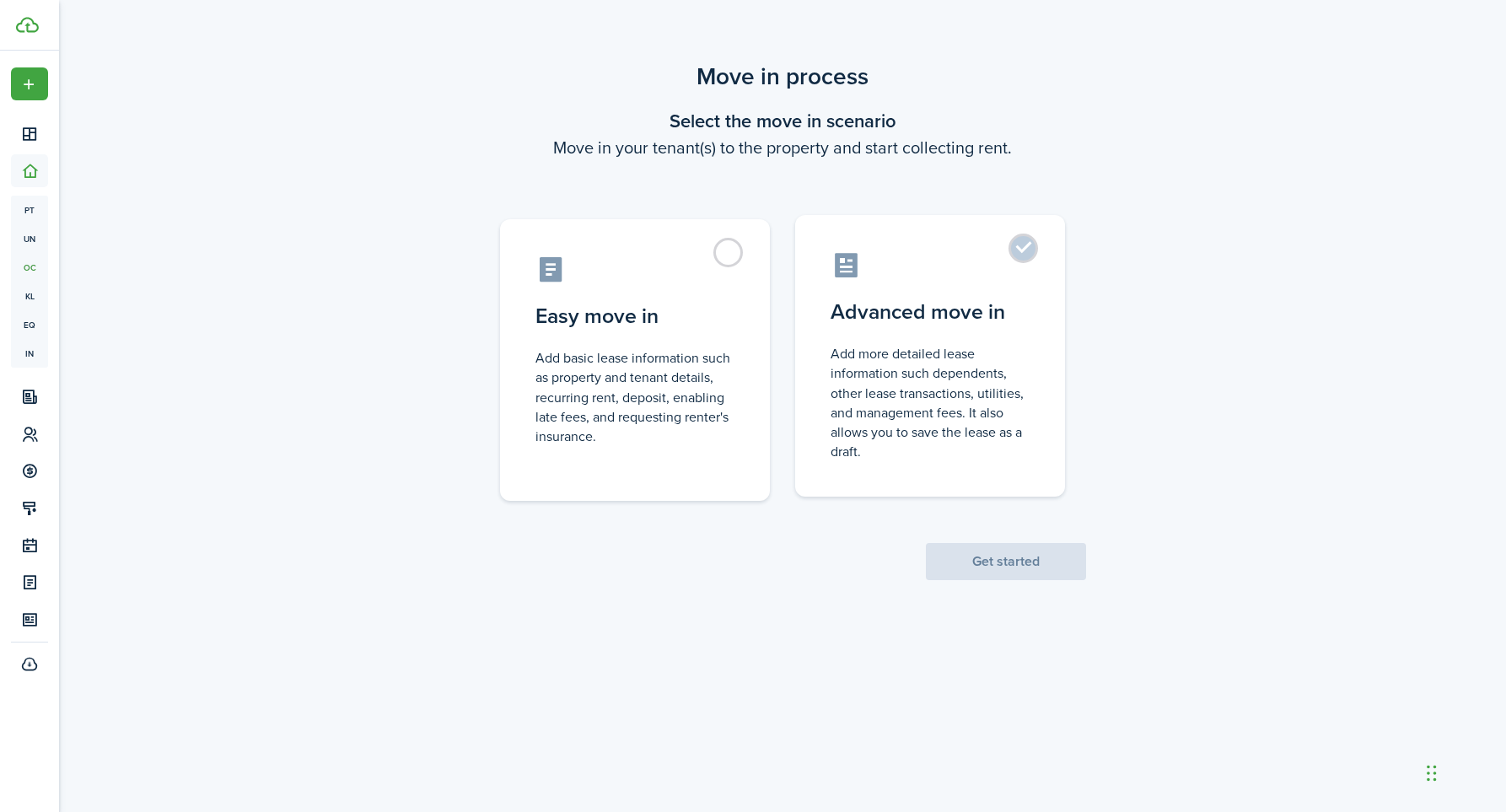
scroll to position [0, 1]
click at [1022, 247] on label "Advanced move in Add more detailed lease information such dependents, other lea…" at bounding box center [929, 355] width 270 height 282
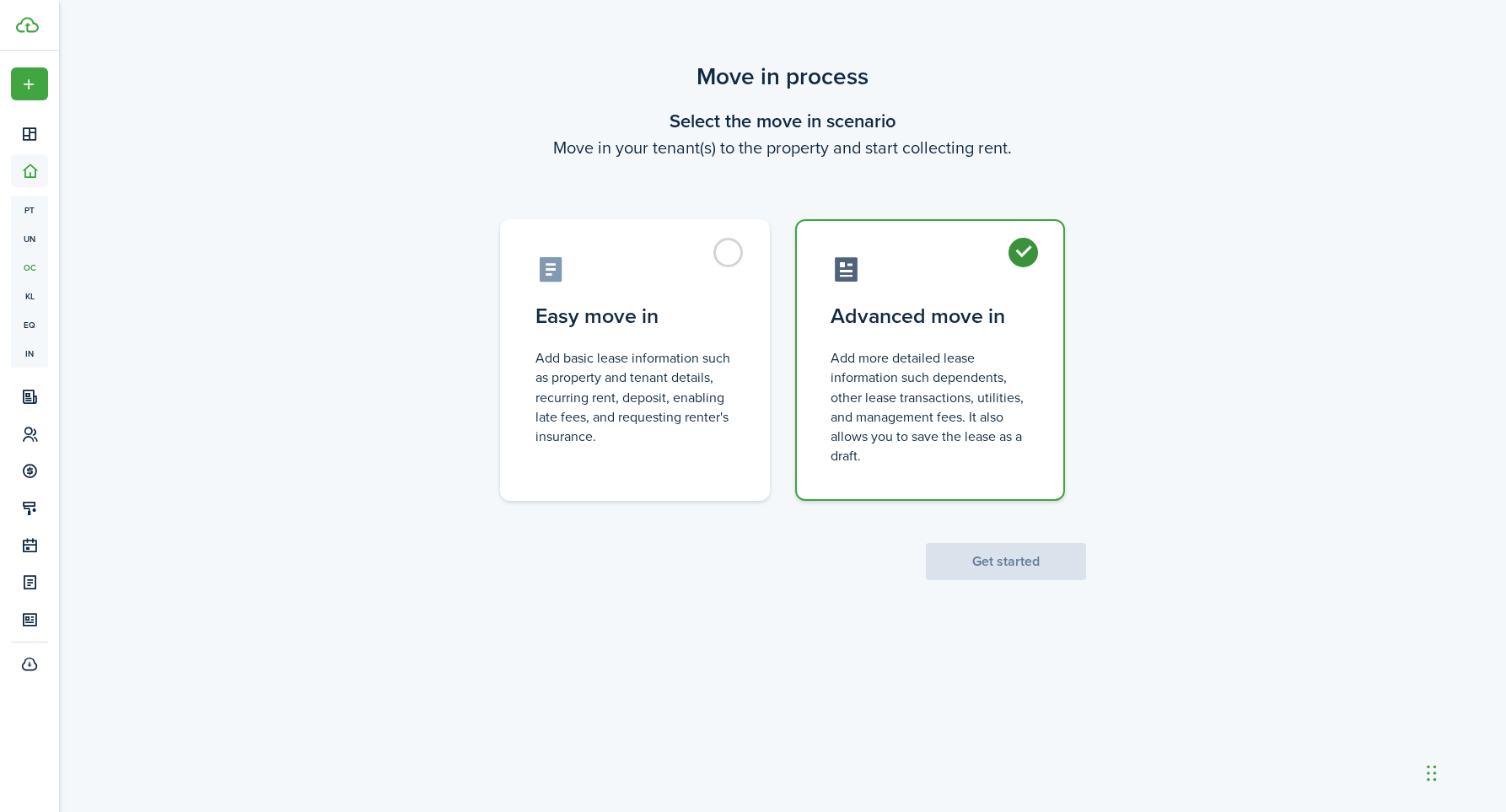
radio input "true"
click at [1028, 566] on button "Get started" at bounding box center [1006, 561] width 160 height 37
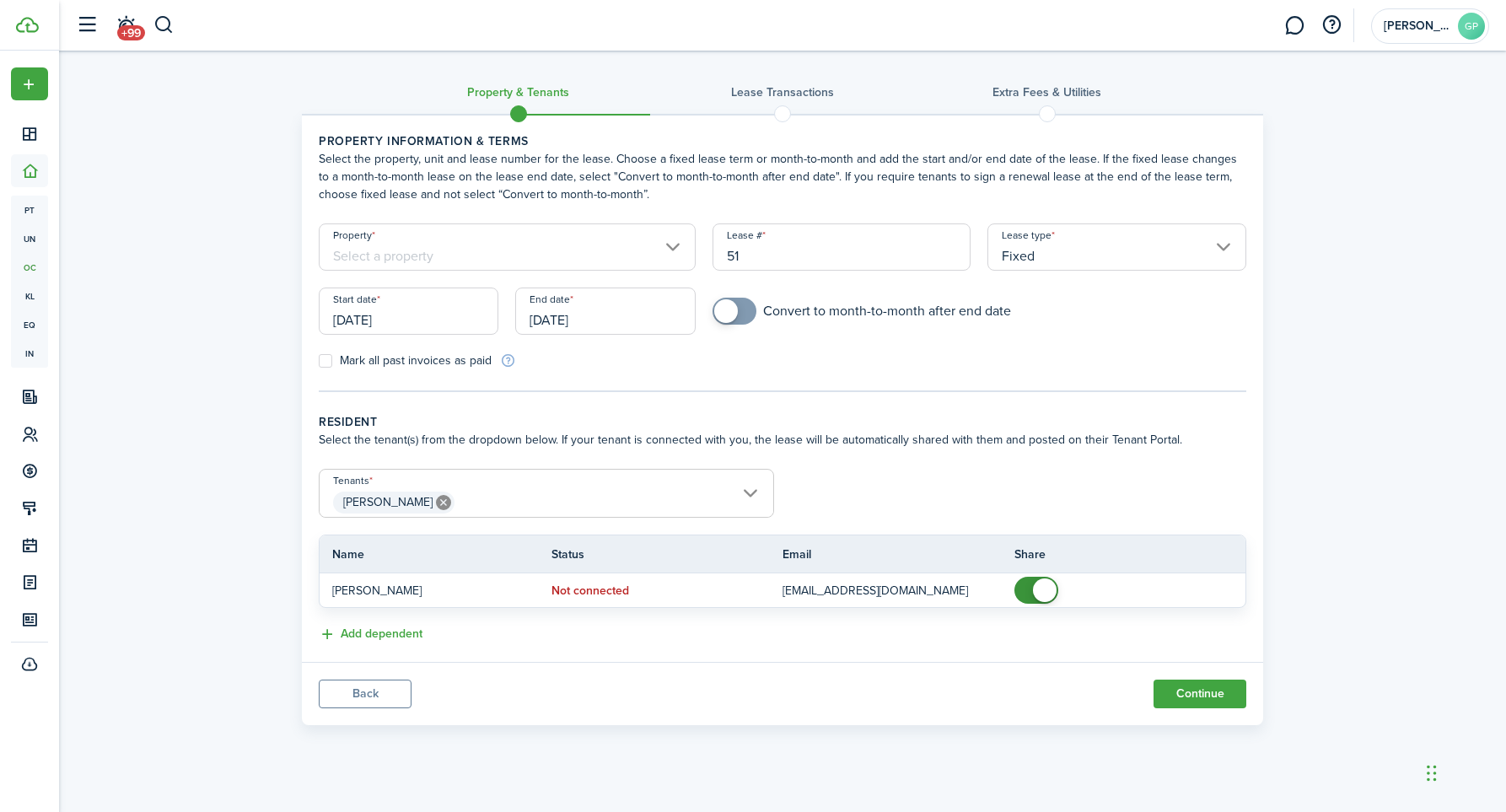
click at [677, 241] on input "Property" at bounding box center [507, 247] width 377 height 47
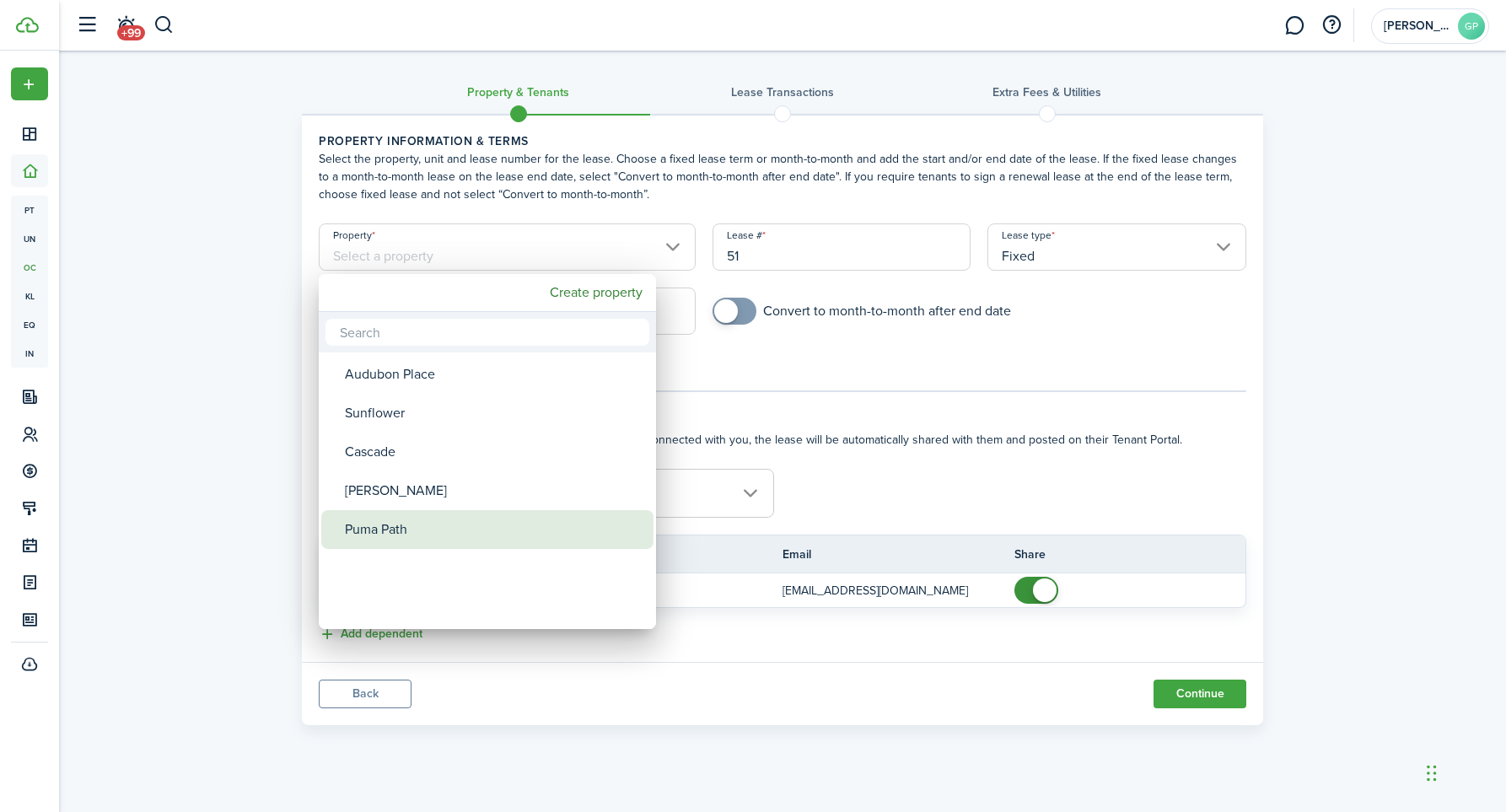
click at [416, 523] on div "Puma Path" at bounding box center [494, 529] width 298 height 39
type input "Puma Path"
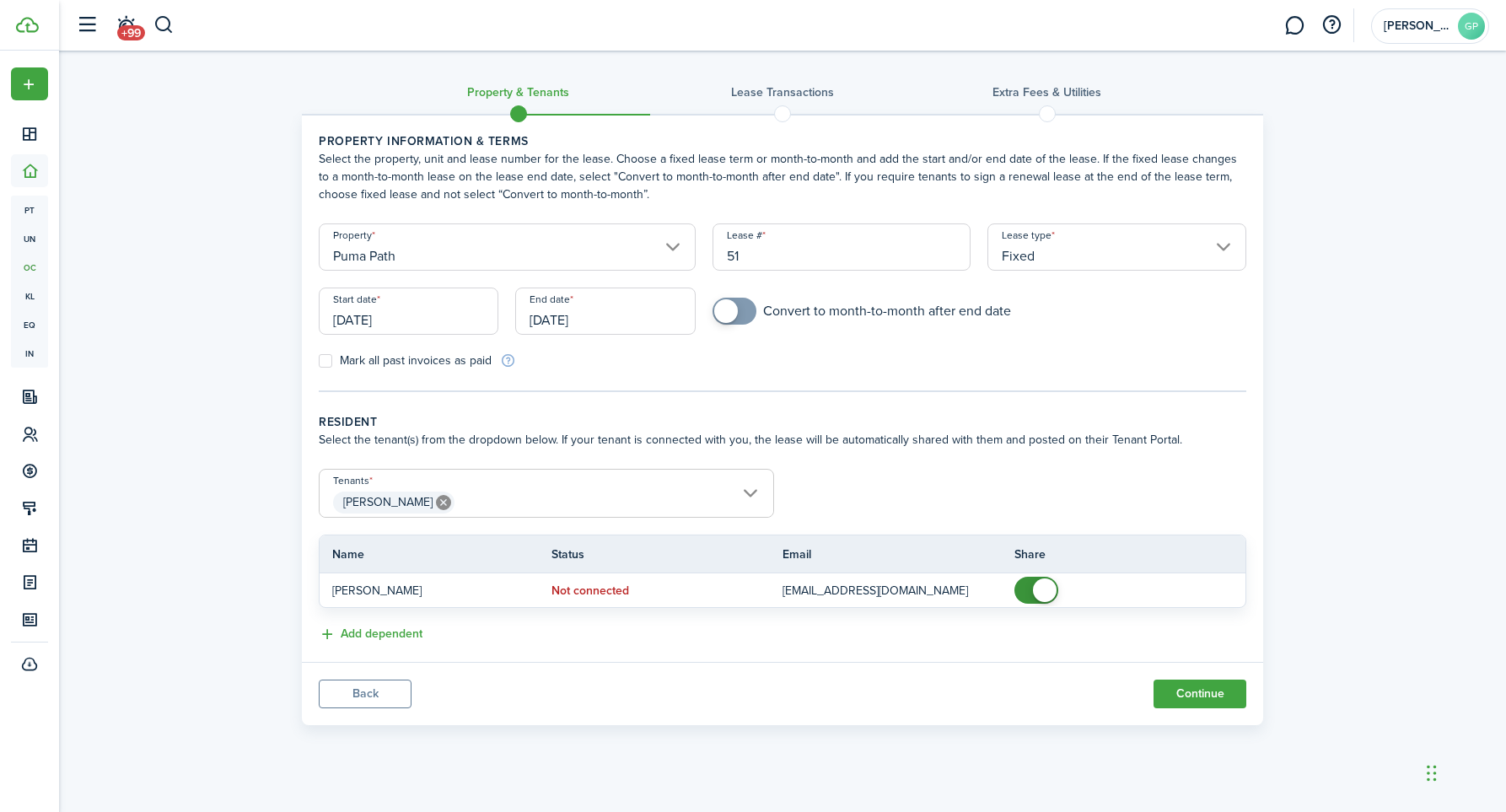
click at [455, 320] on input "[DATE]" at bounding box center [408, 311] width 179 height 47
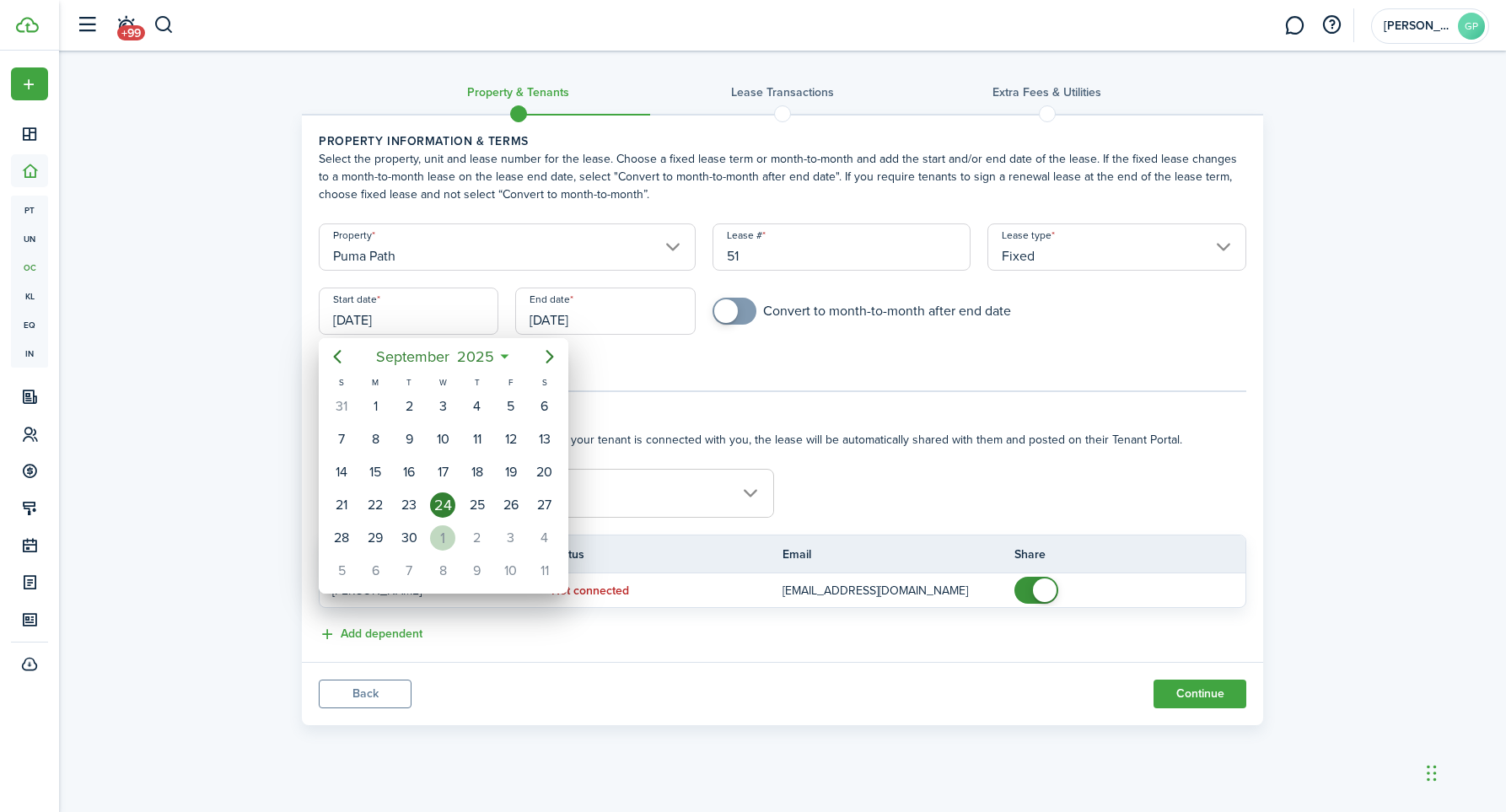
click at [445, 541] on div "1" at bounding box center [442, 537] width 25 height 25
type input "[DATE]"
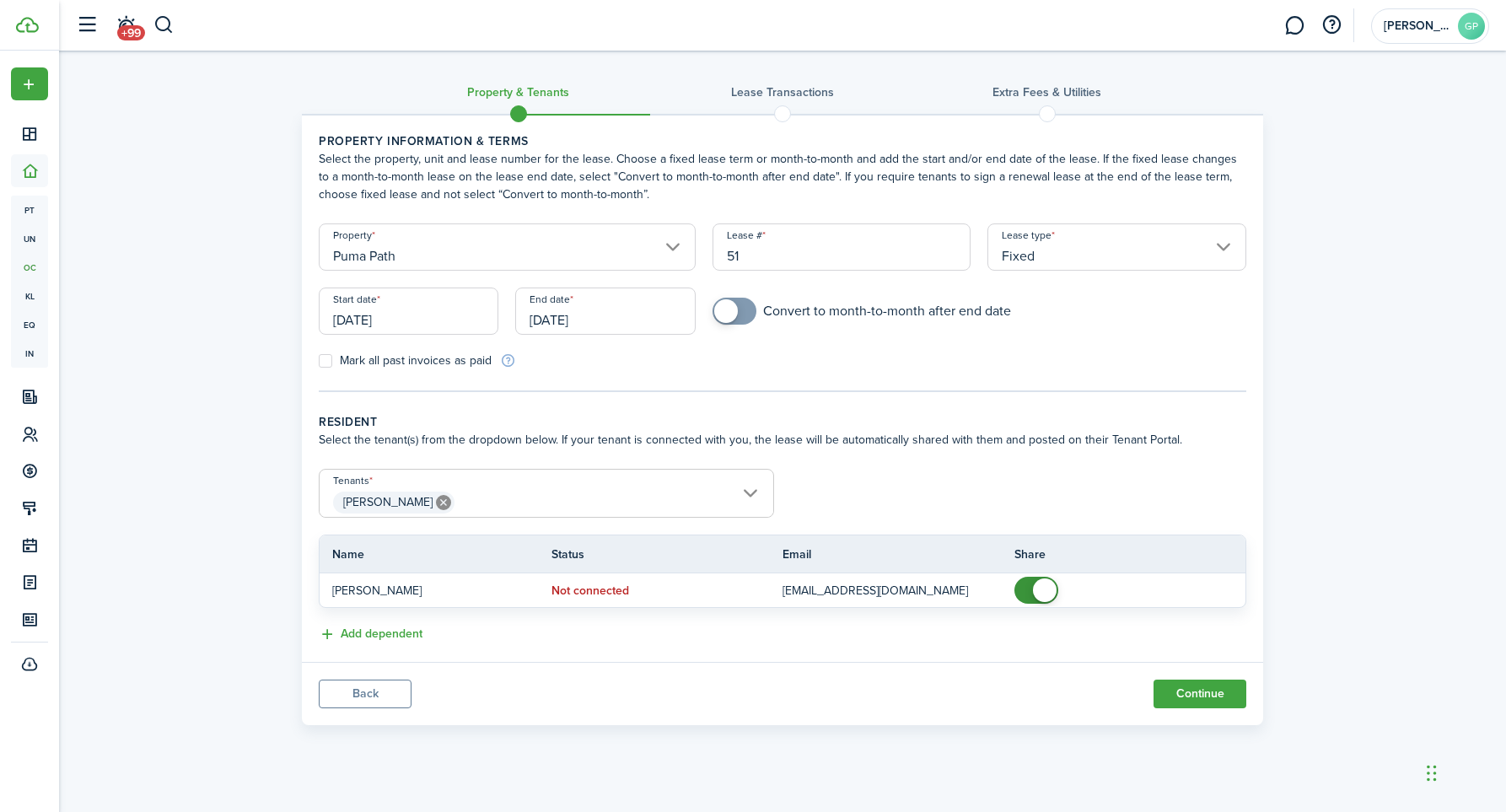
click at [668, 315] on input "[DATE]" at bounding box center [604, 311] width 179 height 47
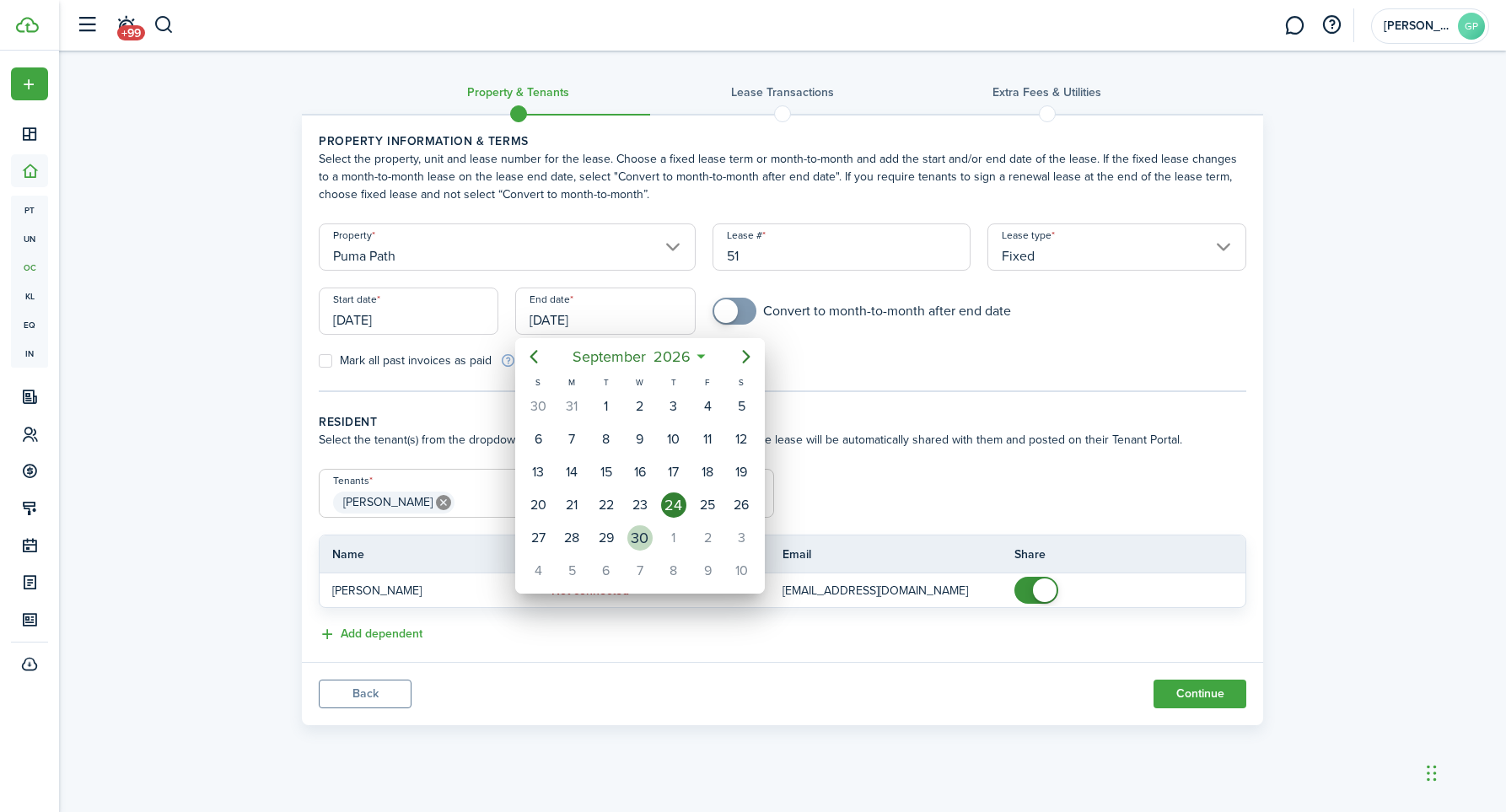
click at [640, 536] on div "30" at bounding box center [640, 537] width 25 height 25
type input "[DATE]"
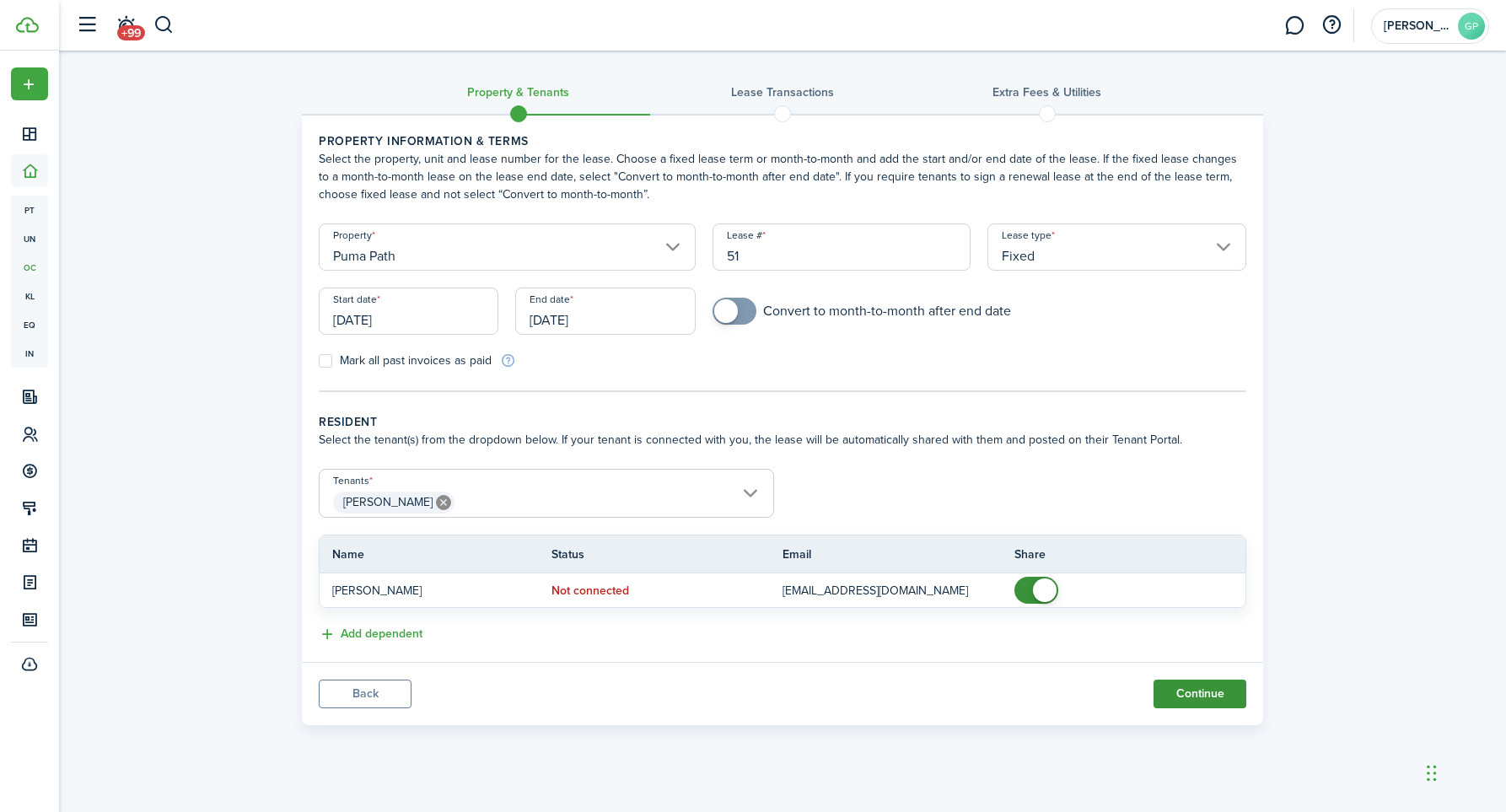
scroll to position [1, 0]
click at [1188, 694] on button "Continue" at bounding box center [1199, 693] width 93 height 29
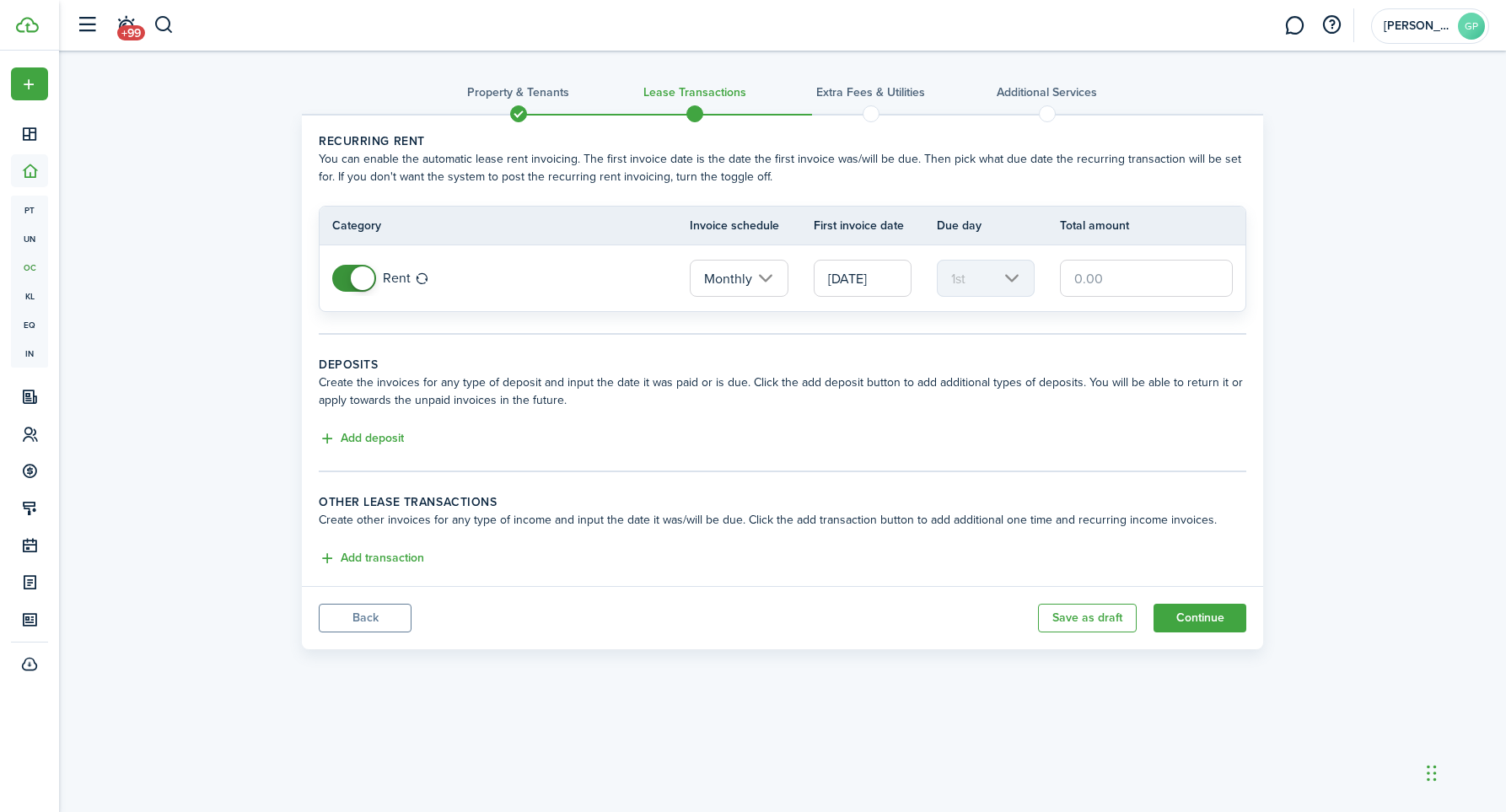
click at [1150, 282] on input "text" at bounding box center [1145, 278] width 173 height 37
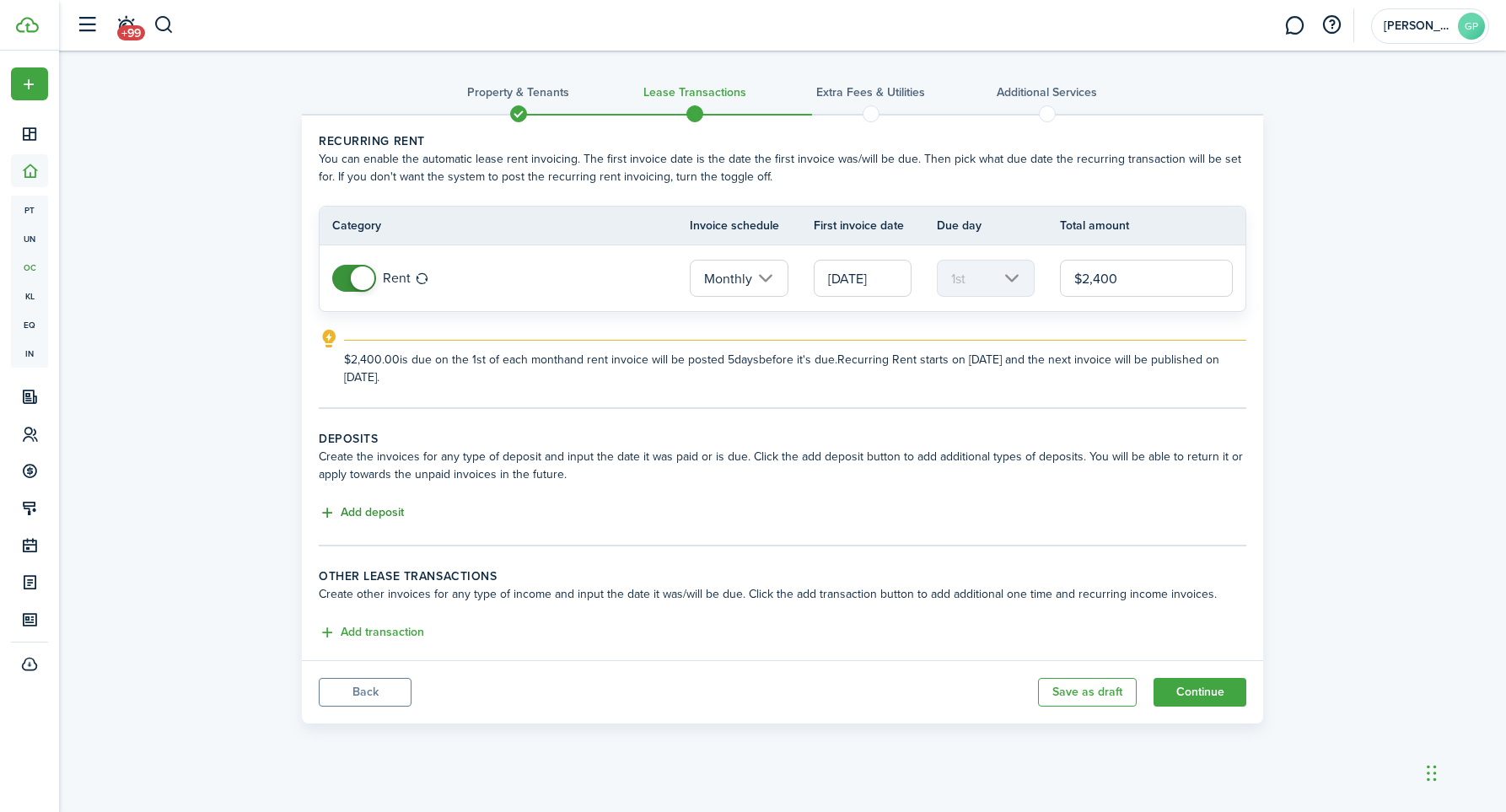
type input "$2,400.00"
click at [337, 507] on button "Add deposit" at bounding box center [362, 513] width 85 height 19
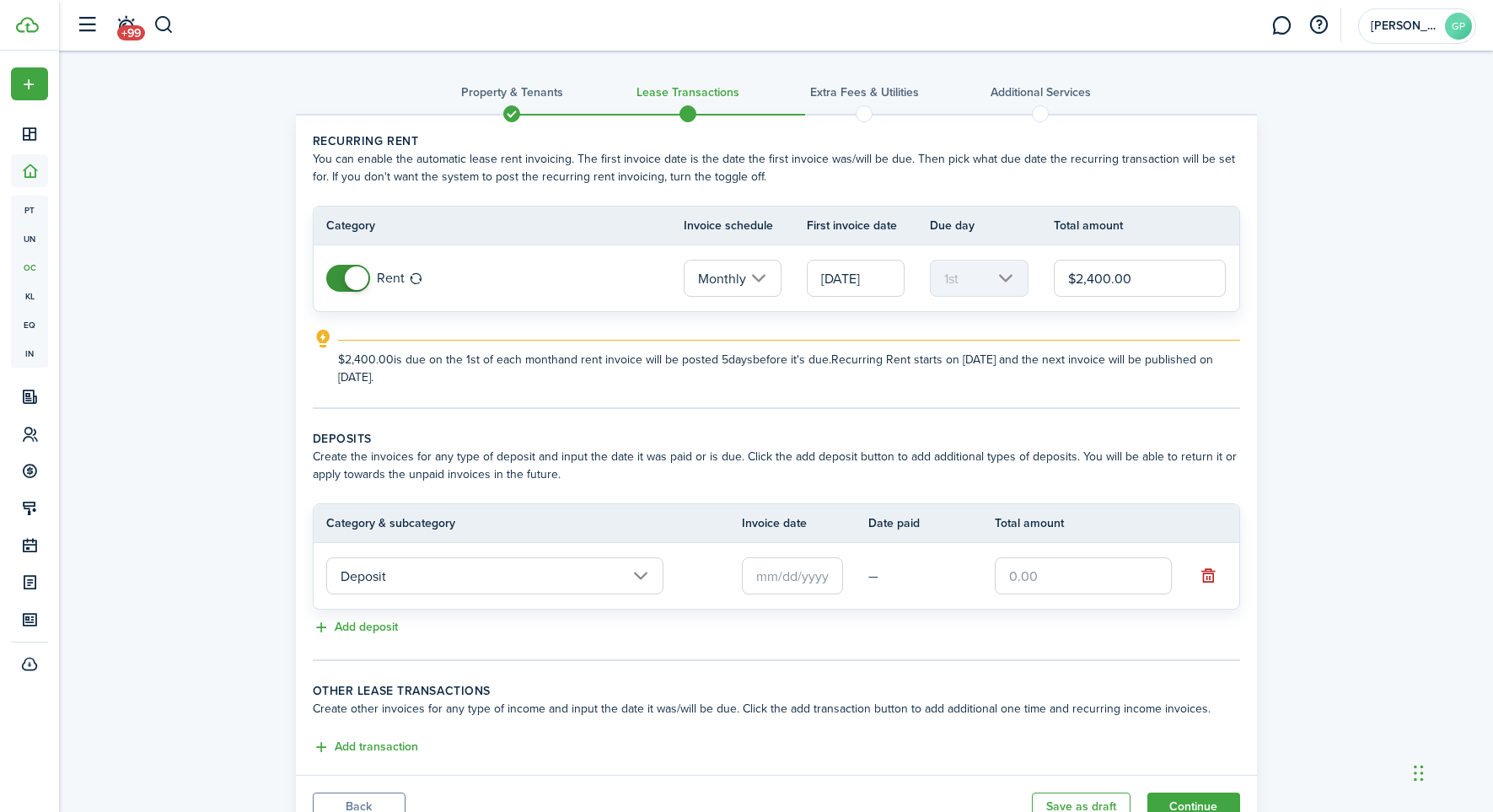
click at [780, 577] on input "text" at bounding box center [792, 575] width 101 height 37
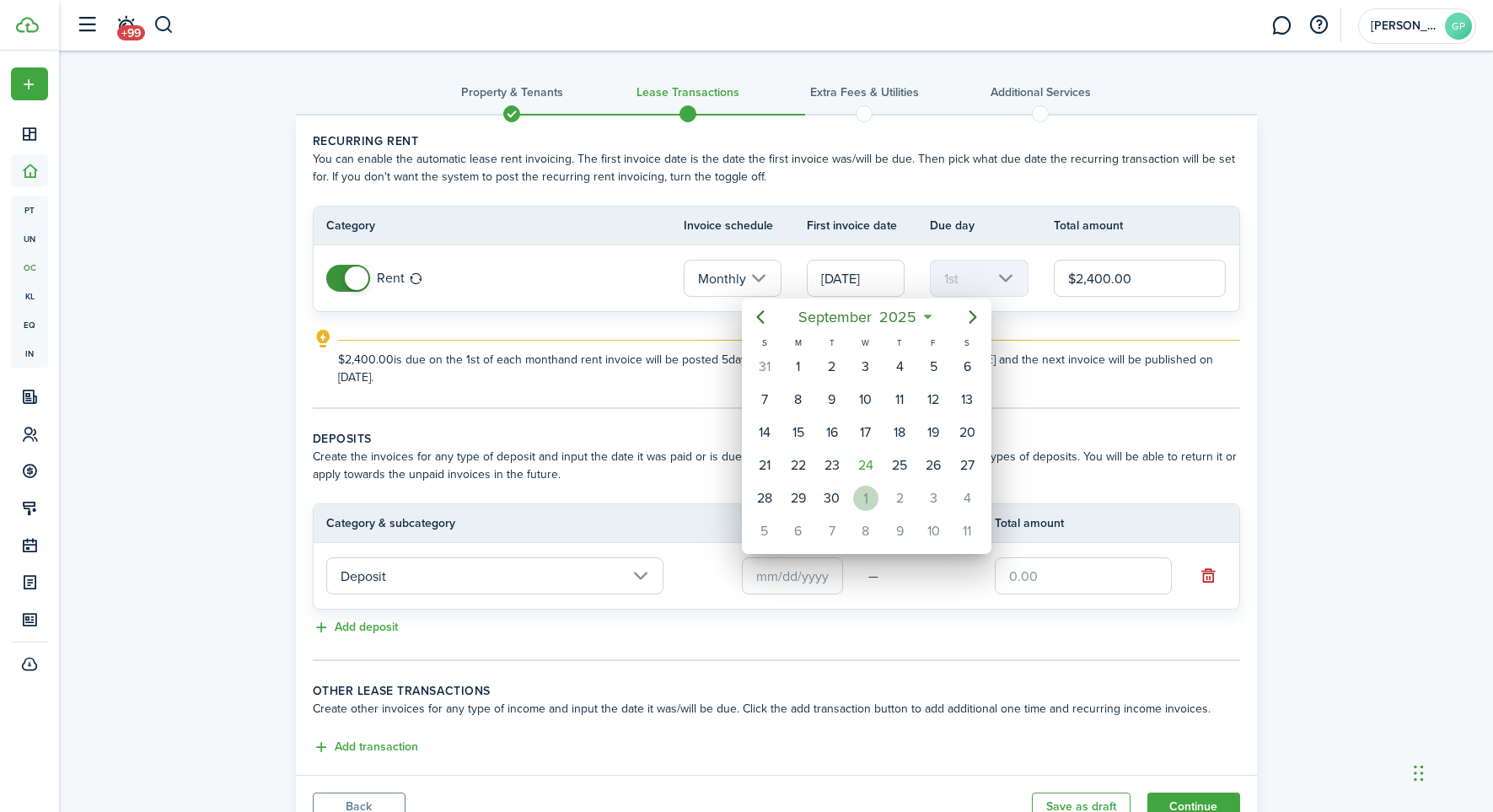
click at [859, 496] on div "1" at bounding box center [865, 497] width 25 height 25
type input "[DATE]"
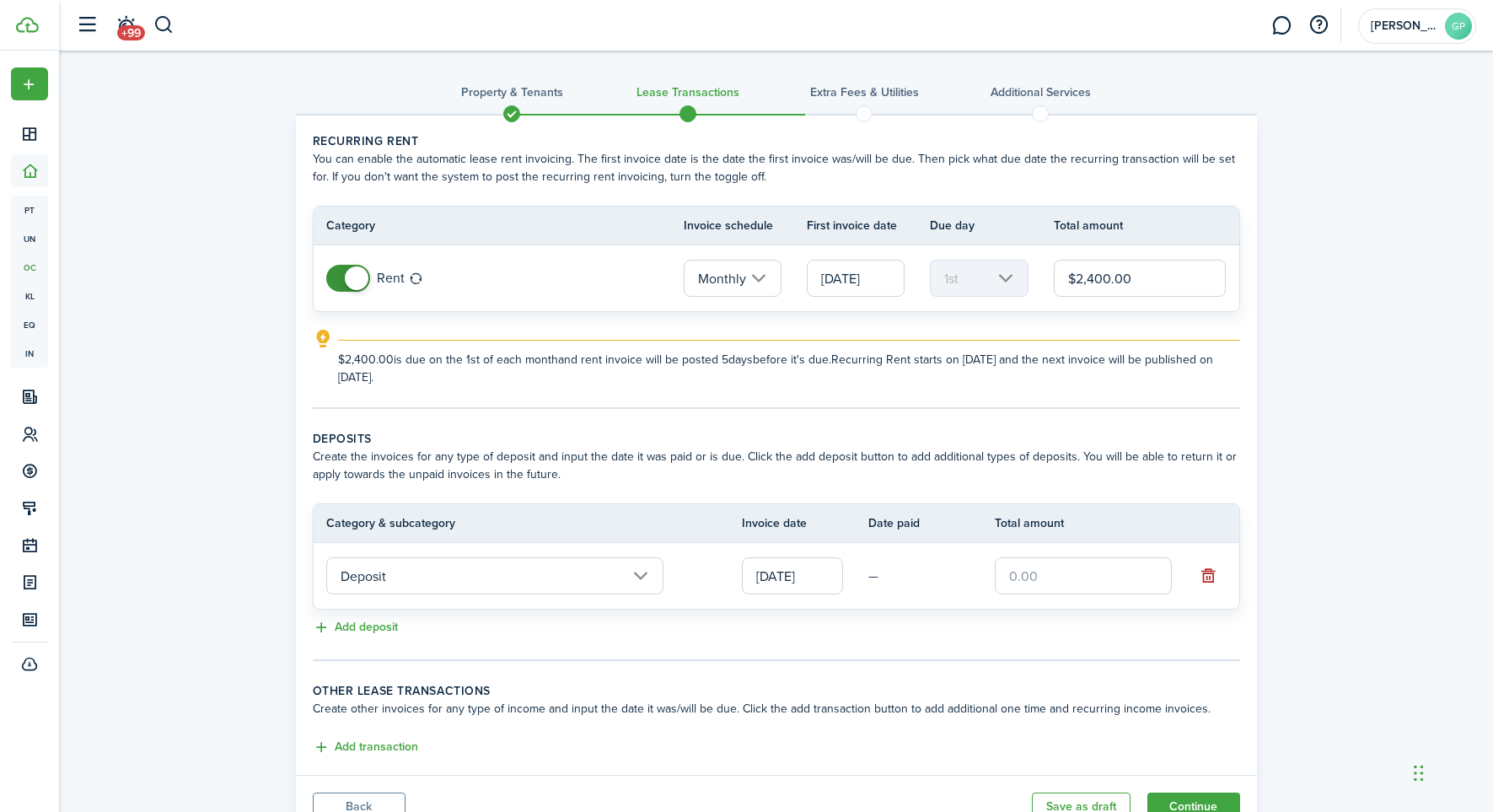
click at [1066, 576] on input "text" at bounding box center [1084, 575] width 177 height 37
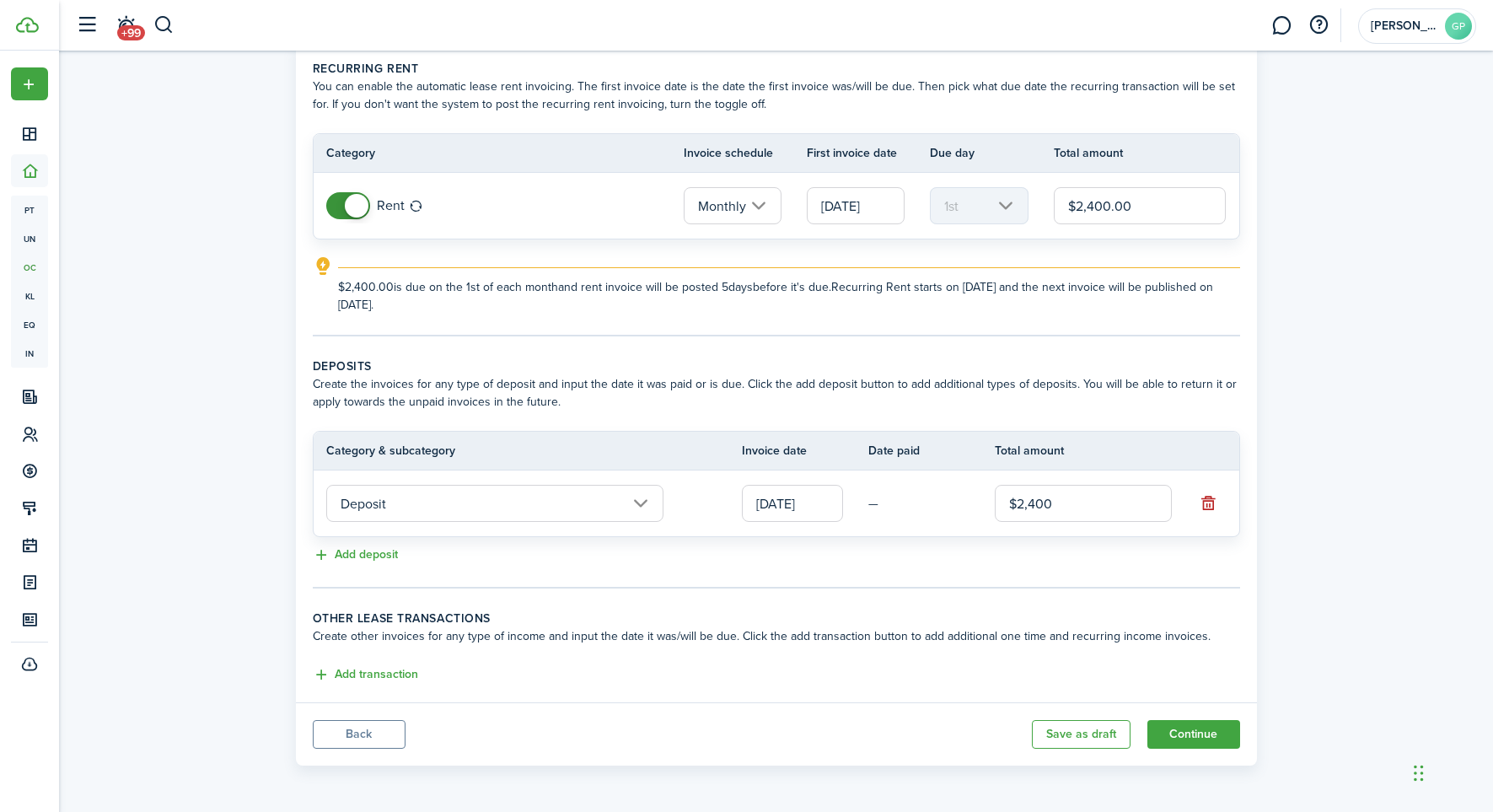
scroll to position [73, 0]
type input "$2,400.00"
click at [358, 674] on button "Add transaction" at bounding box center [366, 675] width 106 height 19
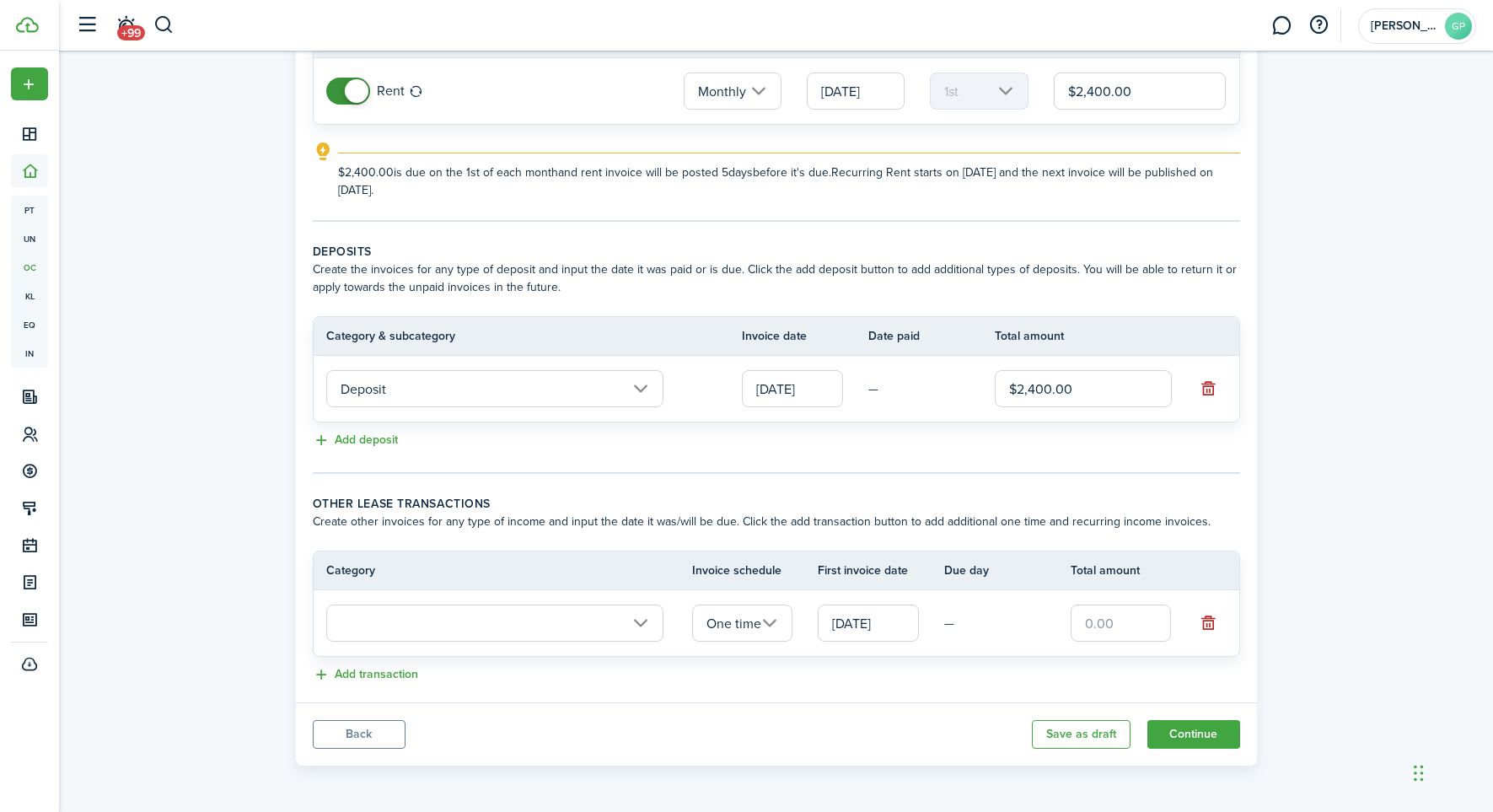
scroll to position [187, 0]
click at [1207, 625] on button "button" at bounding box center [1208, 622] width 23 height 23
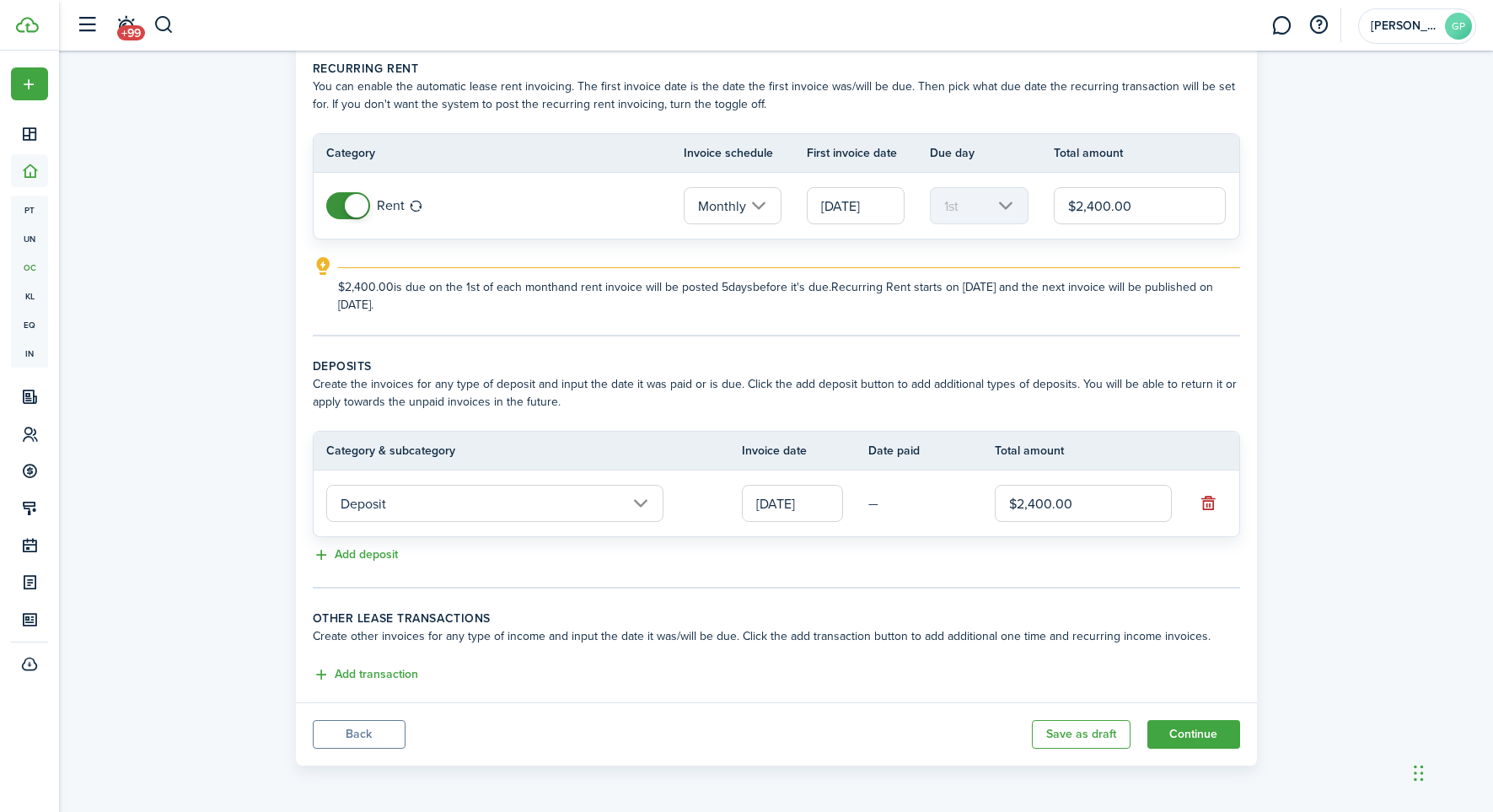
scroll to position [73, 0]
click at [1194, 731] on button "Continue" at bounding box center [1194, 734] width 93 height 29
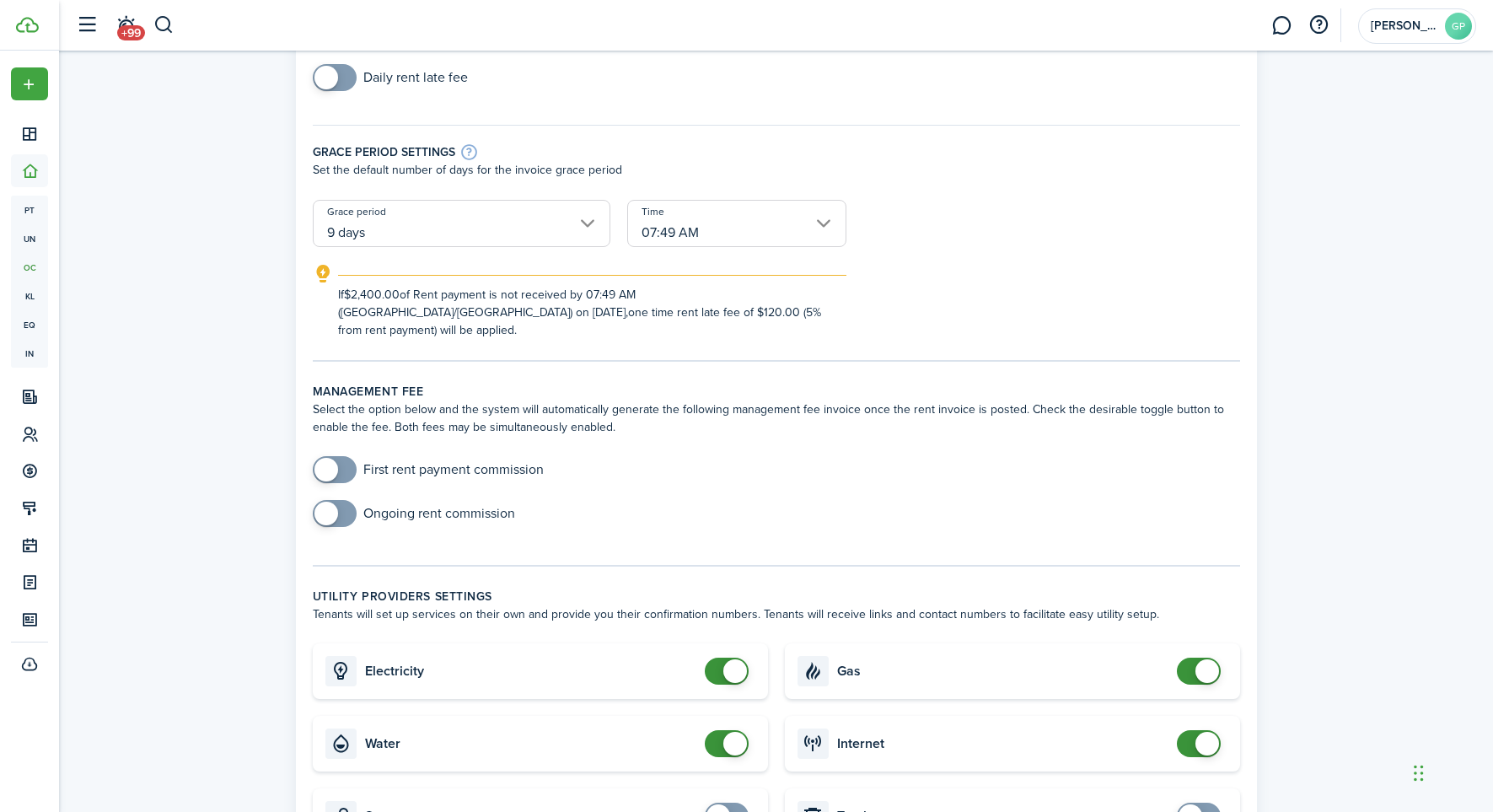
scroll to position [251, 0]
checkbox input "true"
click at [335, 501] on span at bounding box center [326, 512] width 23 height 23
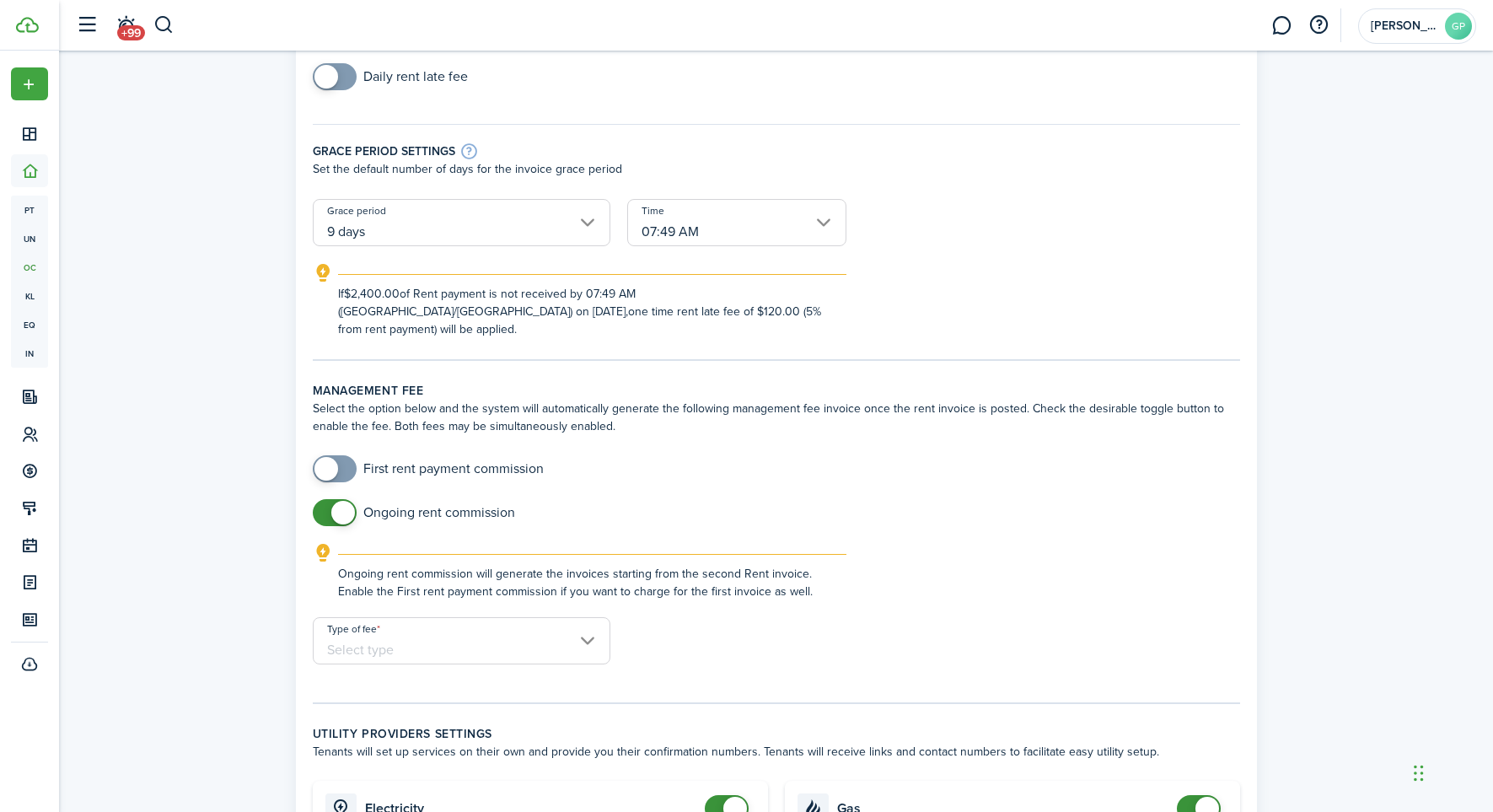
click at [588, 622] on input "Type of fee" at bounding box center [461, 640] width 297 height 47
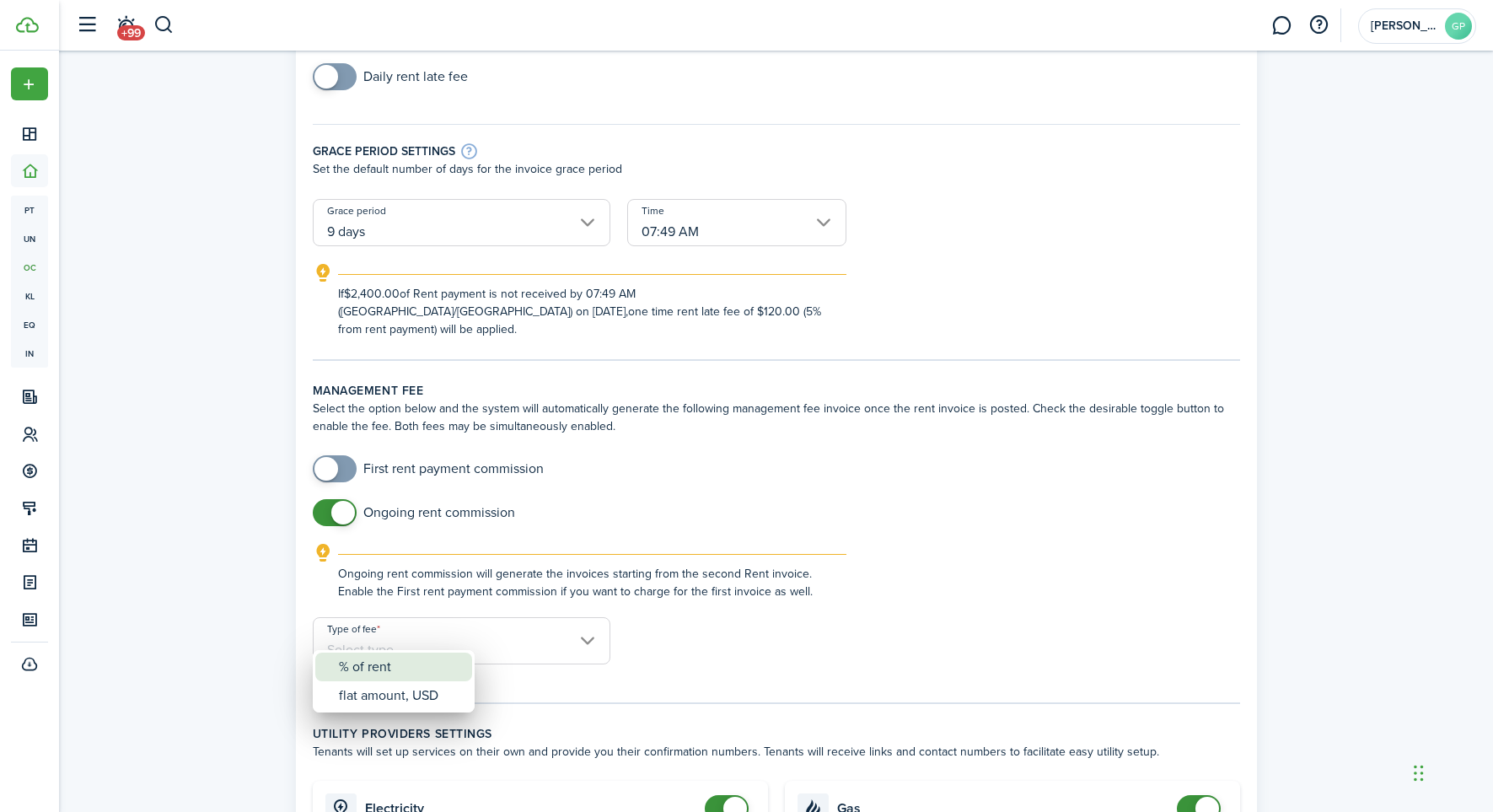
click at [358, 668] on div "% of rent" at bounding box center [401, 666] width 123 height 29
type input "% of rent"
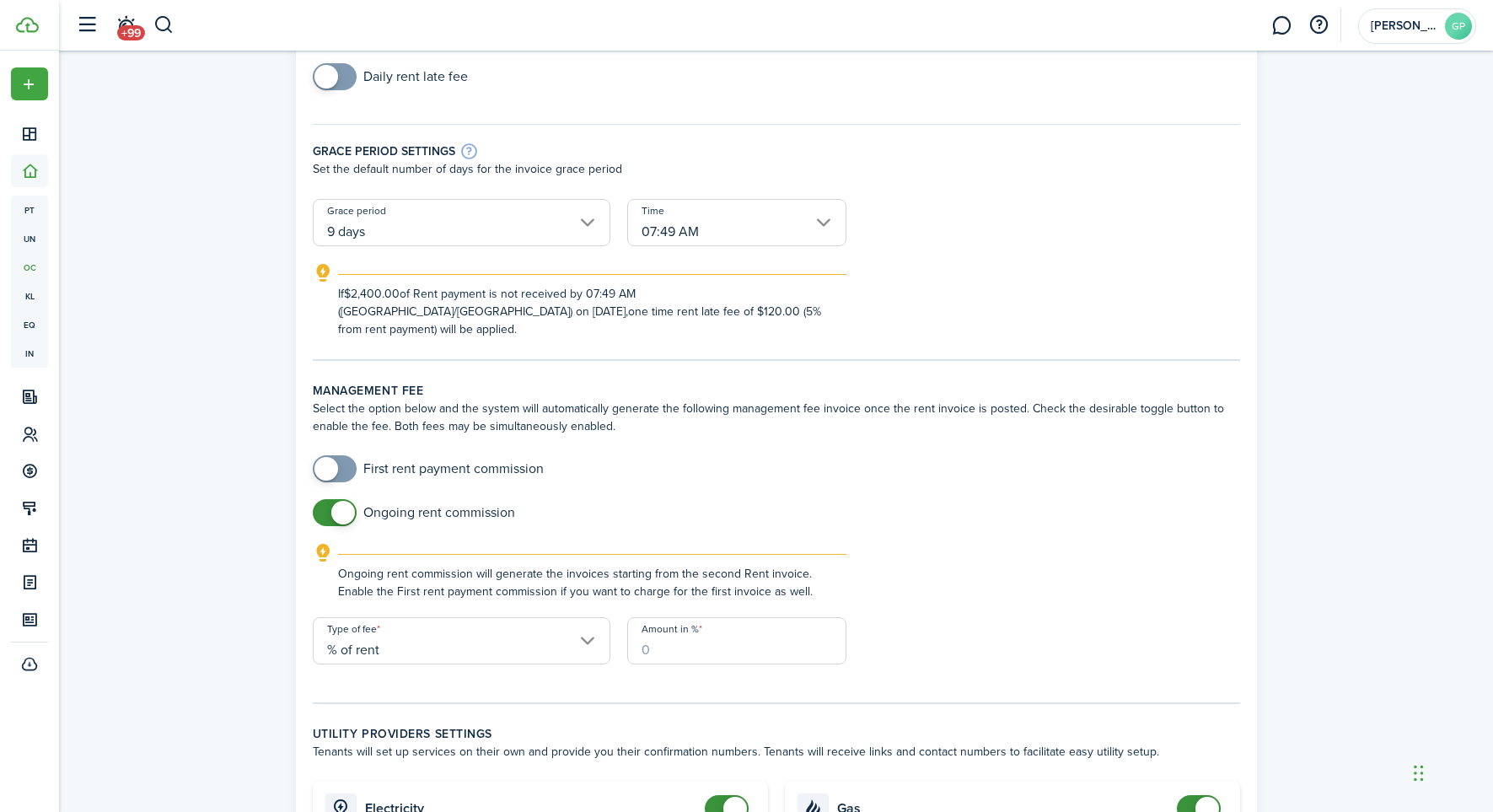
click at [667, 633] on input "Amount in %" at bounding box center [737, 640] width 219 height 47
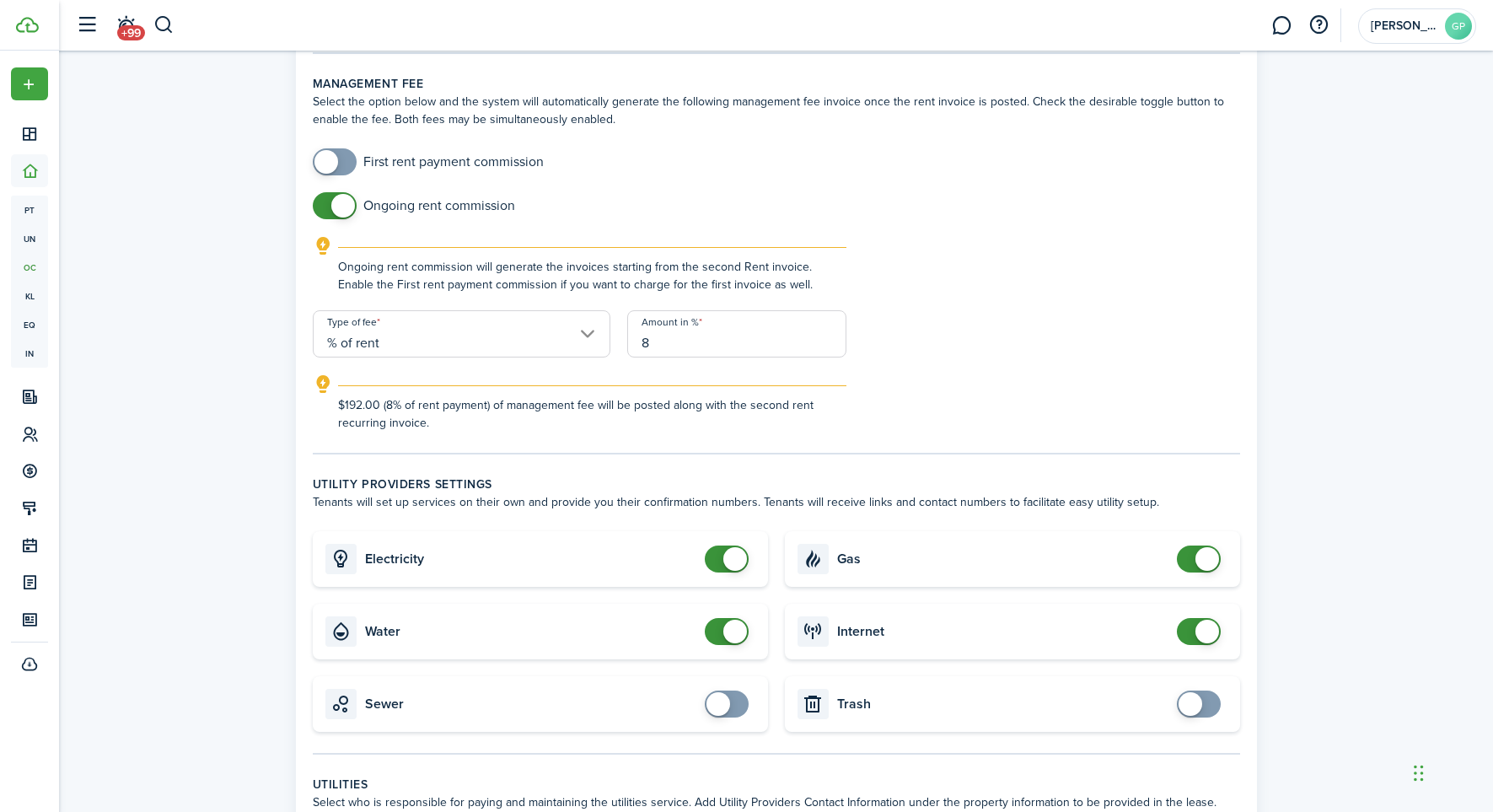
scroll to position [574, 0]
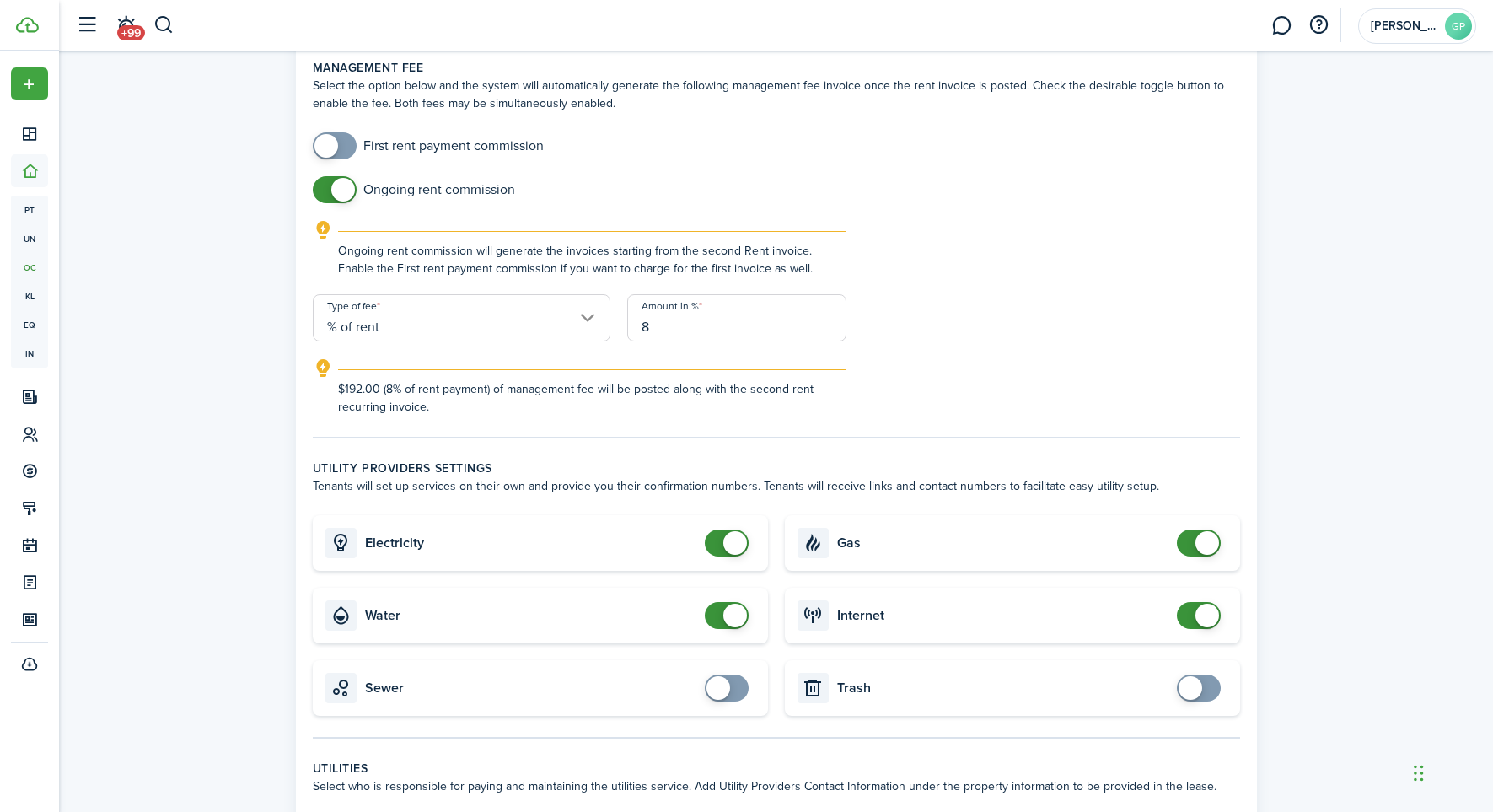
type input "8"
checkbox input "true"
click at [721, 676] on span at bounding box center [718, 687] width 23 height 23
checkbox input "true"
click at [1190, 676] on span at bounding box center [1190, 687] width 23 height 23
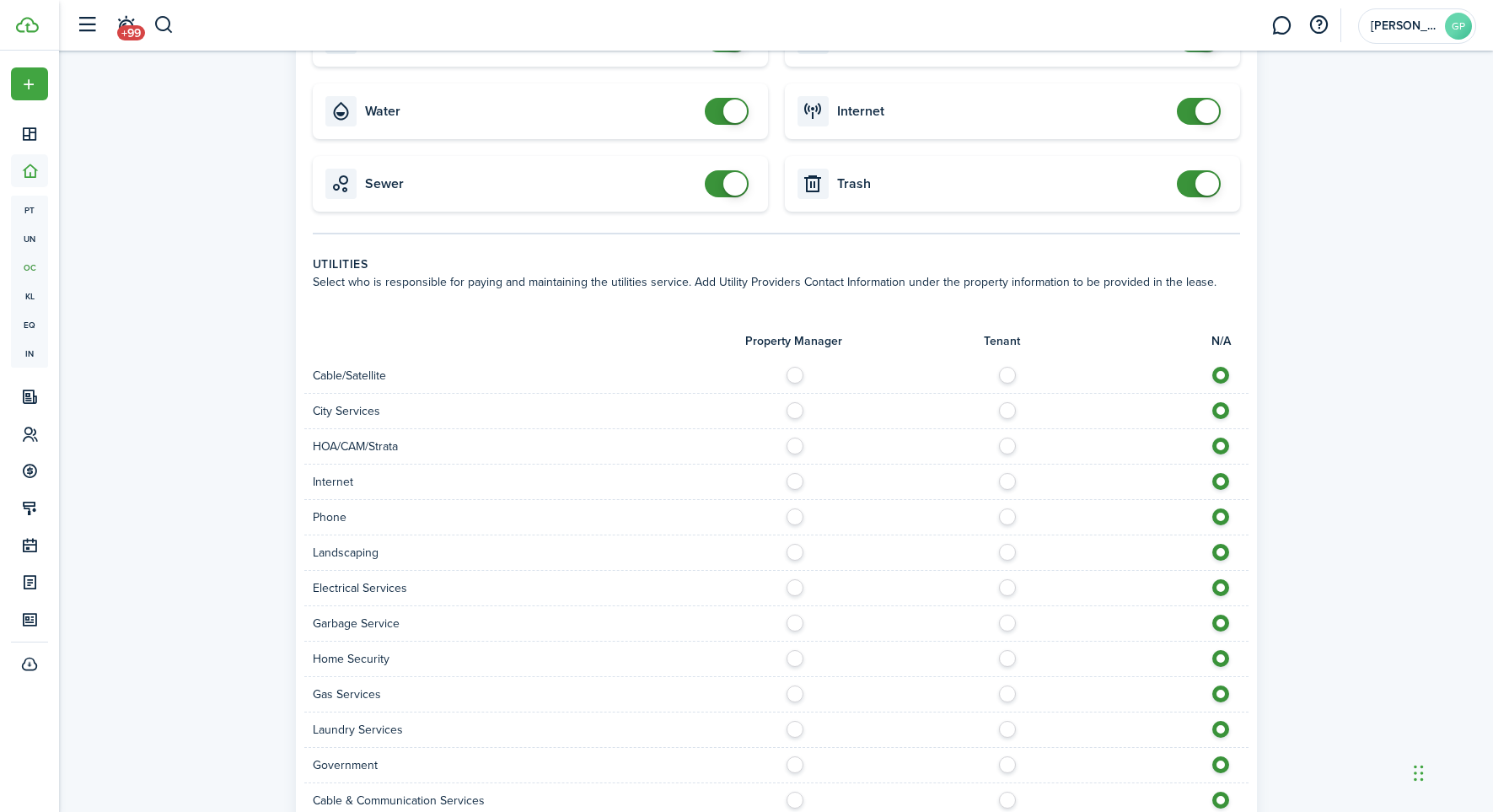
scroll to position [1085, 1]
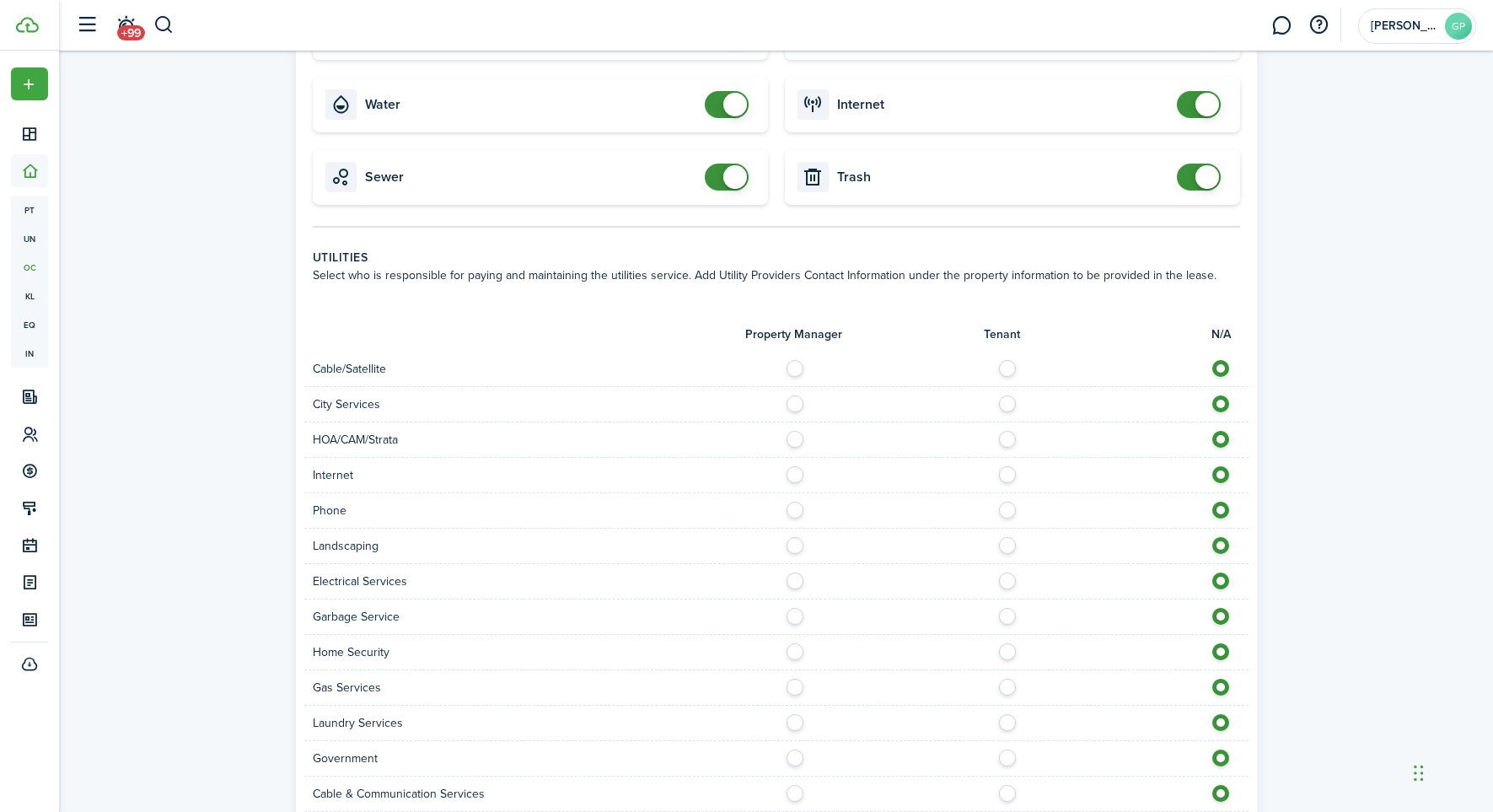
click at [1008, 360] on label at bounding box center [1012, 364] width 29 height 9
radio input "true"
click at [1008, 467] on label at bounding box center [1012, 471] width 29 height 9
radio input "true"
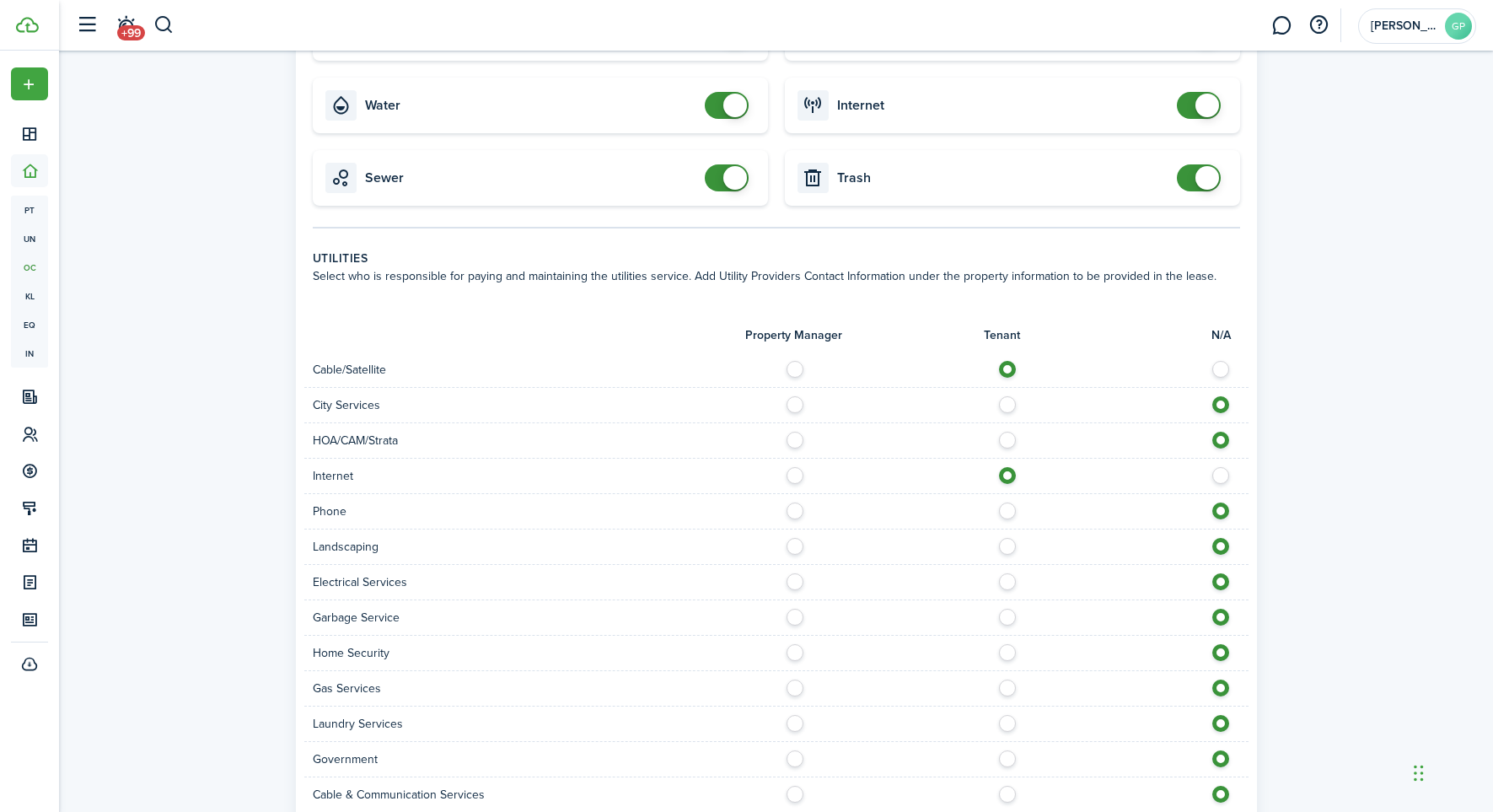
click at [1010, 503] on label at bounding box center [1012, 507] width 29 height 9
radio input "true"
click at [1007, 537] on label at bounding box center [1012, 542] width 29 height 9
radio input "true"
click at [1008, 573] on label at bounding box center [1012, 577] width 29 height 9
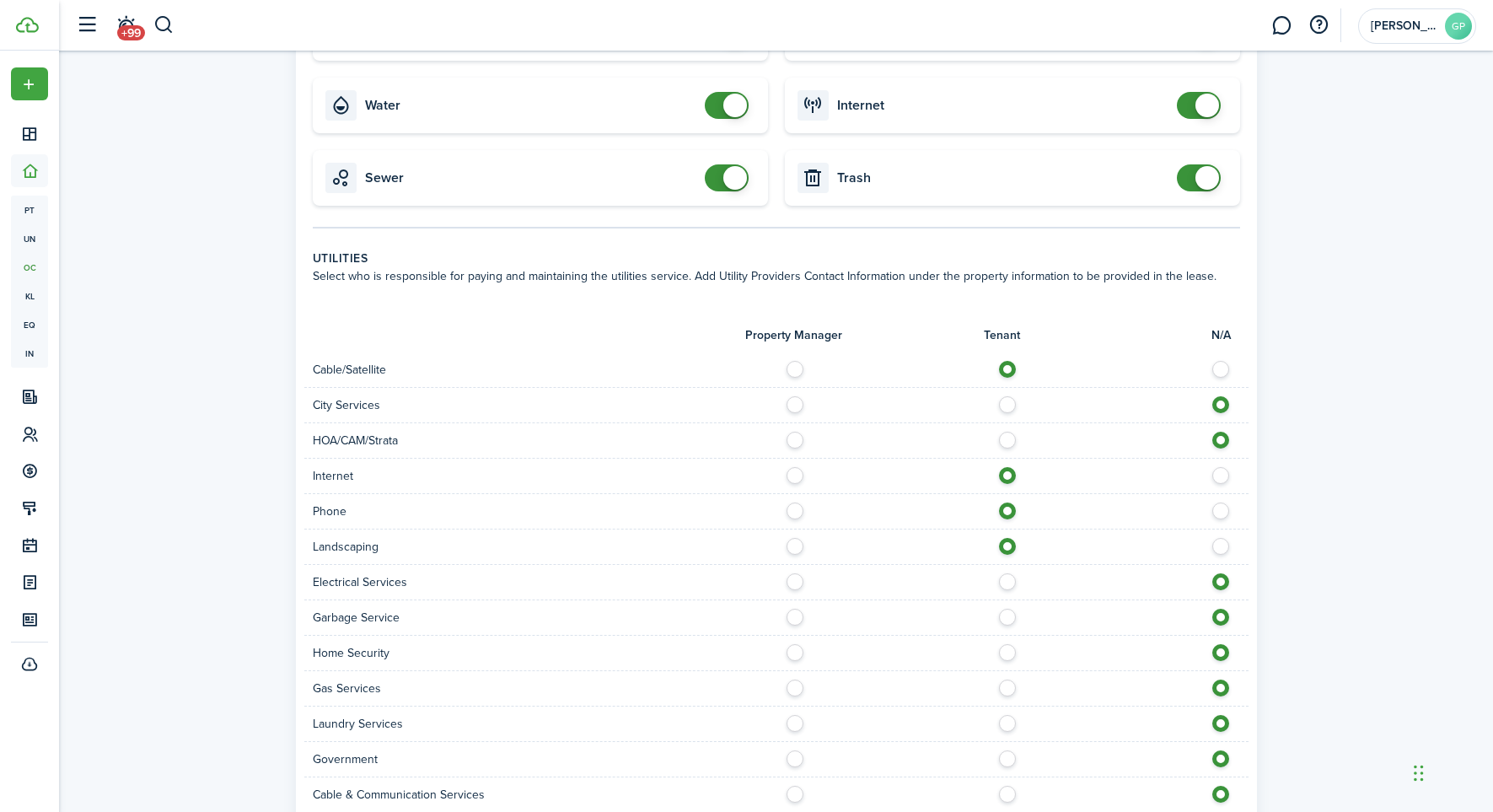
radio input "true"
click at [1009, 608] on label at bounding box center [1012, 613] width 29 height 9
radio input "true"
click at [1012, 644] on label at bounding box center [1012, 648] width 29 height 9
radio input "true"
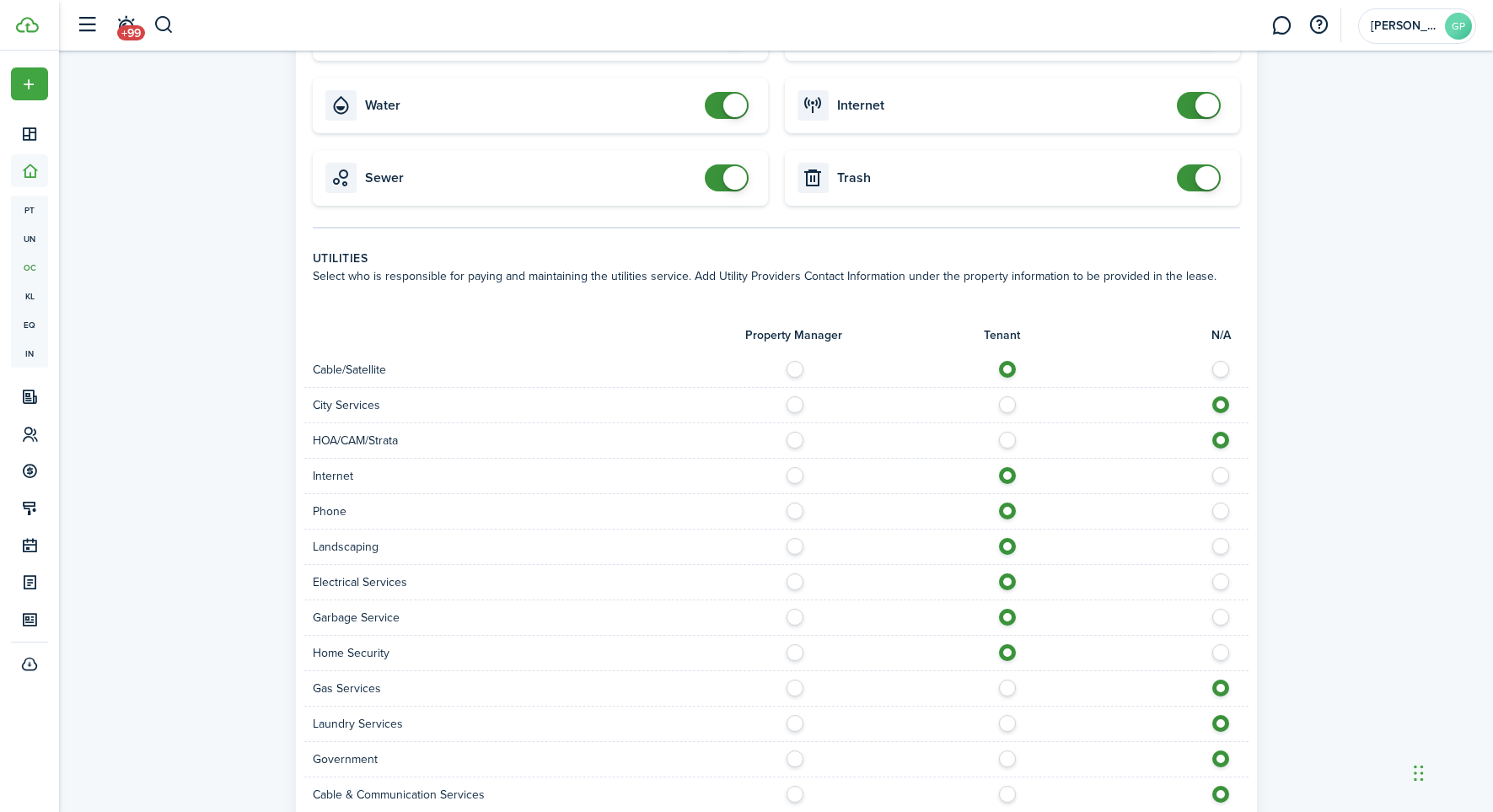
click at [1003, 679] on label at bounding box center [1012, 684] width 29 height 9
radio input "true"
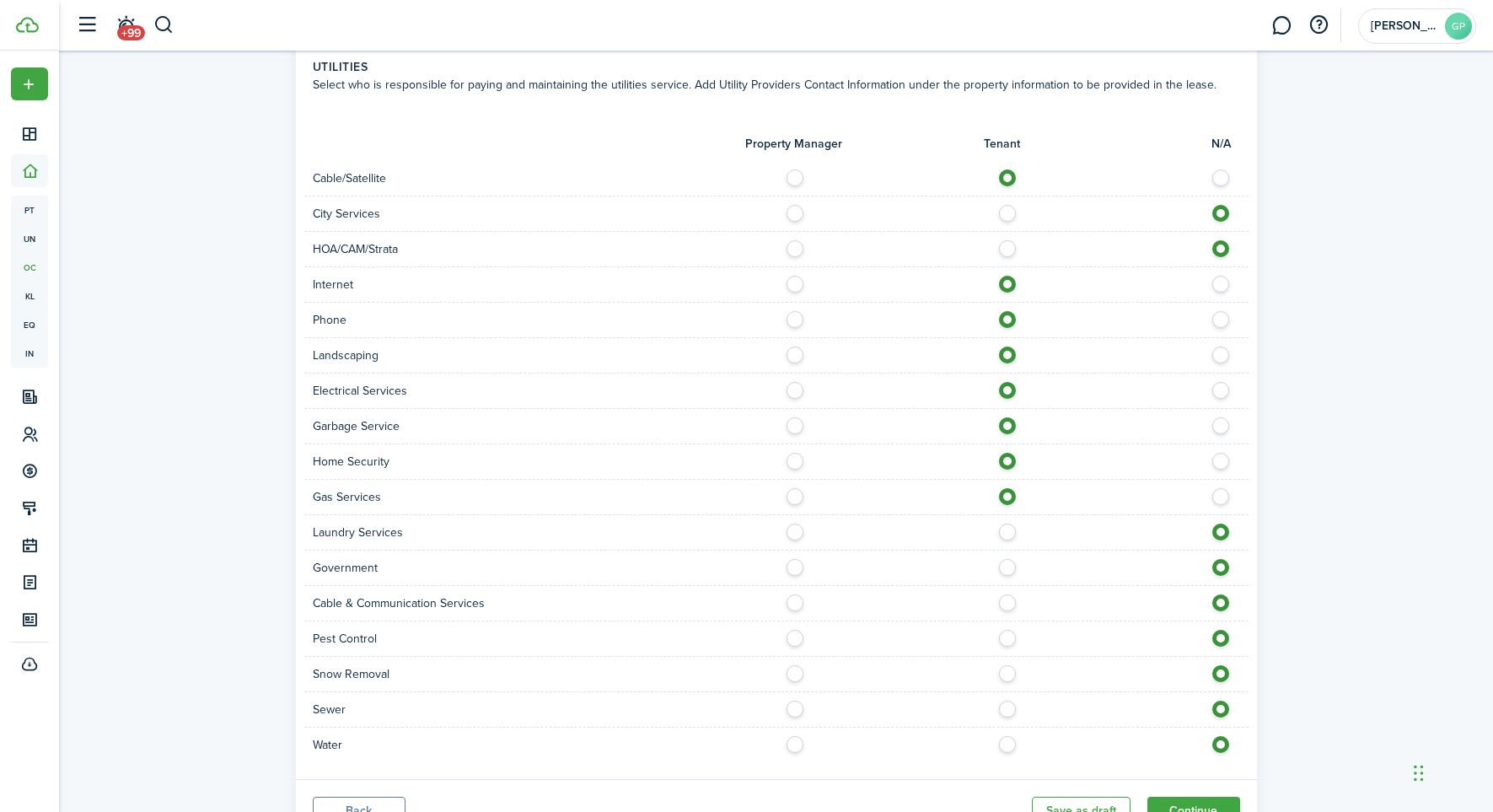
scroll to position [1283, 0]
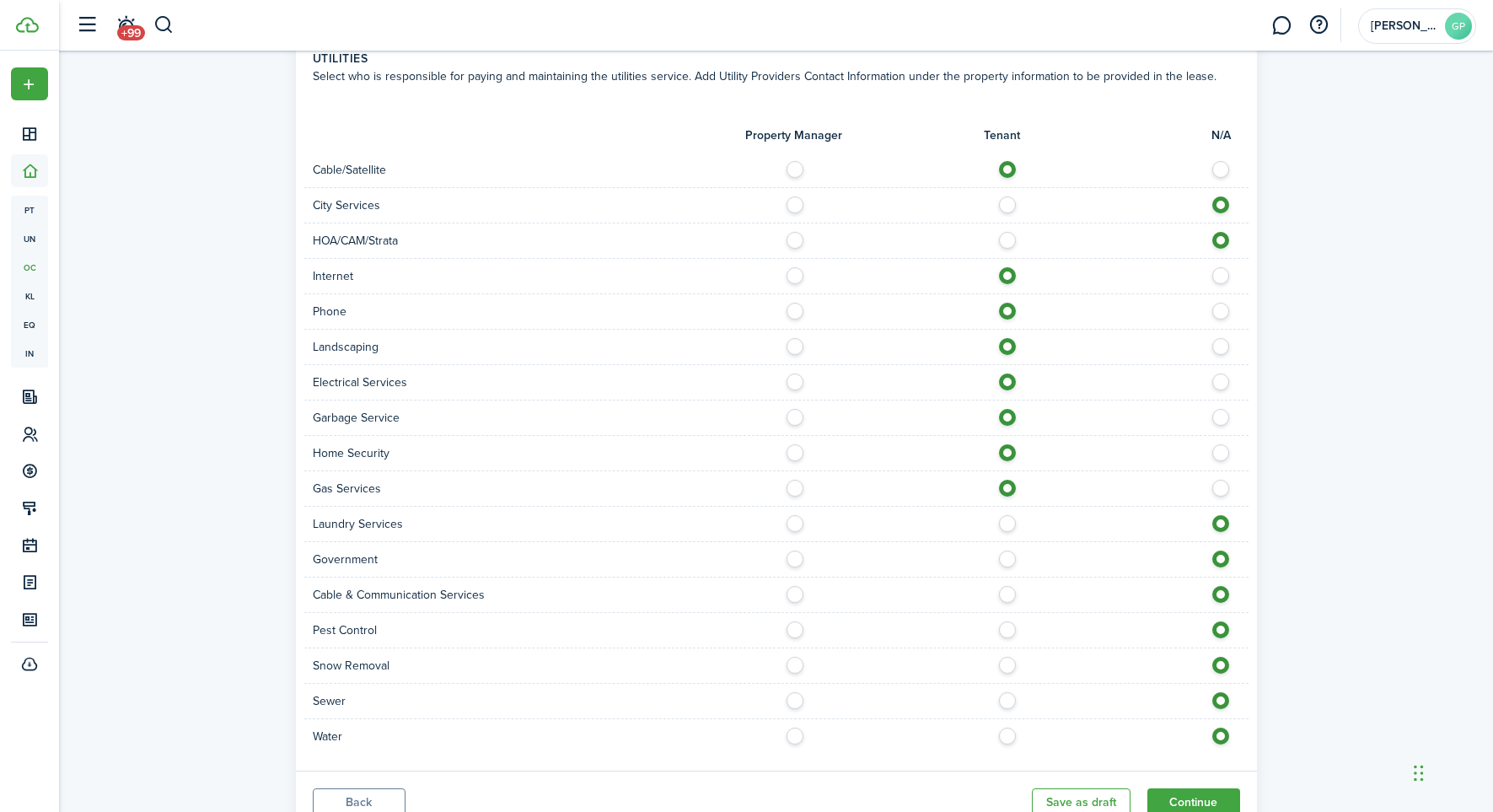
click at [1014, 586] on label at bounding box center [1012, 590] width 29 height 9
radio input "true"
click at [1009, 657] on label at bounding box center [1012, 661] width 29 height 9
radio input "true"
click at [1014, 692] on label at bounding box center [1012, 696] width 29 height 9
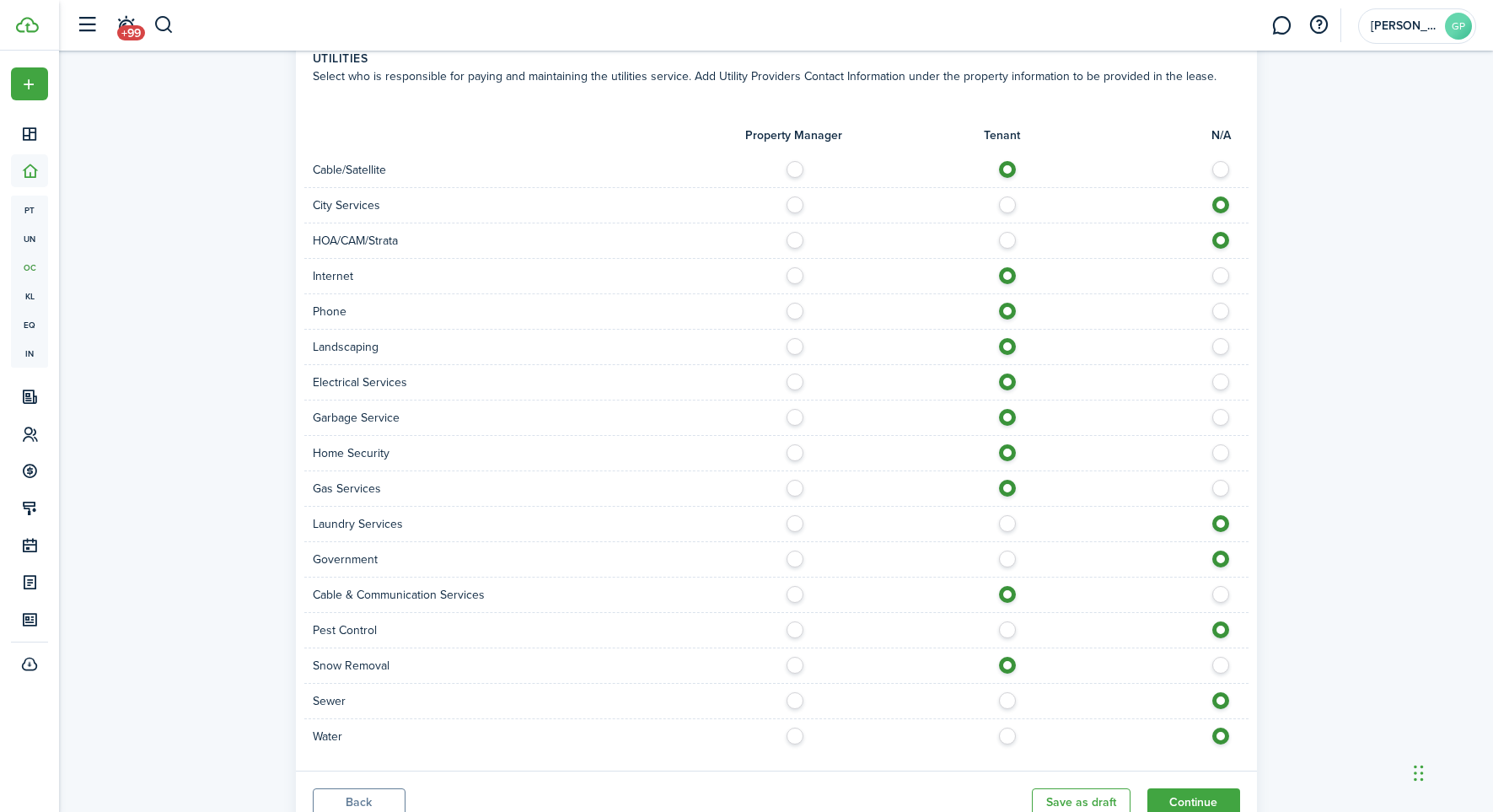
radio input "true"
click at [1012, 727] on label at bounding box center [1012, 731] width 29 height 9
radio input "true"
click at [1227, 267] on label at bounding box center [1226, 271] width 29 height 9
radio input "false"
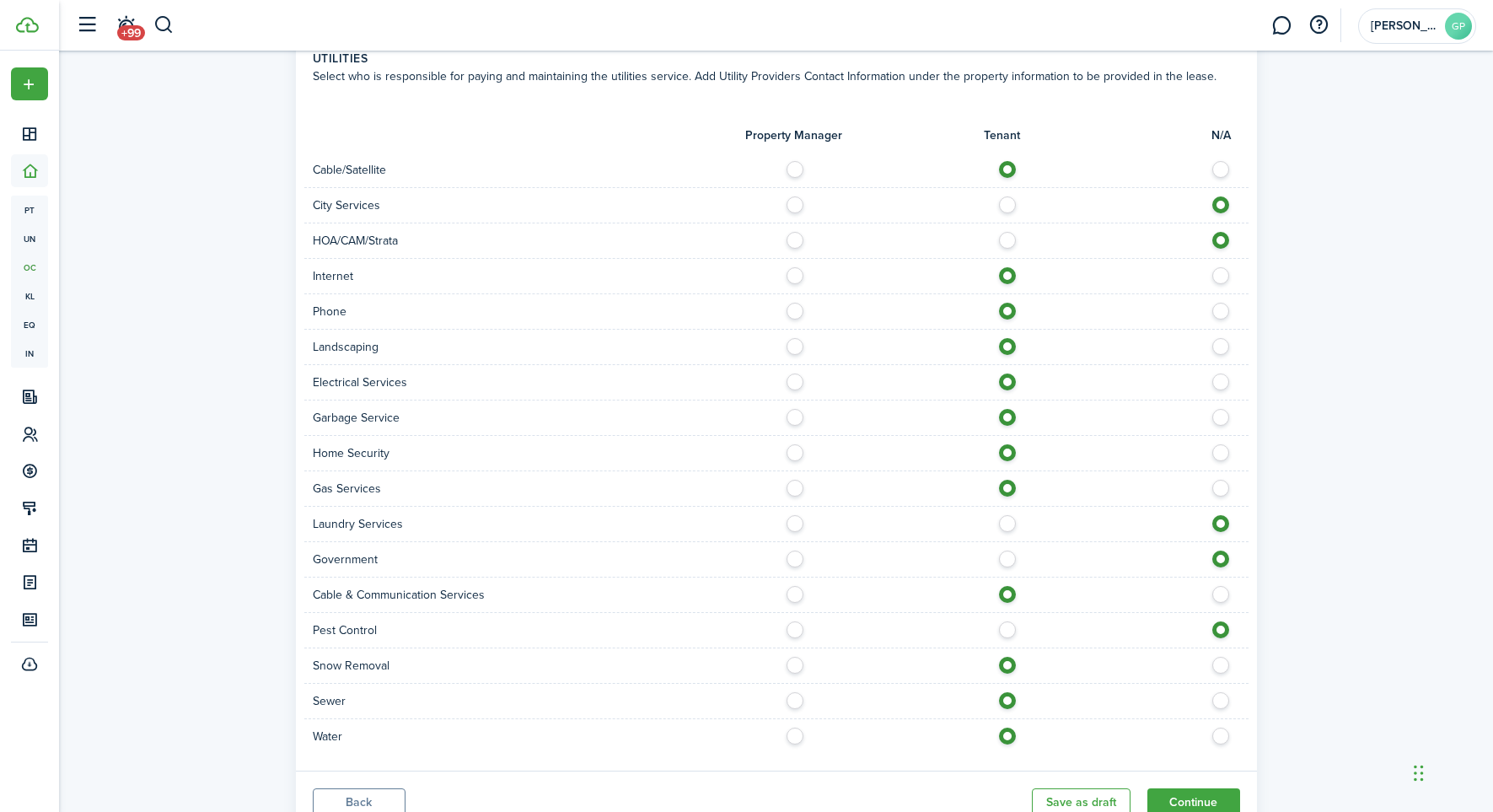
radio input "true"
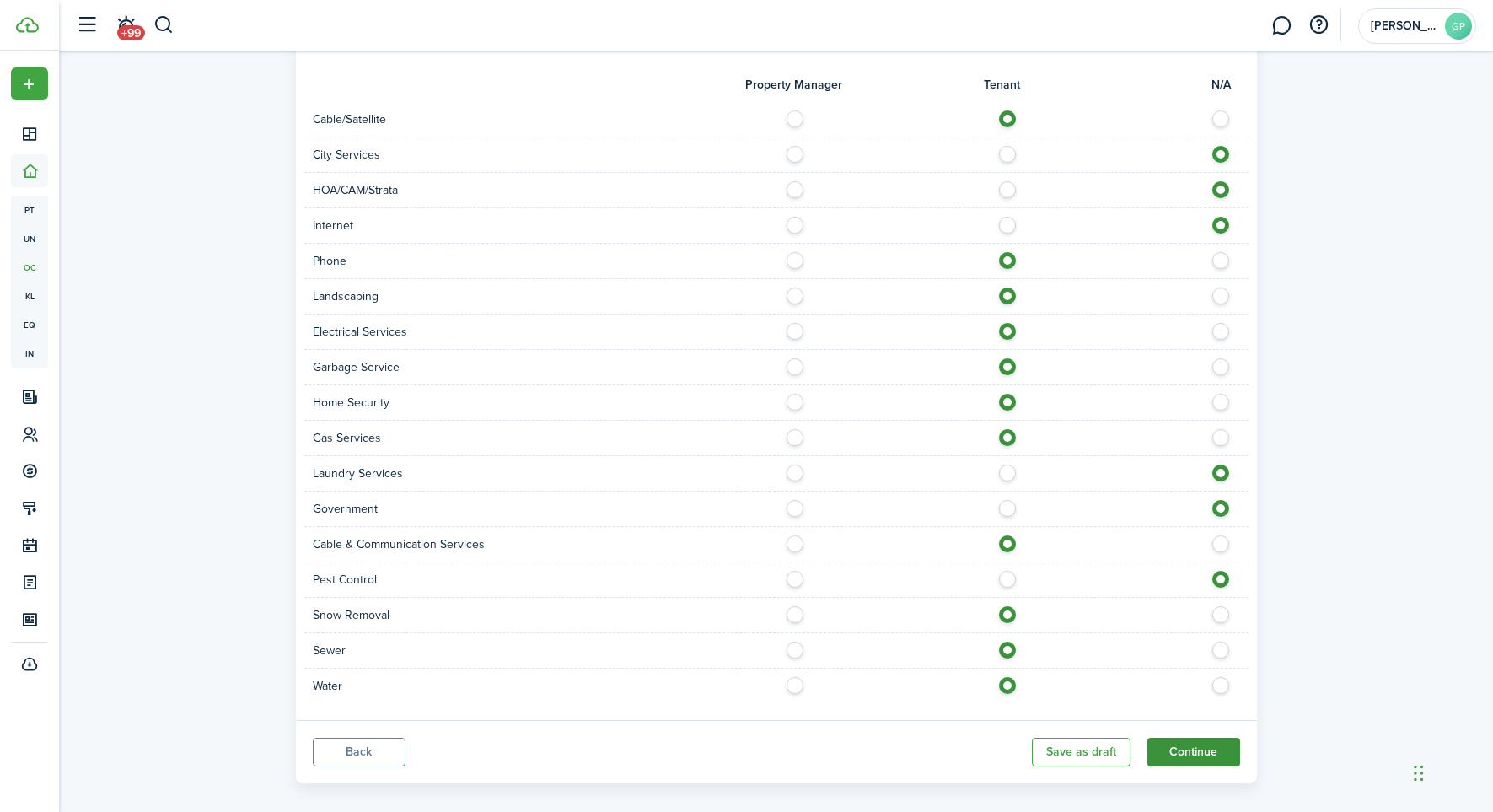
scroll to position [1334, 0]
click at [1197, 737] on button "Continue" at bounding box center [1194, 751] width 93 height 29
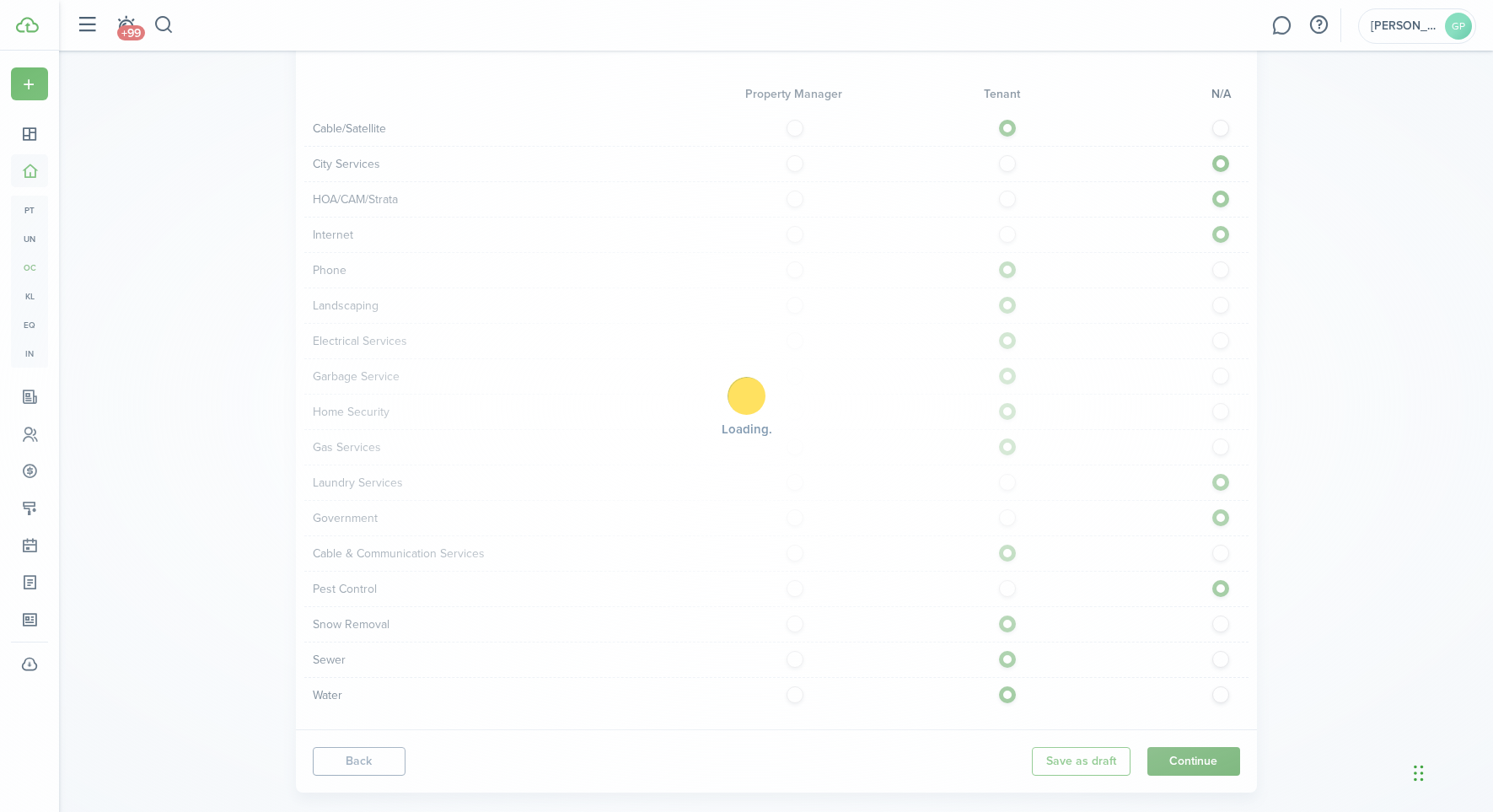
scroll to position [1324, 0]
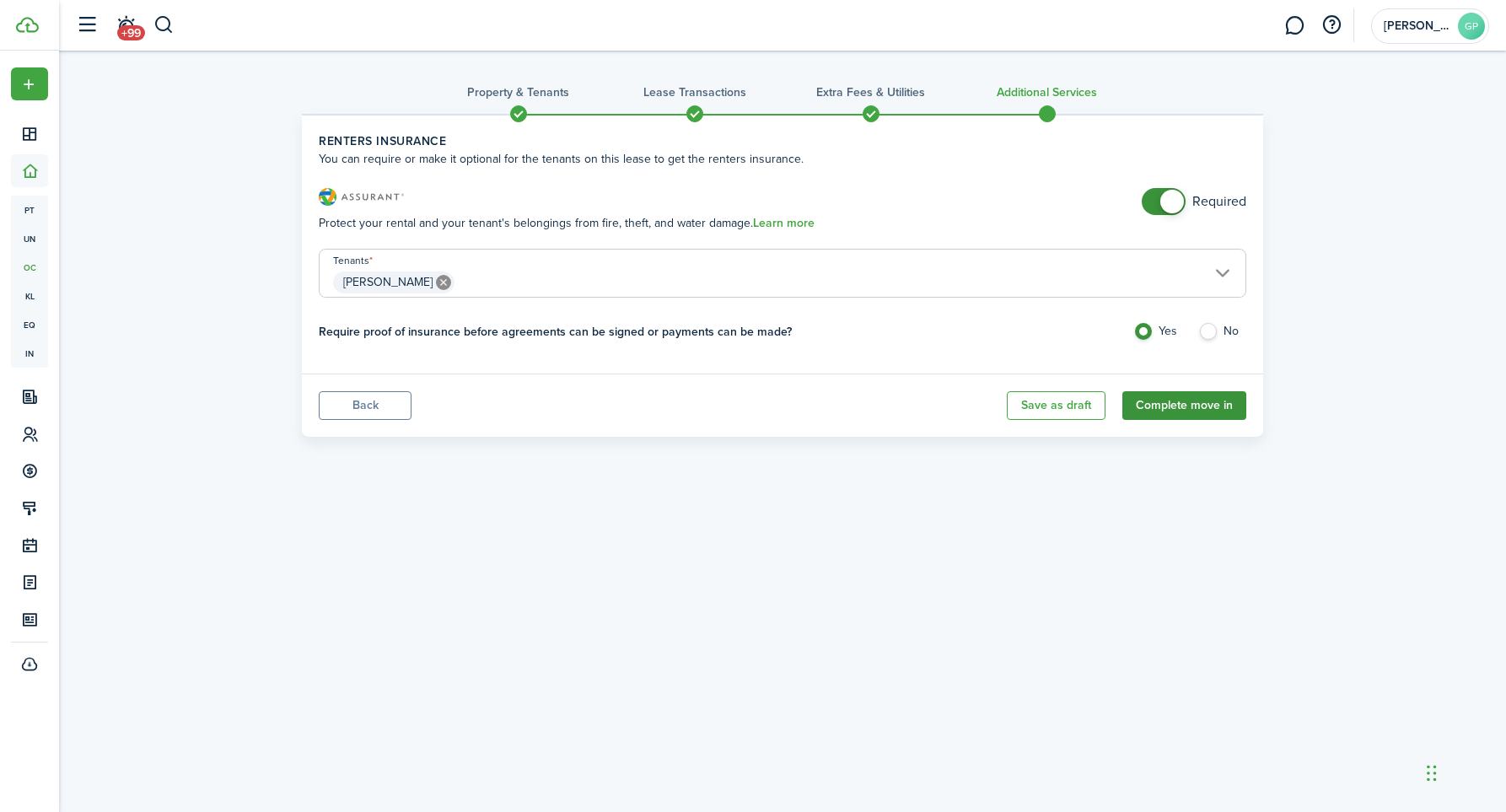
click at [1168, 404] on button "Complete move in" at bounding box center [1183, 405] width 124 height 29
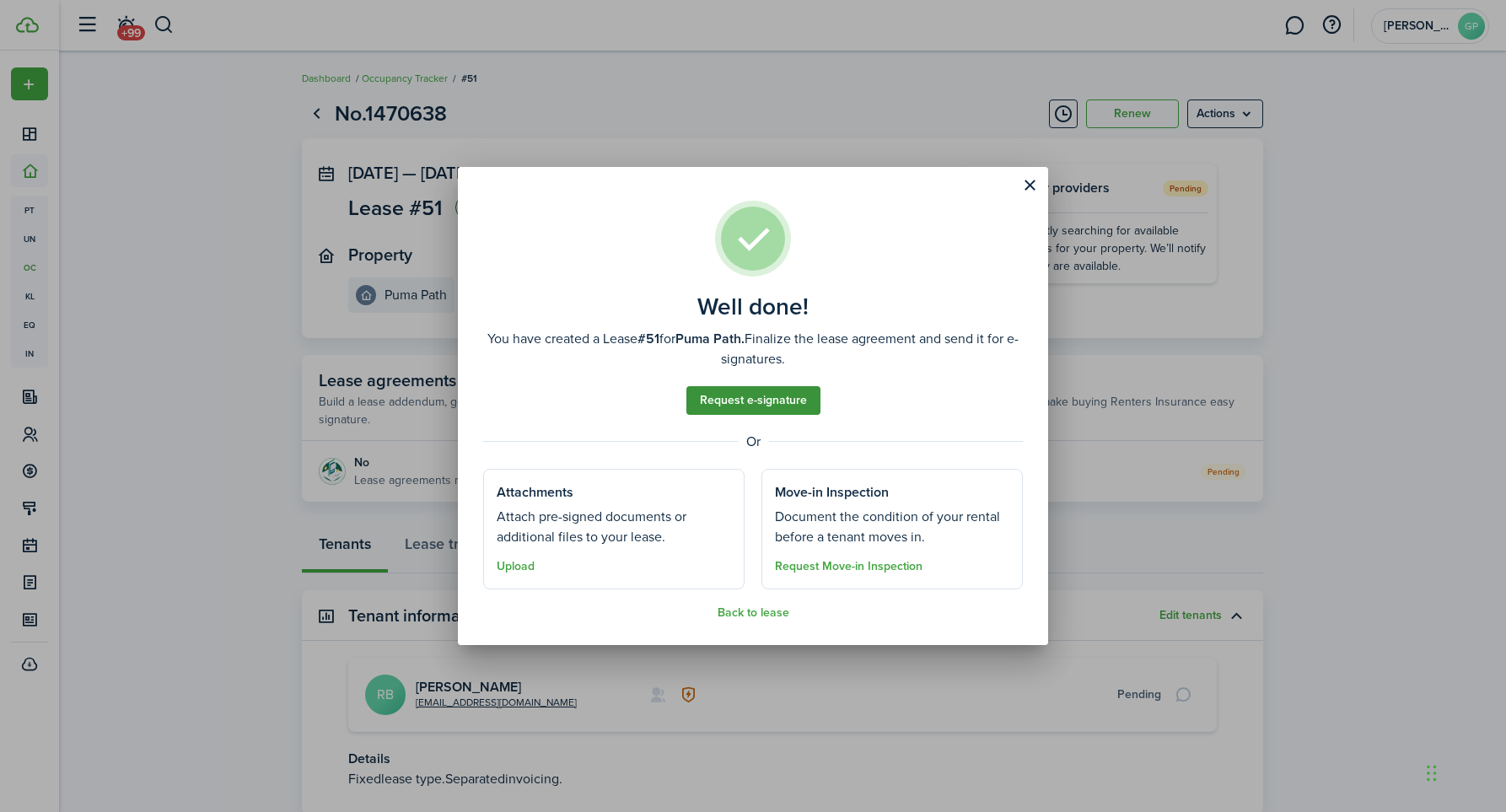
click at [748, 398] on link "Request e-signature" at bounding box center [753, 400] width 134 height 29
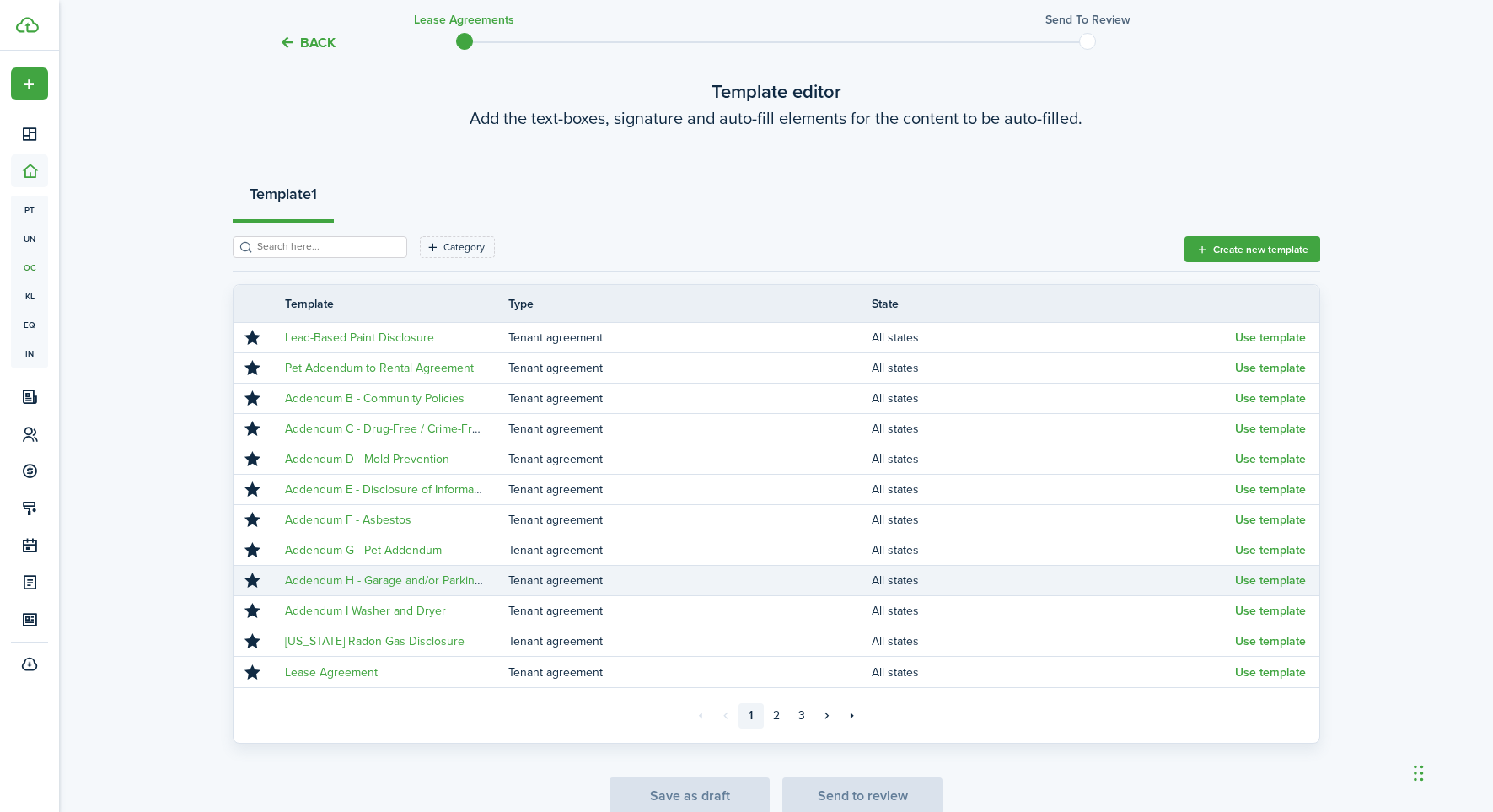
scroll to position [136, 0]
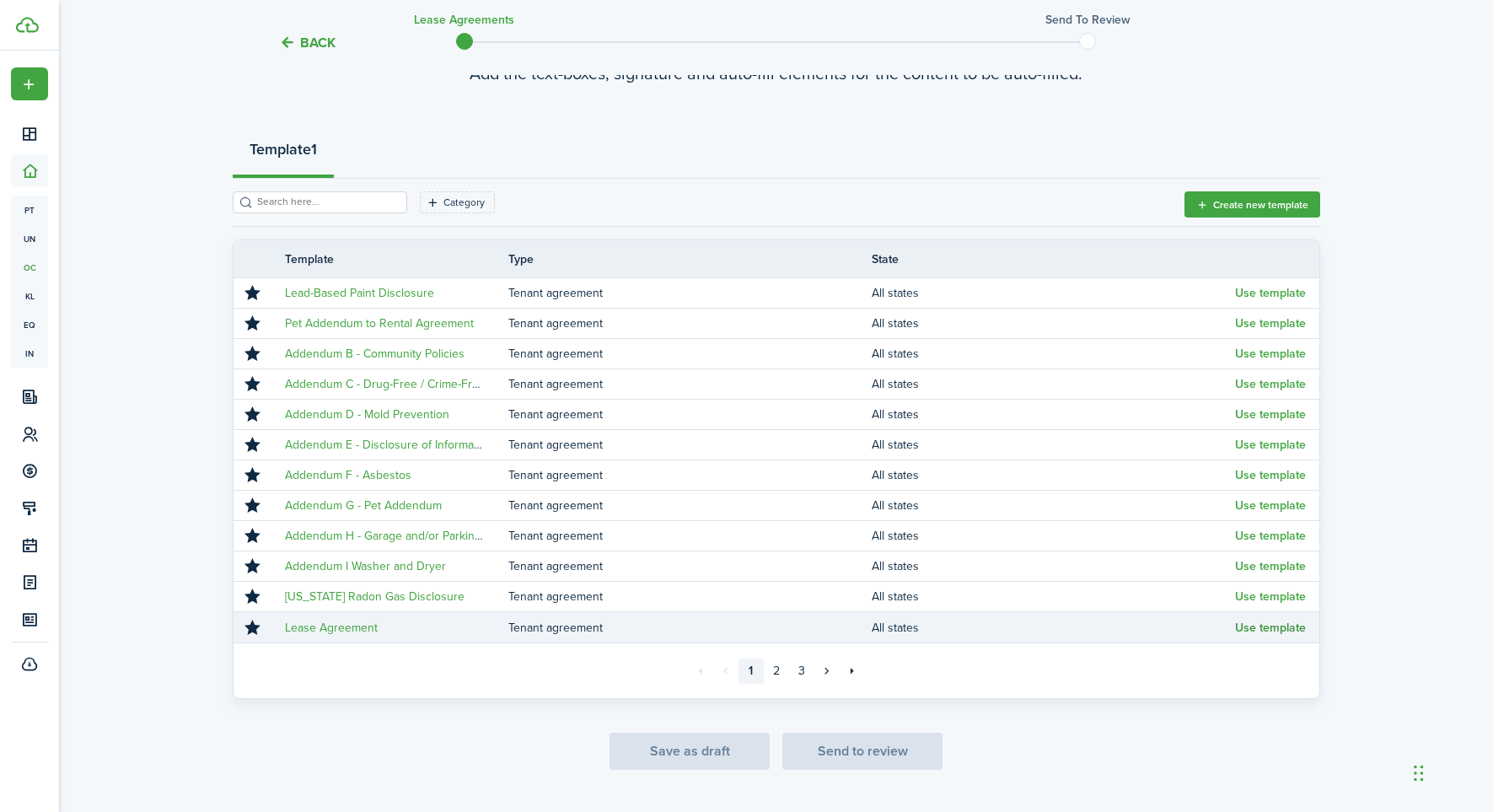
click at [1262, 626] on button "Use template" at bounding box center [1271, 628] width 71 height 14
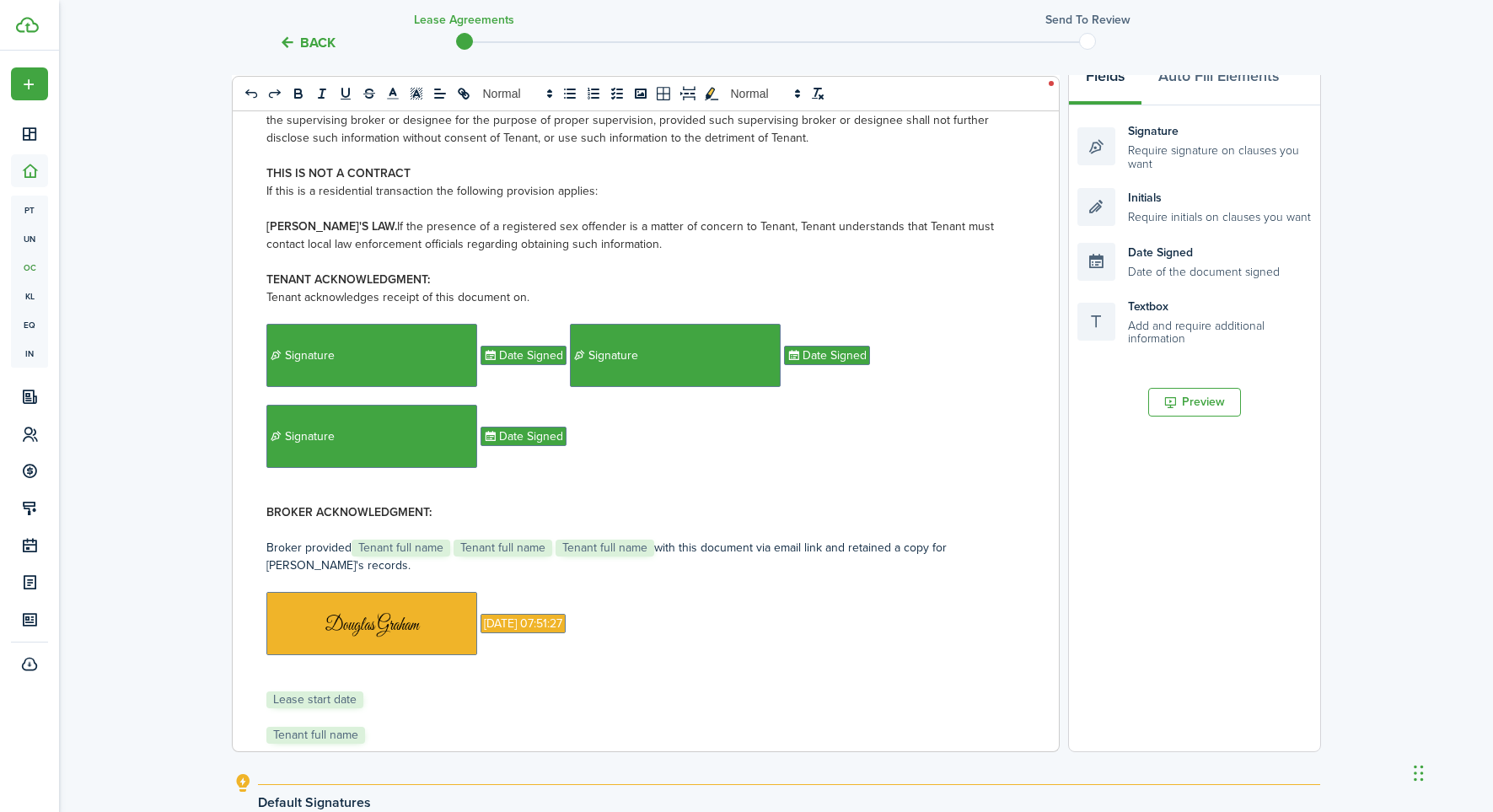
scroll to position [273, 0]
click at [583, 425] on p "﻿ Signature ﻿ ﻿ Date Signed ﻿" at bounding box center [639, 436] width 746 height 63
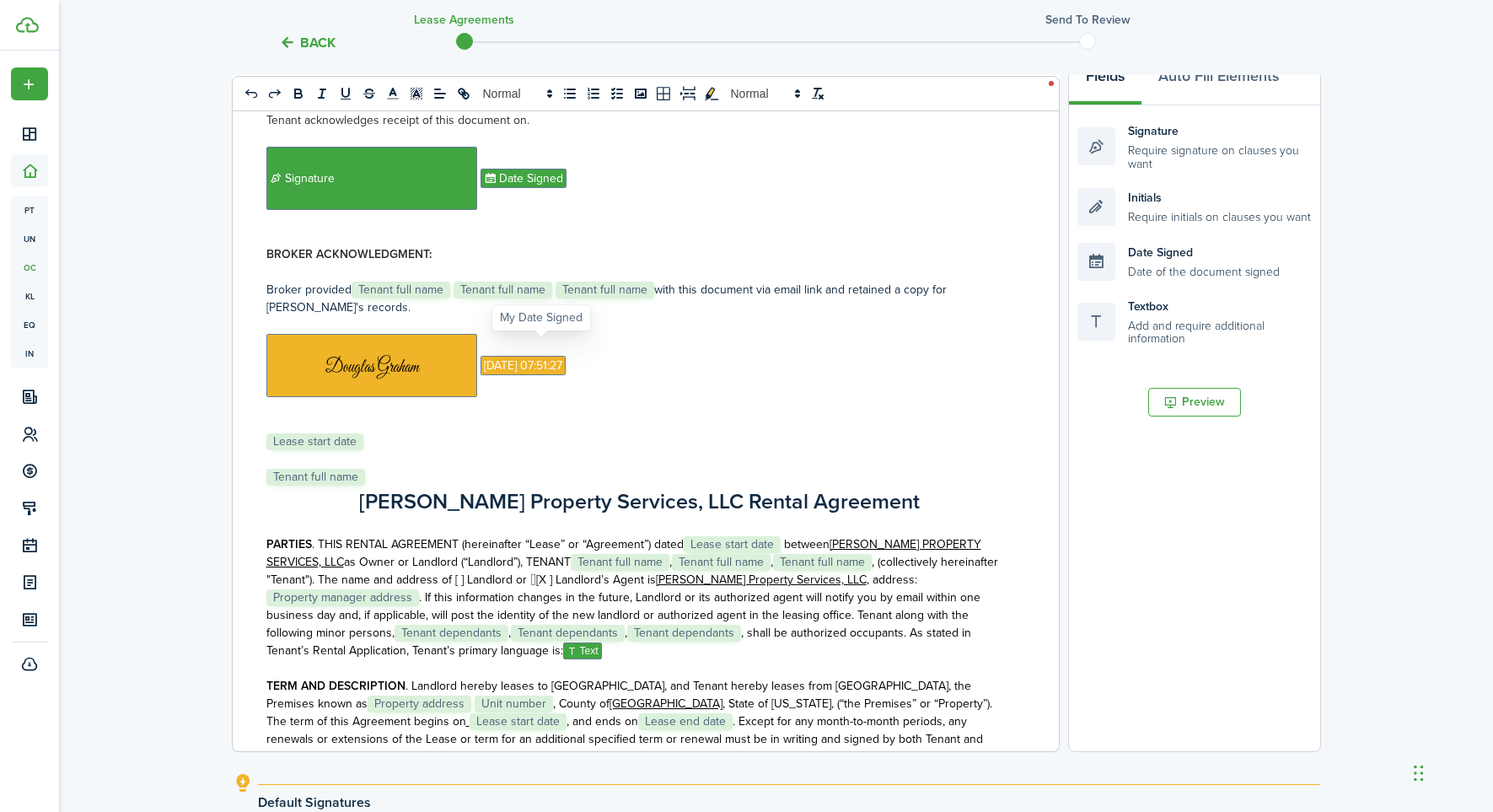
scroll to position [1346, 0]
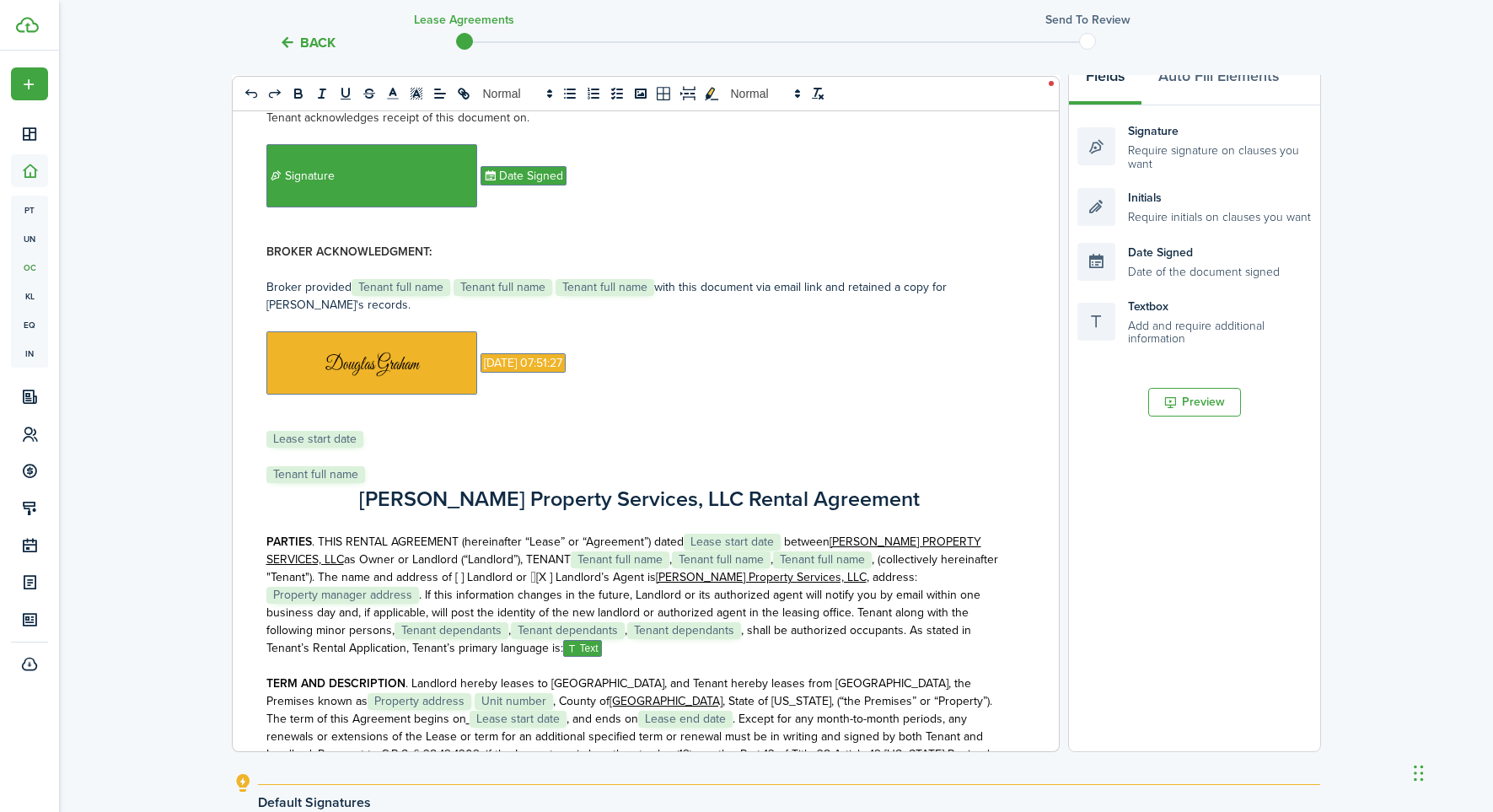
click at [759, 534] on span "Lease start date" at bounding box center [733, 542] width 97 height 16
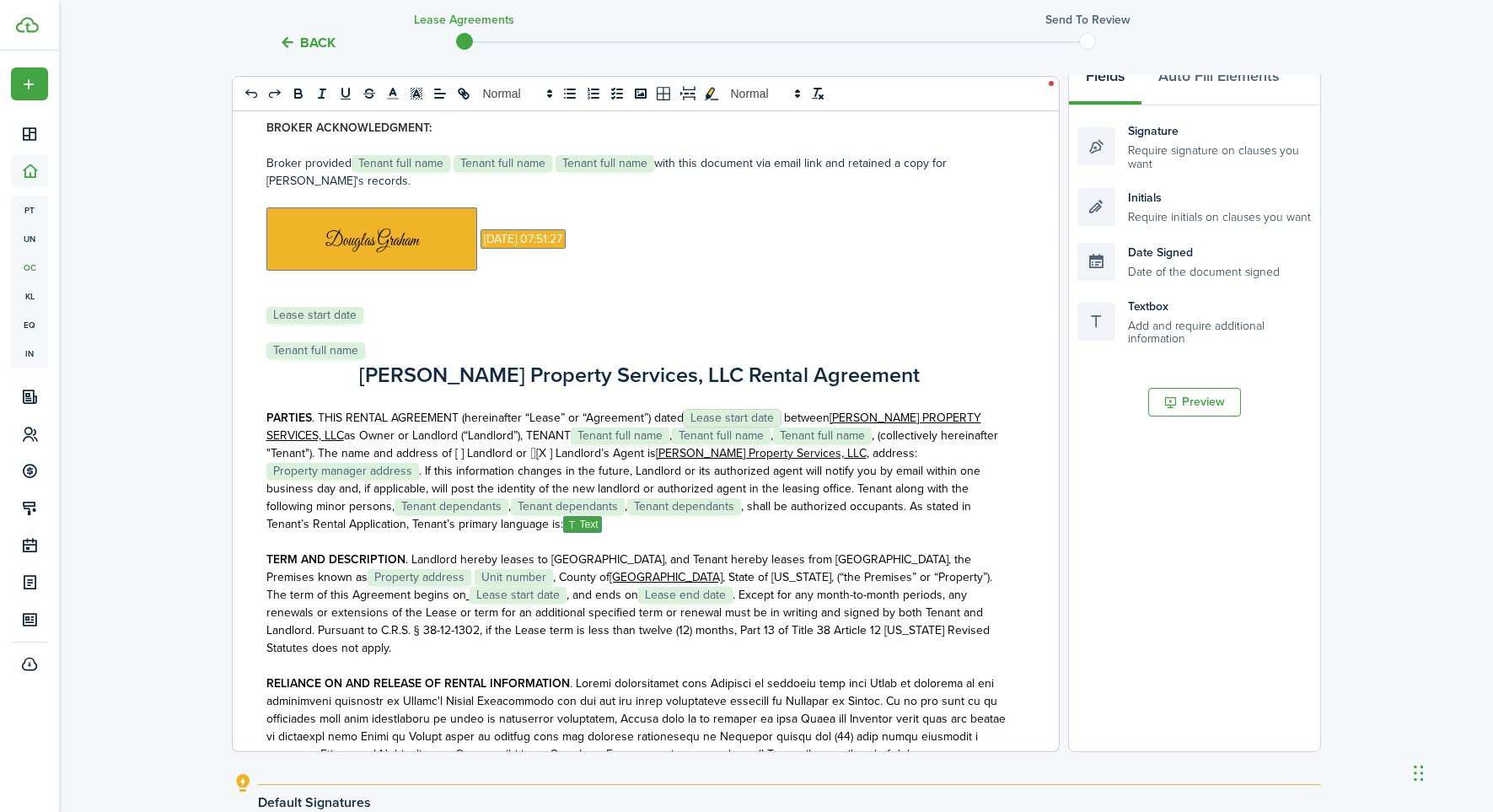
scroll to position [1471, 0]
click at [353, 306] on span "Lease start date" at bounding box center [315, 314] width 97 height 16
click at [376, 305] on p "﻿ Lease start date ﻿" at bounding box center [639, 314] width 746 height 17
click at [368, 341] on p "﻿ Tenant full name ﻿" at bounding box center [639, 349] width 746 height 17
click at [782, 408] on p "PARTIES . THIS RENTAL AGREEMENT (hereinafter “Lease” or “Agreement”) dated ﻿ Le…" at bounding box center [639, 471] width 746 height 125
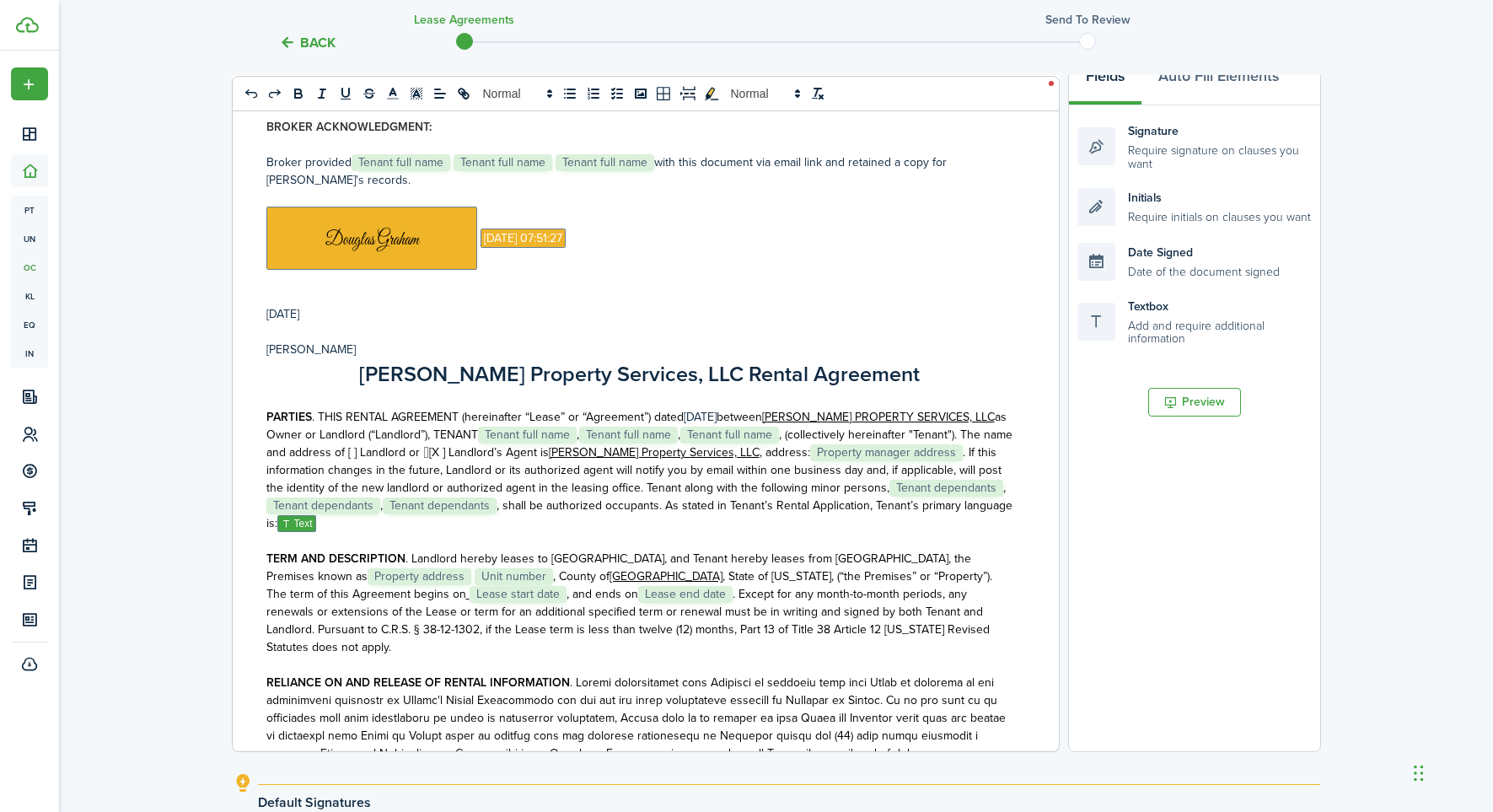
click at [805, 413] on span "as Owner or Landlord (“Landlord”), TENANT ﻿﻿﻿ Tenant full name ﻿﻿﻿, ﻿﻿﻿ Tenant …" at bounding box center [639, 434] width 746 height 53
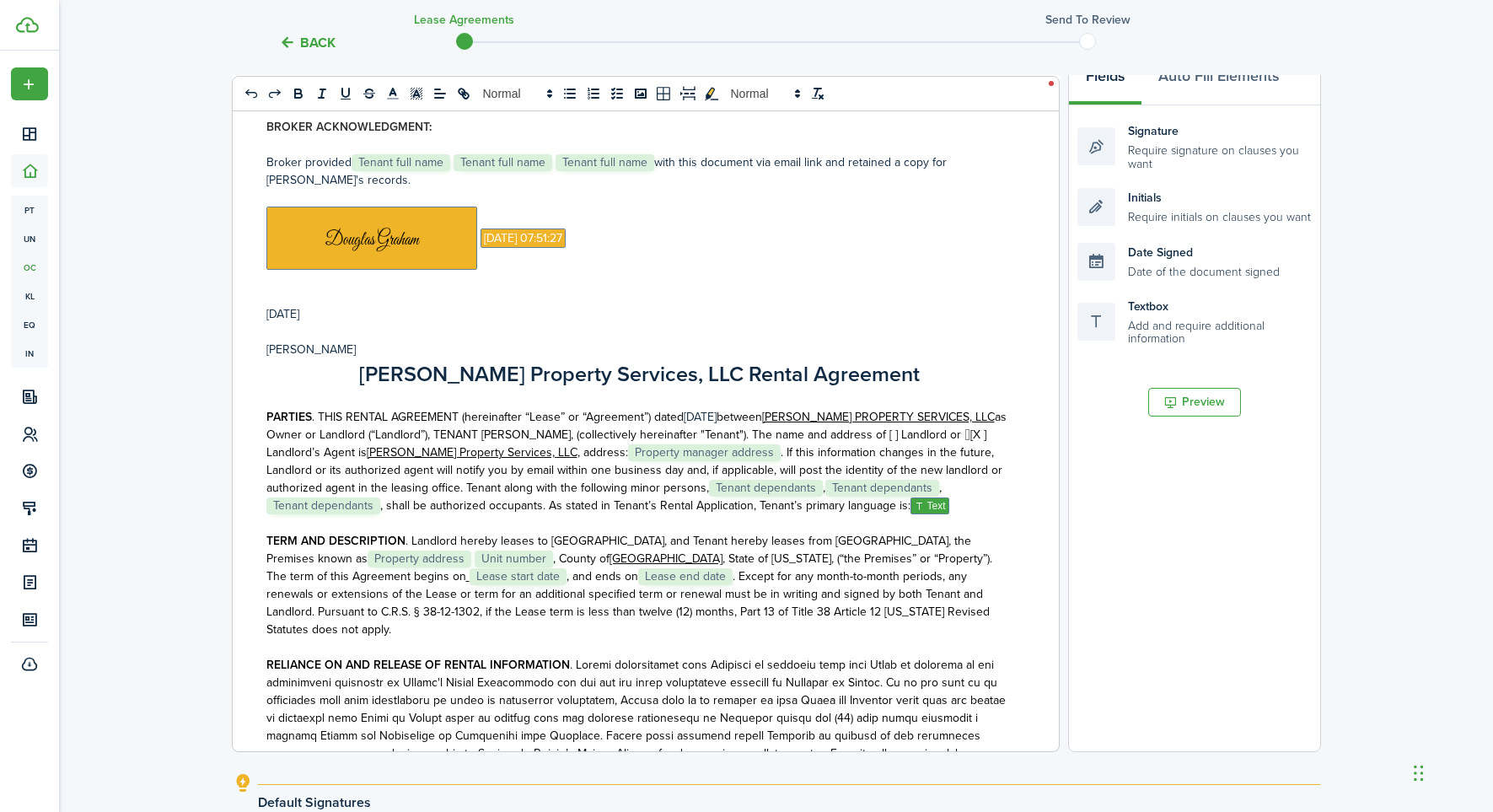
click at [735, 444] on span ". If this information changes in the future, Landlord or its authorized agent w…" at bounding box center [634, 479] width 736 height 71
click at [386, 491] on span ". If this information changes in the future, Landlord or its authorized agent w…" at bounding box center [638, 479] width 744 height 71
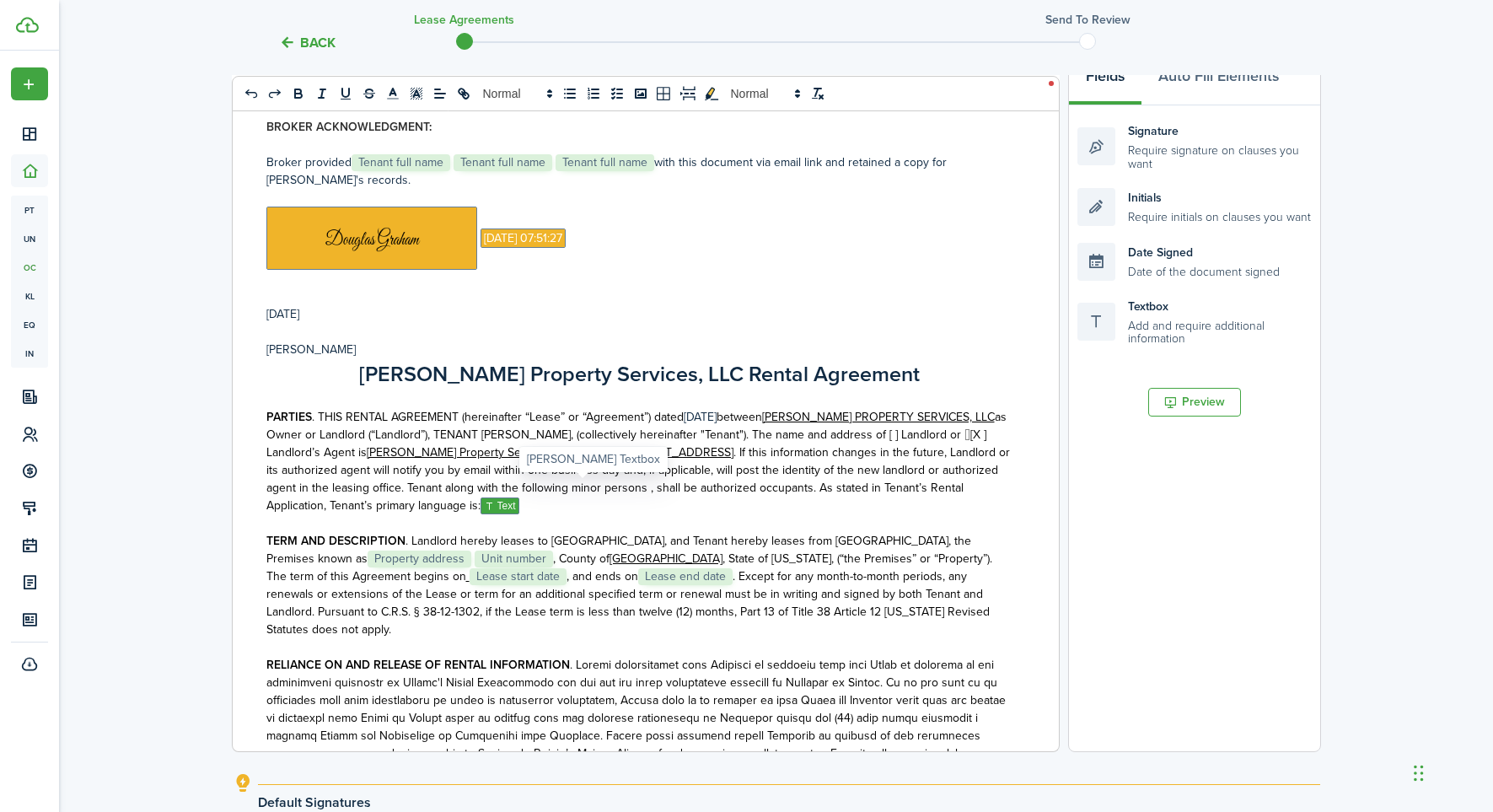
click at [519, 497] on span "Text" at bounding box center [499, 505] width 39 height 16
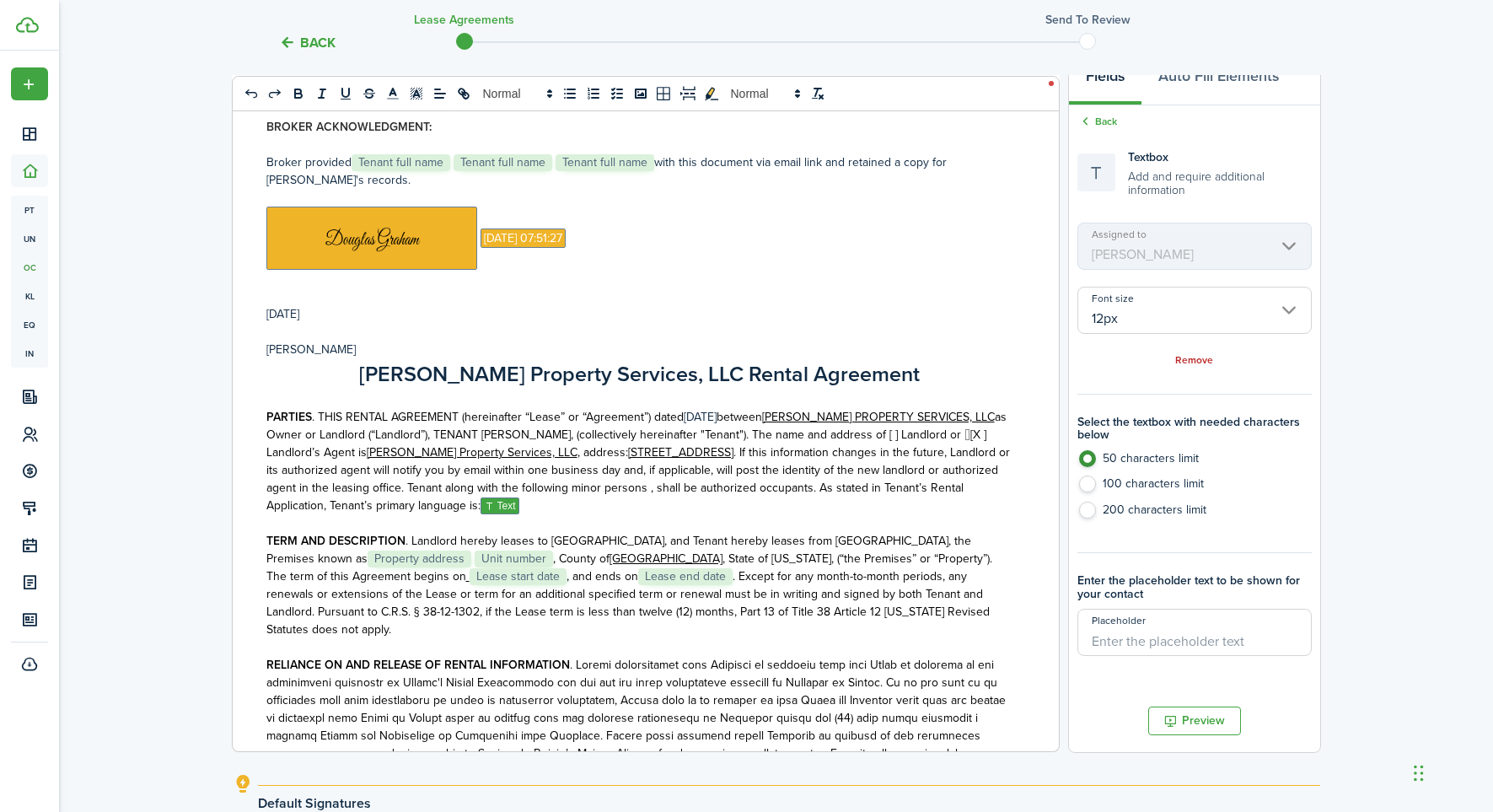
click at [620, 494] on p "PARTIES . THIS RENTAL AGREEMENT (hereinafter “Lease” or “Agreement”) dated ﻿[DA…" at bounding box center [639, 462] width 746 height 107
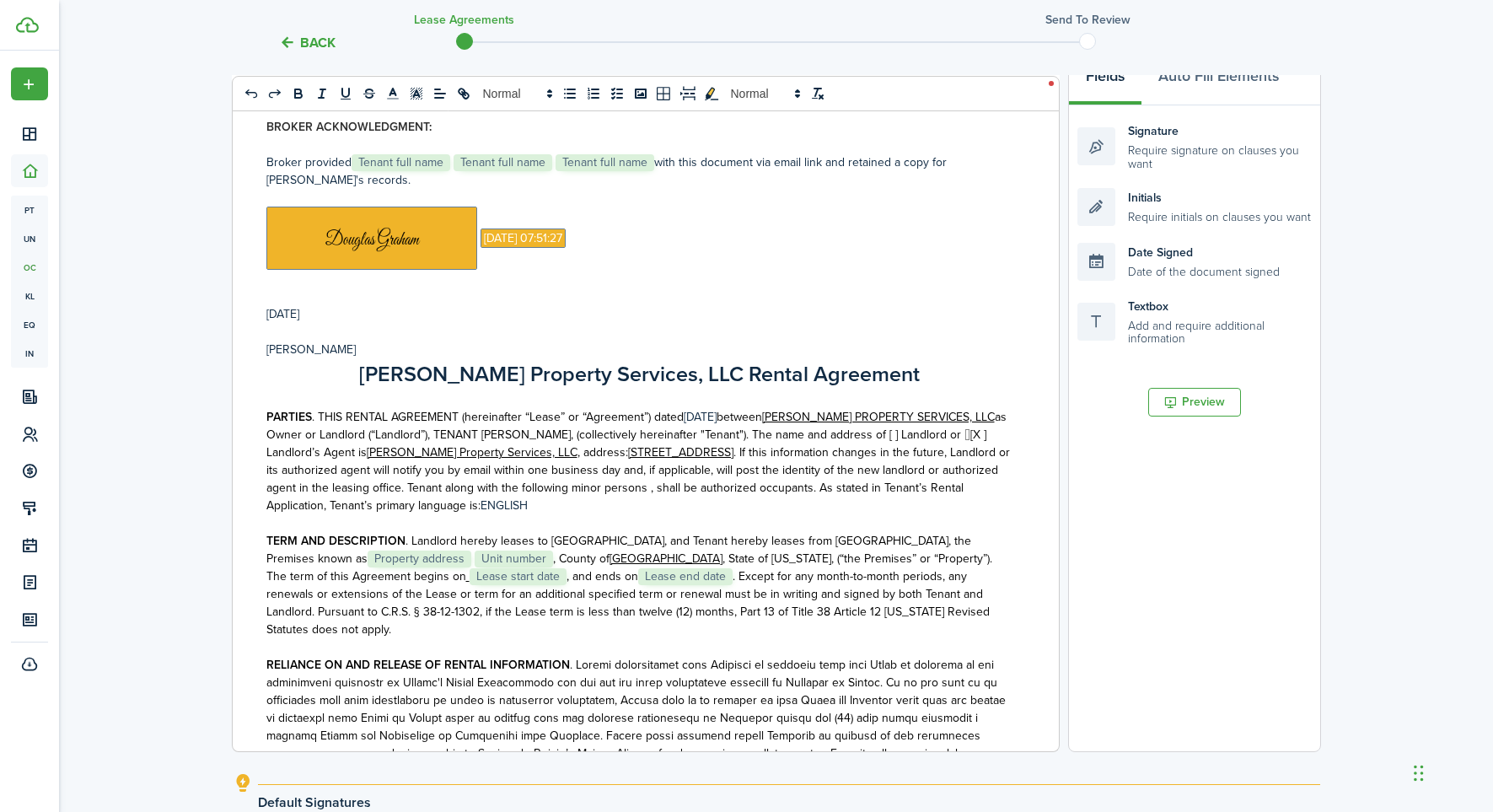
click at [451, 539] on span ". Landlord hereby leases to Tenant, and Tenant hereby leases from [GEOGRAPHIC_D…" at bounding box center [618, 549] width 705 height 36
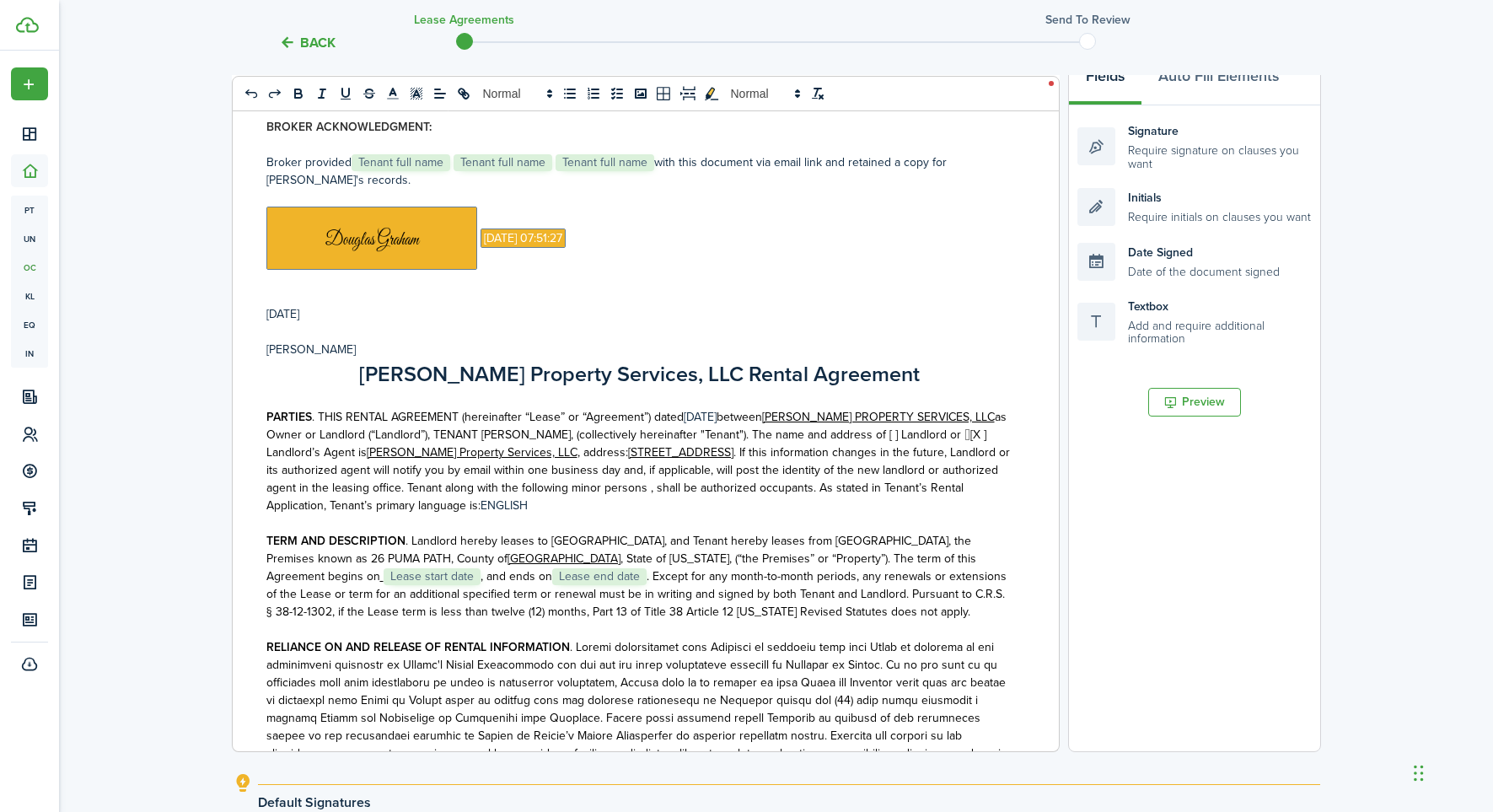
drag, startPoint x: 950, startPoint y: 542, endPoint x: 959, endPoint y: 542, distance: 9.0
click at [950, 567] on span "﻿﻿﻿ Lease start date ﻿﻿﻿, and ends on ﻿﻿﻿ Lease end date ﻿﻿﻿. Except for any mo…" at bounding box center [636, 593] width 740 height 53
click at [359, 567] on span "﻿﻿﻿[DATE] and ends on ﻿﻿﻿ Lease end date ﻿﻿﻿. Except for any month-to-month per…" at bounding box center [634, 593] width 736 height 53
click at [362, 567] on span "﻿﻿﻿[DATE] and ends on ﻿﻿﻿ Lease end date ﻿﻿﻿. Except for any month-to-month per…" at bounding box center [633, 593] width 734 height 53
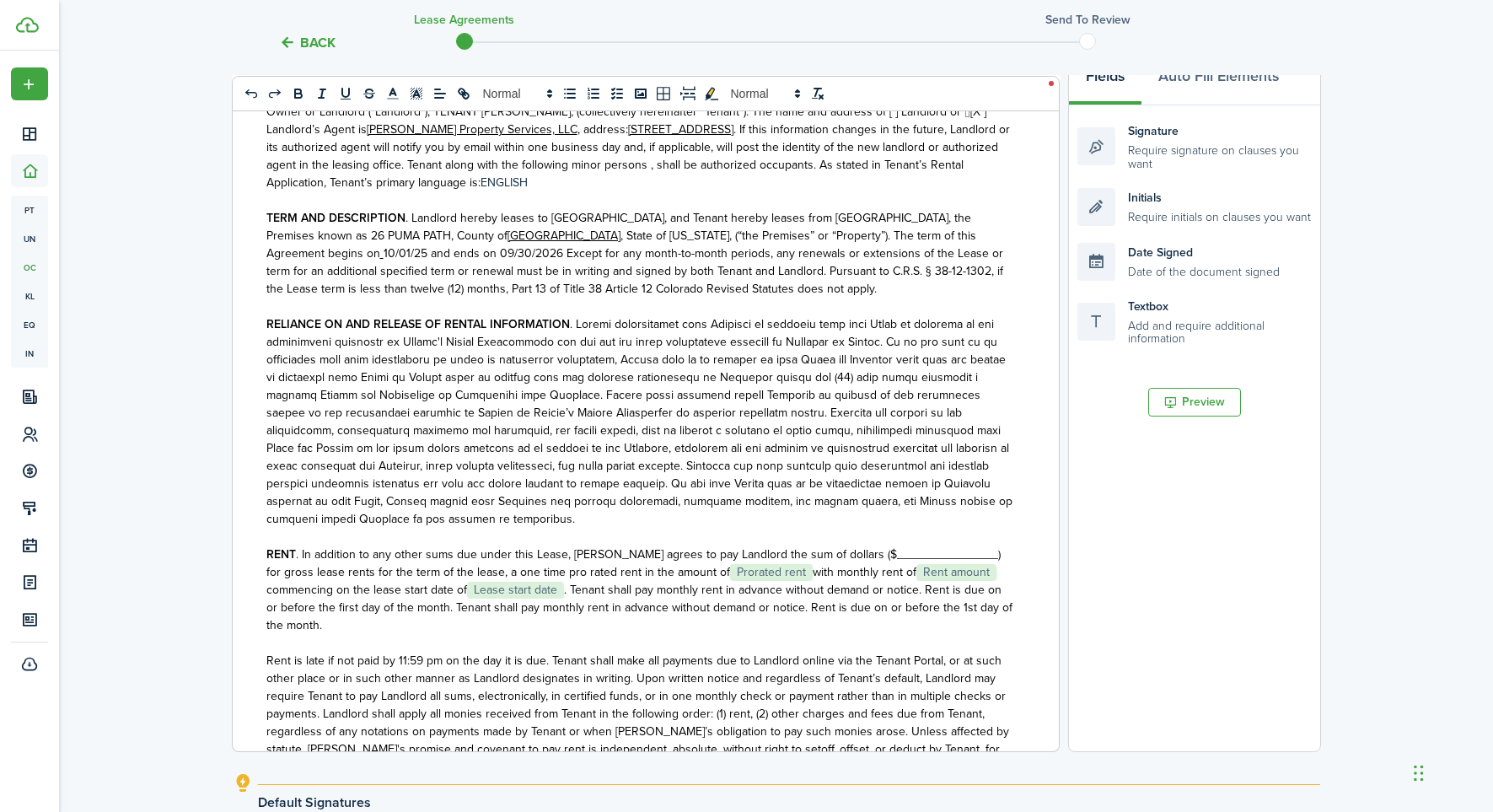
scroll to position [1793, 0]
drag, startPoint x: 787, startPoint y: 534, endPoint x: 815, endPoint y: 533, distance: 28.0
click at [788, 546] on span ". In addition to any other sums due under this Lease, [PERSON_NAME] agrees to p…" at bounding box center [639, 590] width 746 height 88
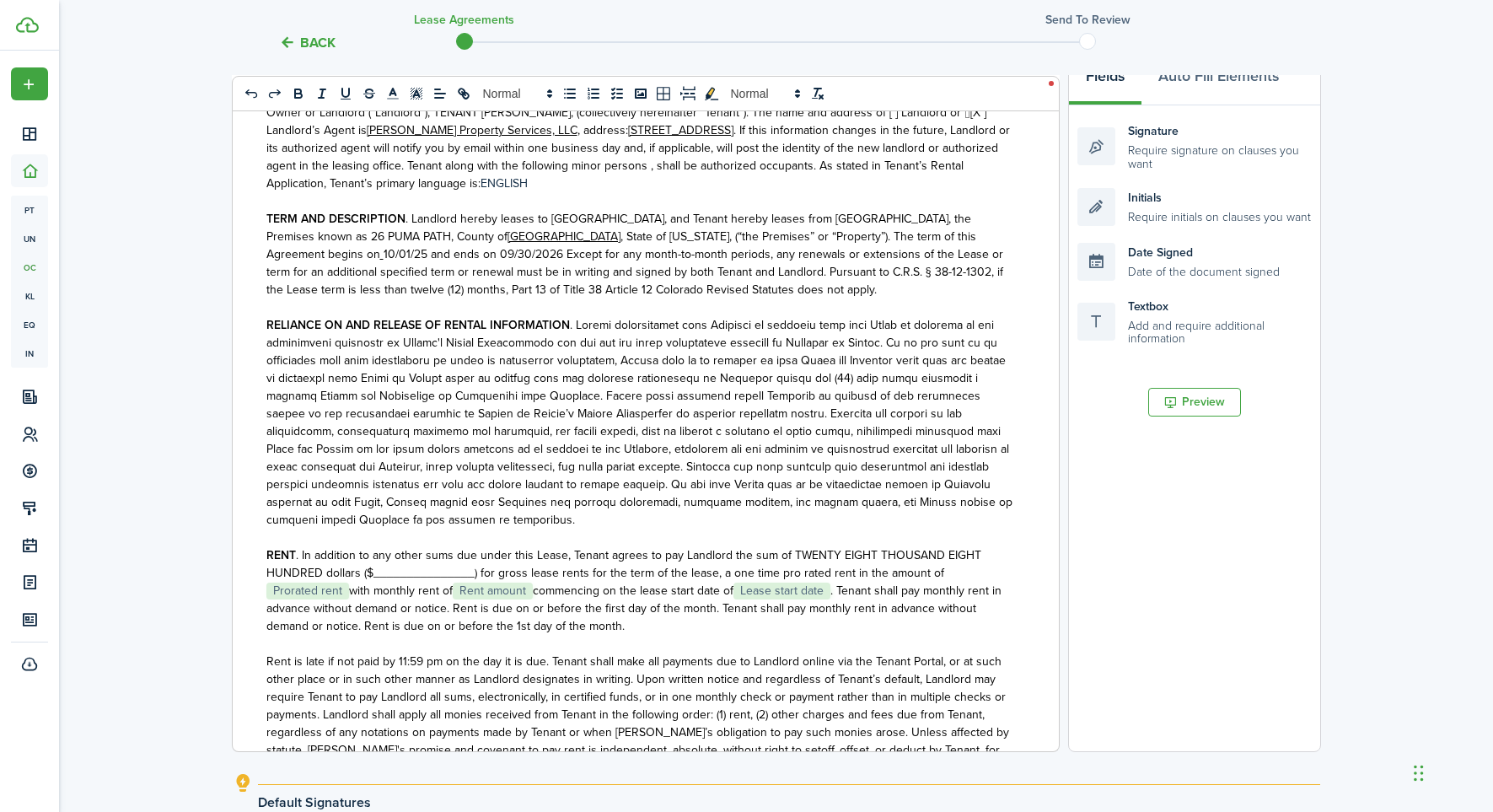
click at [471, 553] on span ". In addition to any other sums due under this Lease, [PERSON_NAME] agrees to p…" at bounding box center [634, 590] width 735 height 88
click at [973, 557] on span ". In addition to any other sums due under this Lease, [PERSON_NAME] agrees to p…" at bounding box center [636, 590] width 740 height 88
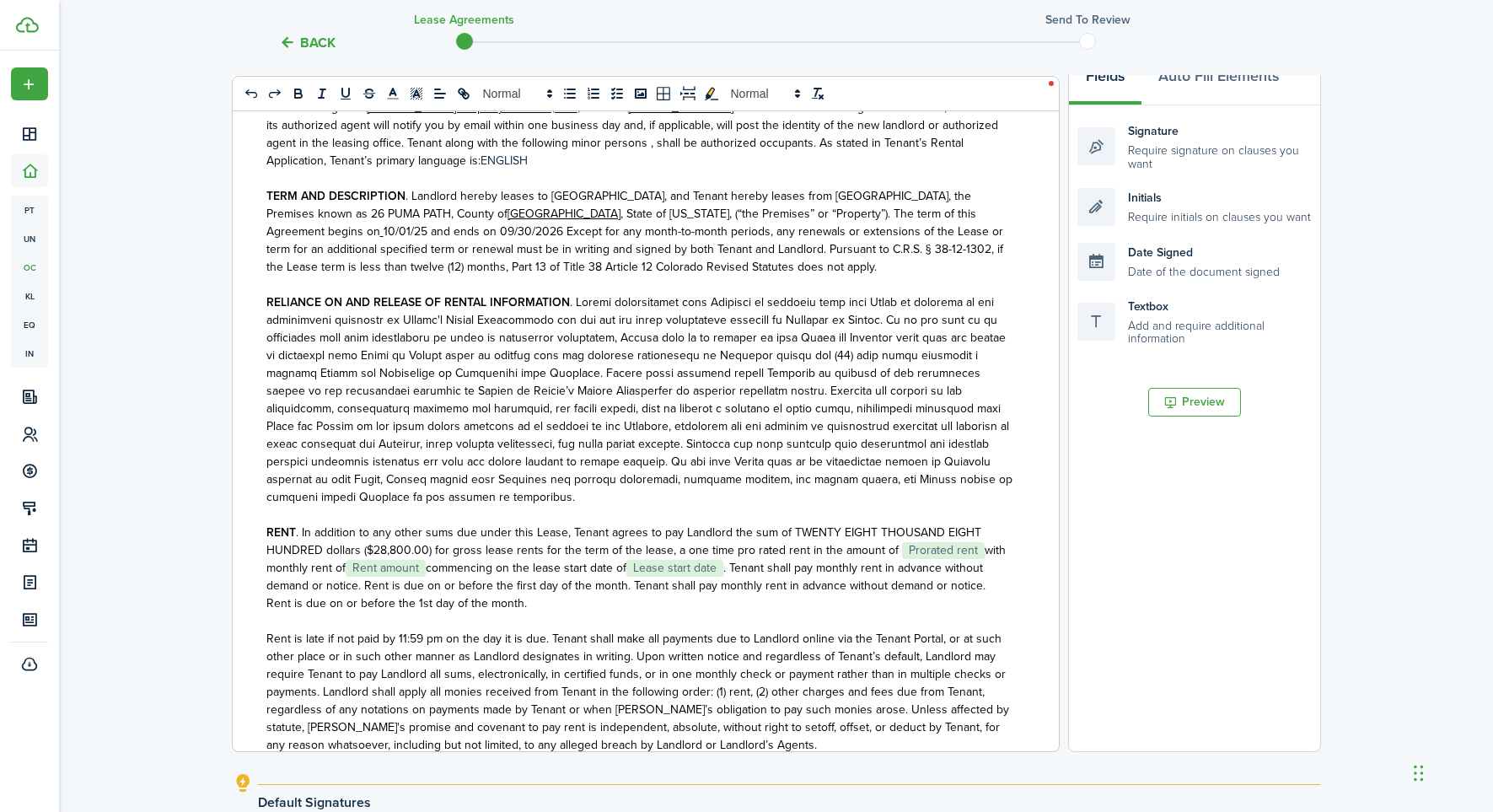
click at [973, 557] on span ". In addition to any other sums due under this Lease, [PERSON_NAME] agrees to p…" at bounding box center [636, 568] width 740 height 88
drag, startPoint x: 970, startPoint y: 530, endPoint x: 980, endPoint y: 529, distance: 10.0
click at [970, 530] on span ". In addition to any other sums due under this Lease, [PERSON_NAME] agrees to p…" at bounding box center [636, 567] width 740 height 88
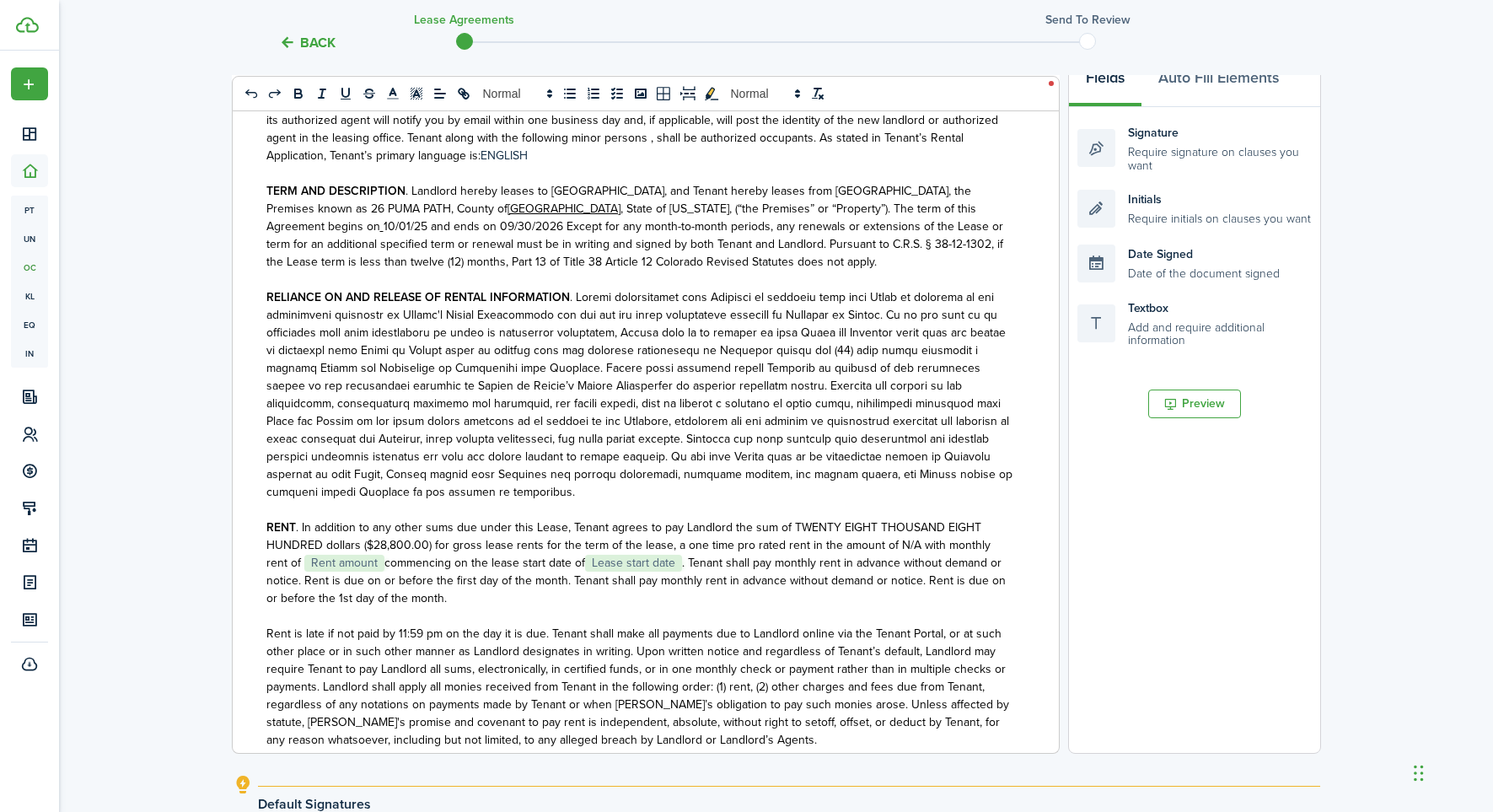
scroll to position [272, 1]
drag, startPoint x: 381, startPoint y: 549, endPoint x: 403, endPoint y: 550, distance: 22.0
click at [381, 549] on span ". In addition to any other sums due under this Lease, [PERSON_NAME] agrees to p…" at bounding box center [636, 561] width 740 height 88
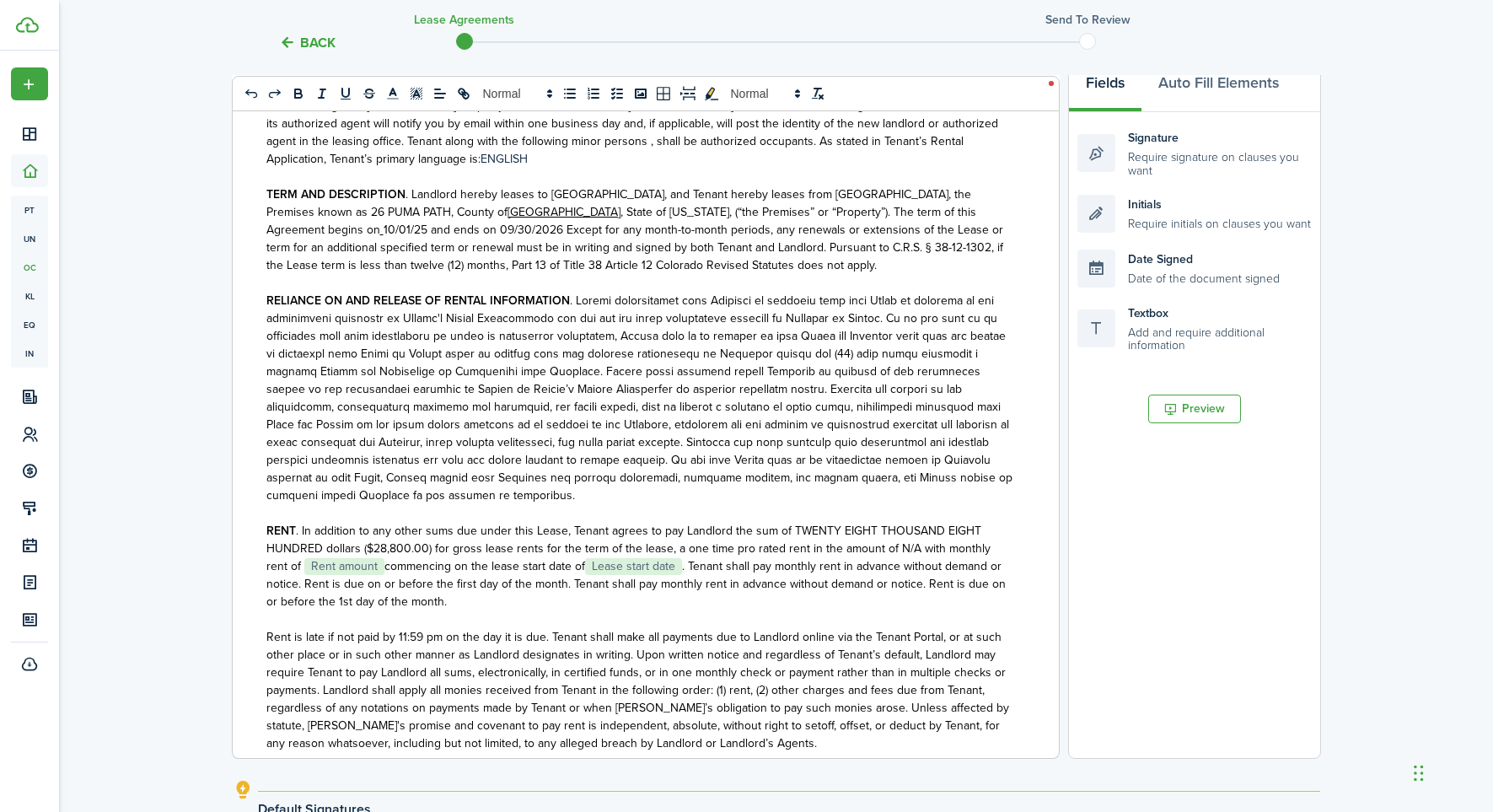
click at [385, 552] on span ". In addition to any other sums due under this Lease, [PERSON_NAME] agrees to p…" at bounding box center [636, 566] width 740 height 88
click at [381, 553] on span ". In addition to any other sums due under this Lease, [PERSON_NAME] agrees to p…" at bounding box center [636, 566] width 740 height 88
click at [310, 548] on span ". In addition to any other sums due under this Lease, [PERSON_NAME] agrees to p…" at bounding box center [636, 566] width 740 height 88
click at [623, 558] on span "Lease start date" at bounding box center [610, 566] width 97 height 16
click at [655, 549] on span ". In addition to any other sums due under this Lease, [PERSON_NAME] agrees to p…" at bounding box center [636, 566] width 740 height 88
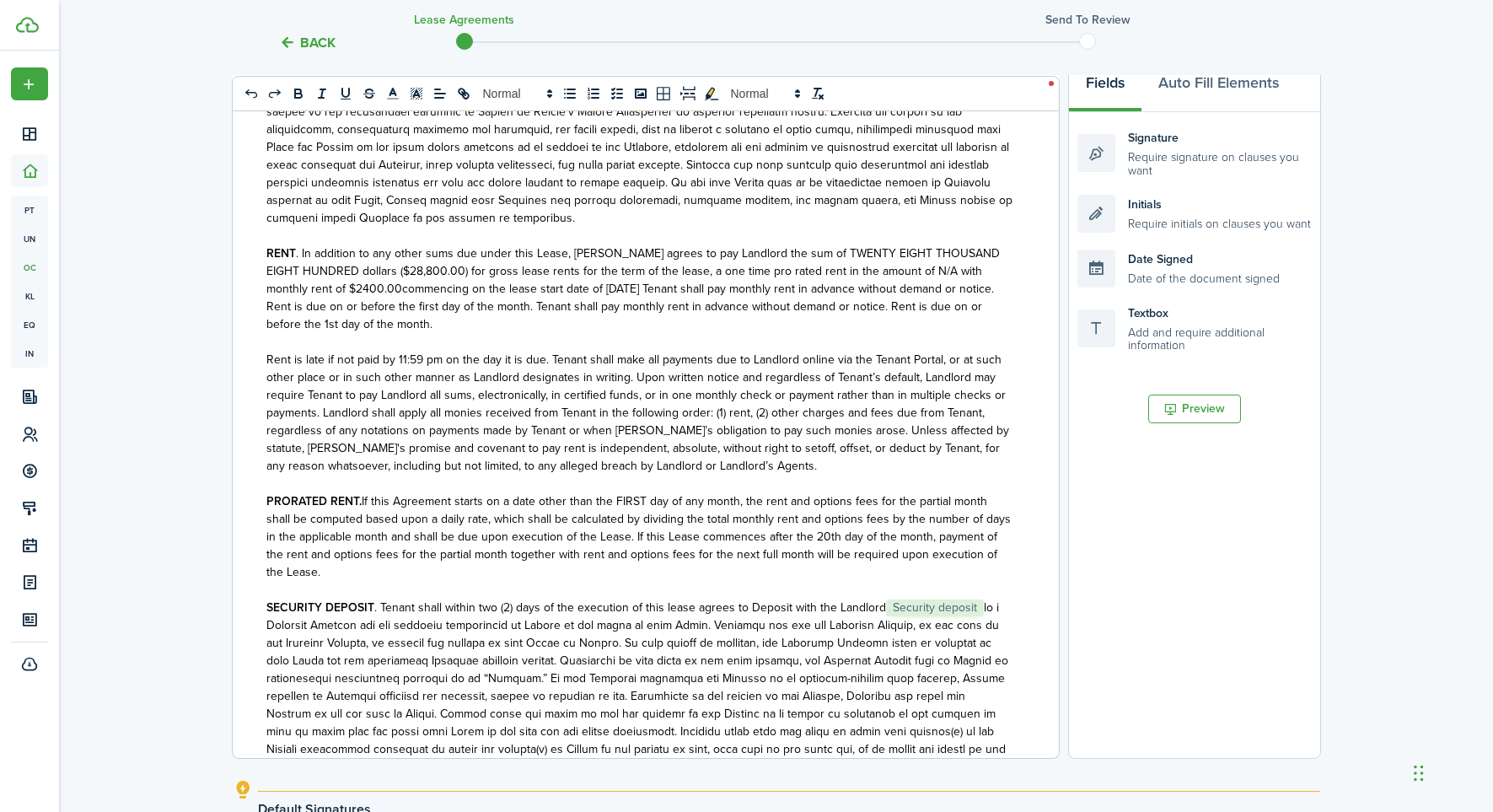
scroll to position [266, 3]
click at [975, 598] on span ". Tenant shall within two (2) days of the execution of this lease agrees to Dep…" at bounding box center [639, 810] width 746 height 425
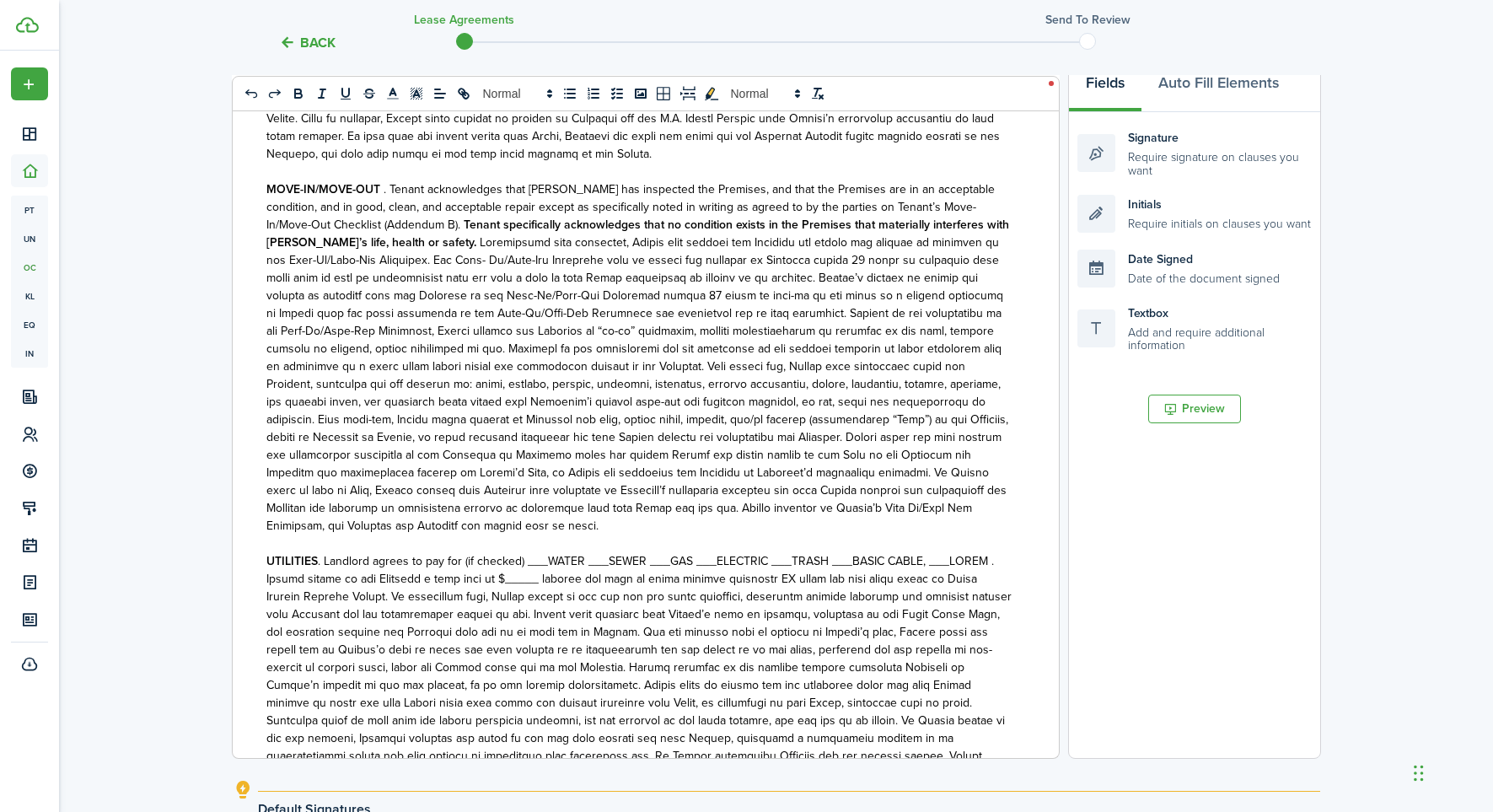
scroll to position [2970, 0]
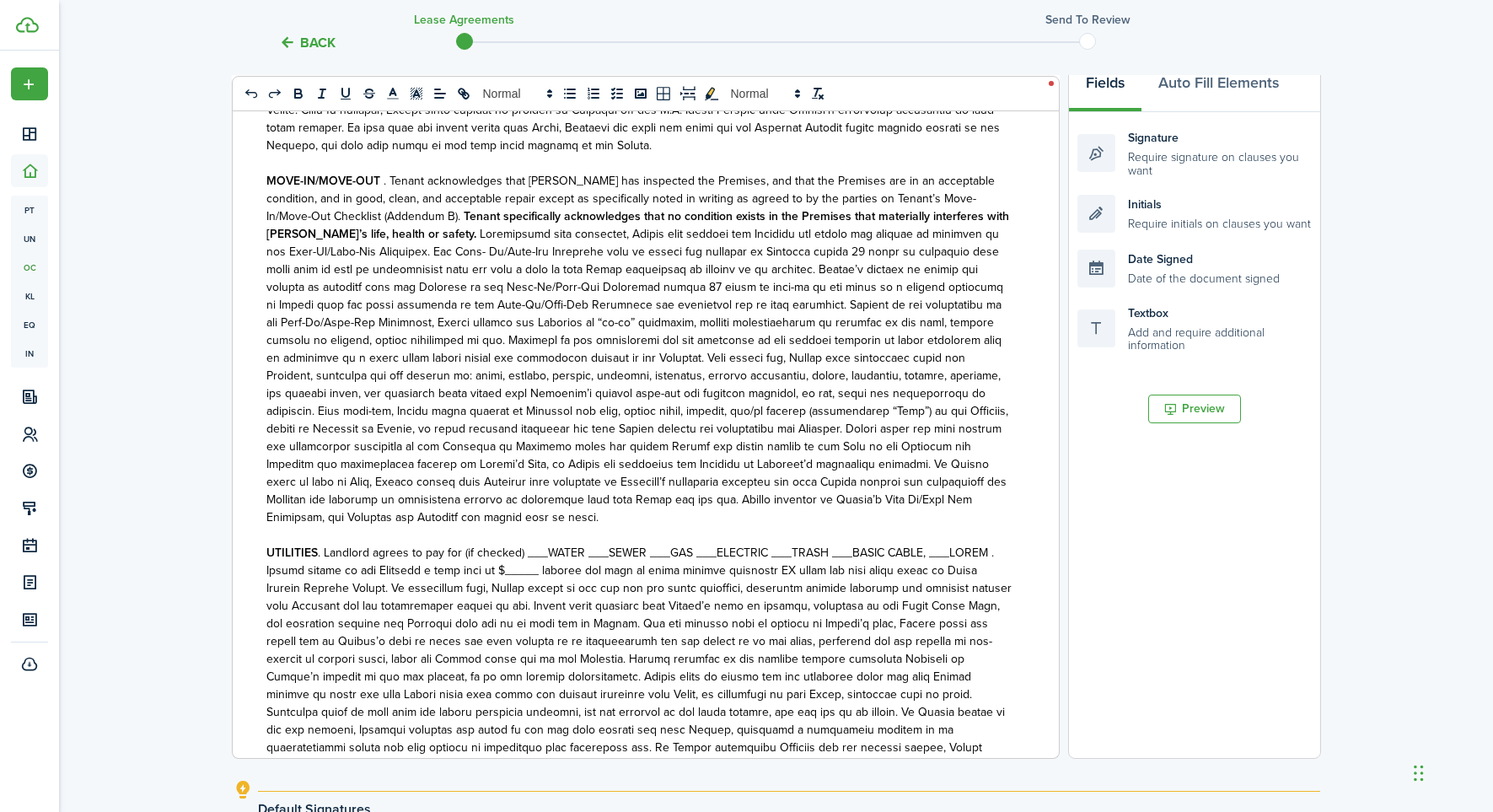
drag, startPoint x: 533, startPoint y: 530, endPoint x: 550, endPoint y: 529, distance: 17.0
click at [534, 543] on span ". Landlord agrees to pay for (if checked) ___WATER ___SEWER ___GAS ___ELECTRIC …" at bounding box center [555, 552] width 474 height 17
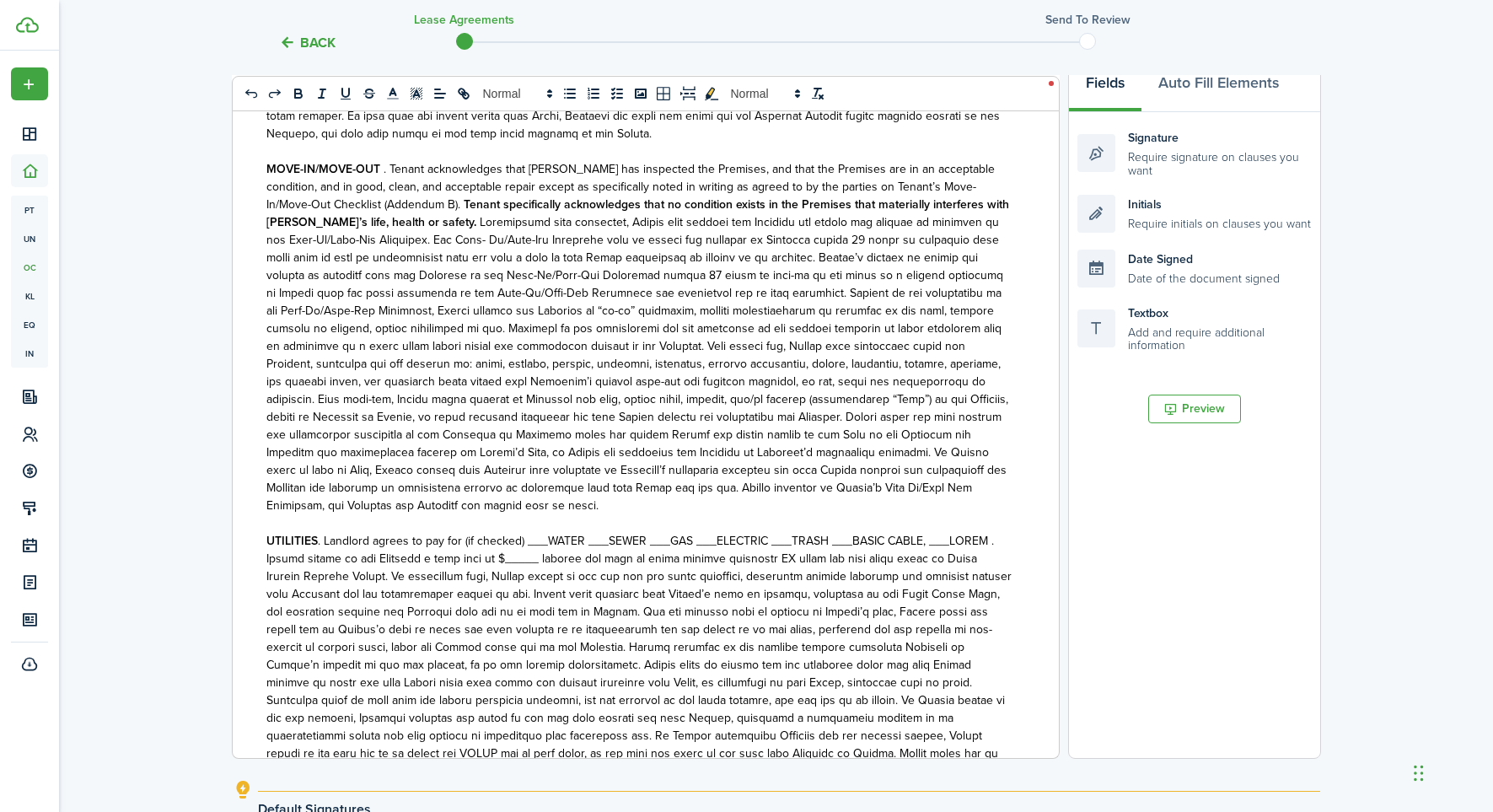
scroll to position [2985, 0]
click at [604, 531] on span ". Landlord agrees to pay for (if checked) _X__WATER ___SEWER ___GAS ___ELECTRIC…" at bounding box center [558, 540] width 481 height 17
click at [675, 534] on span ". Landlord agrees to pay for (if checked) _X__WATER __X_SEWER ___GAS ___ELECTRI…" at bounding box center [563, 542] width 489 height 17
click at [725, 534] on span ". Landlord agrees to pay for (if checked) _X__WATER __X_SEWER __X_GAS ___ELECTR…" at bounding box center [566, 542] width 497 height 17
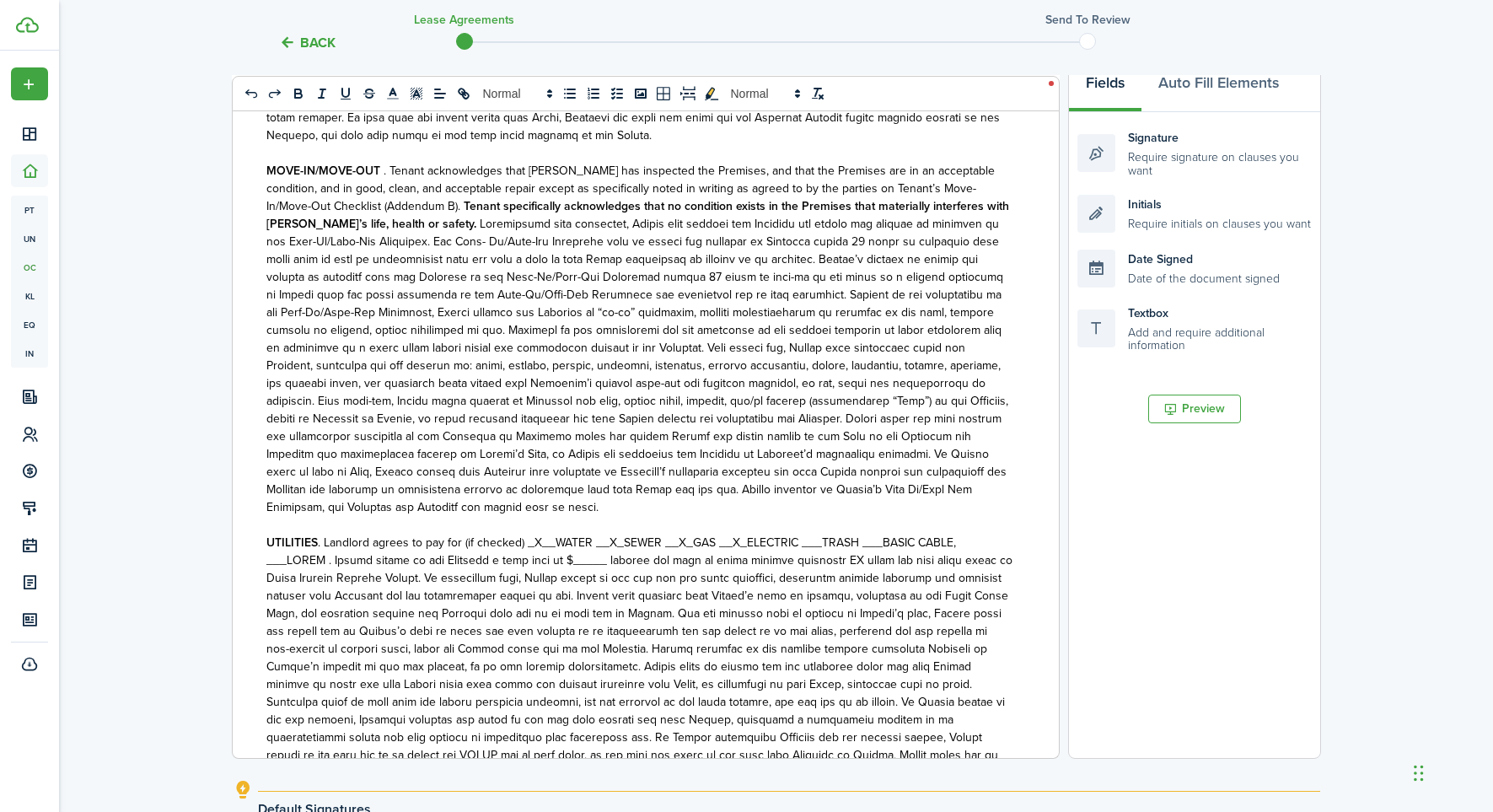
click at [809, 534] on span ". Landlord agrees to pay for (if checked) _X__WATER __X_SEWER __X_GAS __X_ELECT…" at bounding box center [570, 542] width 505 height 17
click at [879, 534] on span "TRASH ___BASIC CABLE" at bounding box center [896, 542] width 132 height 17
click at [878, 534] on span "TRASH ___BASIC CABLE" at bounding box center [896, 542] width 132 height 17
click at [603, 548] on span at bounding box center [639, 702] width 746 height 336
click at [600, 548] on span at bounding box center [639, 702] width 746 height 336
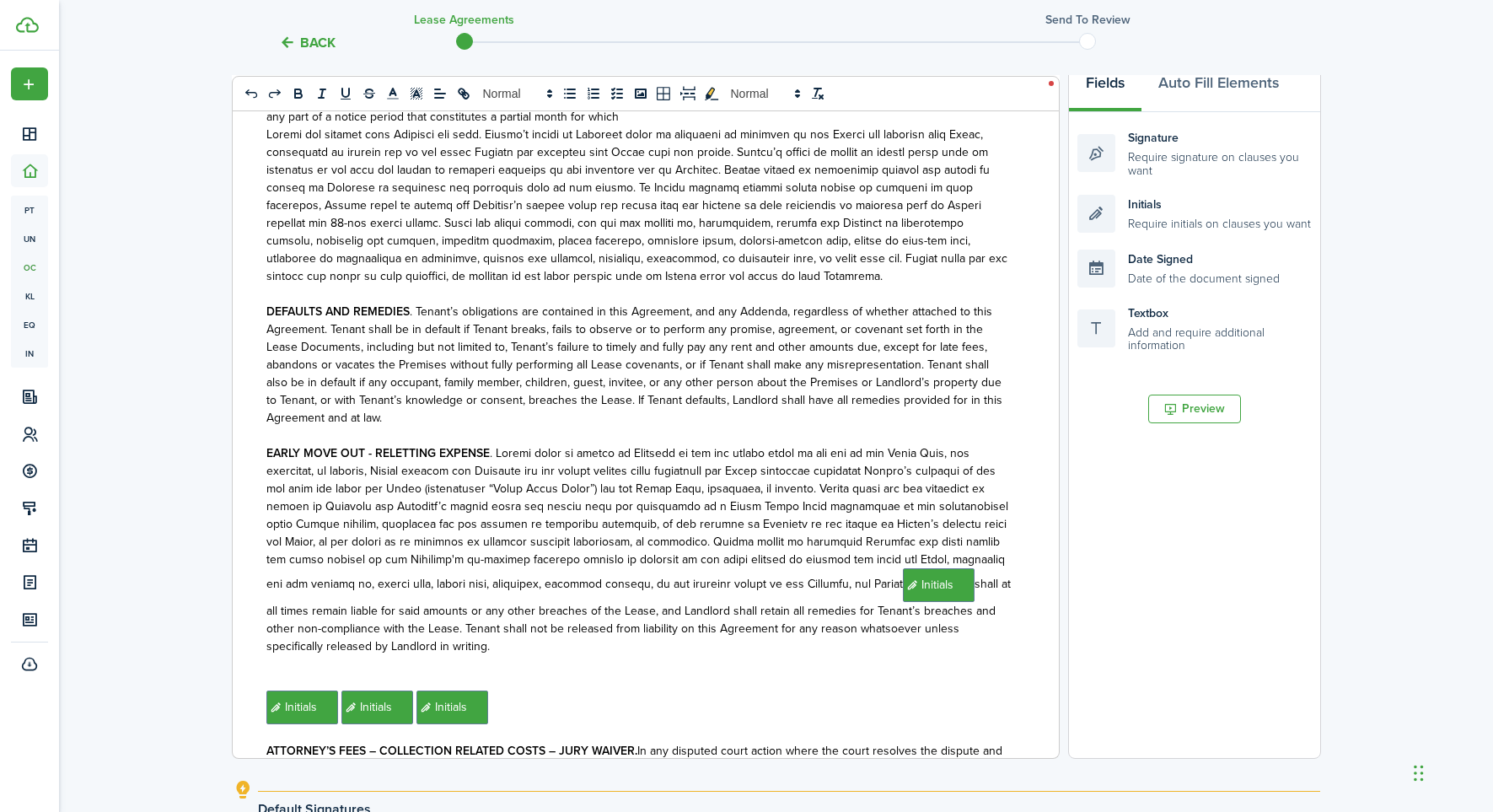
scroll to position [7354, 0]
drag, startPoint x: 945, startPoint y: 549, endPoint x: 960, endPoint y: 548, distance: 15.0
click at [947, 548] on span "Initials ﻿﻿﻿ shall at all times remain liable for said amounts or any other bre…" at bounding box center [638, 548] width 745 height 211
drag, startPoint x: 944, startPoint y: 542, endPoint x: 957, endPoint y: 546, distance: 13.6
click at [944, 542] on span "Initials ﻿﻿﻿ shall at all times remain liable for said amounts or any other bre…" at bounding box center [638, 548] width 745 height 211
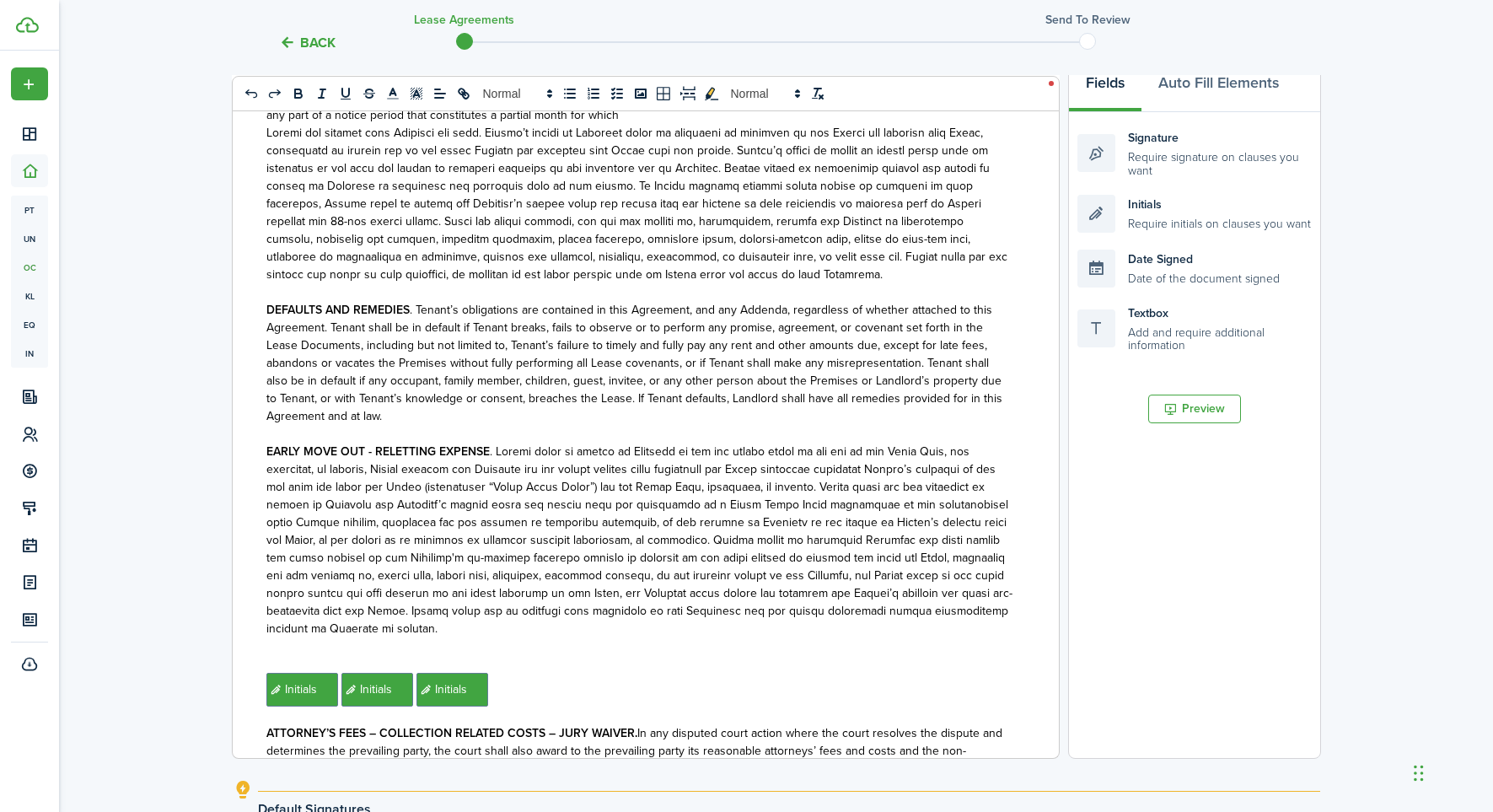
click at [510, 672] on p "﻿ Initials ﻿﻿ ﻿ Initials ﻿ ﻿ Initials ﻿" at bounding box center [639, 689] width 746 height 34
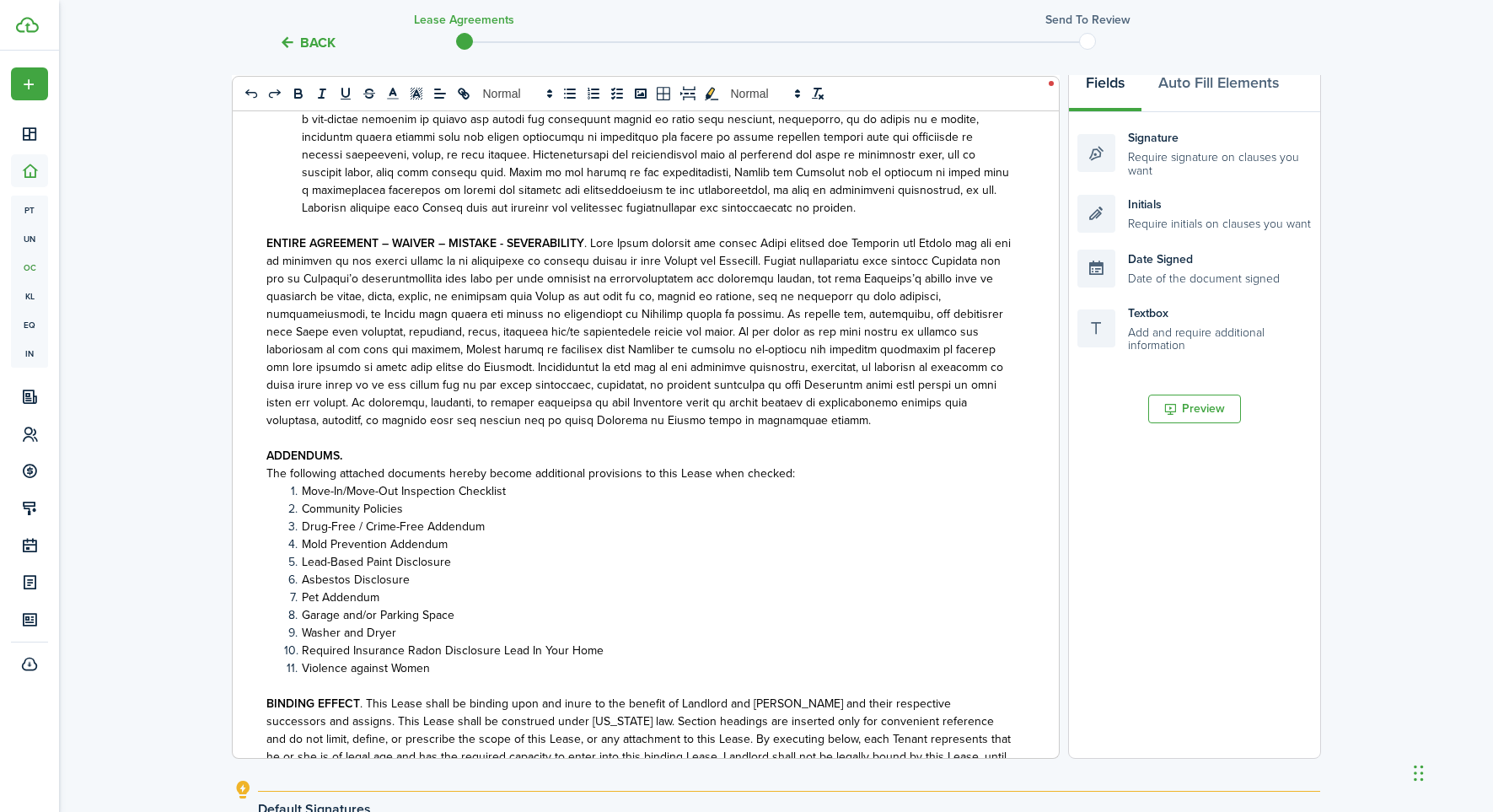
scroll to position [9687, 0]
click at [547, 479] on li "Move-In/Move-Out Inspection Checklist" at bounding box center [649, 488] width 728 height 17
click at [432, 497] on li "Community Policies" at bounding box center [649, 506] width 728 height 17
click at [505, 515] on li "Drug-Free / Crime-Free Addendum" at bounding box center [649, 523] width 728 height 17
click at [478, 533] on li "Mold Prevention Addendum" at bounding box center [649, 542] width 728 height 17
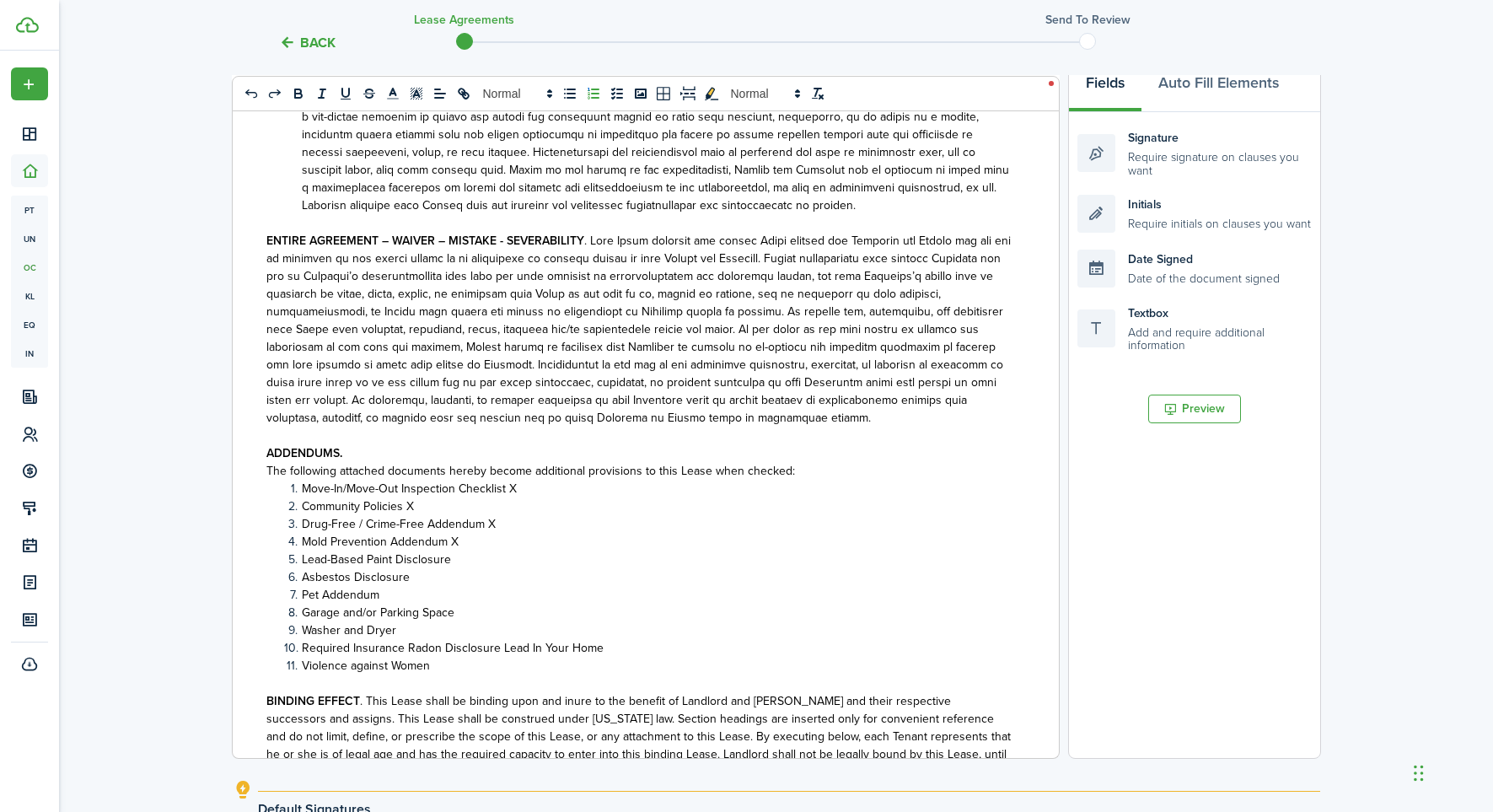
click at [468, 550] on li "Lead-Based Paint Disclosure" at bounding box center [649, 559] width 728 height 17
click at [426, 568] on li "Asbestos Disclosure" at bounding box center [649, 576] width 728 height 17
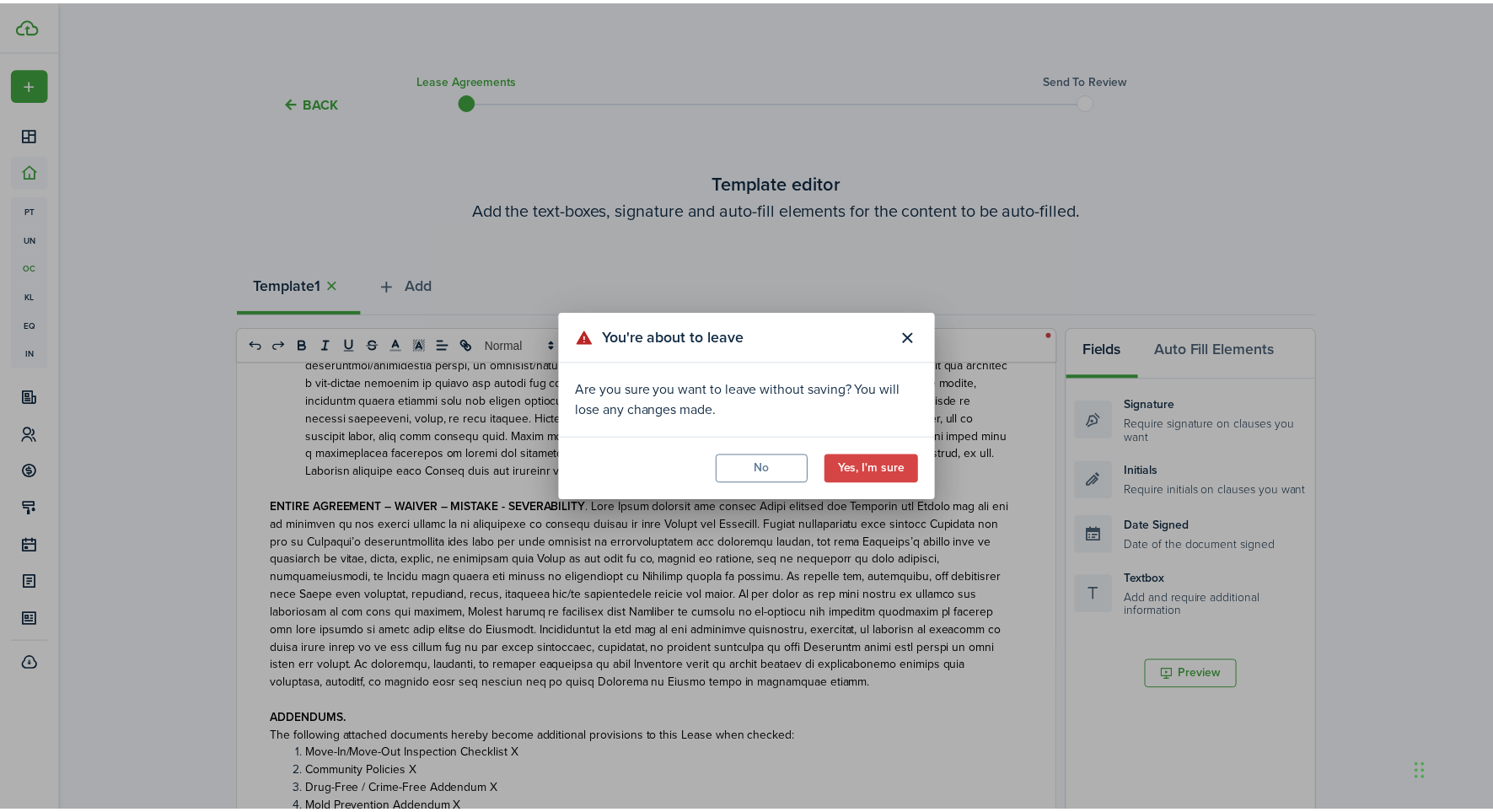
scroll to position [266, 0]
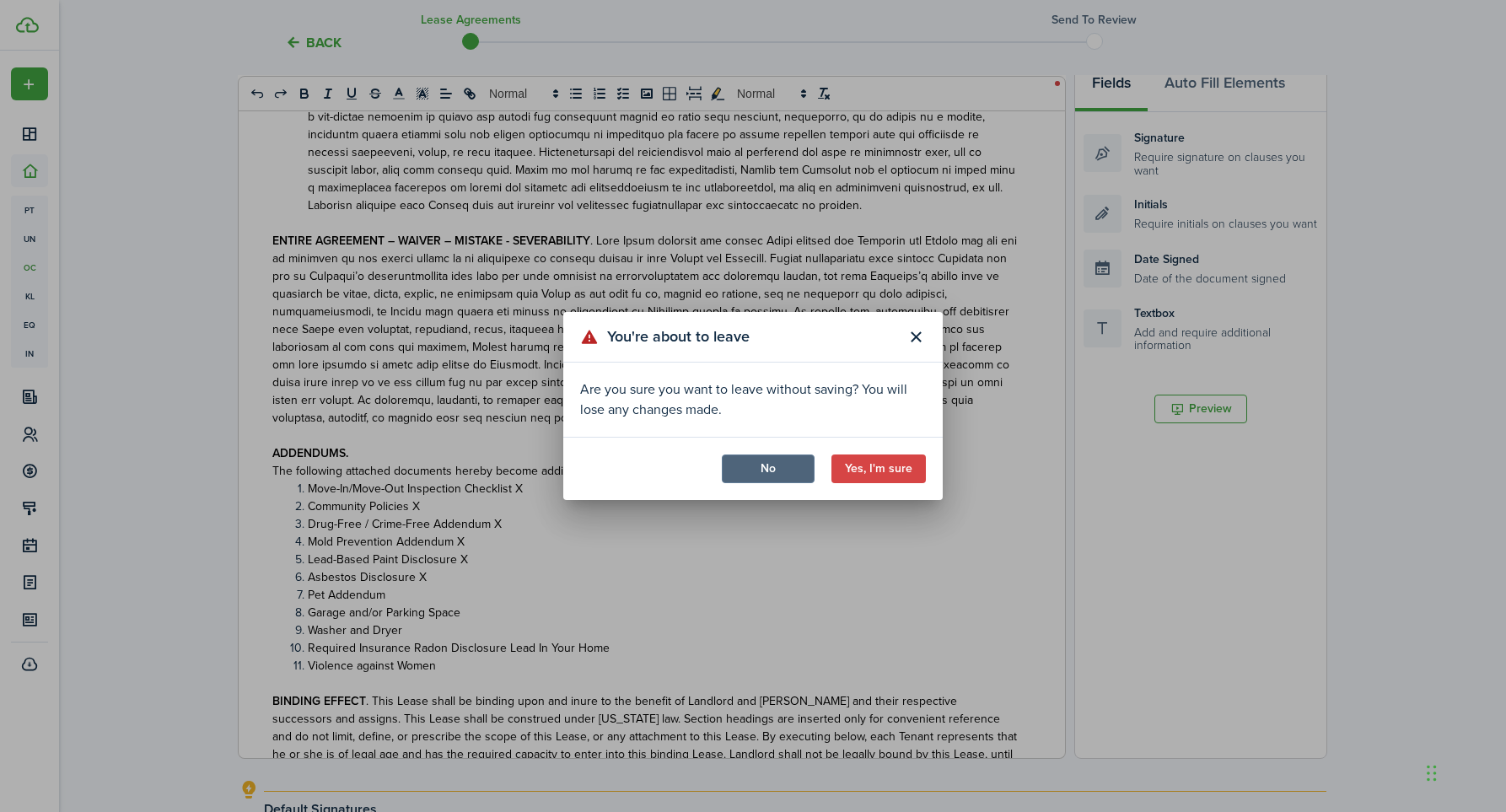
click at [778, 467] on button "No" at bounding box center [767, 468] width 93 height 29
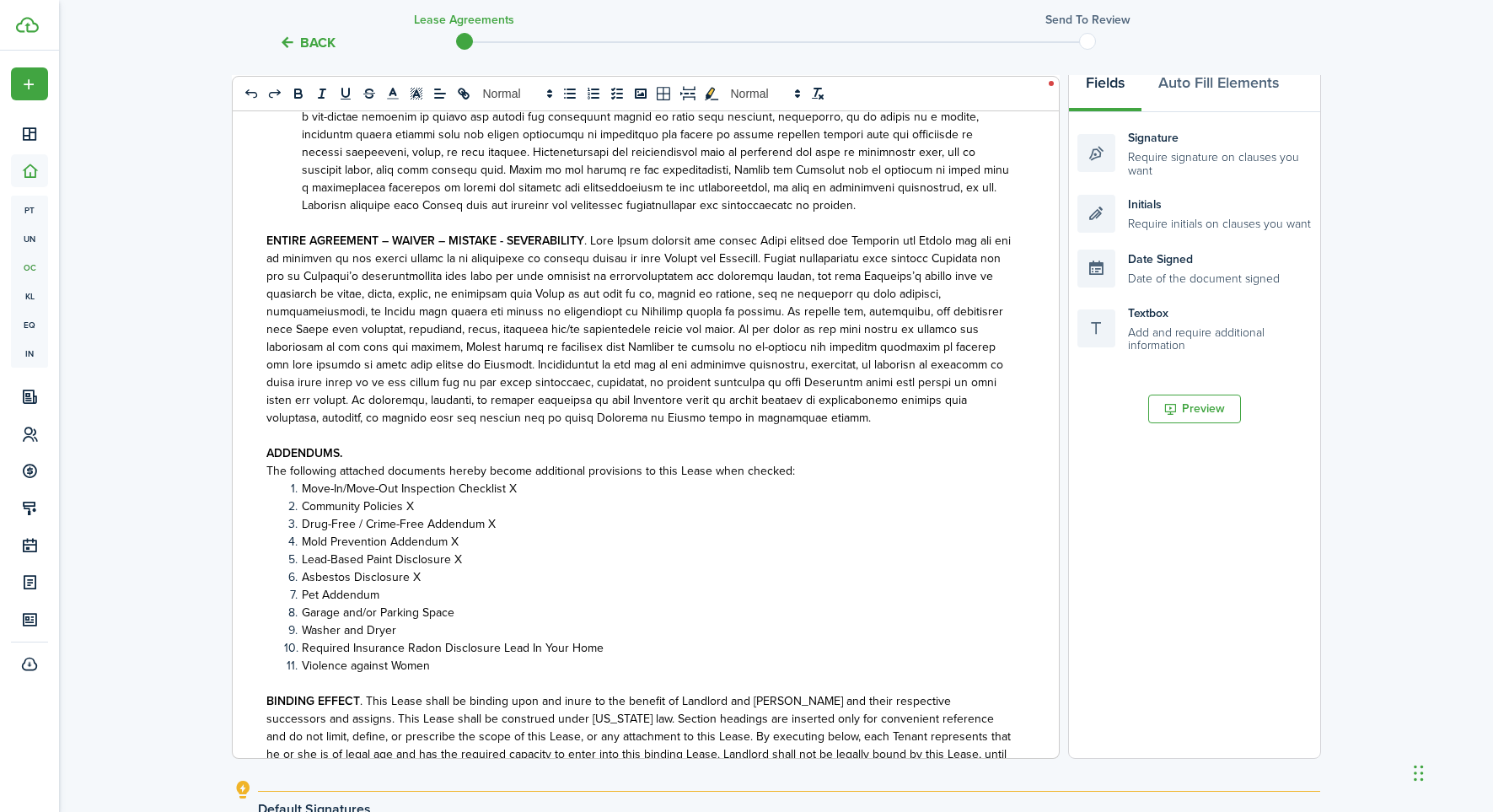
click at [395, 586] on li "Pet Addendum" at bounding box center [649, 594] width 728 height 17
click at [447, 621] on li "Washer and Dryer" at bounding box center [649, 630] width 728 height 17
click at [634, 639] on li "Required Insurance Radon Disclosure Lead In Your Home" at bounding box center [649, 647] width 728 height 17
click at [470, 657] on li "Violence against Women" at bounding box center [649, 666] width 728 height 17
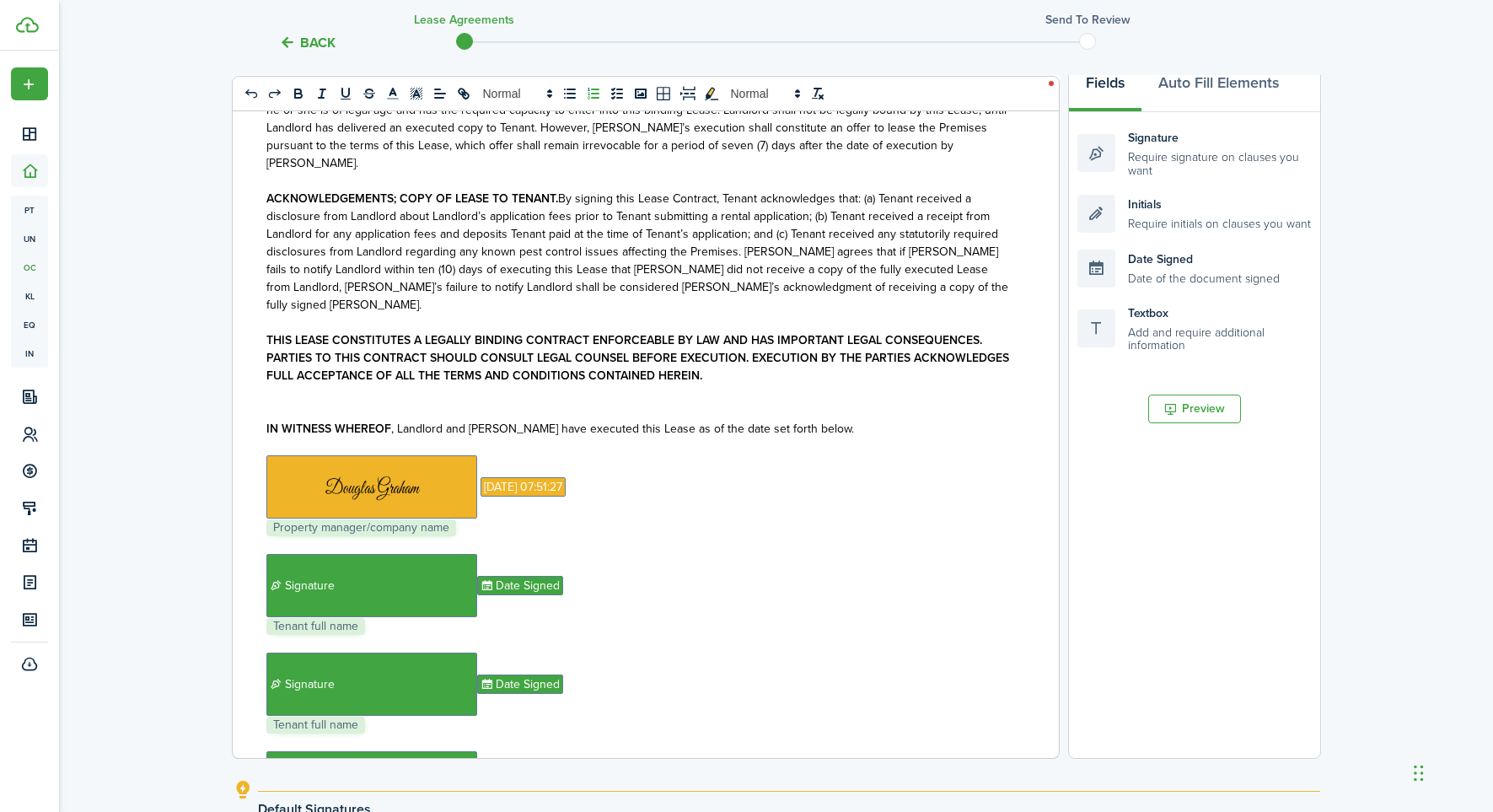
scroll to position [10337, 0]
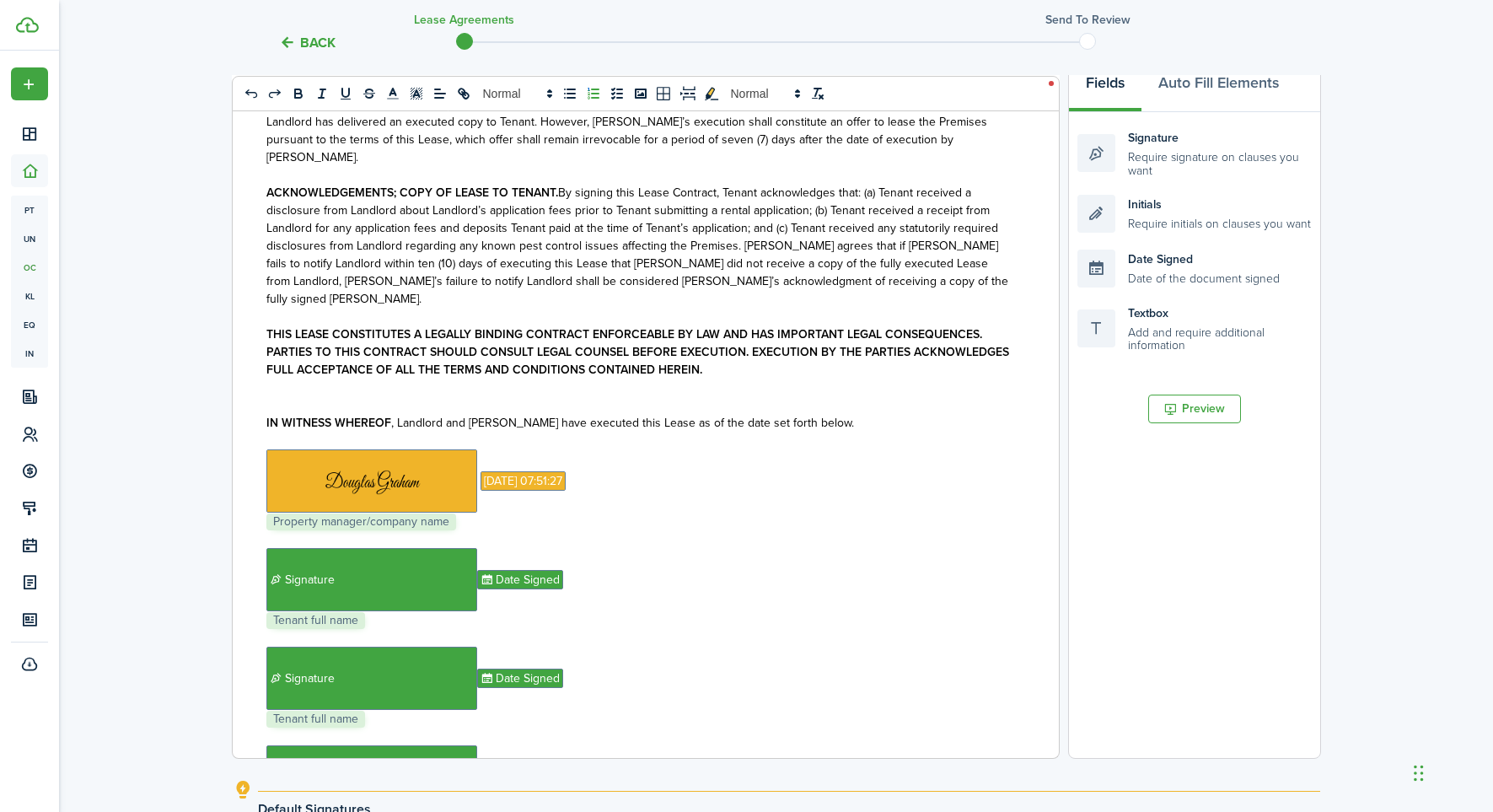
click at [600, 745] on p "﻿ Signature ﻿ Date Signed ﻿" at bounding box center [639, 776] width 746 height 63
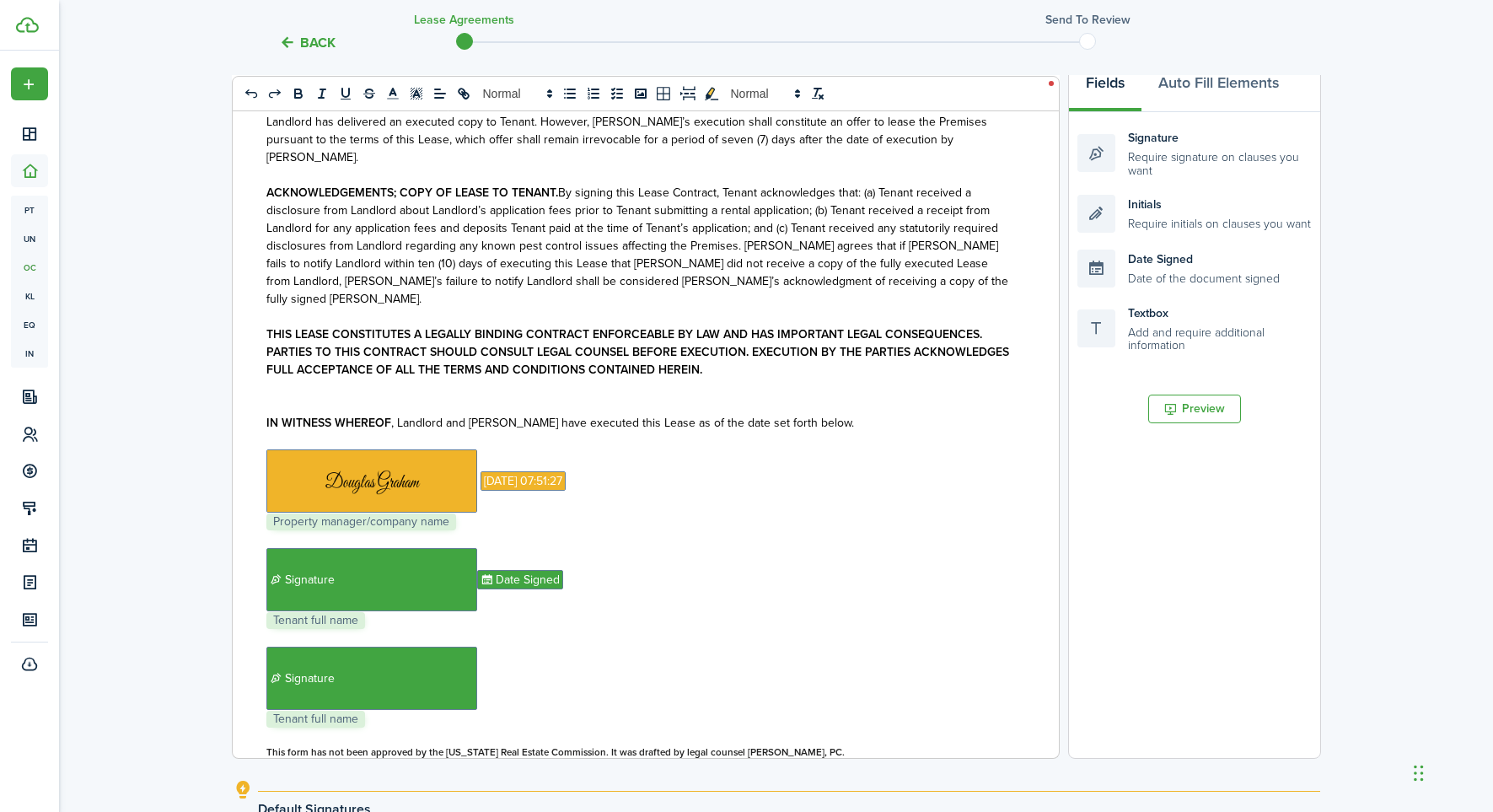
scroll to position [10292, 0]
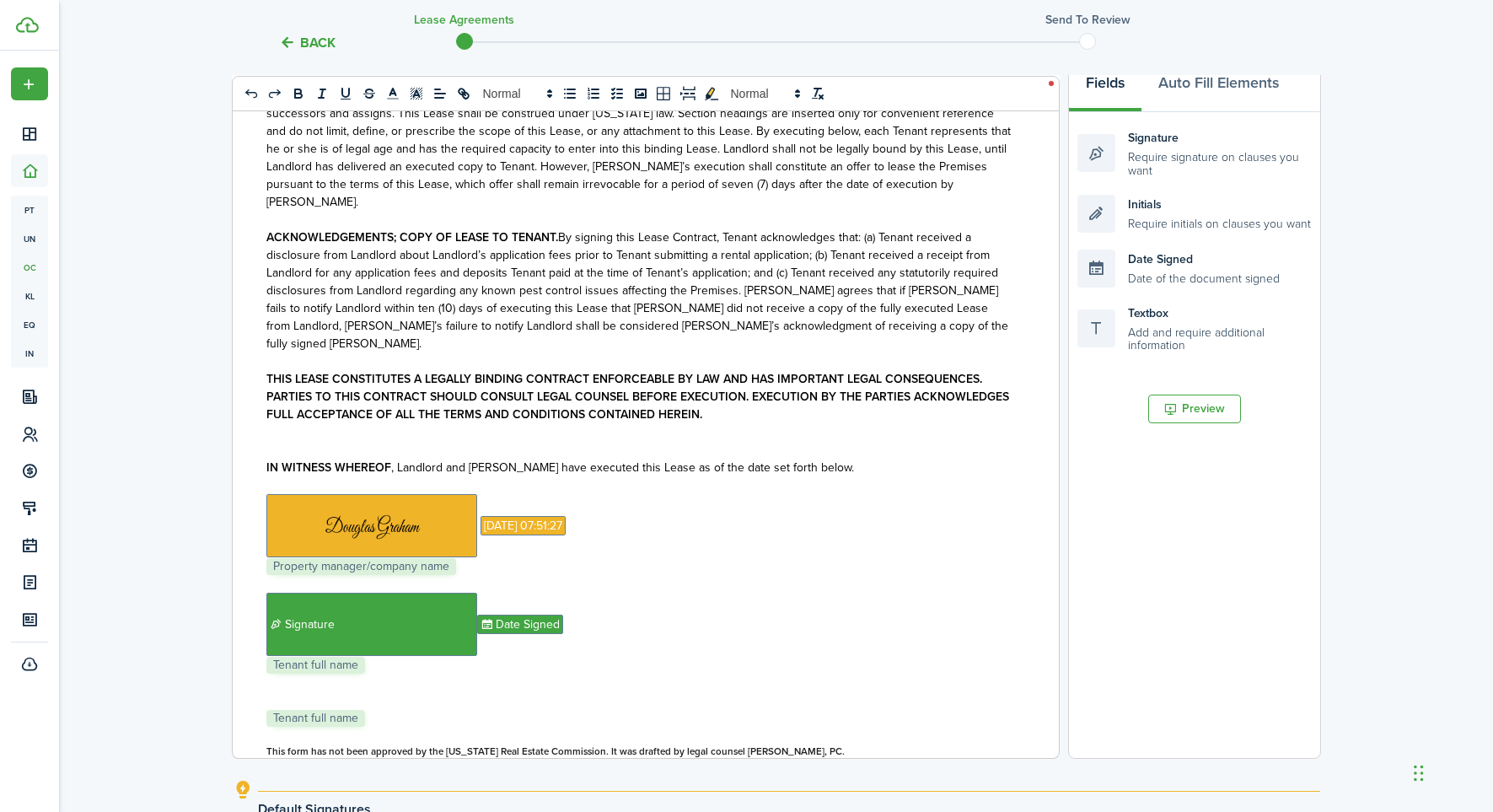
click at [376, 709] on p "﻿ Tenant full name ﻿" at bounding box center [639, 718] width 746 height 17
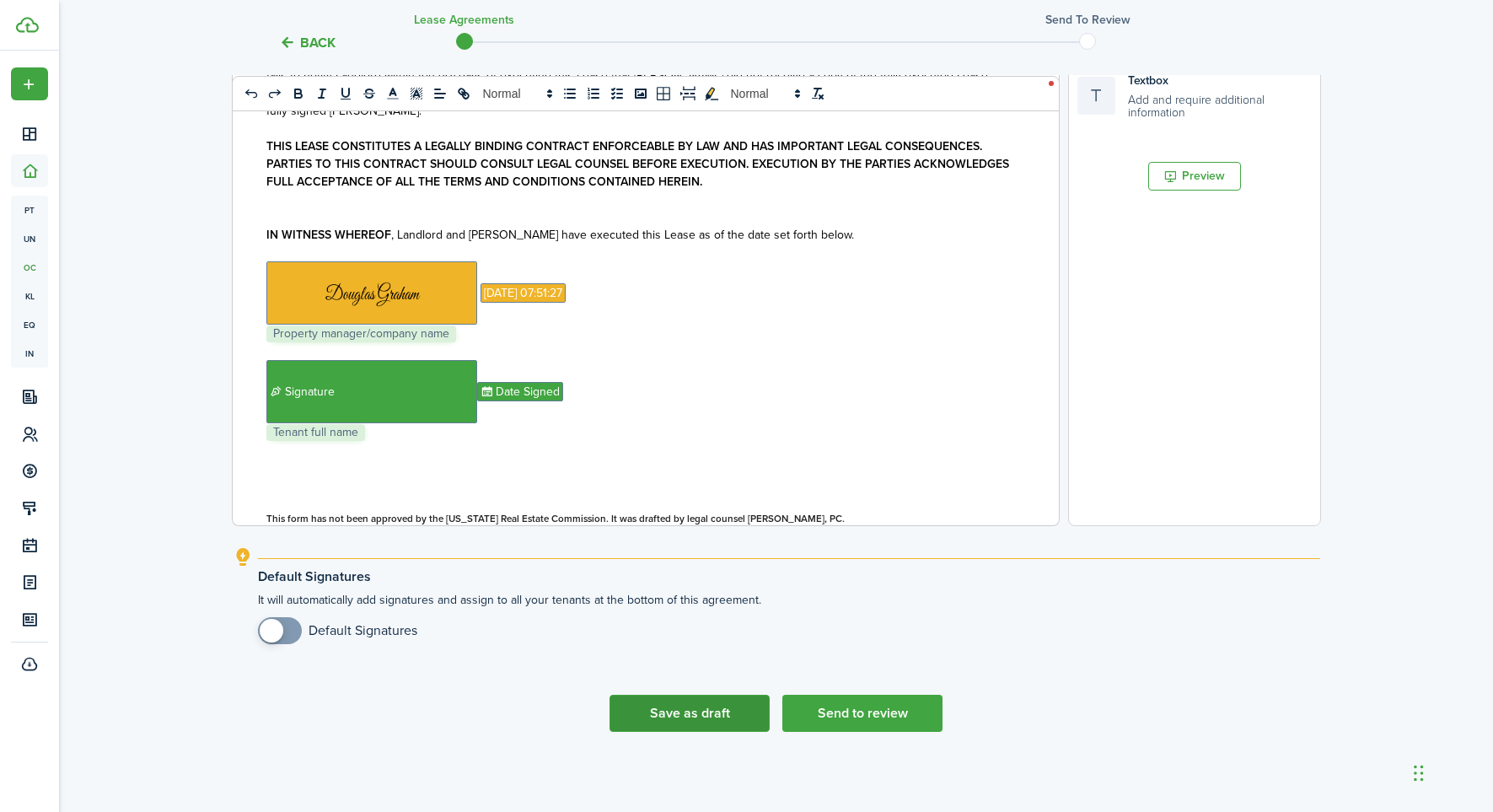
scroll to position [498, 0]
click at [697, 712] on button "Save as draft" at bounding box center [689, 713] width 160 height 37
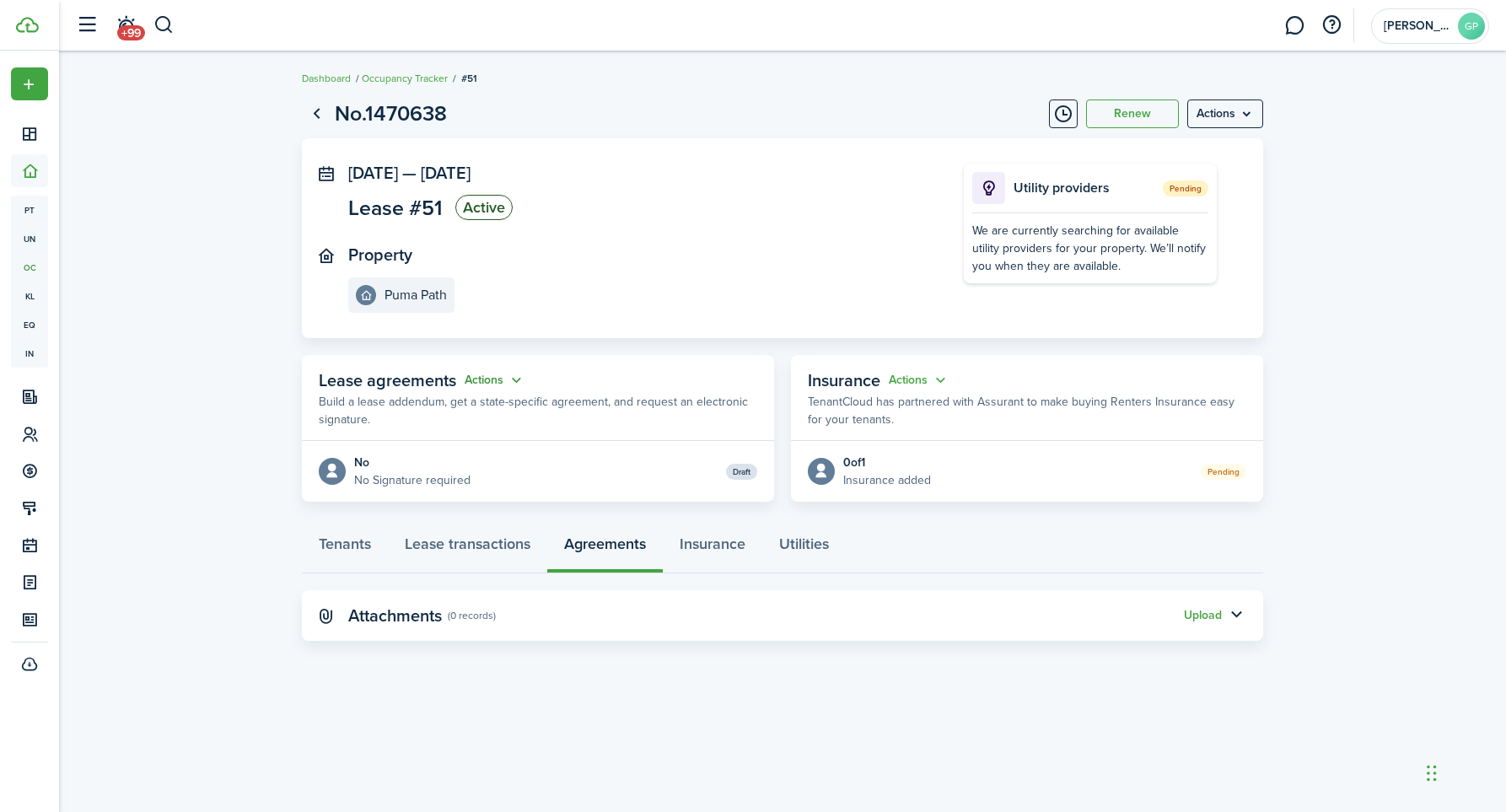
click at [512, 375] on button "Actions" at bounding box center [495, 380] width 61 height 19
click at [602, 446] on panel-main-body "No No Signature required Draft" at bounding box center [538, 471] width 473 height 61
click at [1208, 117] on menu-btn "Actions" at bounding box center [1225, 114] width 76 height 29
click at [1394, 273] on lease-view "No.1470638 Renew Actions [DATE] — [DATE] Lease #51 Active Property Puma Path Ut…" at bounding box center [782, 369] width 1447 height 560
click at [740, 468] on status "Draft" at bounding box center [741, 471] width 31 height 16
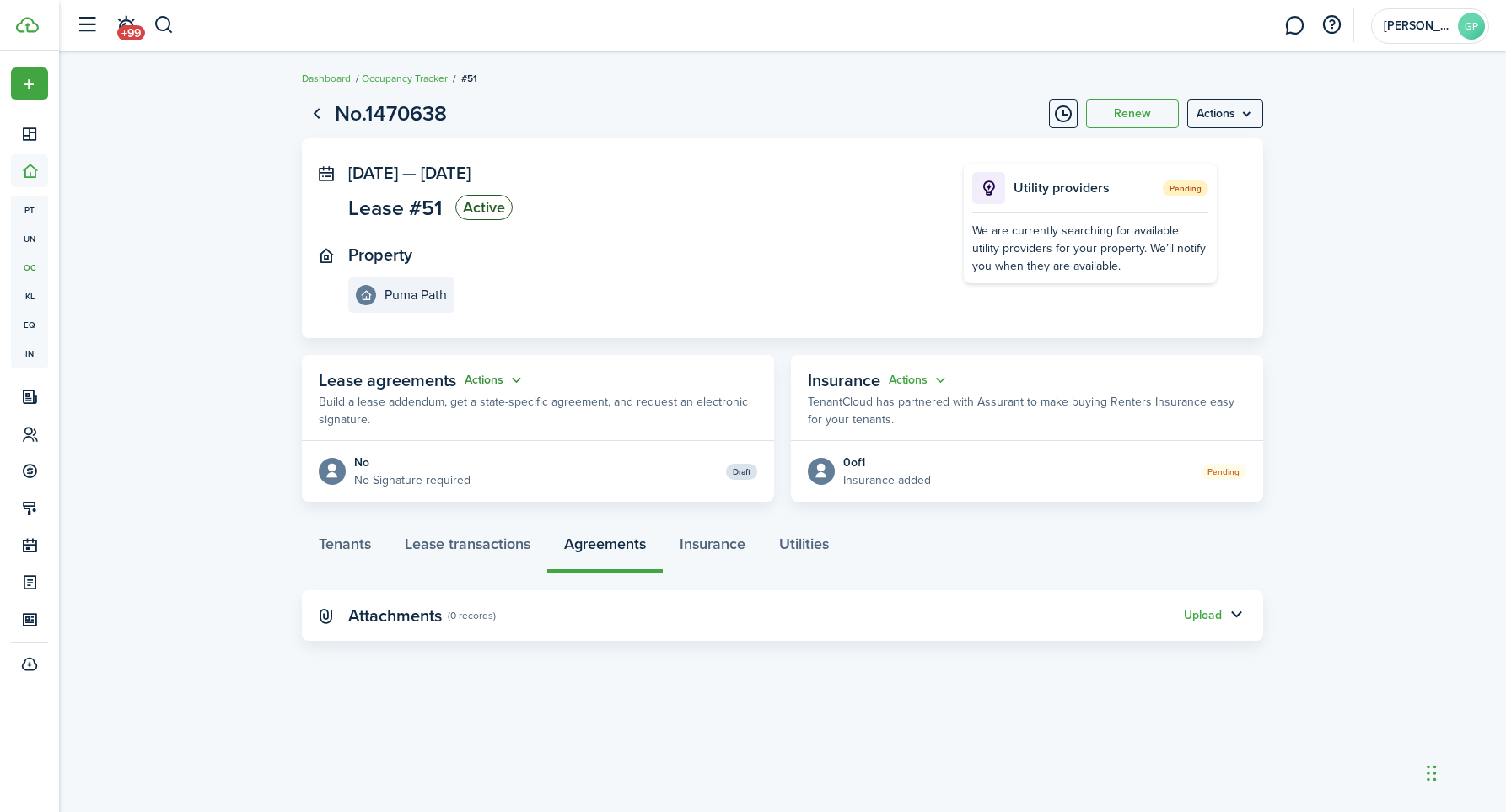
click at [499, 376] on button "Actions" at bounding box center [495, 380] width 61 height 19
click at [455, 407] on link "Edit" at bounding box center [453, 411] width 147 height 29
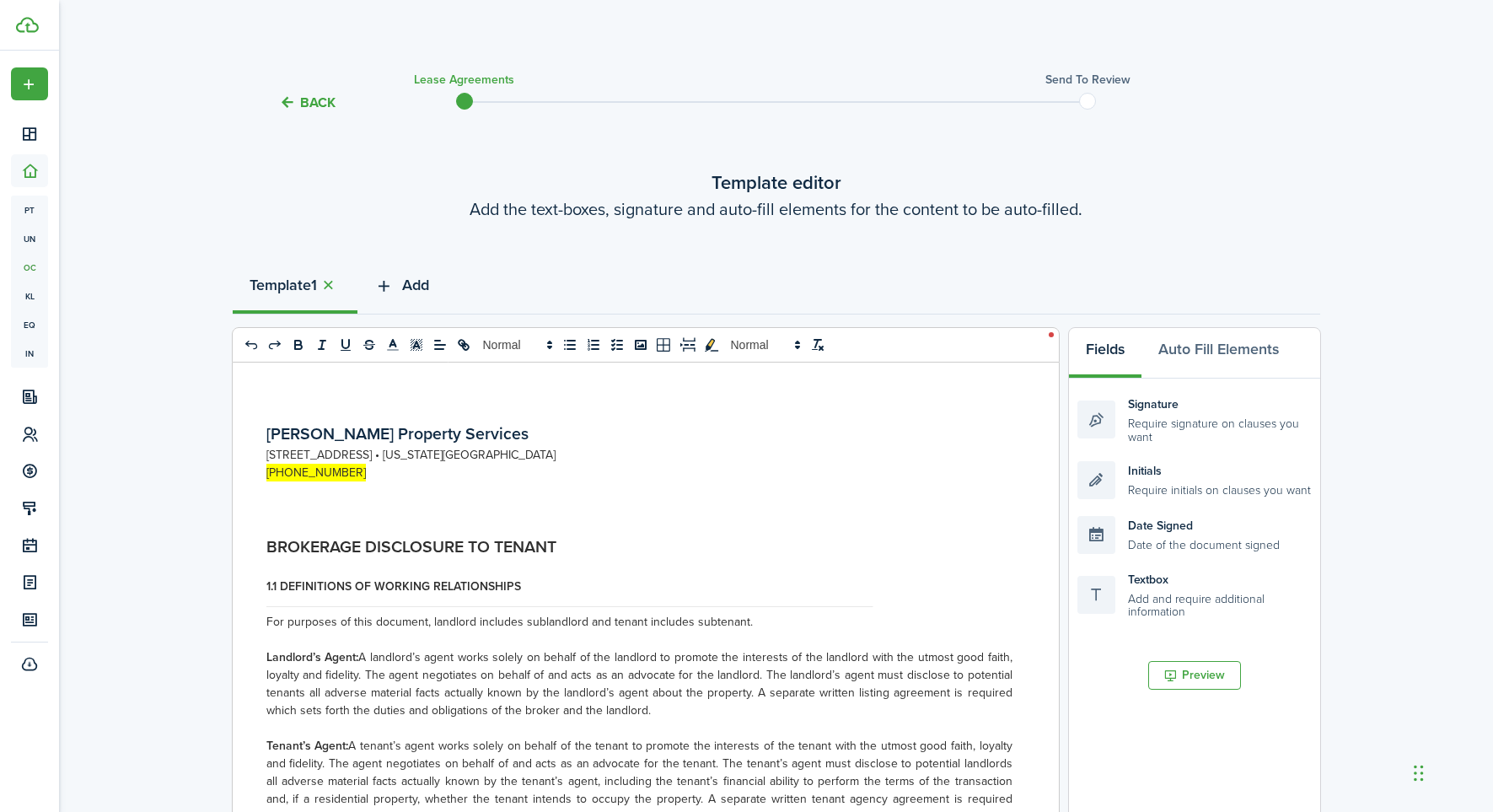
click at [394, 283] on icon "button" at bounding box center [384, 285] width 19 height 18
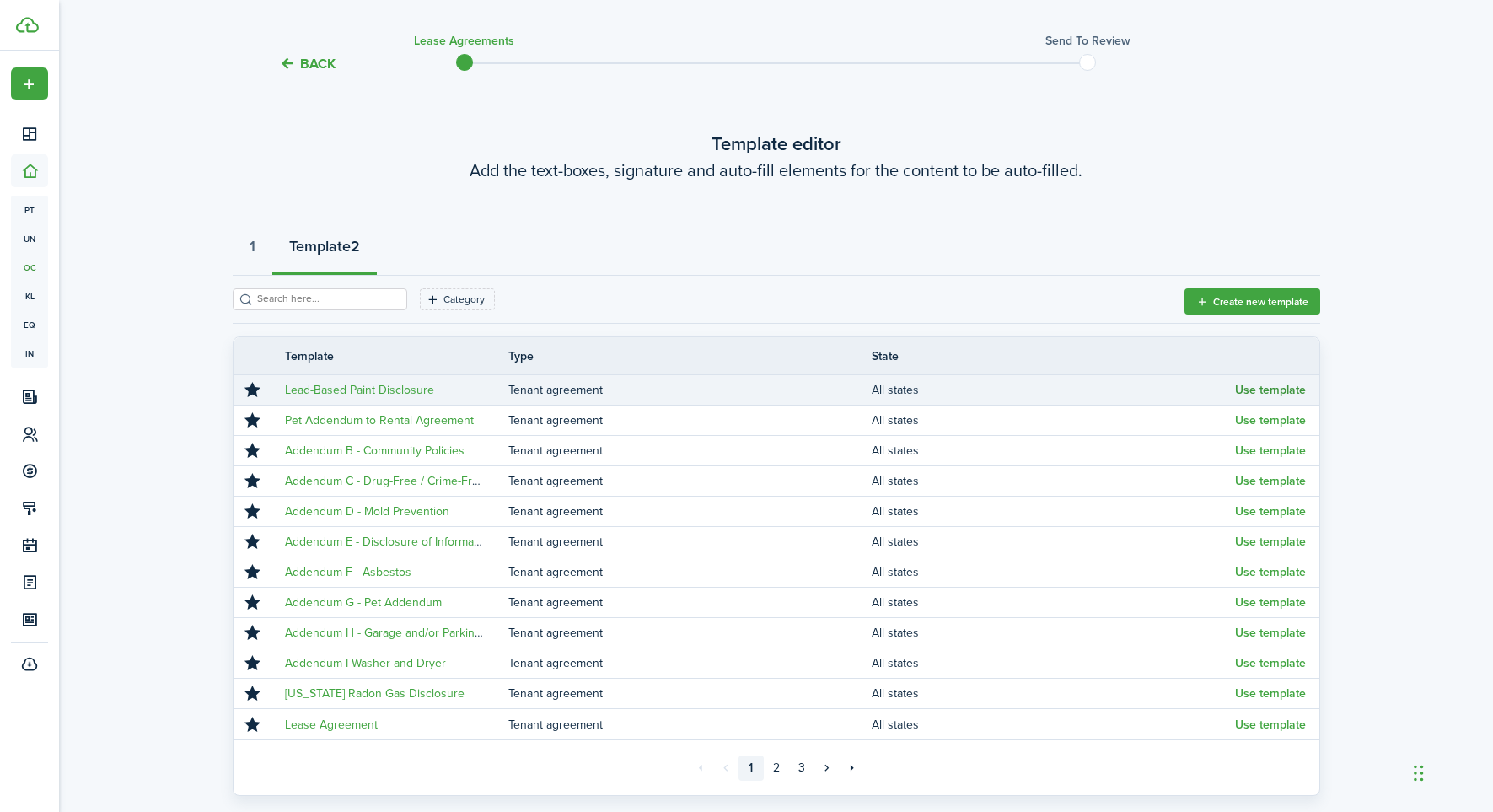
scroll to position [36, 1]
click at [1276, 387] on button "Use template" at bounding box center [1271, 393] width 71 height 14
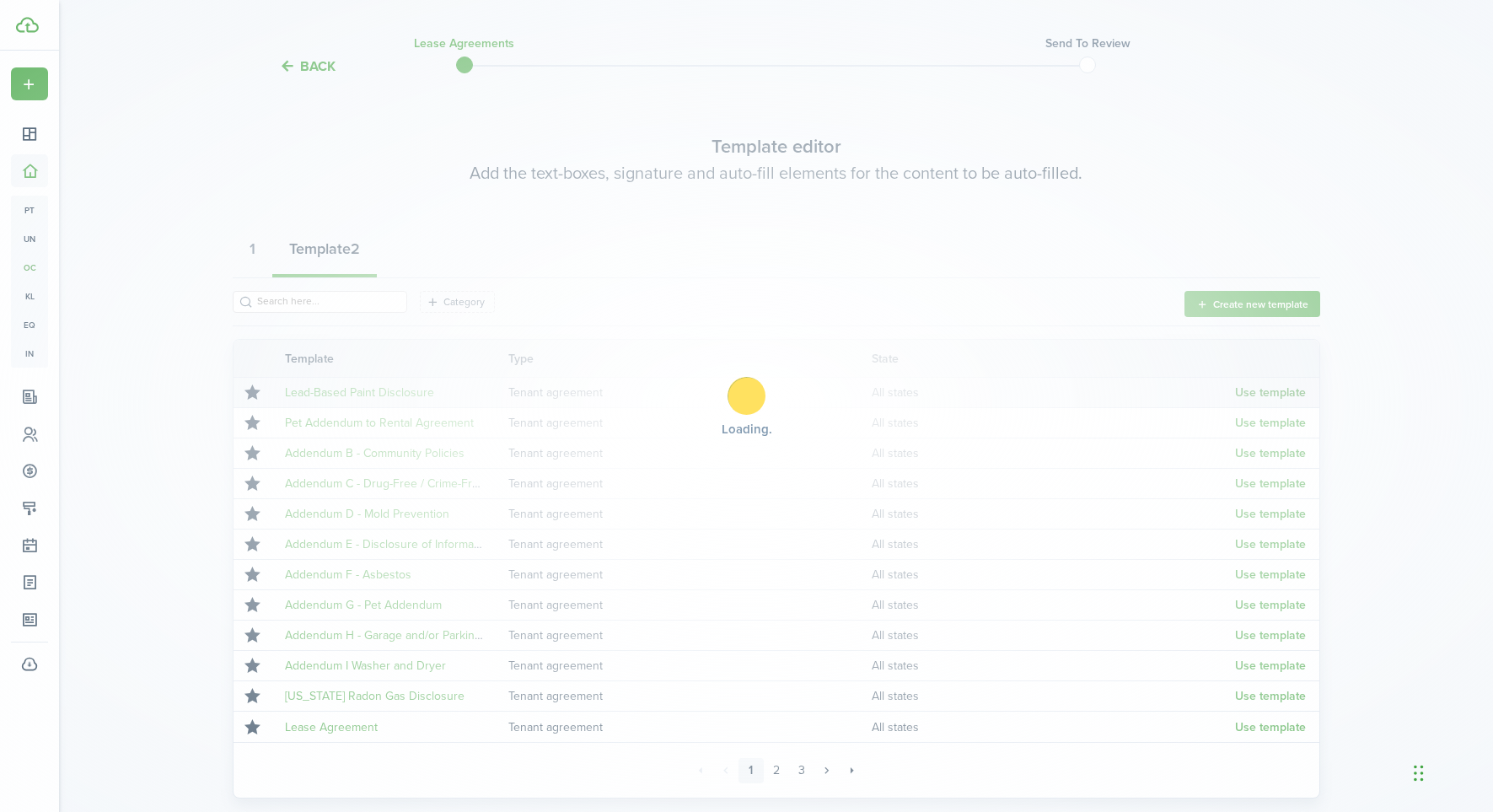
scroll to position [36, 0]
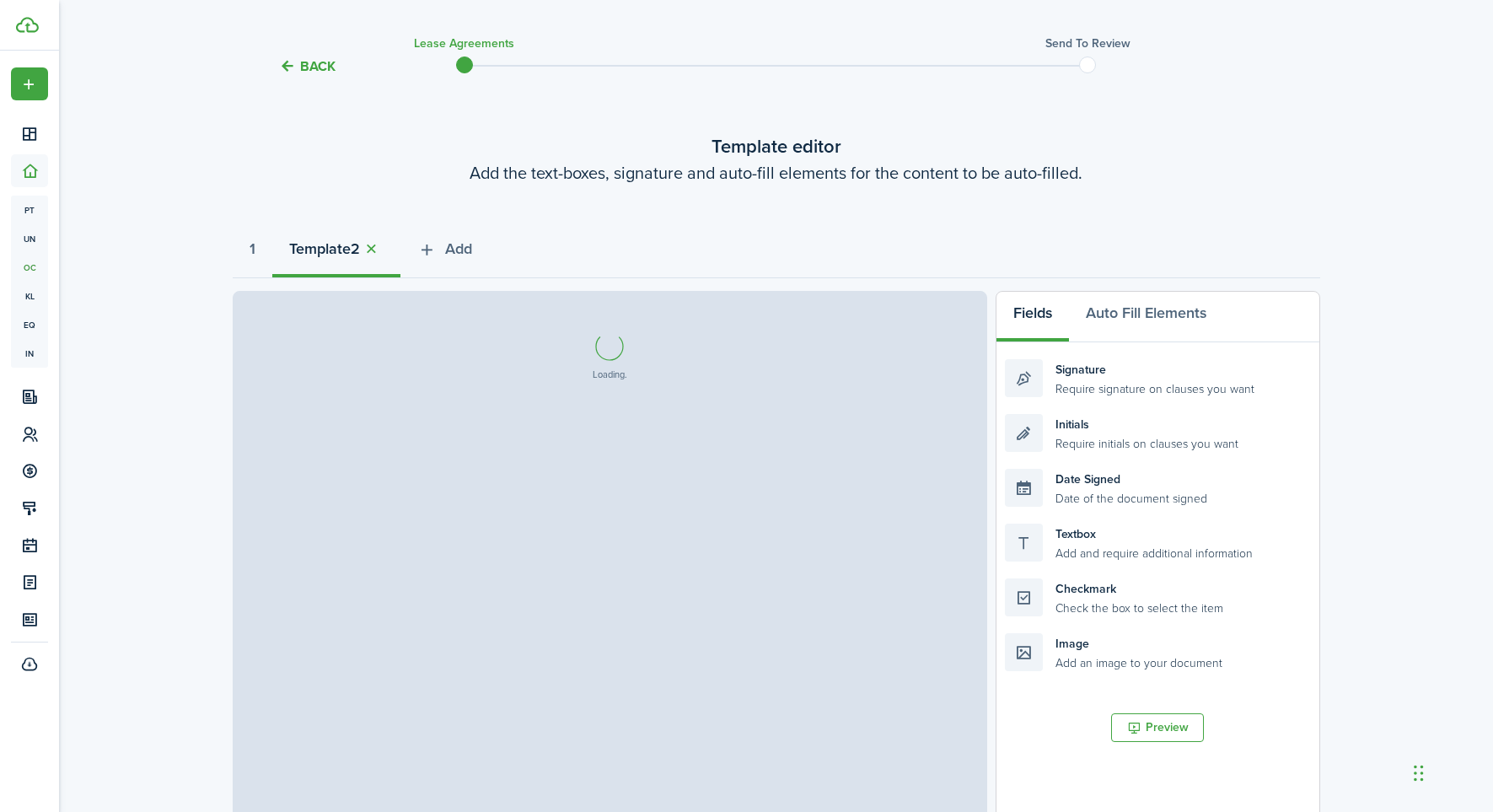
select select "fit"
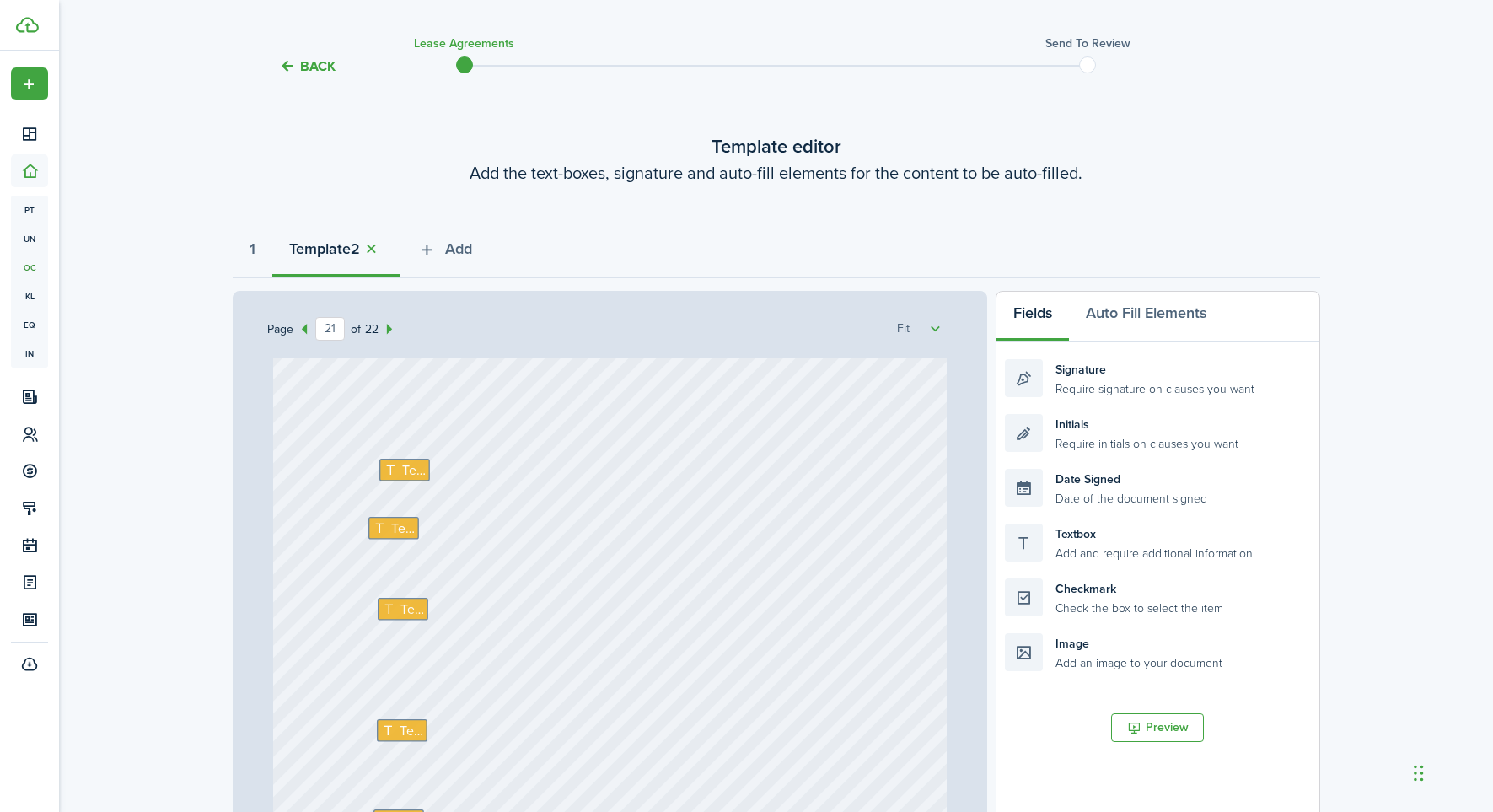
scroll to position [18429, 0]
click at [427, 479] on div "Text Text Text Text Text Text" at bounding box center [610, 633] width 674 height 887
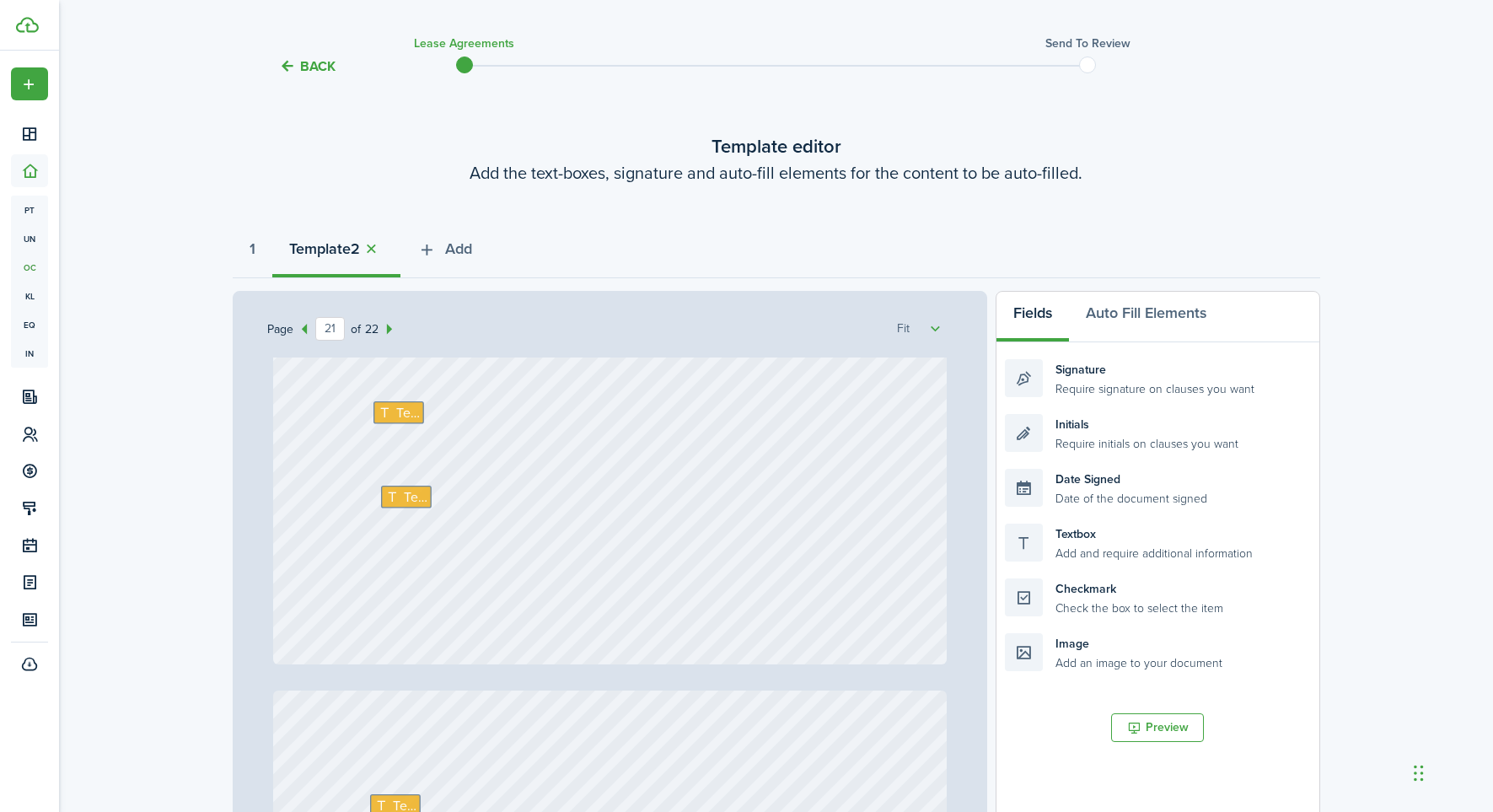
scroll to position [18843, 0]
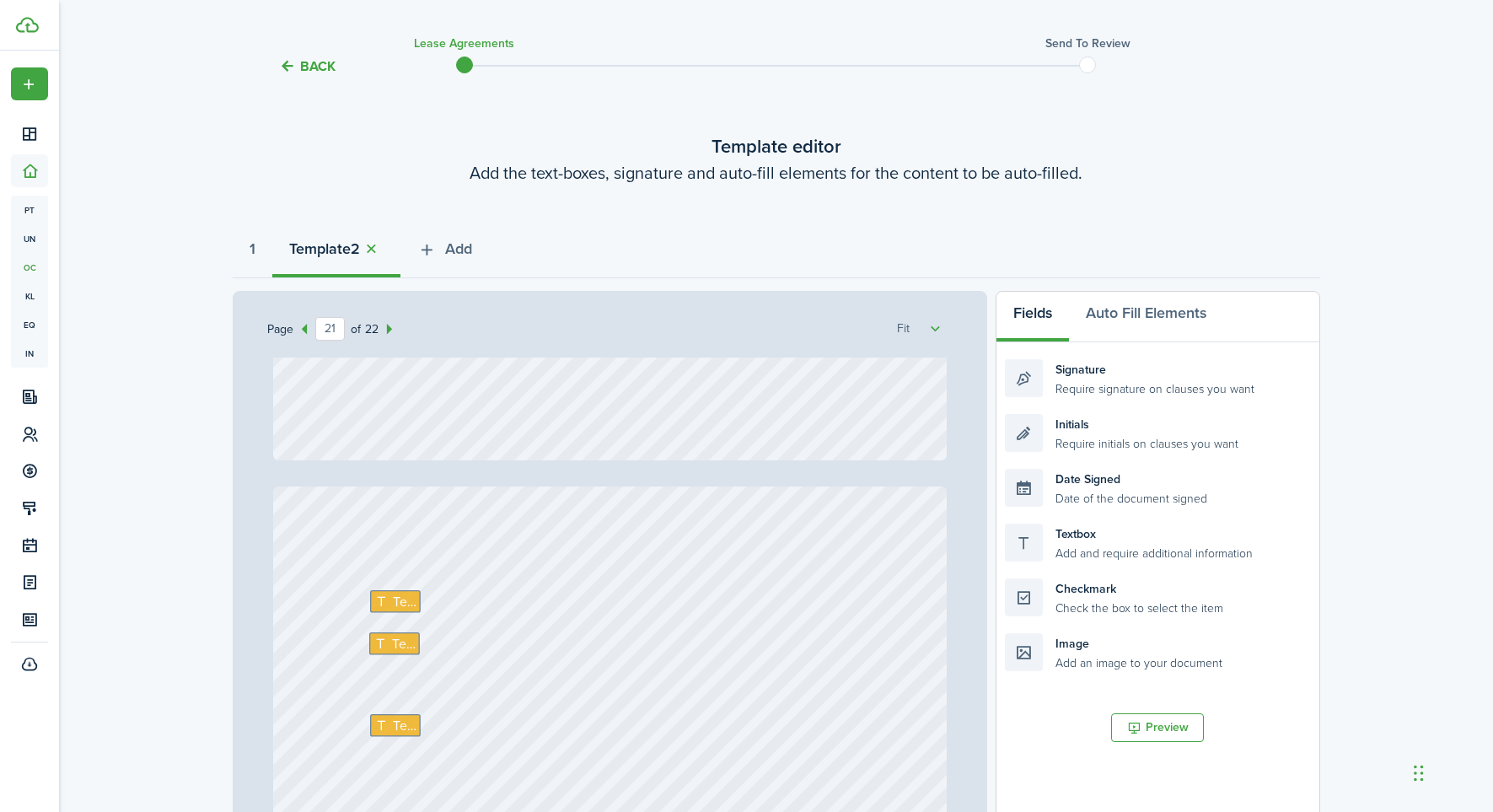
type input "22"
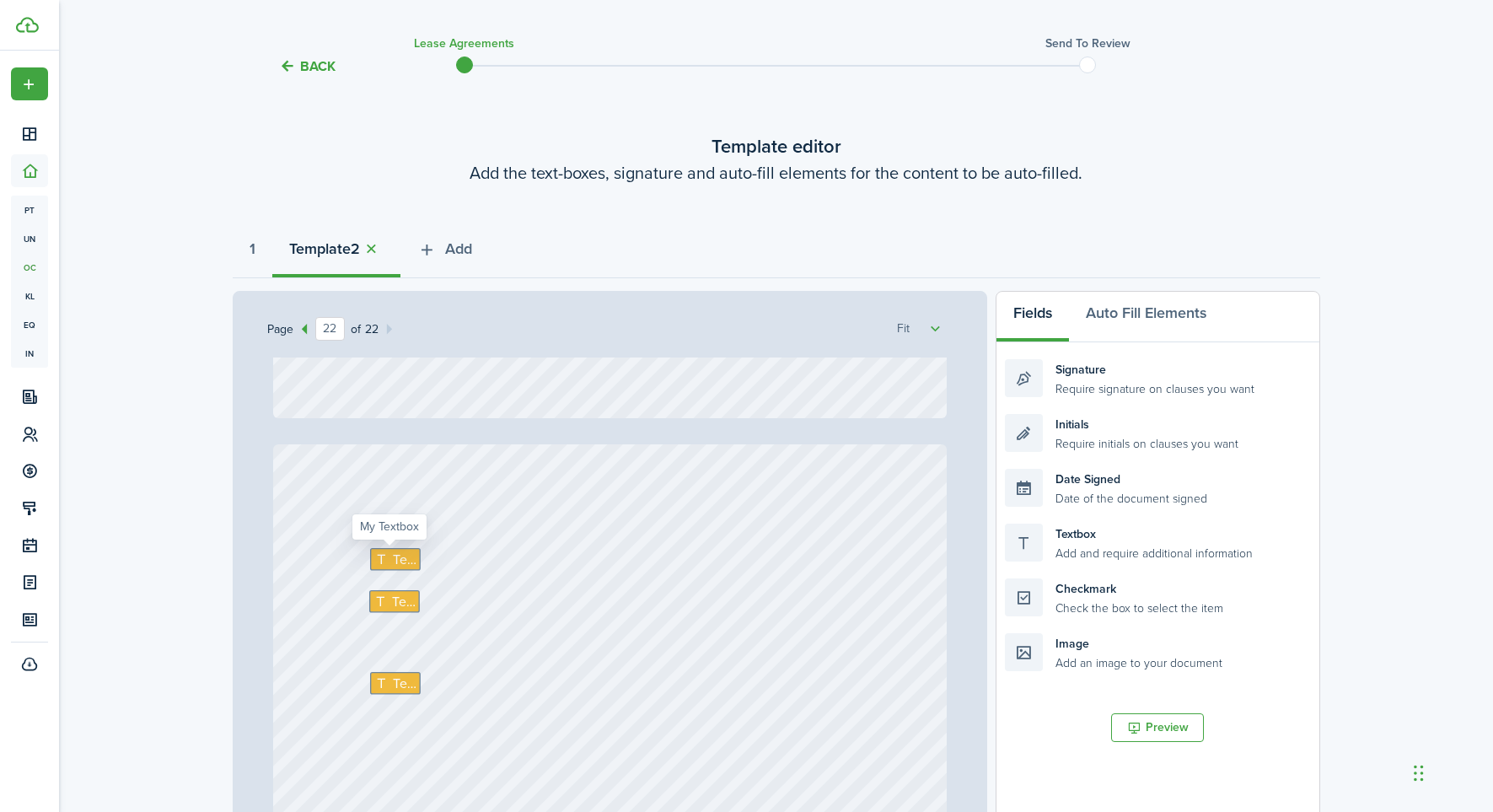
scroll to position [19093, 0]
click at [403, 548] on span "Text" at bounding box center [403, 554] width 23 height 20
click at [399, 592] on span "Text" at bounding box center [402, 595] width 23 height 20
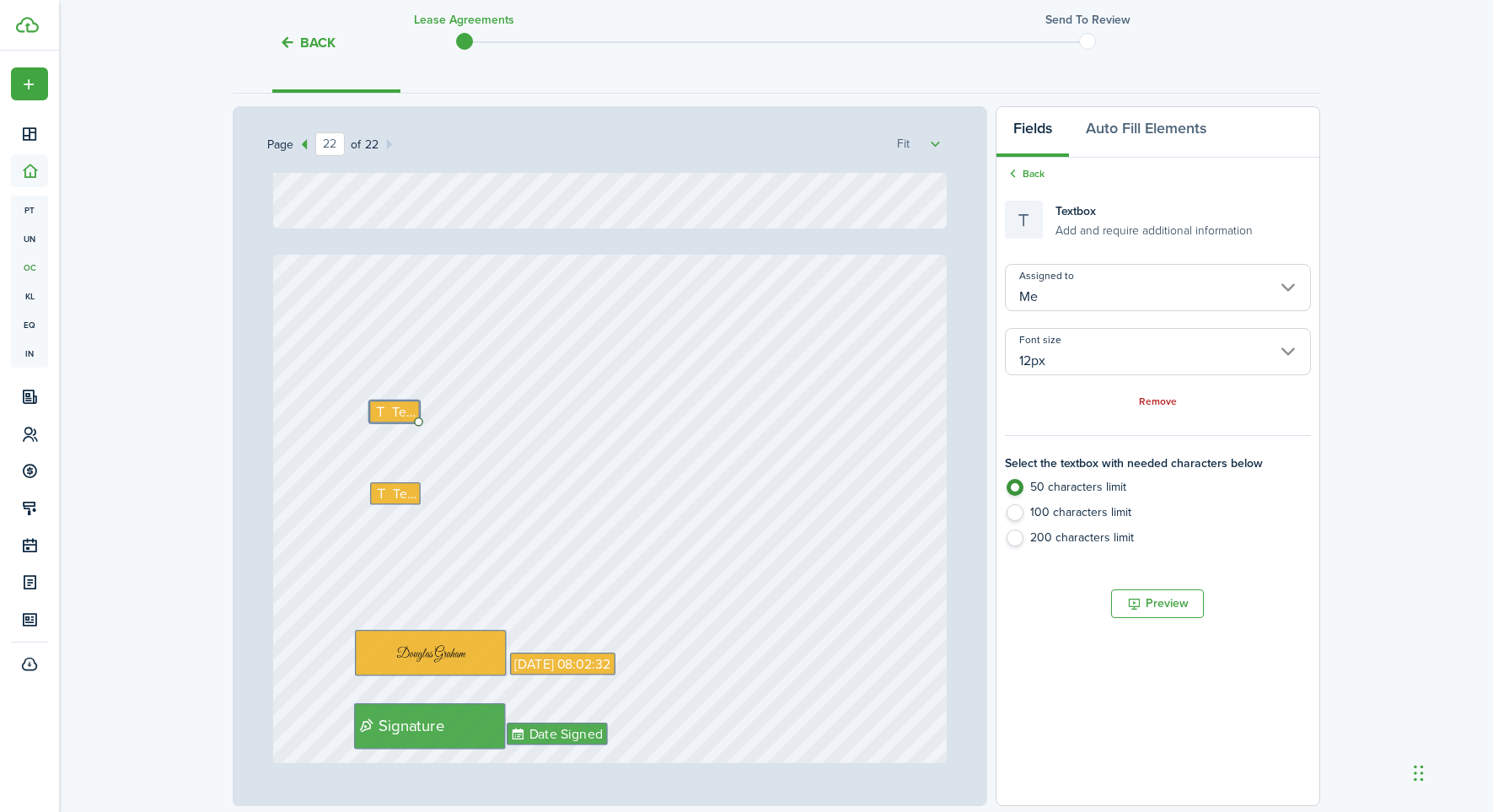
scroll to position [223, 0]
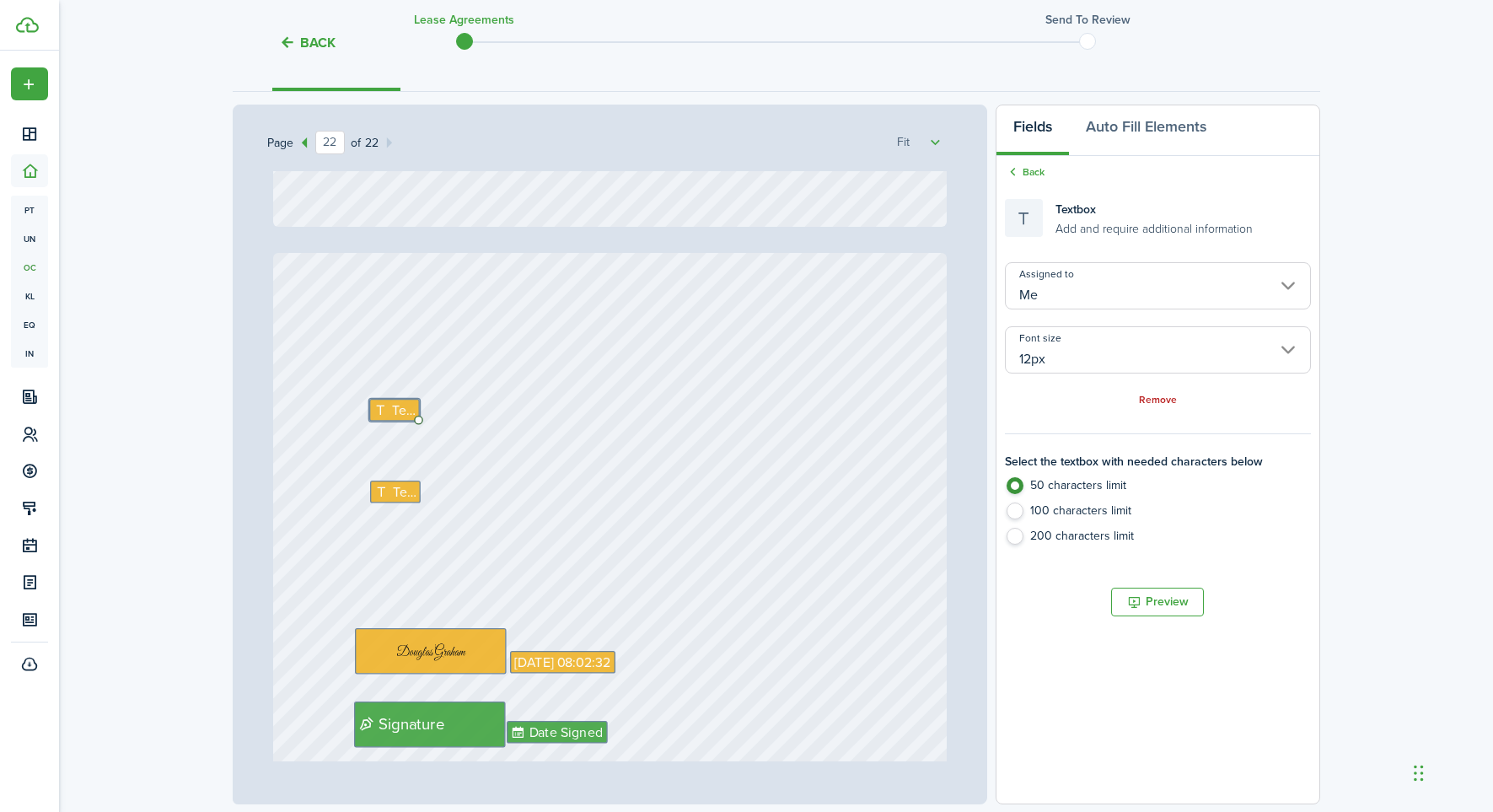
click at [1294, 283] on input "Me" at bounding box center [1157, 285] width 305 height 47
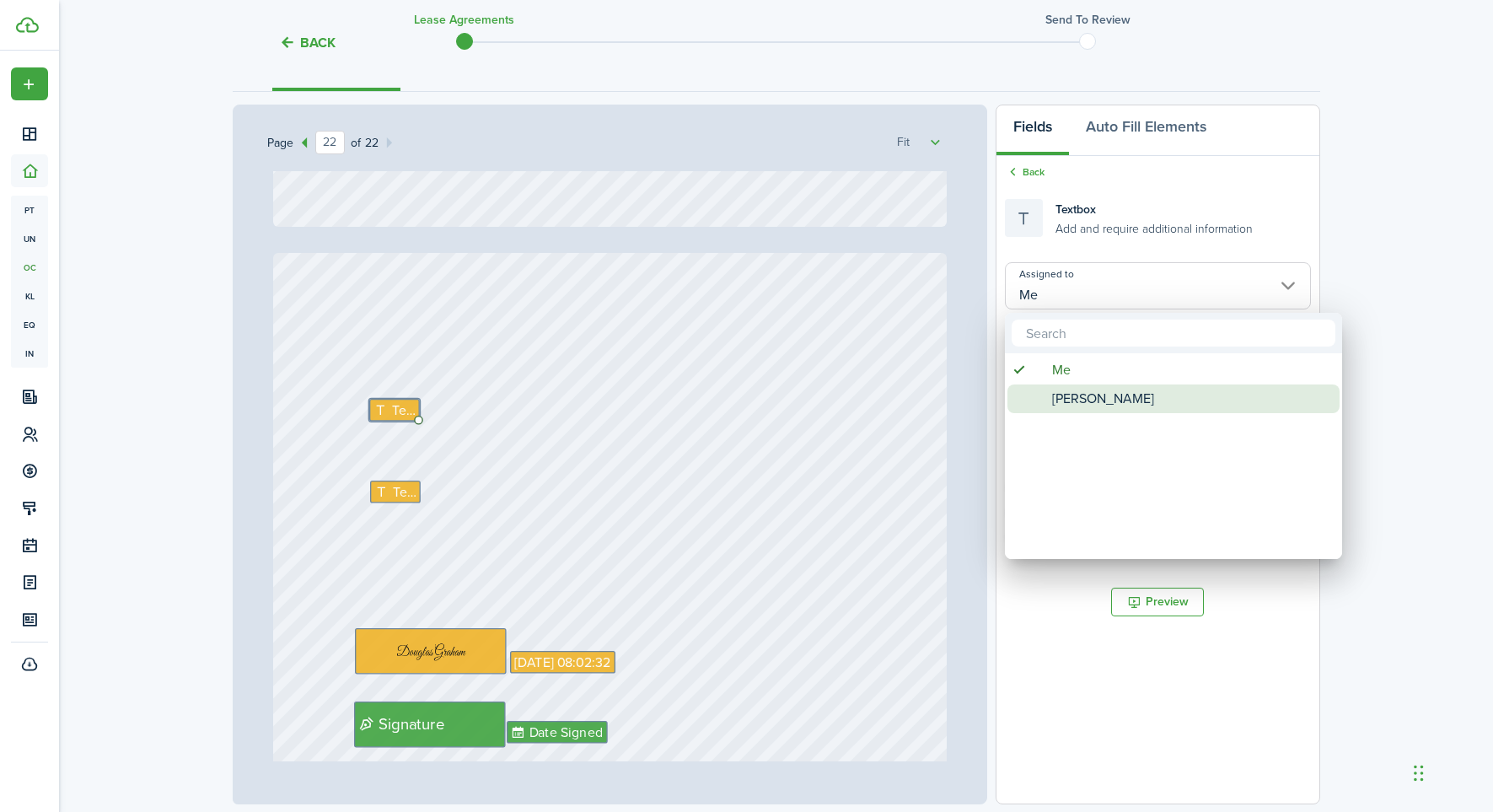
click at [1066, 400] on span "[PERSON_NAME]" at bounding box center [1104, 398] width 102 height 29
type input "[PERSON_NAME]"
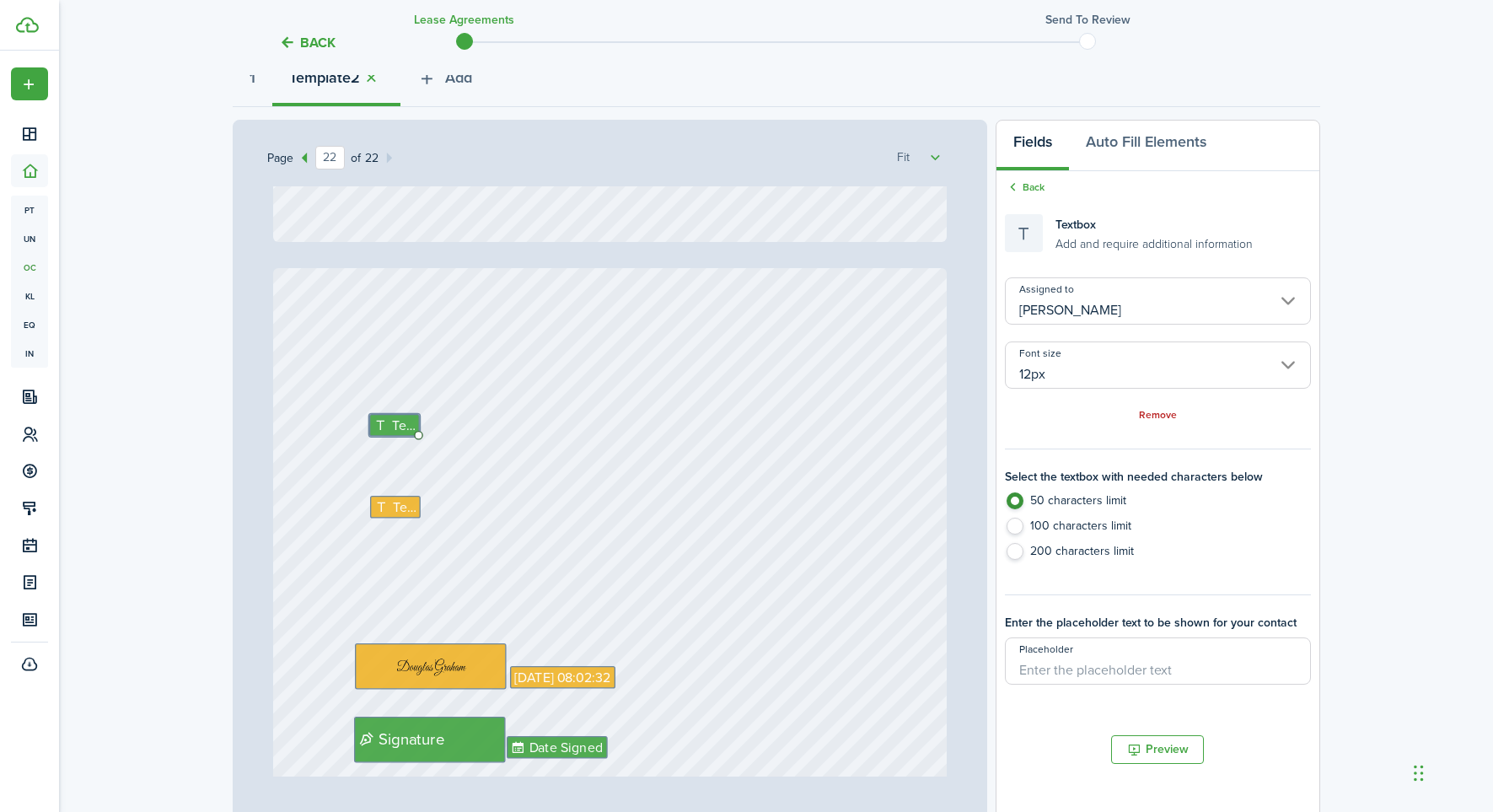
scroll to position [205, 0]
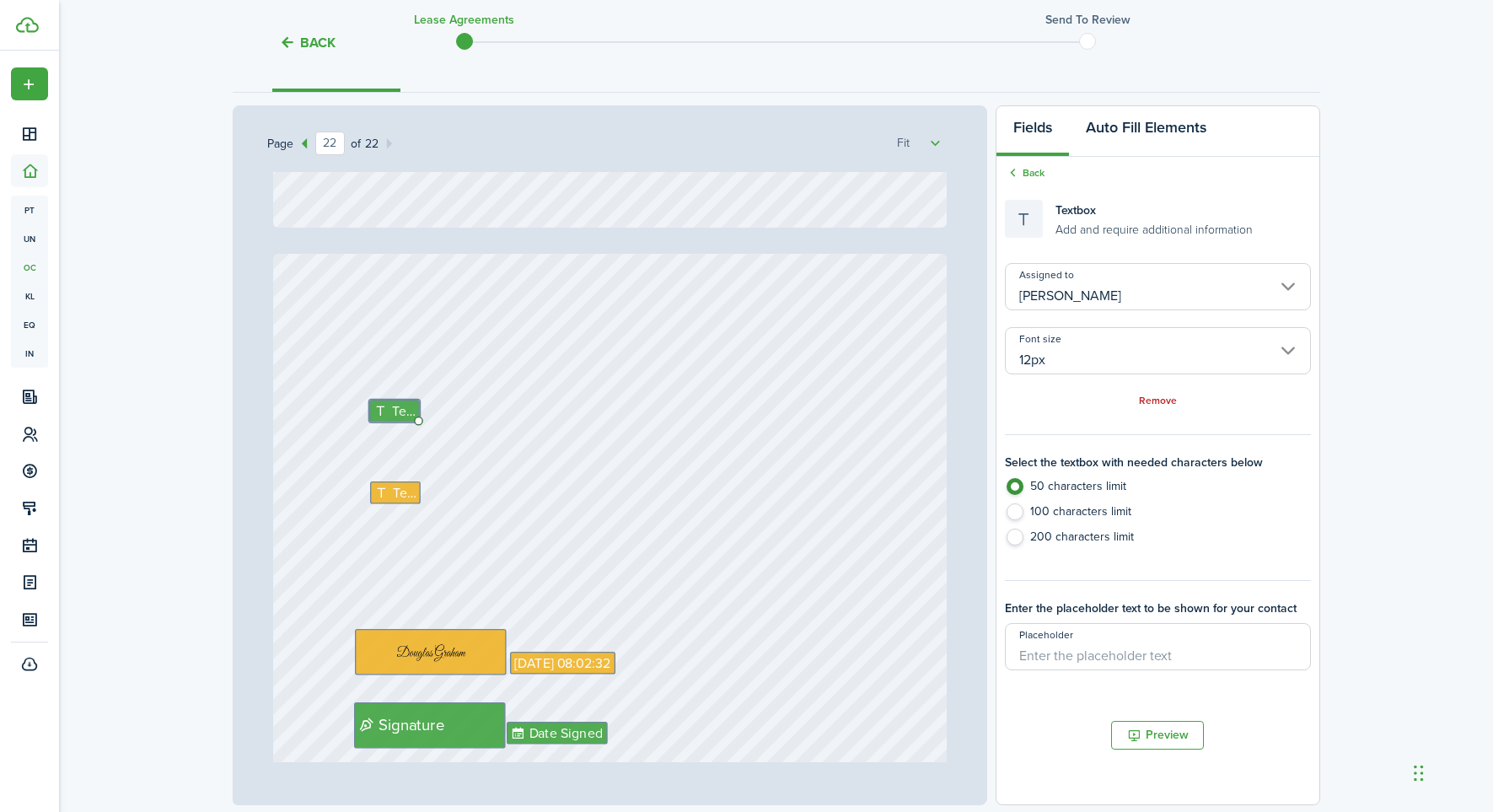
click at [1113, 138] on button "Auto Fill Elements" at bounding box center [1146, 132] width 154 height 50
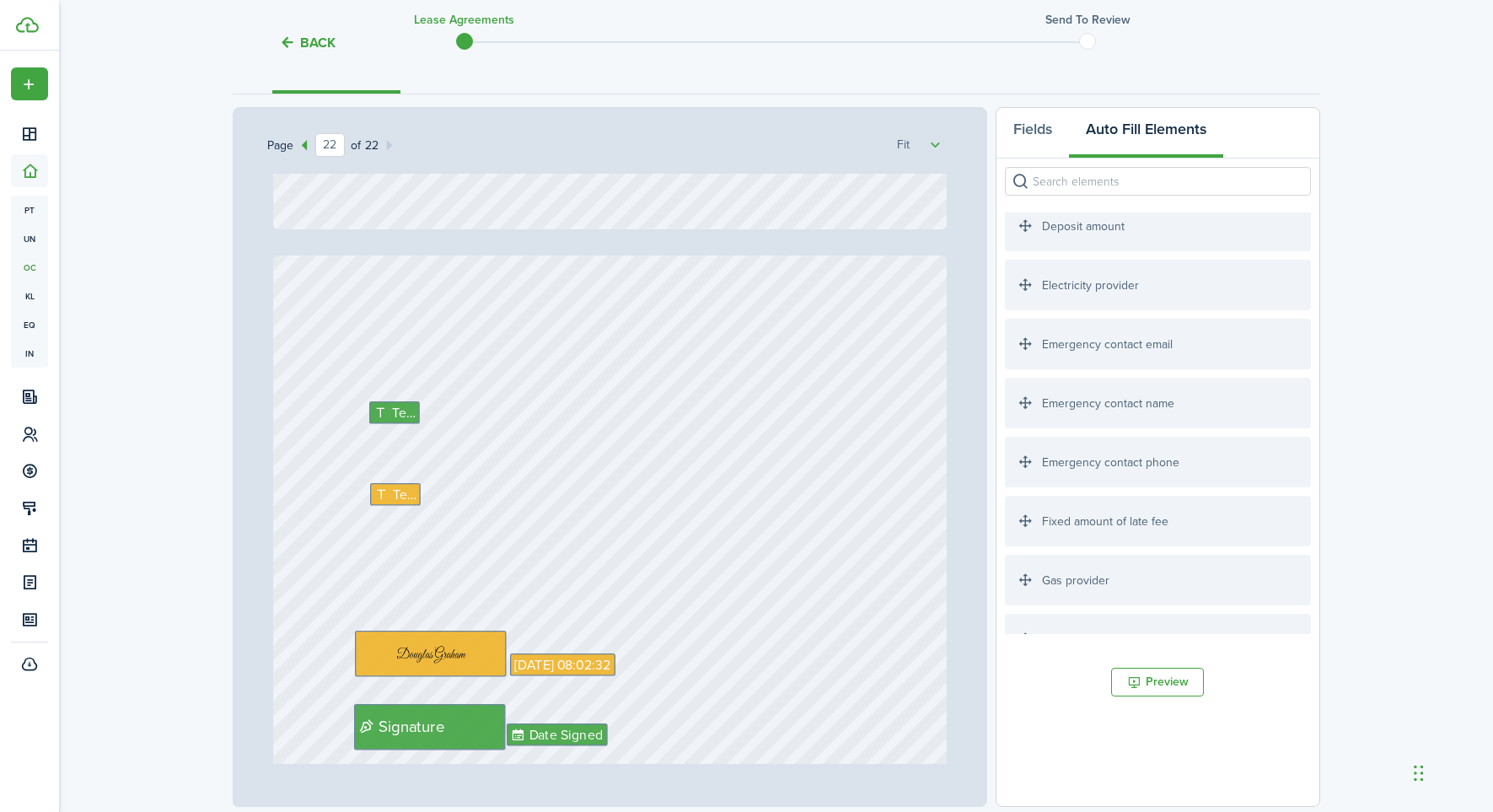
scroll to position [0, 0]
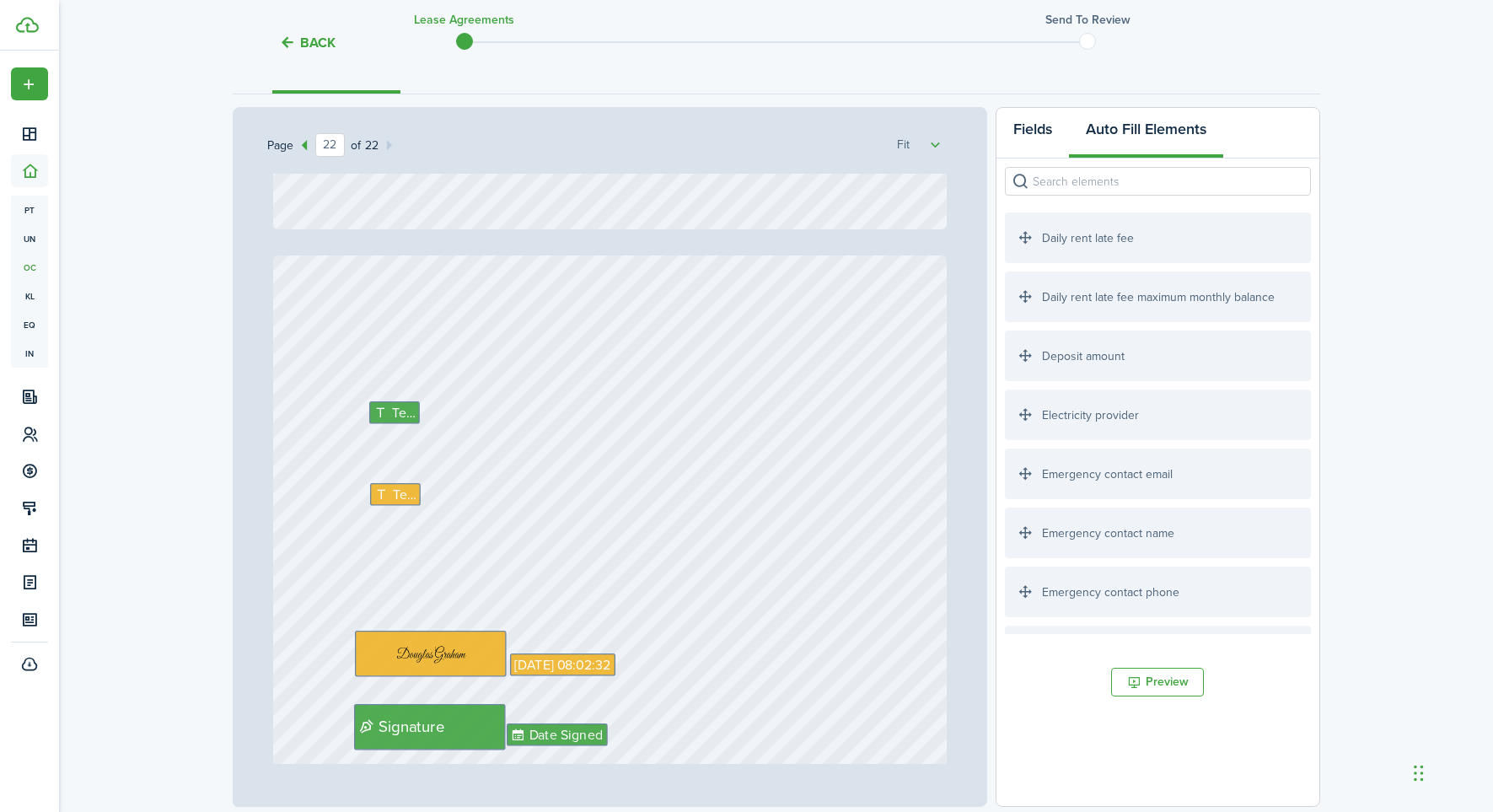
click at [1042, 131] on button "Fields" at bounding box center [1033, 133] width 73 height 50
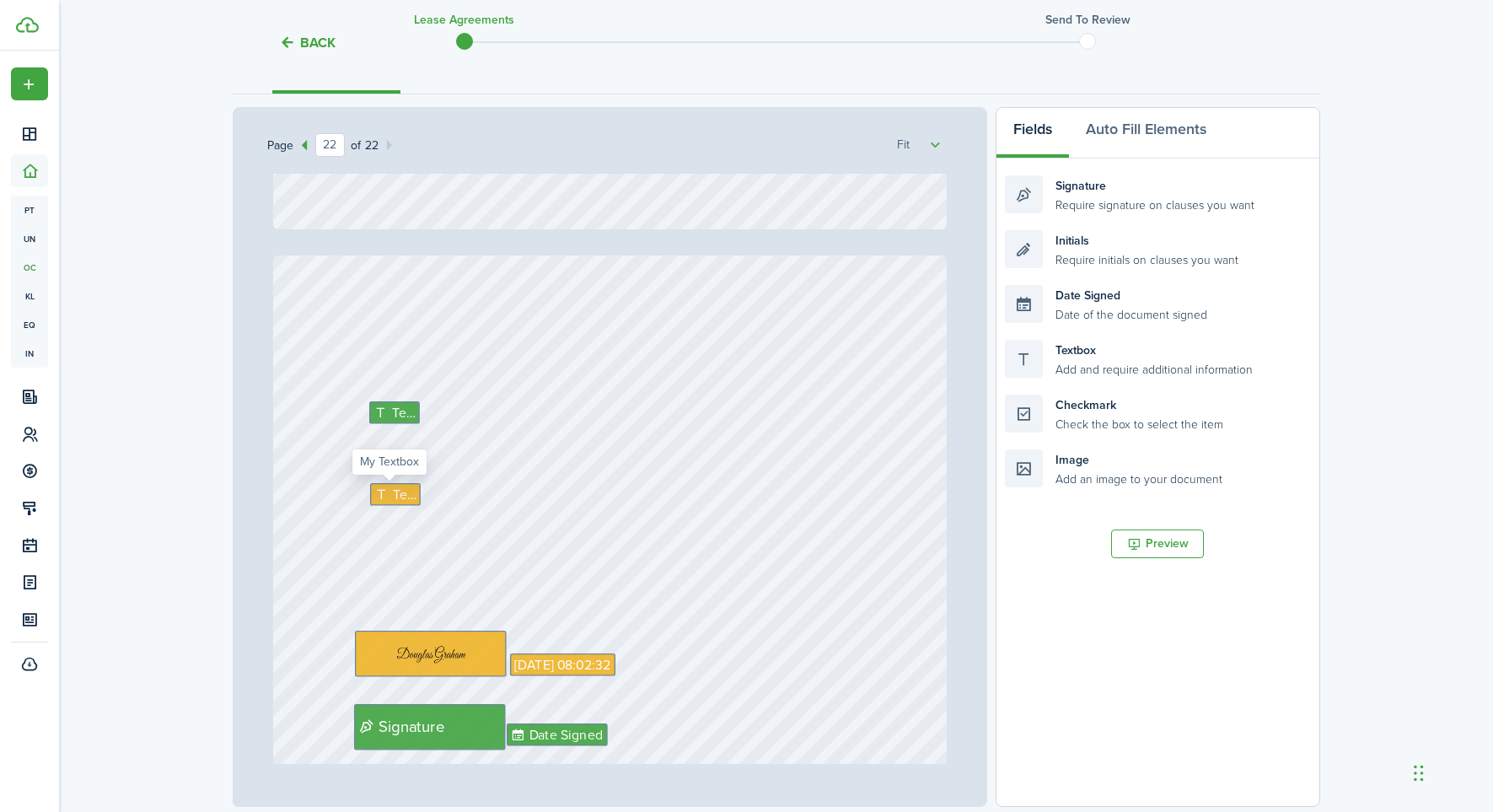
click at [407, 497] on span "Text" at bounding box center [403, 493] width 23 height 20
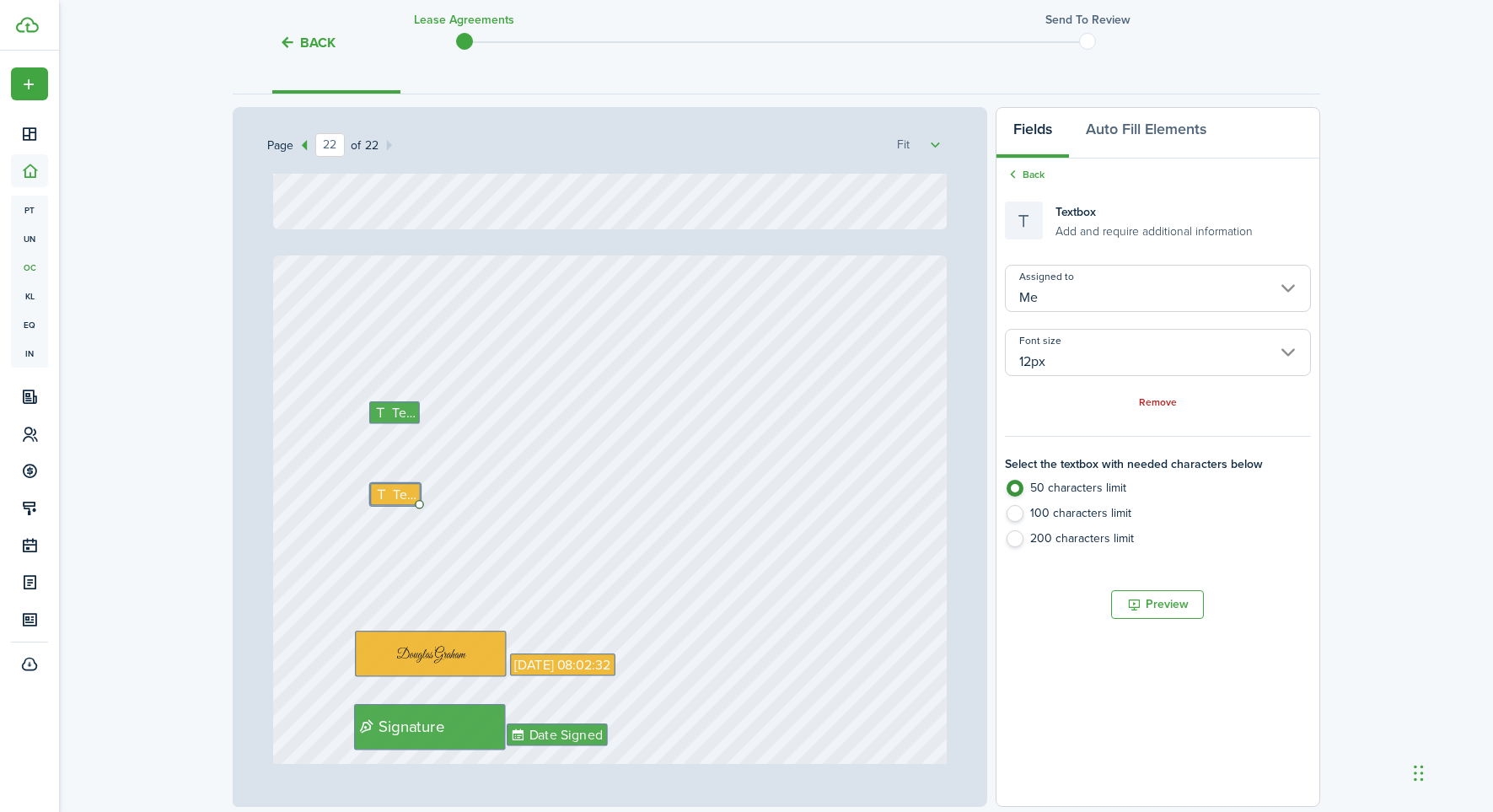
click at [1291, 288] on input "Me" at bounding box center [1157, 288] width 305 height 47
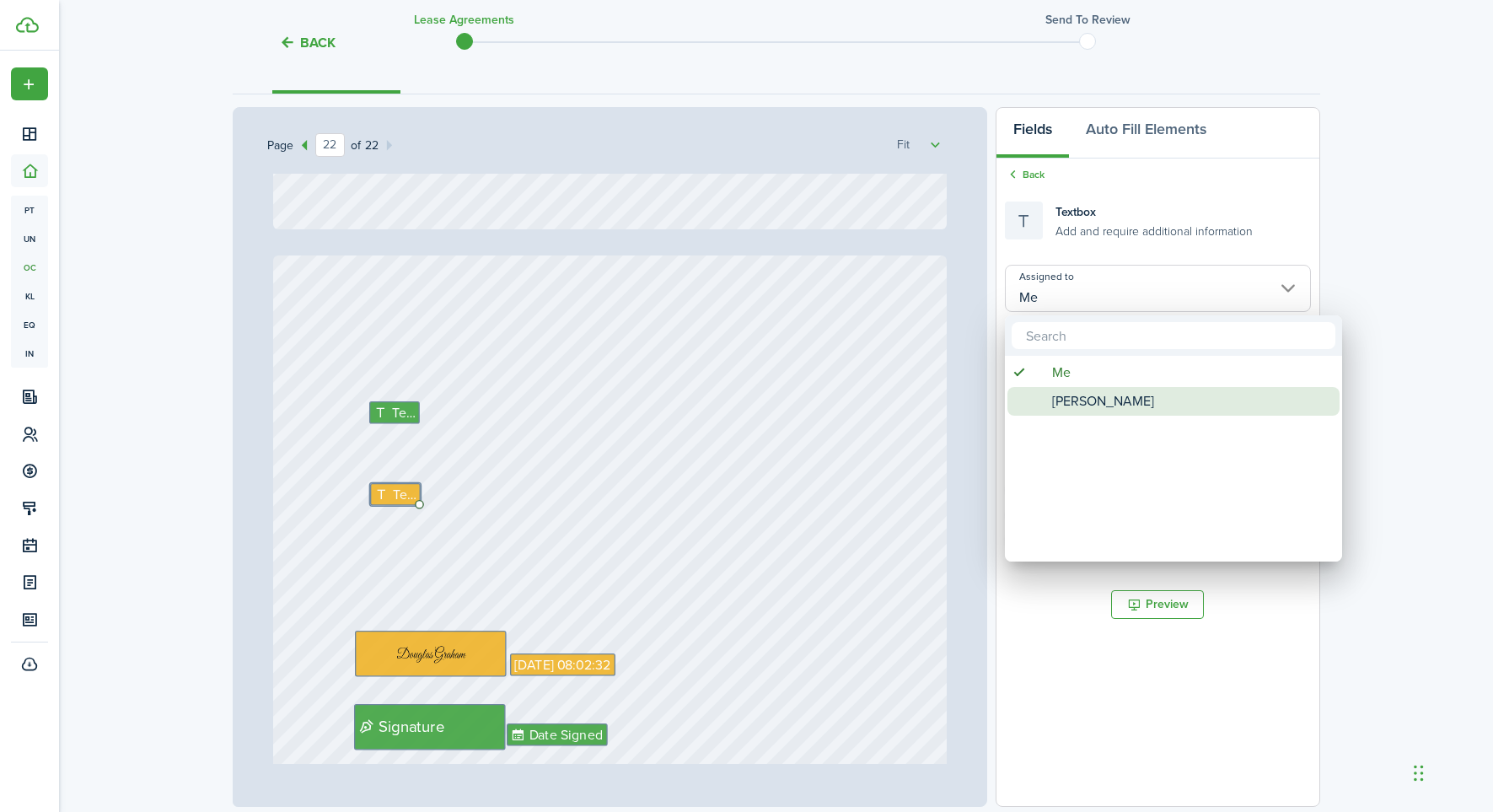
click at [1074, 399] on span "[PERSON_NAME]" at bounding box center [1104, 400] width 102 height 29
type input "[PERSON_NAME]"
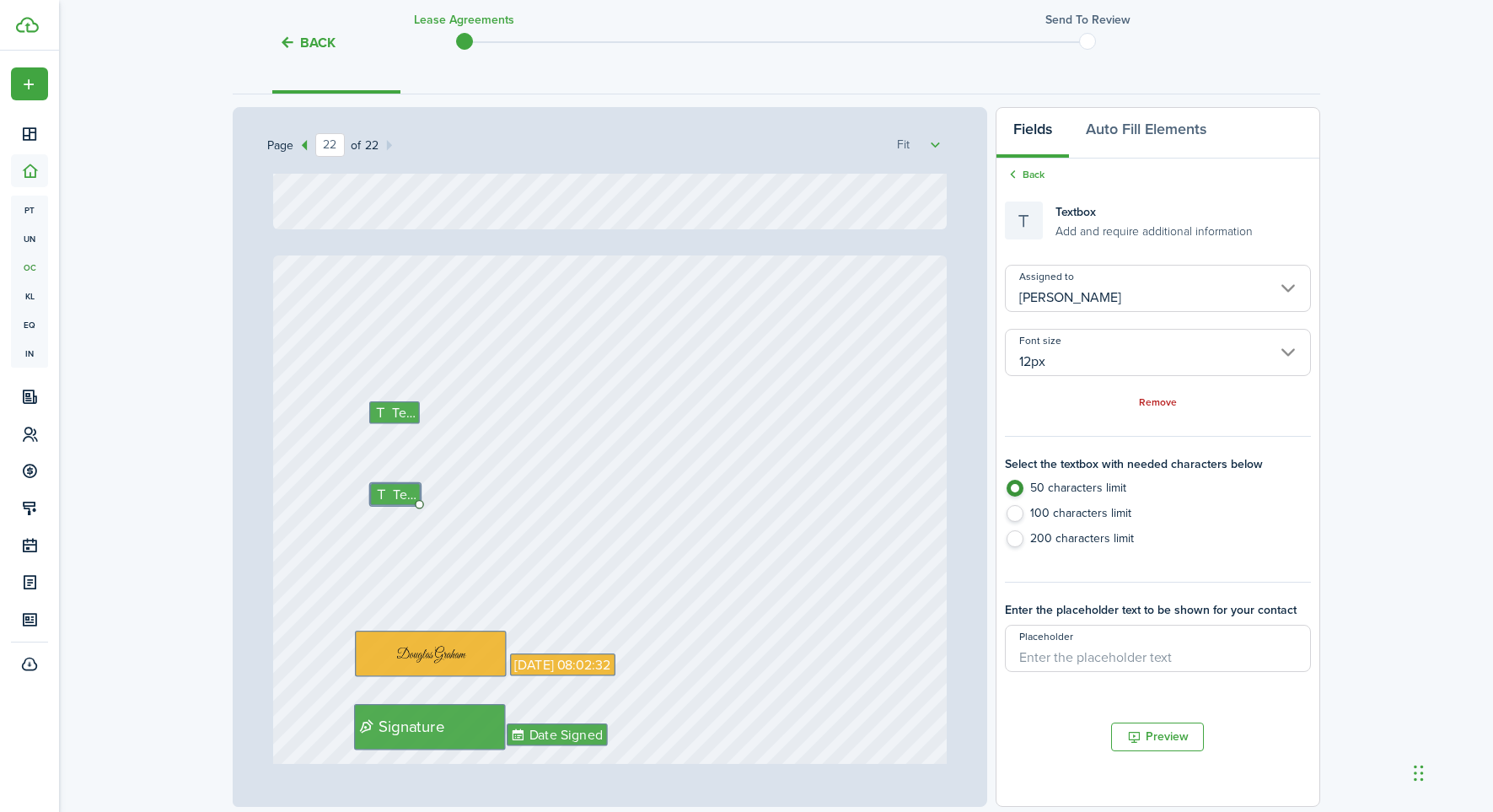
click at [1079, 221] on small "Add and require additional information" at bounding box center [1155, 230] width 198 height 17
click at [1020, 218] on div "Textbox Add and require additional information" at bounding box center [1129, 220] width 248 height 38
click at [1019, 218] on div "Textbox Add and require additional information" at bounding box center [1129, 220] width 248 height 38
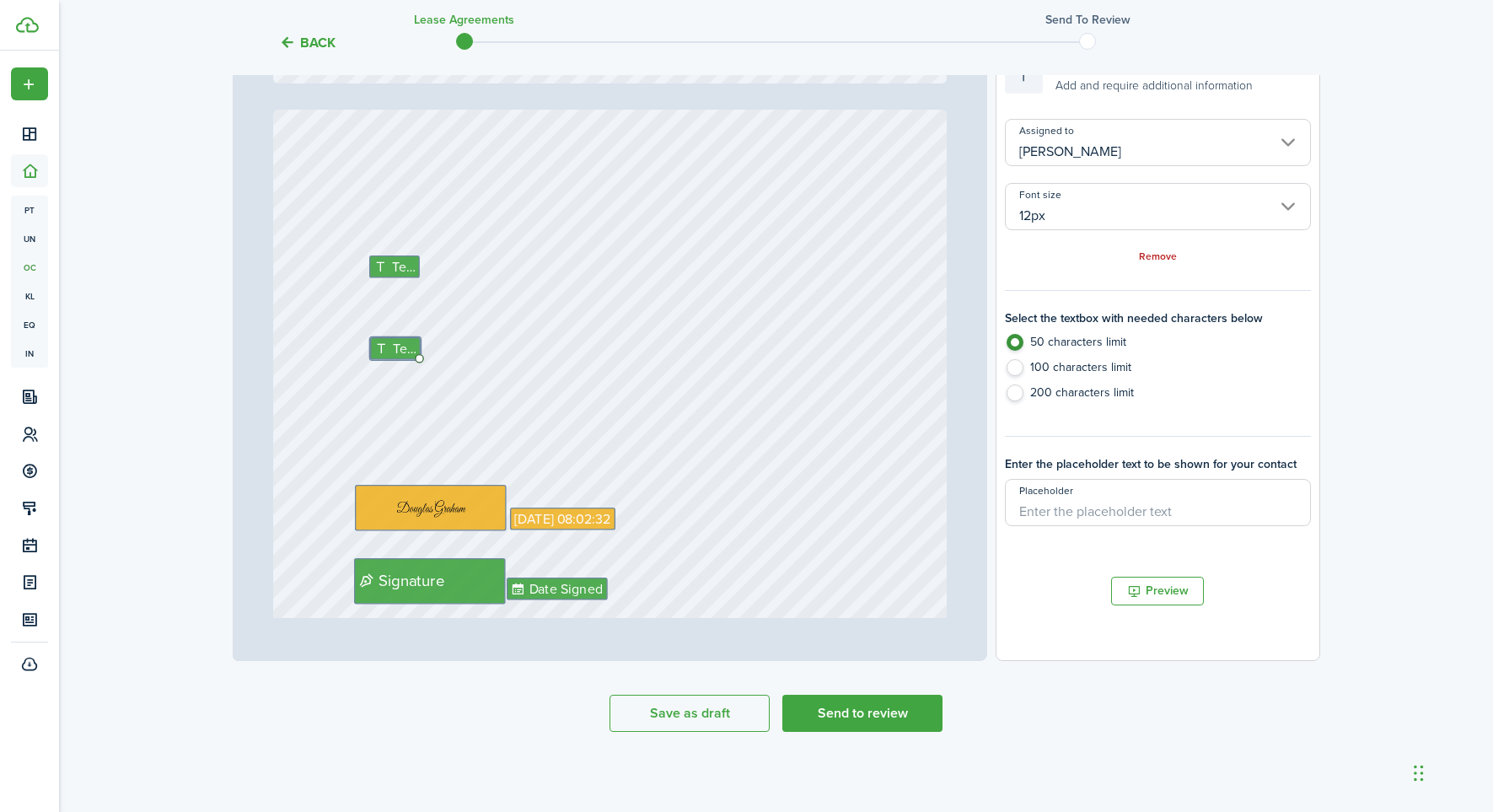
scroll to position [367, 0]
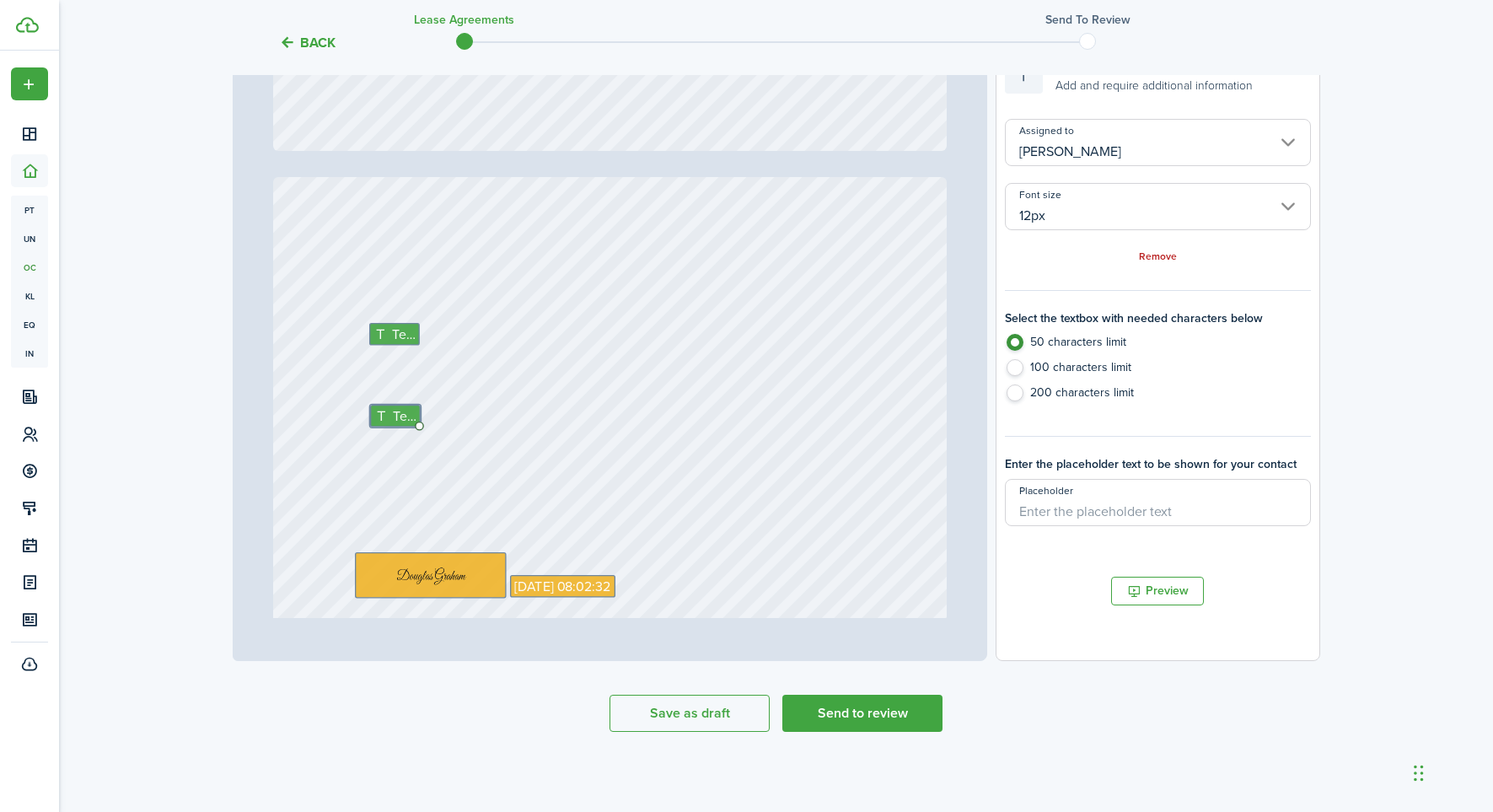
type input "21"
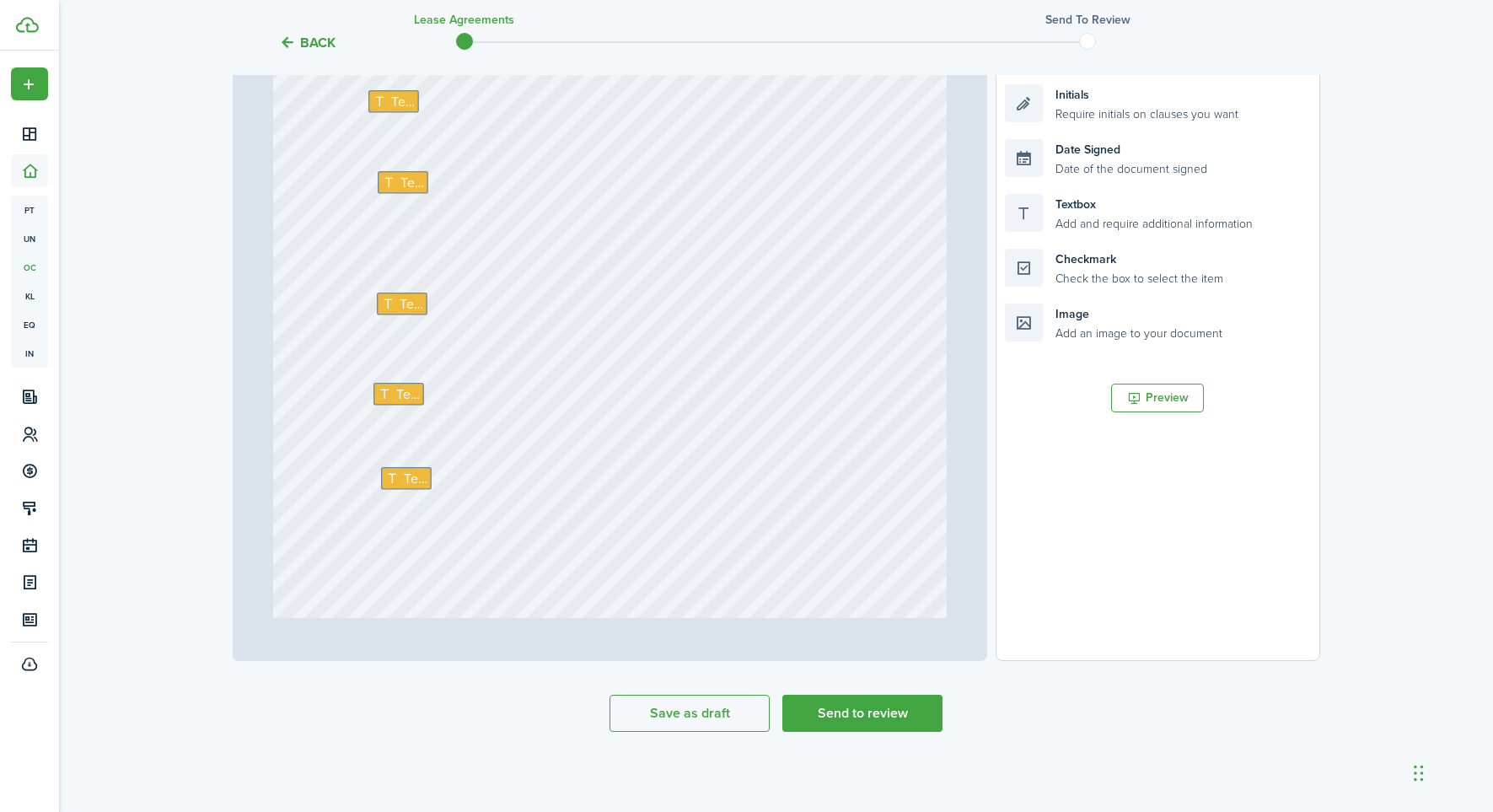
scroll to position [18538, 0]
click at [430, 466] on div "Text Text Text Text Text Text" at bounding box center [610, 194] width 674 height 887
click at [423, 473] on div "Text" at bounding box center [407, 471] width 50 height 23
click at [405, 383] on span "Text" at bounding box center [407, 386] width 23 height 20
click at [408, 298] on span "Text" at bounding box center [411, 296] width 23 height 20
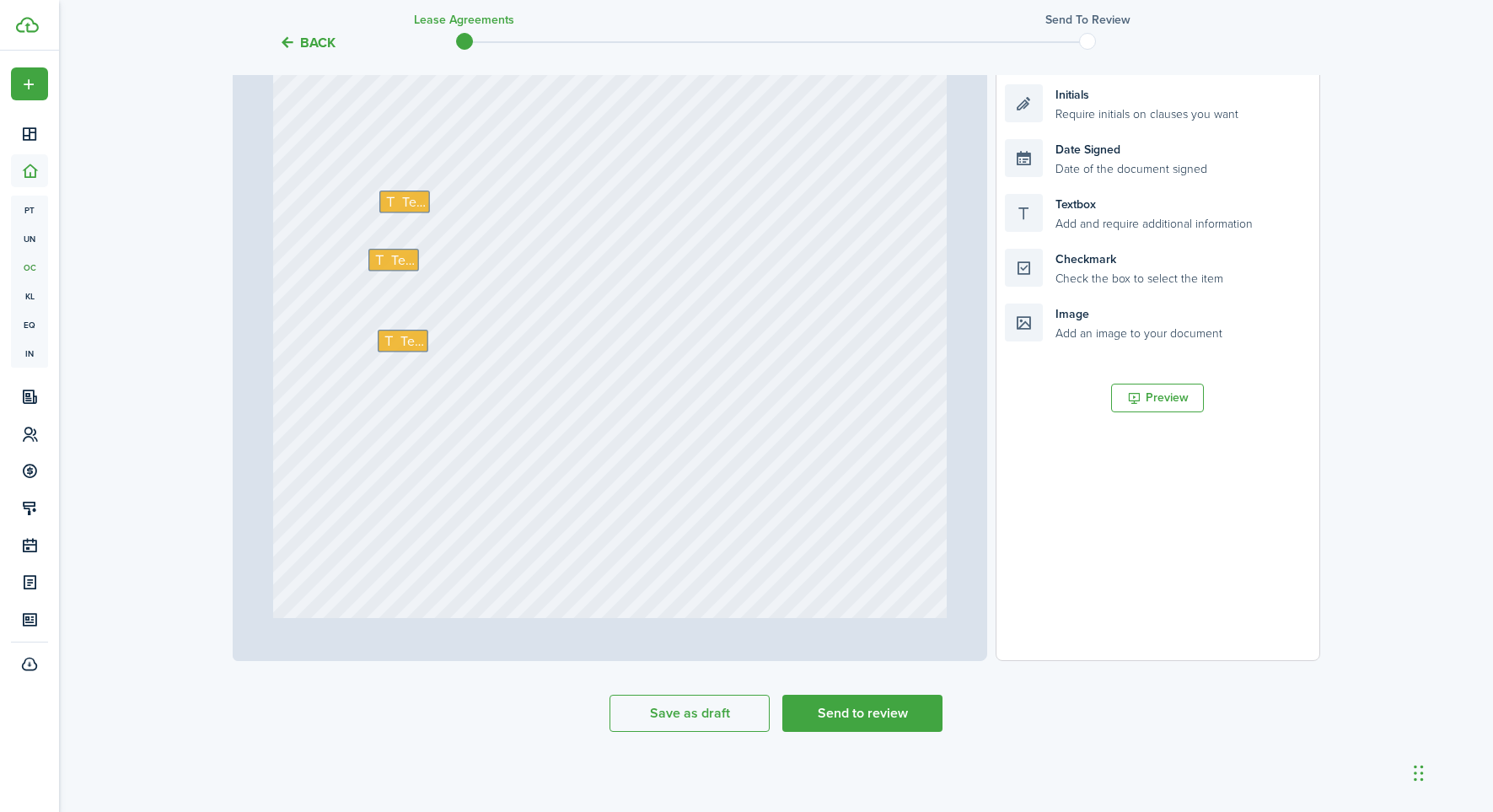
scroll to position [18374, 0]
click at [414, 198] on span "Text" at bounding box center [414, 200] width 23 height 20
click at [391, 250] on span "Text" at bounding box center [402, 259] width 23 height 20
click at [404, 333] on span "Text" at bounding box center [412, 339] width 23 height 20
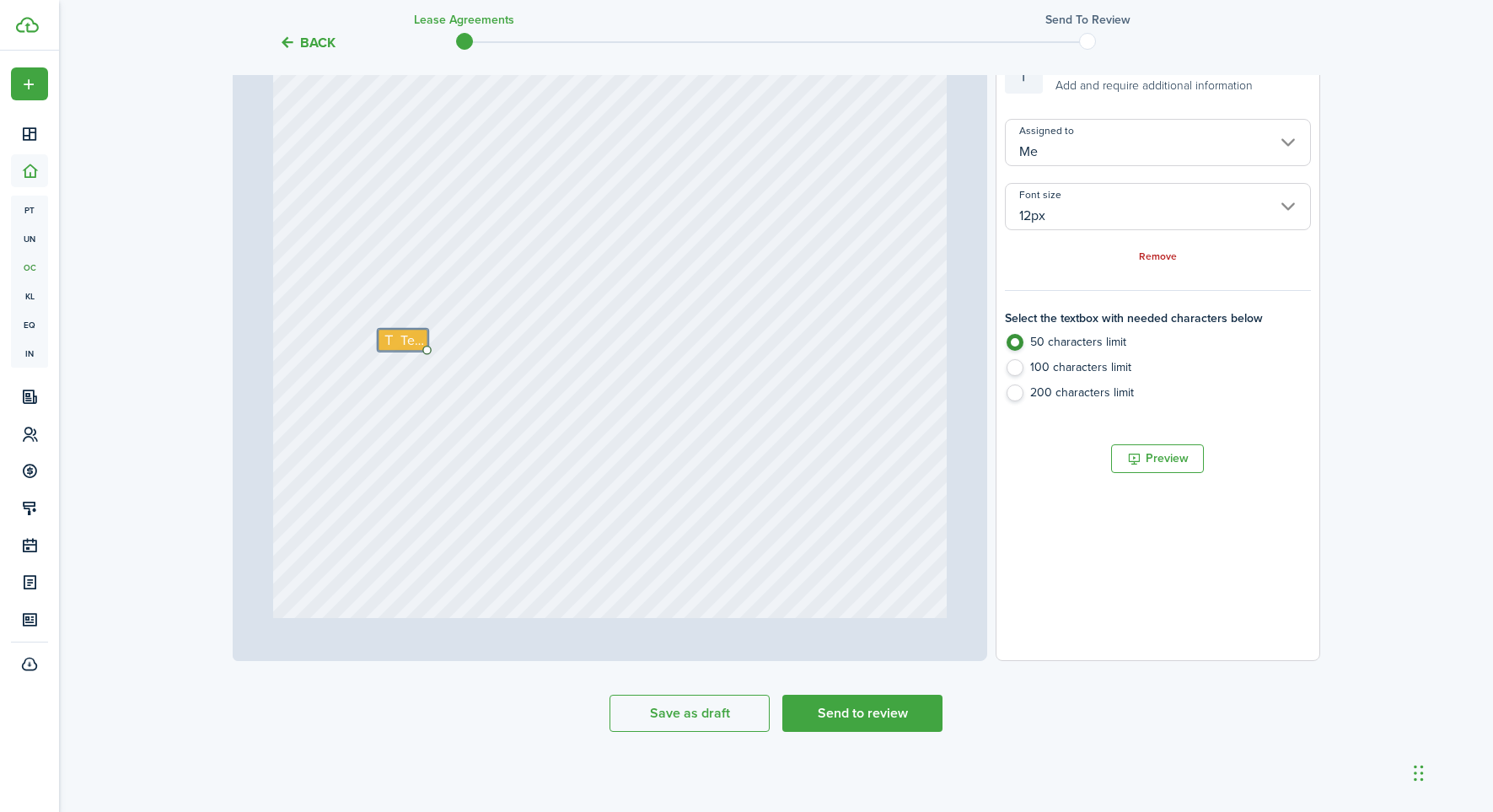
click at [1052, 147] on input "Me" at bounding box center [1157, 142] width 305 height 47
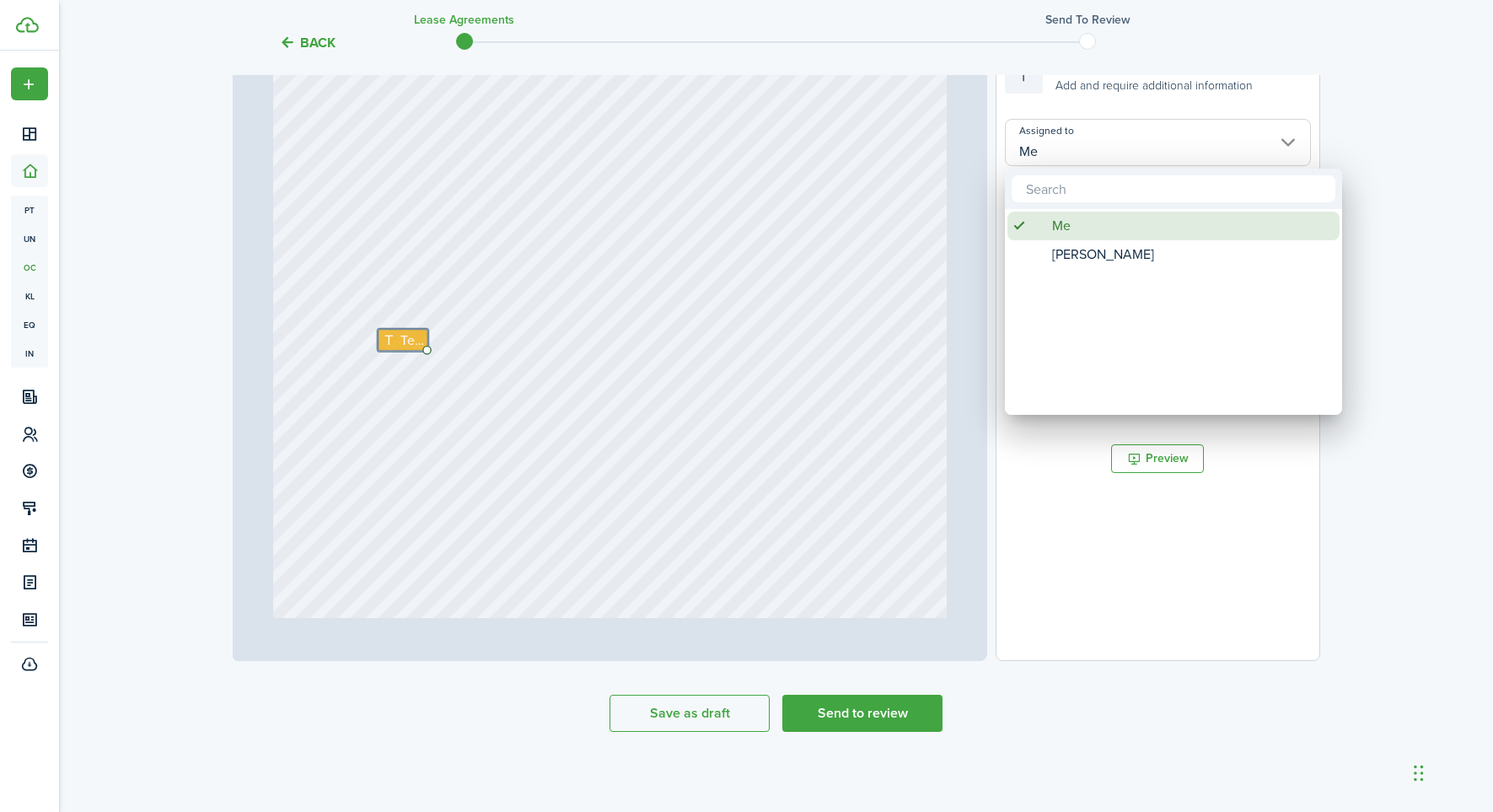
click at [1059, 226] on span "Me" at bounding box center [1061, 225] width 18 height 29
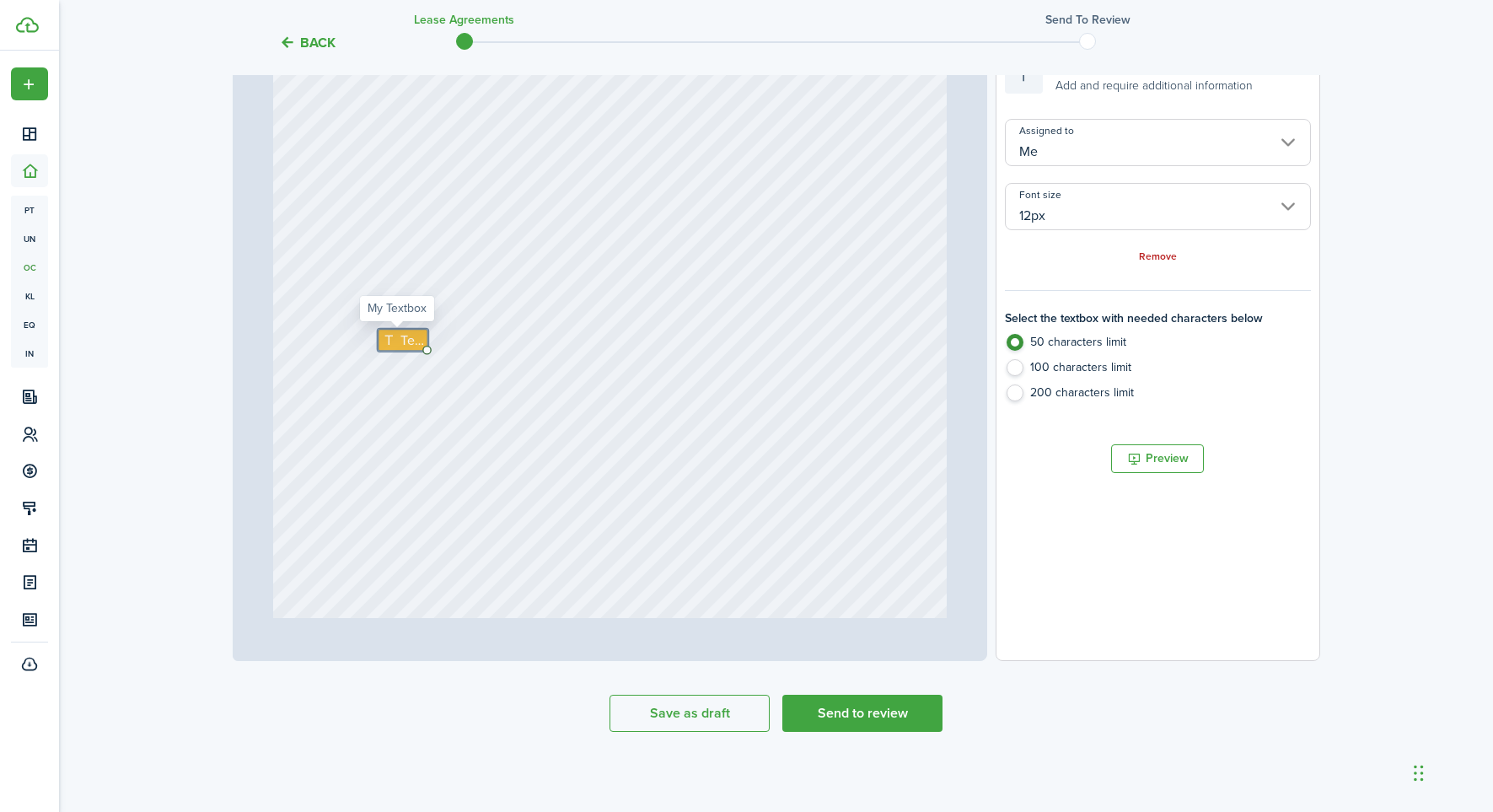
scroll to position [367, 2]
click at [401, 335] on span "Text" at bounding box center [412, 340] width 23 height 20
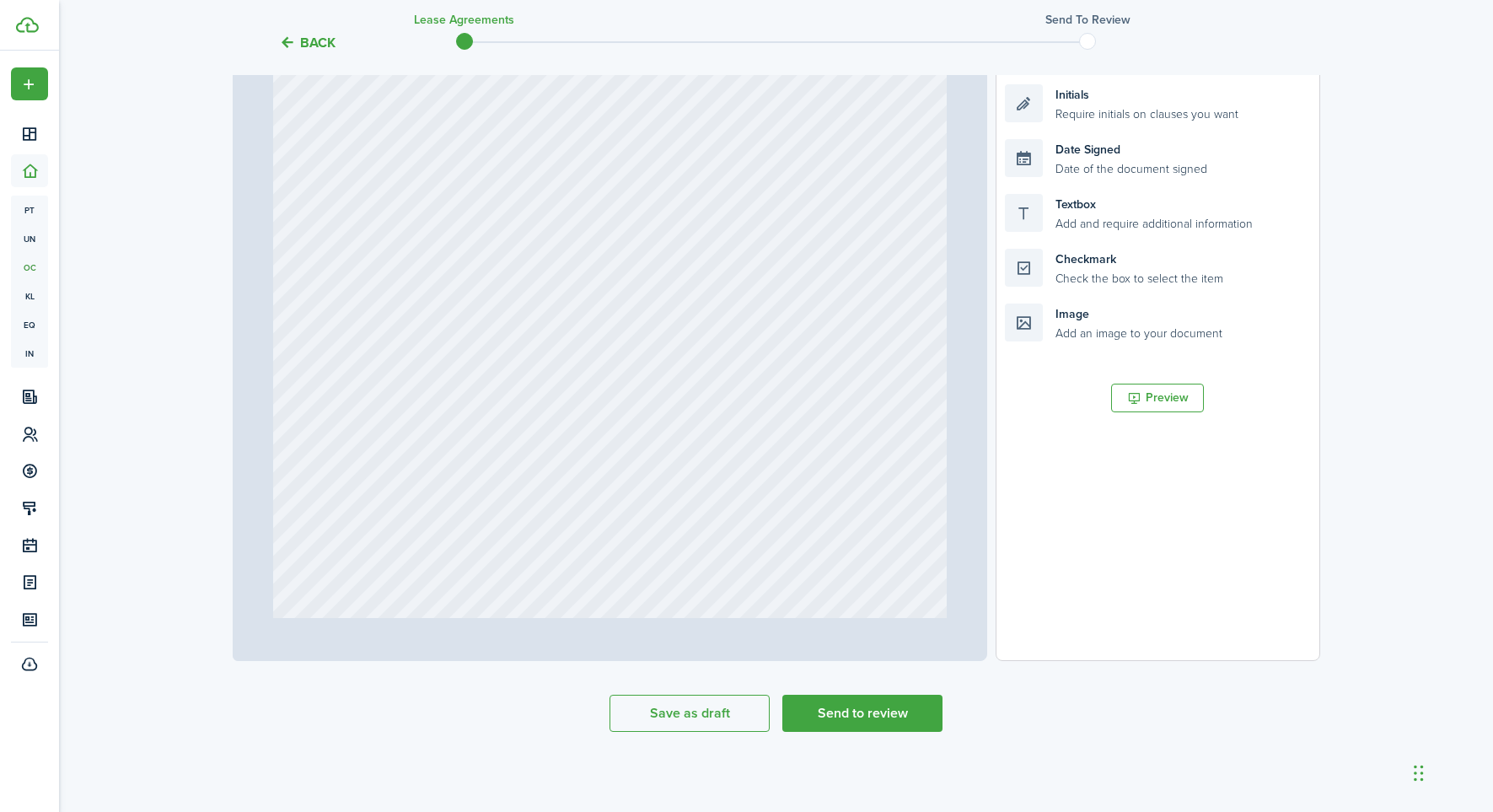
click at [403, 336] on div at bounding box center [610, 360] width 674 height 887
click at [399, 350] on div at bounding box center [610, 360] width 674 height 887
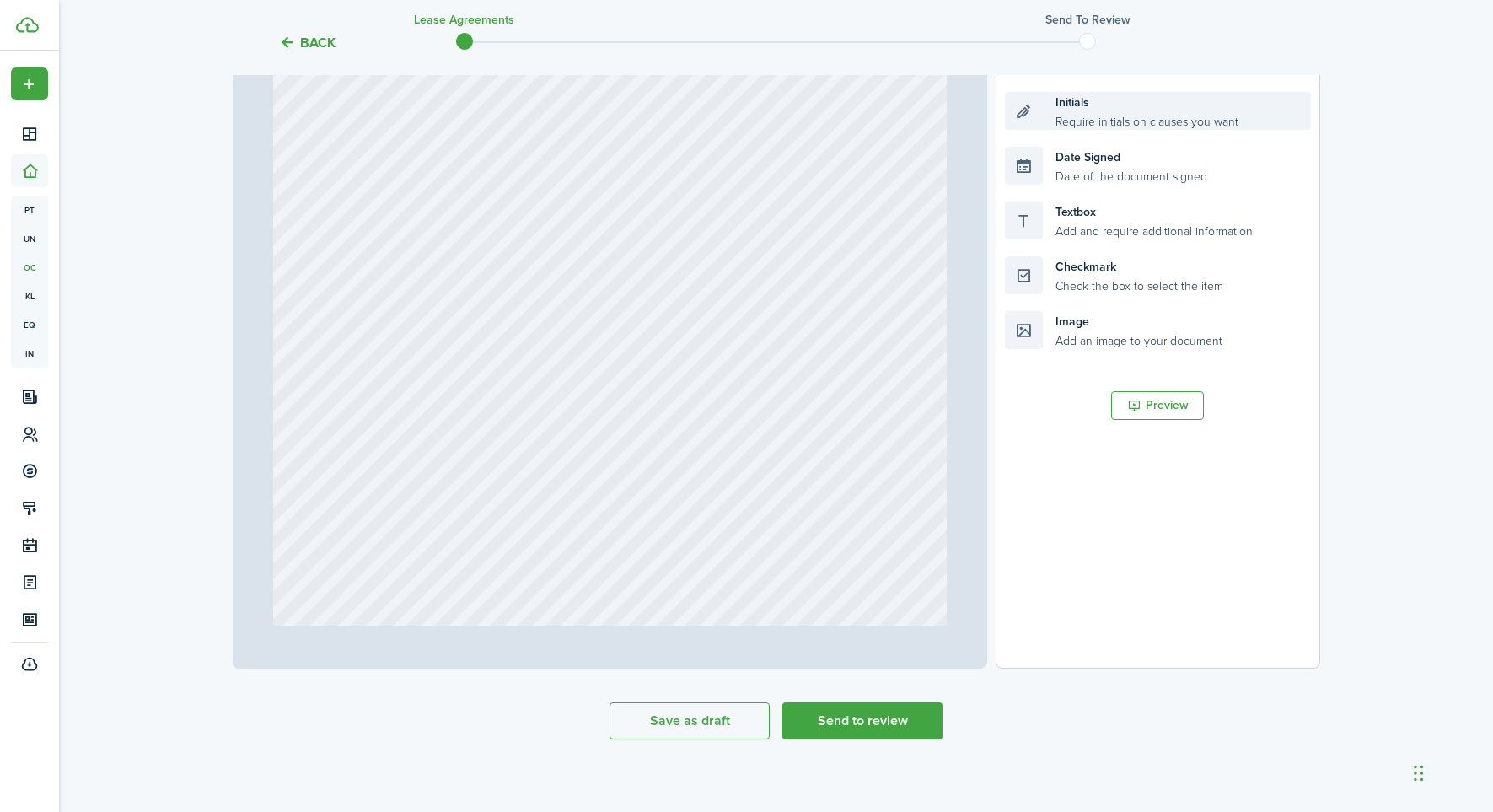
scroll to position [356, 0]
click at [1065, 116] on div "Initials Require initials on clauses you want" at bounding box center [1157, 113] width 305 height 38
click at [393, 211] on div at bounding box center [610, 368] width 674 height 887
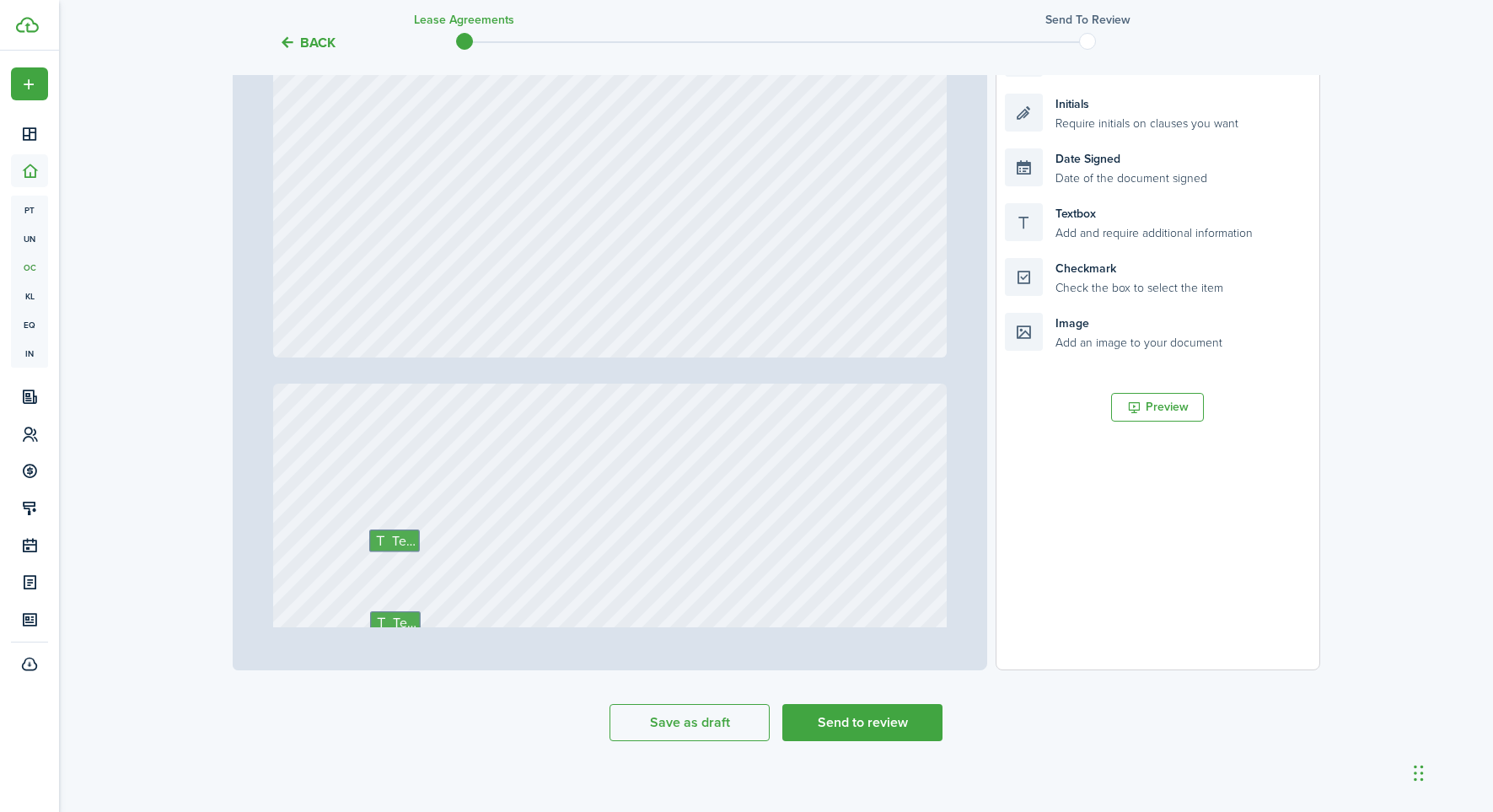
scroll to position [18952, 0]
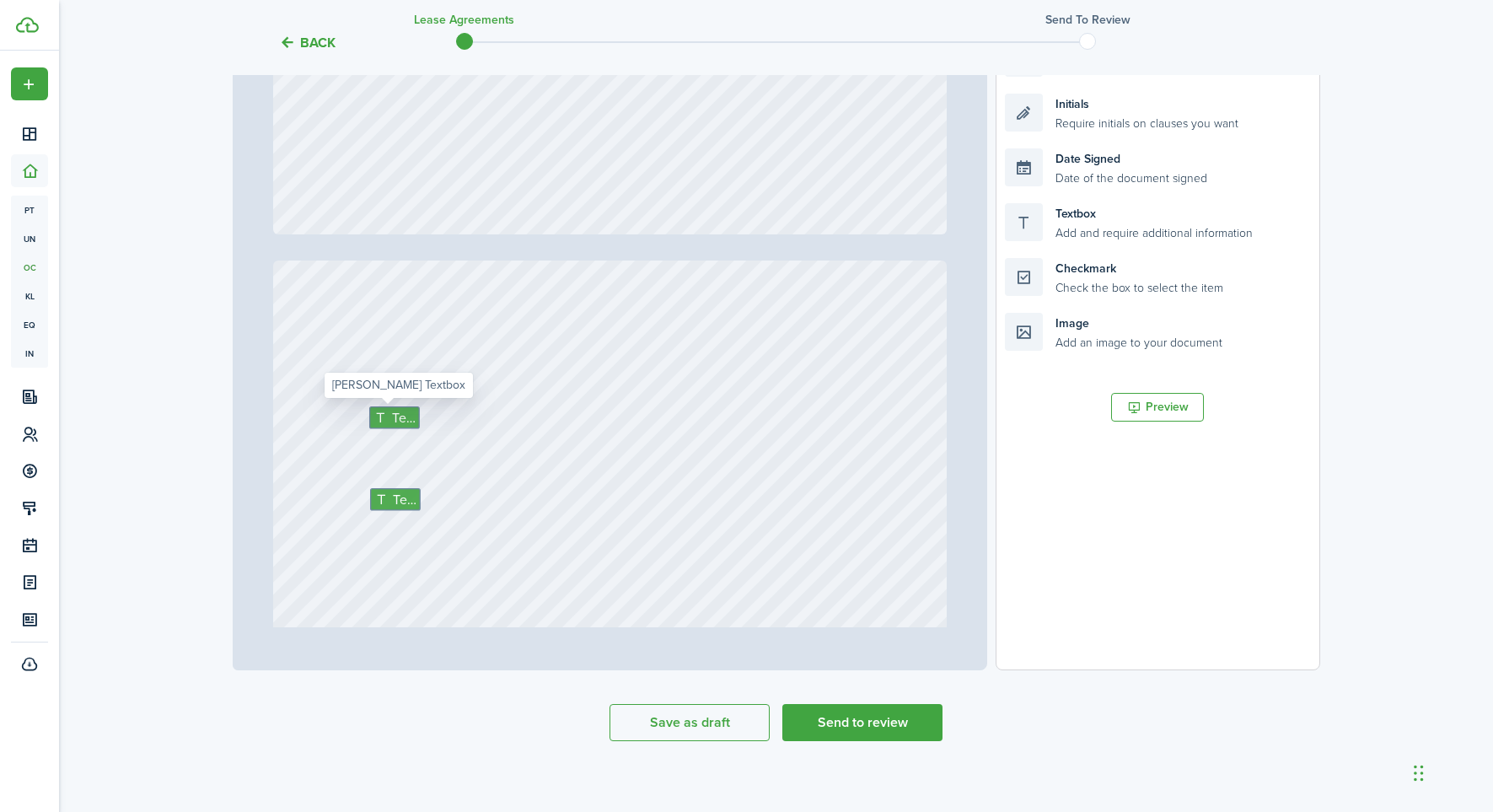
click at [397, 418] on span "Text" at bounding box center [402, 417] width 23 height 20
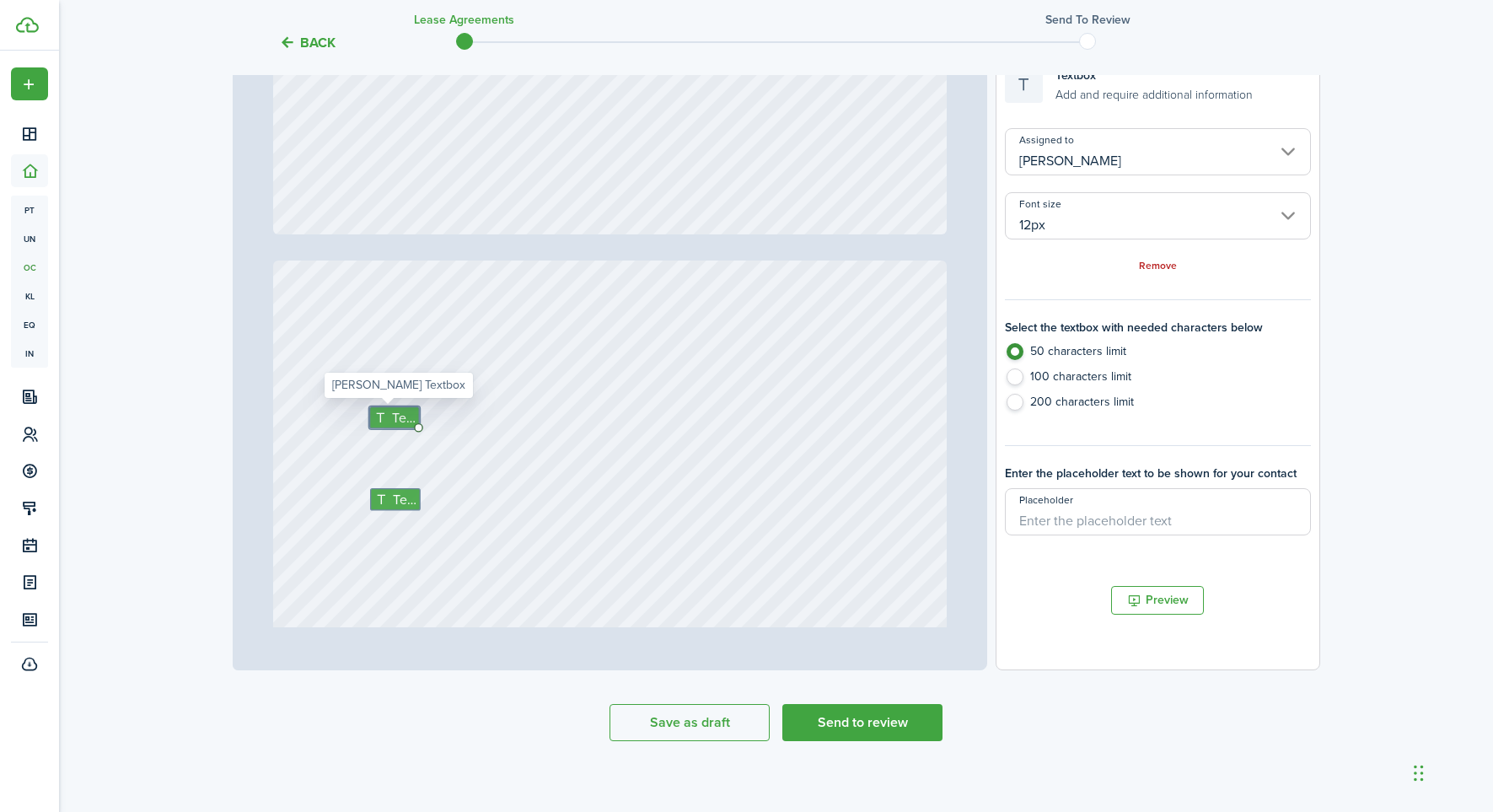
click at [394, 413] on span "Text" at bounding box center [402, 417] width 23 height 20
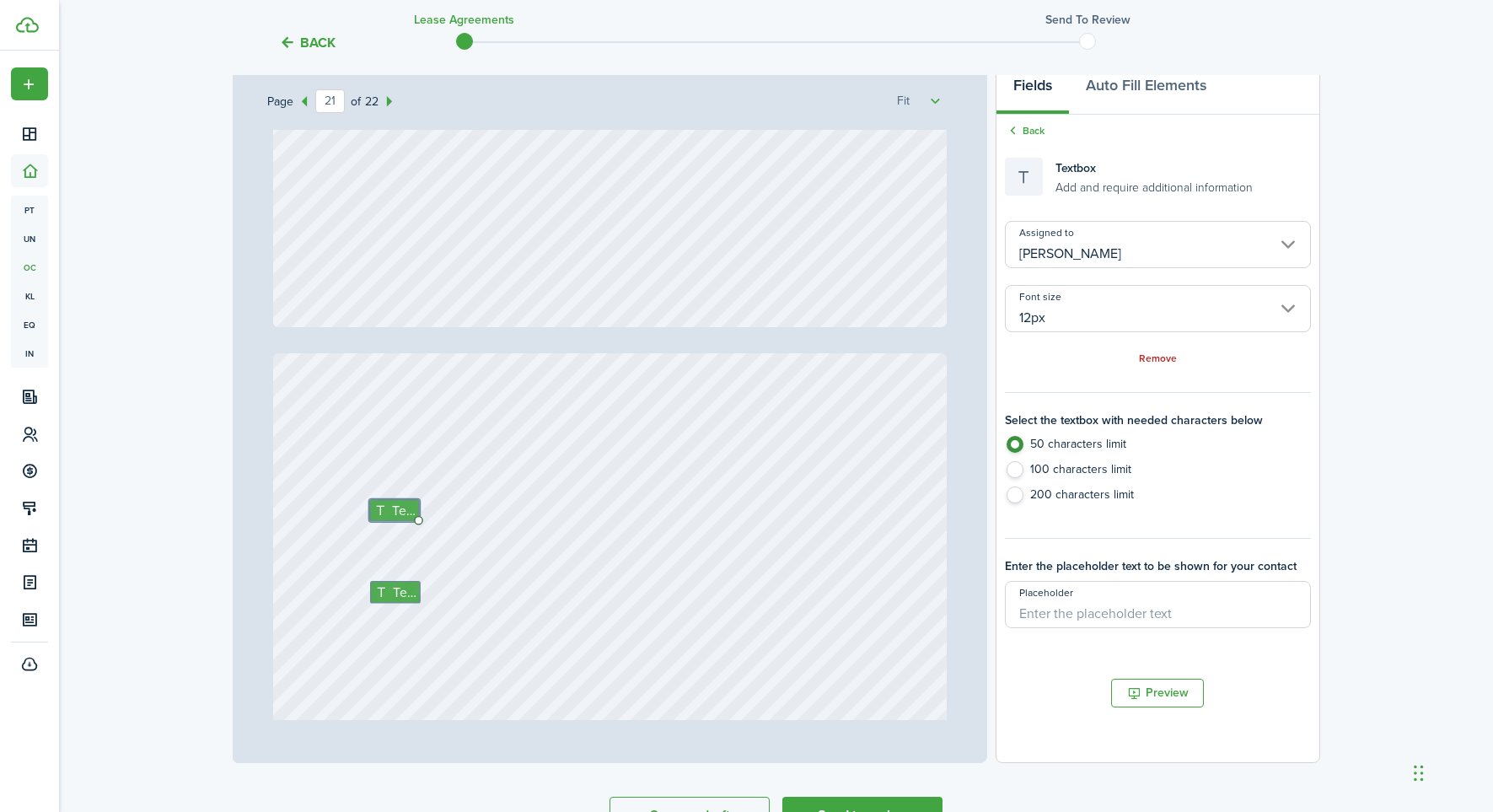
scroll to position [265, 0]
click at [381, 503] on icon at bounding box center [382, 509] width 17 height 14
click at [418, 507] on div "Signature Date Signed Text Text [DATE] 08:02:32" at bounding box center [610, 796] width 674 height 887
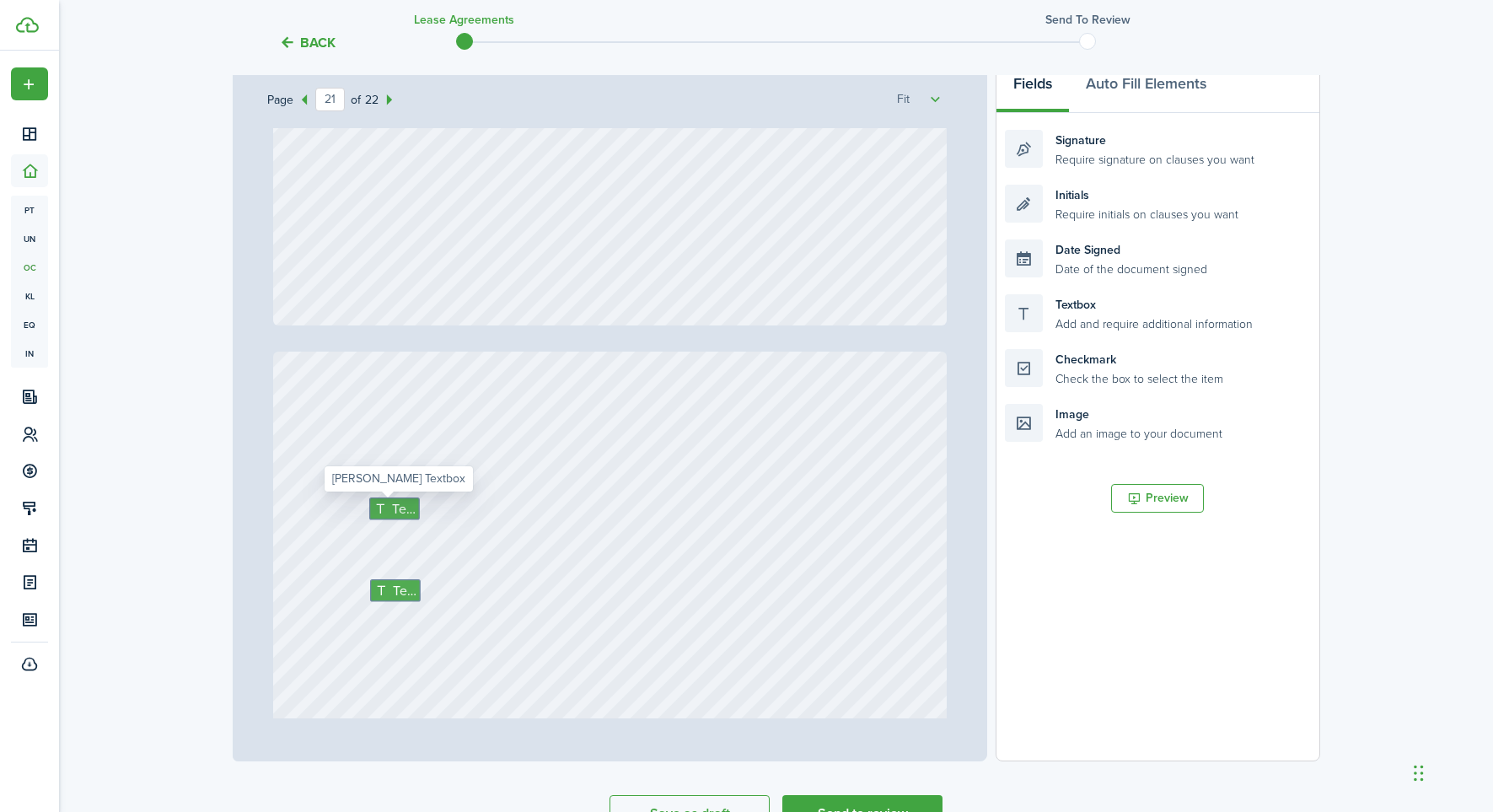
scroll to position [18949, 0]
click at [1081, 210] on div "Initials Require initials on clauses you want" at bounding box center [1157, 204] width 305 height 38
click at [400, 507] on span "Text" at bounding box center [402, 510] width 23 height 20
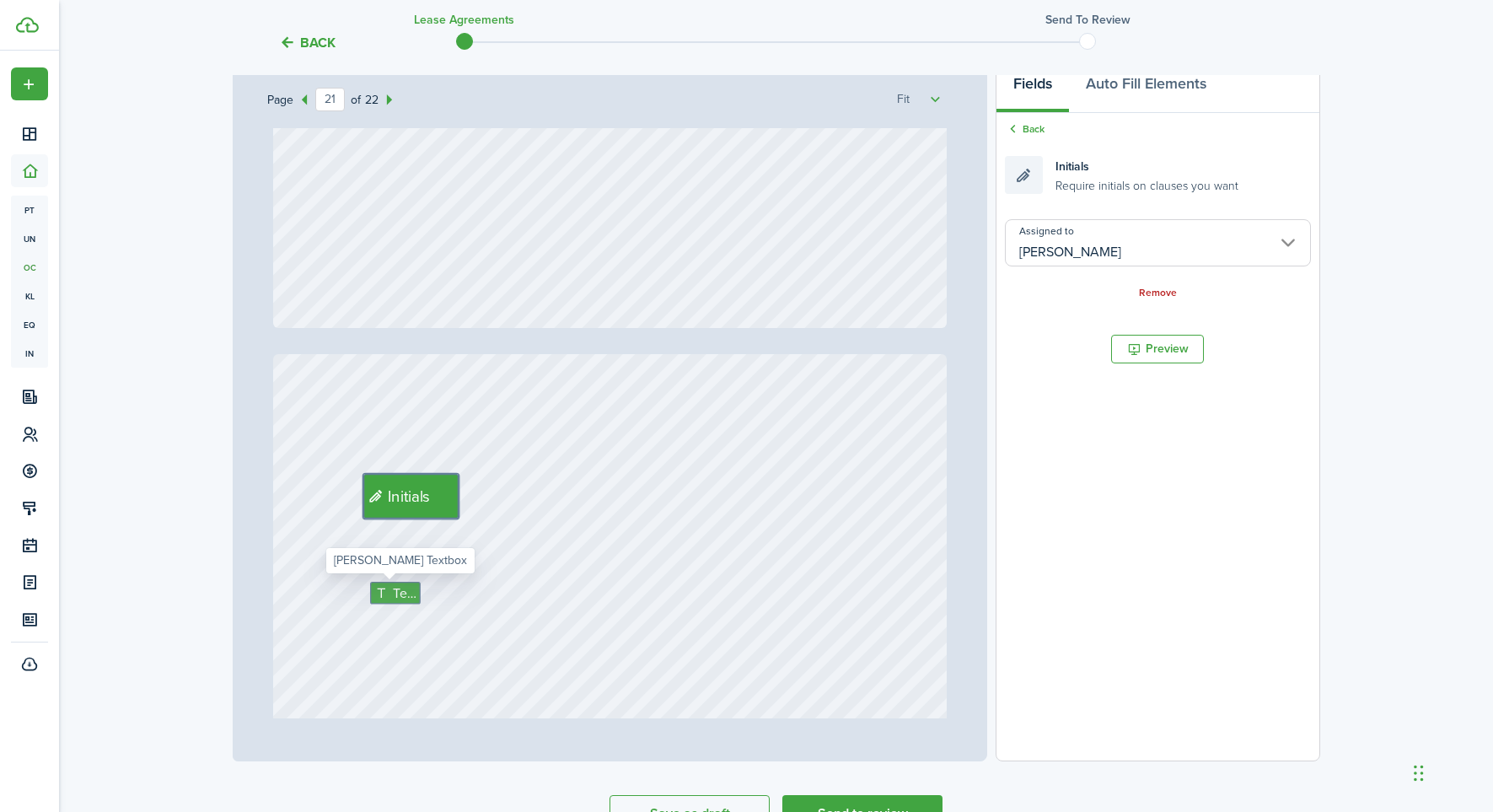
click at [396, 591] on span "Text" at bounding box center [403, 592] width 23 height 20
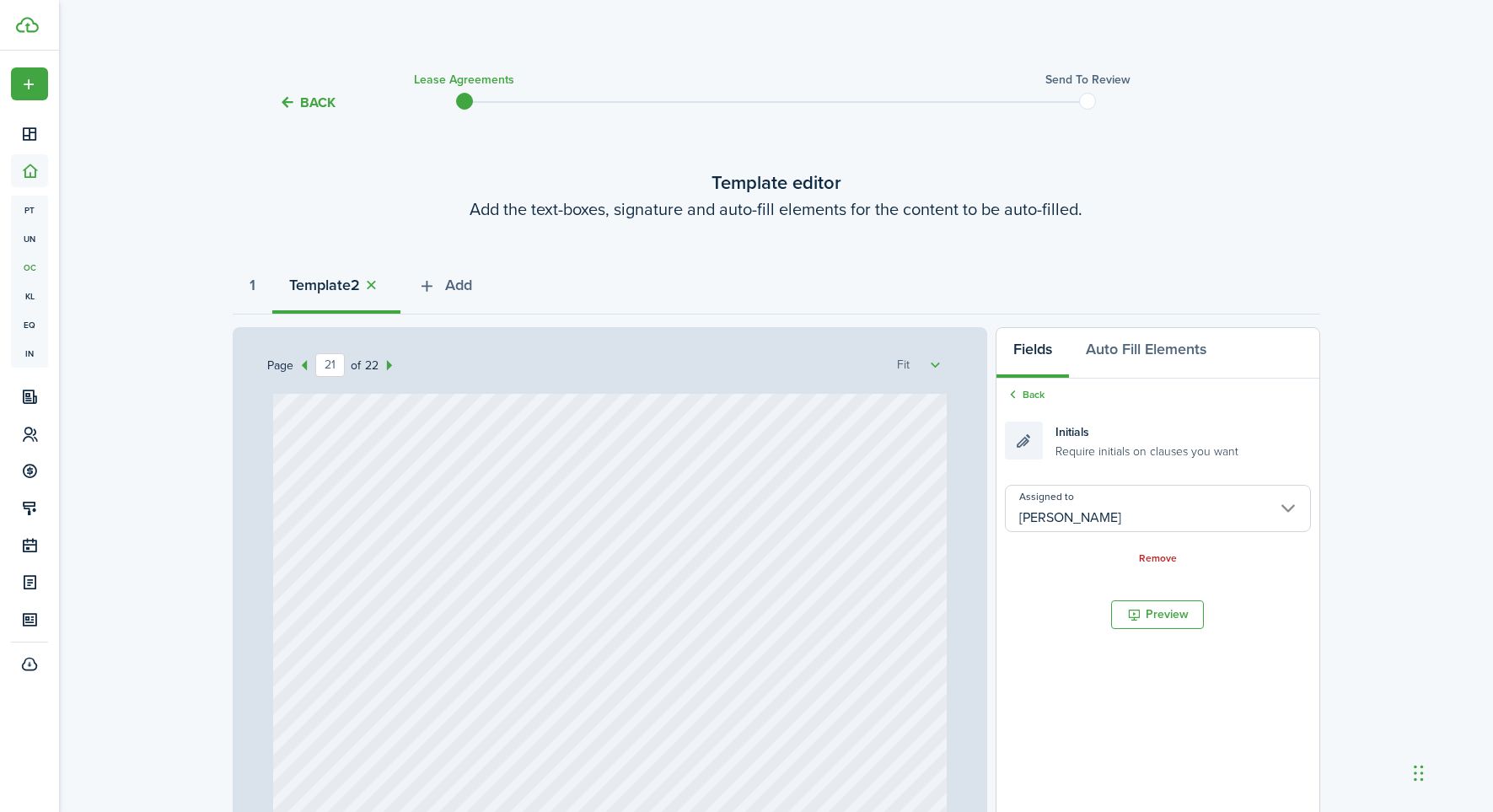
scroll to position [3, 0]
click at [1025, 441] on div "Initials Require initials on clauses you want" at bounding box center [1121, 438] width 233 height 38
click at [1076, 425] on span "Initials" at bounding box center [1072, 429] width 34 height 17
click at [1298, 502] on input "[PERSON_NAME]" at bounding box center [1157, 504] width 305 height 47
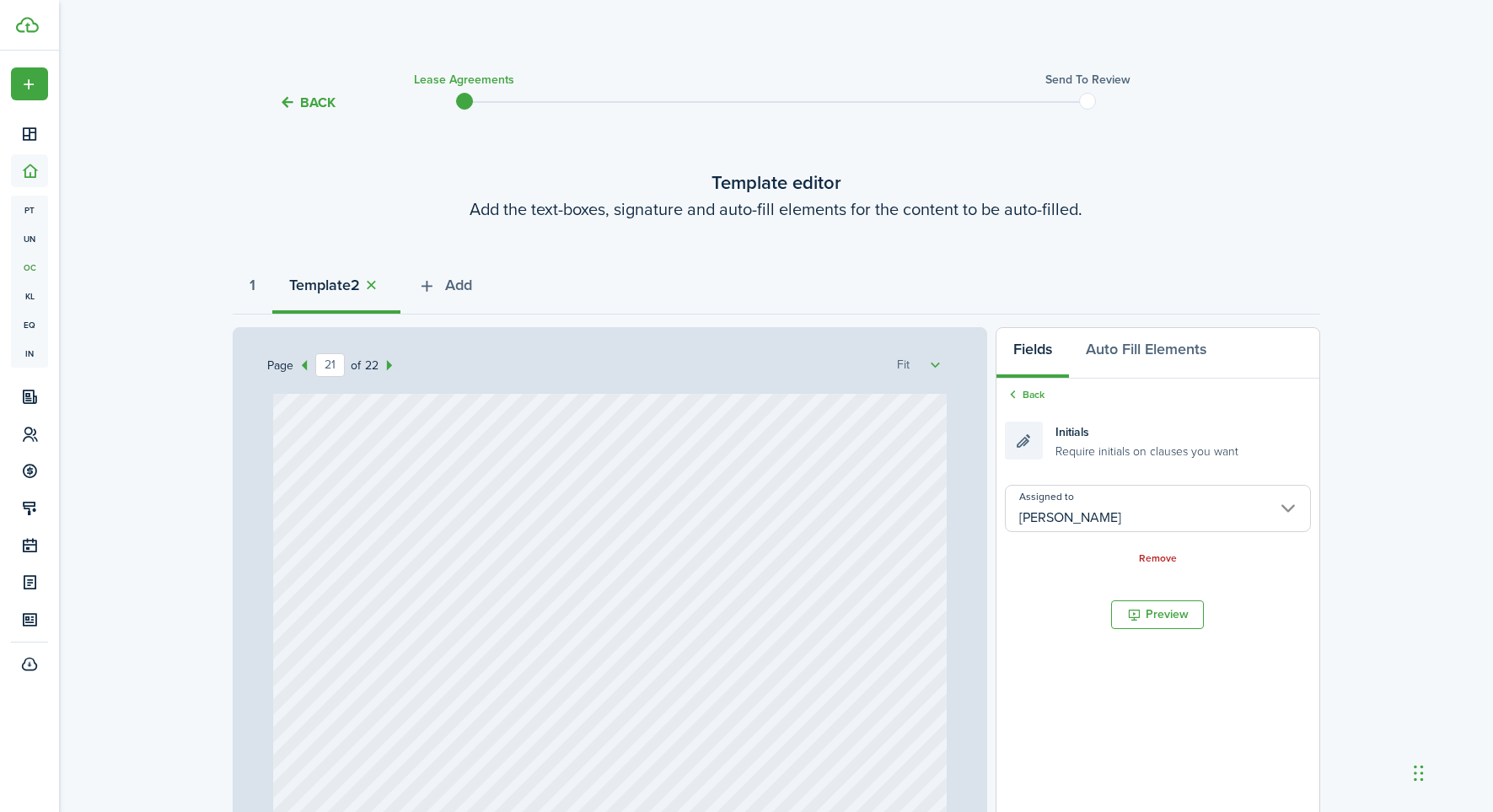
scroll to position [0, 0]
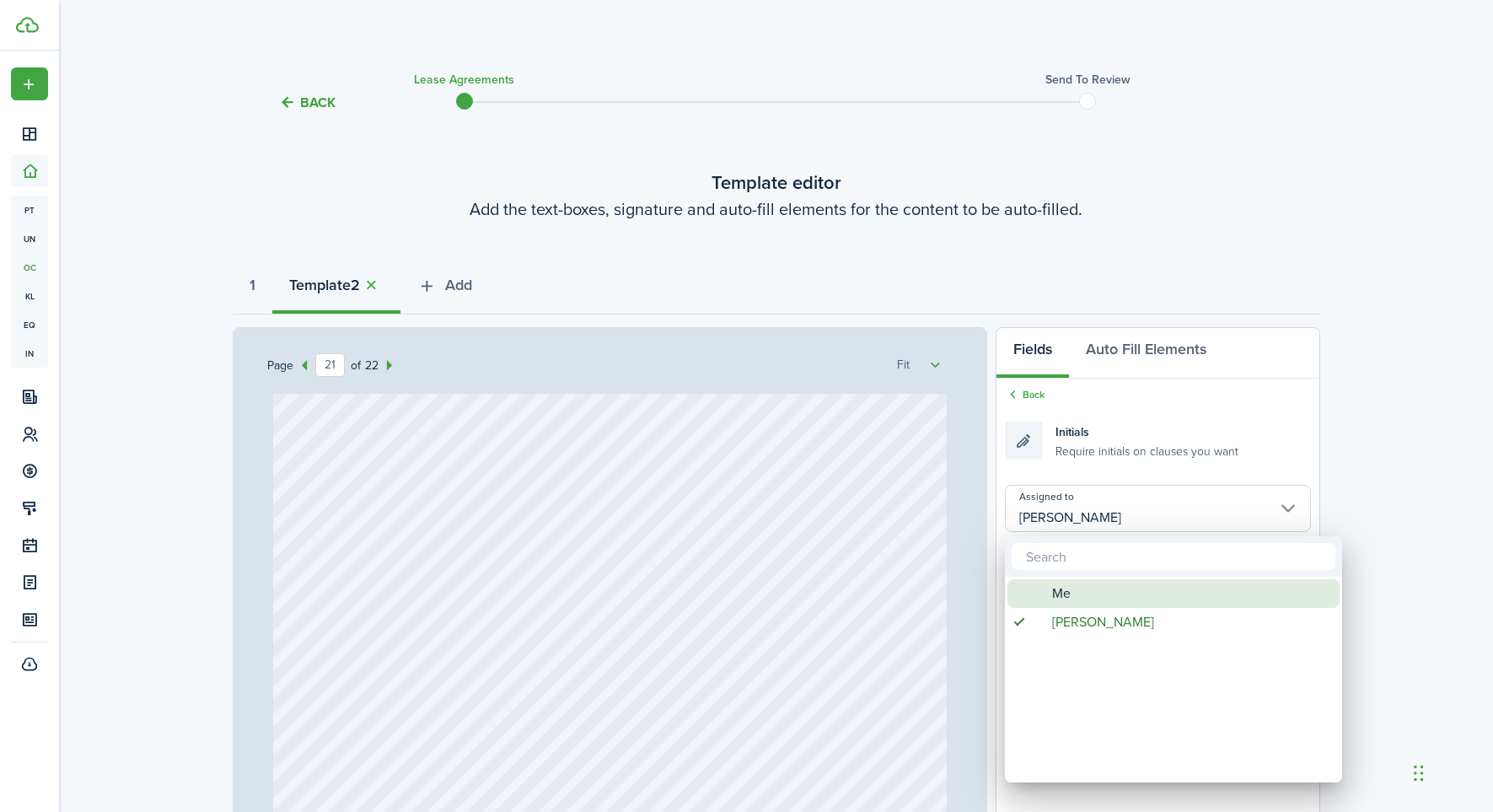
drag, startPoint x: 1064, startPoint y: 589, endPoint x: 1094, endPoint y: 532, distance: 64.4
click at [1065, 588] on span "Me" at bounding box center [1061, 593] width 18 height 29
type input "Me"
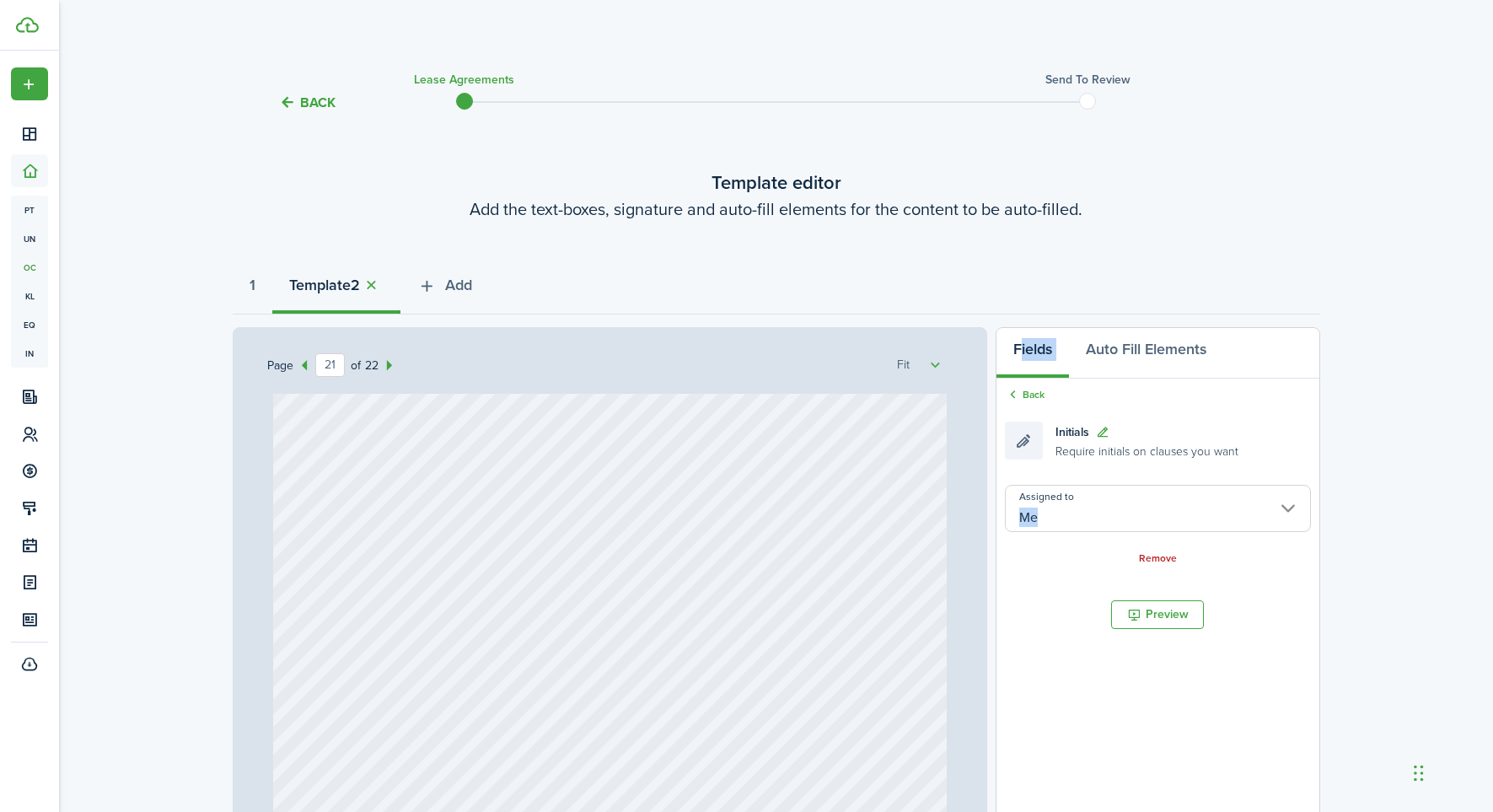
drag, startPoint x: 1068, startPoint y: 432, endPoint x: 736, endPoint y: 555, distance: 354.1
click at [452, 621] on div "Page 21 of 22 50% 75% 100% 150% 200% Fit Signature Date Signed [DATE] 08:02:32 …" at bounding box center [776, 676] width 1088 height 699
click at [401, 623] on div at bounding box center [610, 642] width 674 height 887
click at [1288, 504] on input "[PERSON_NAME]" at bounding box center [1157, 508] width 305 height 47
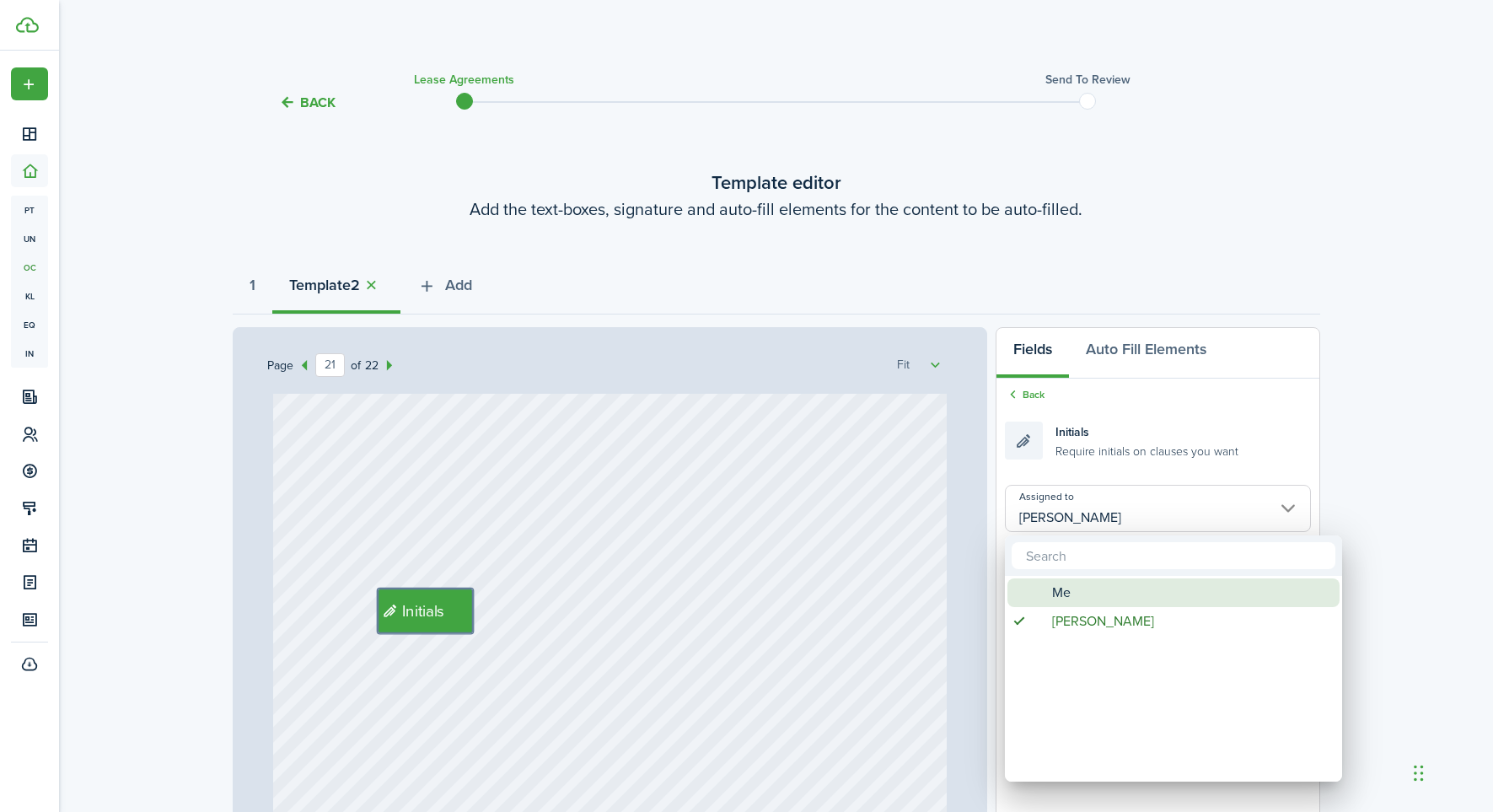
click at [1070, 588] on span "Me" at bounding box center [1061, 592] width 18 height 29
type input "Me"
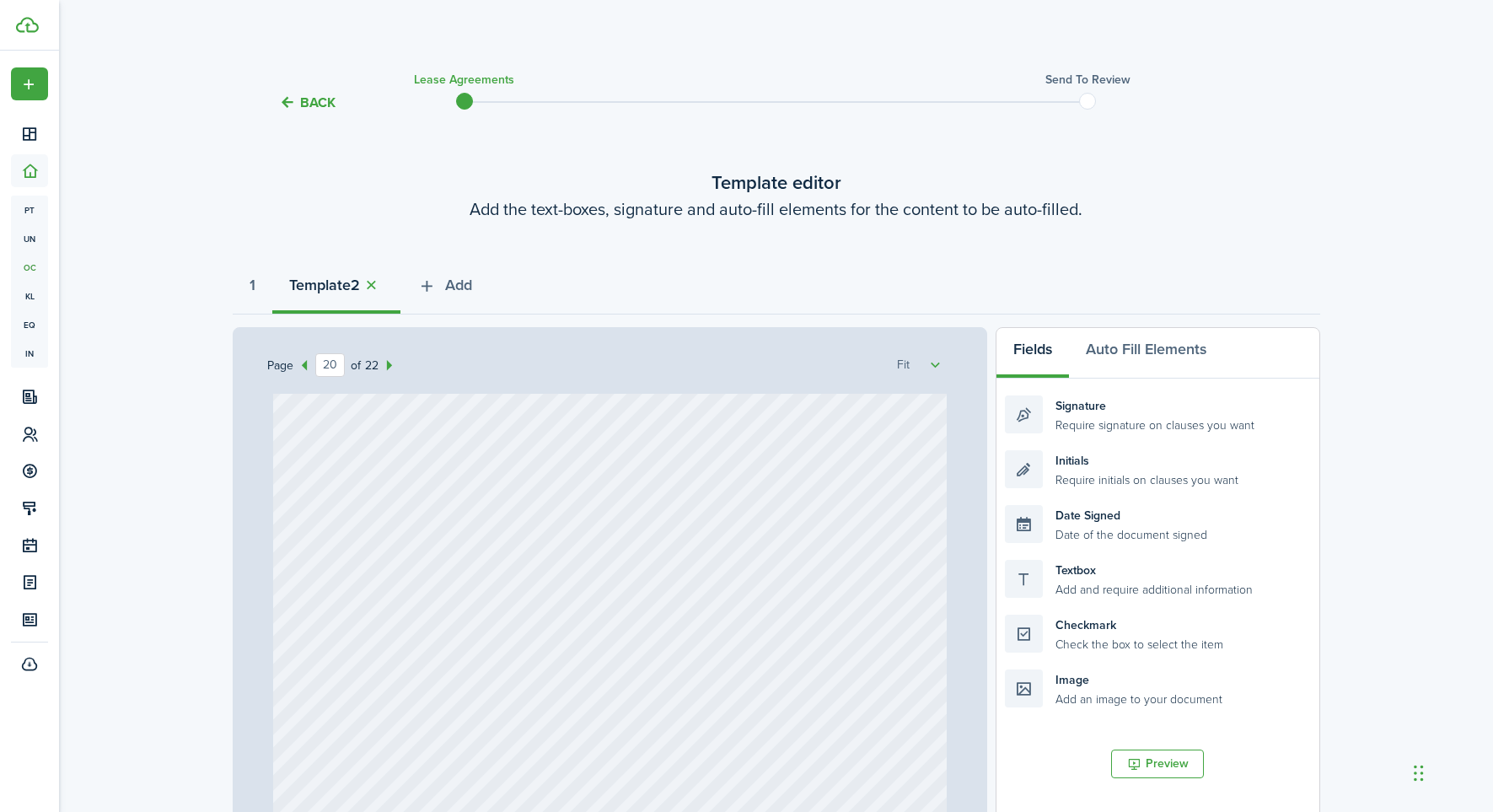
scroll to position [17738, 0]
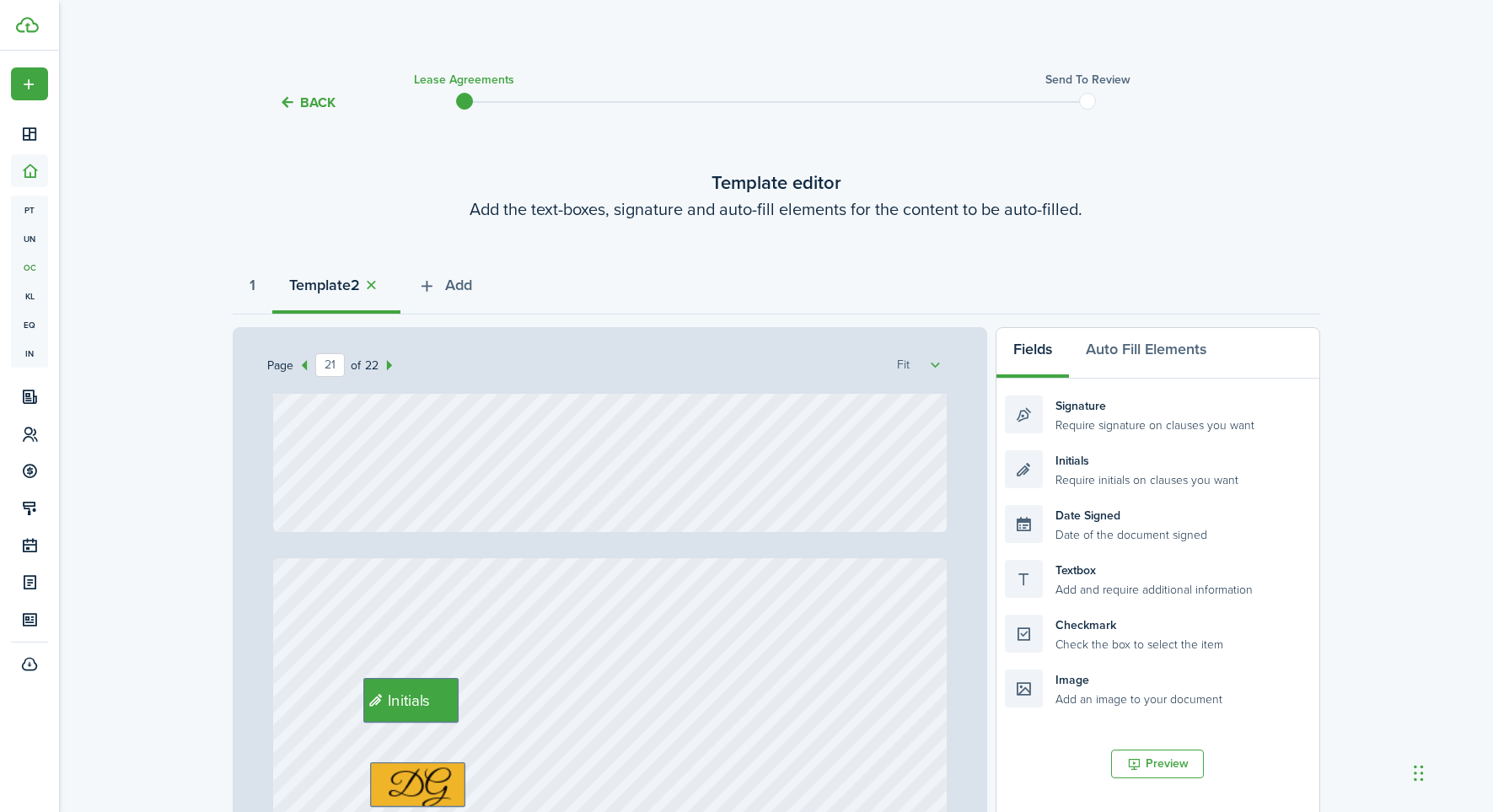
type input "22"
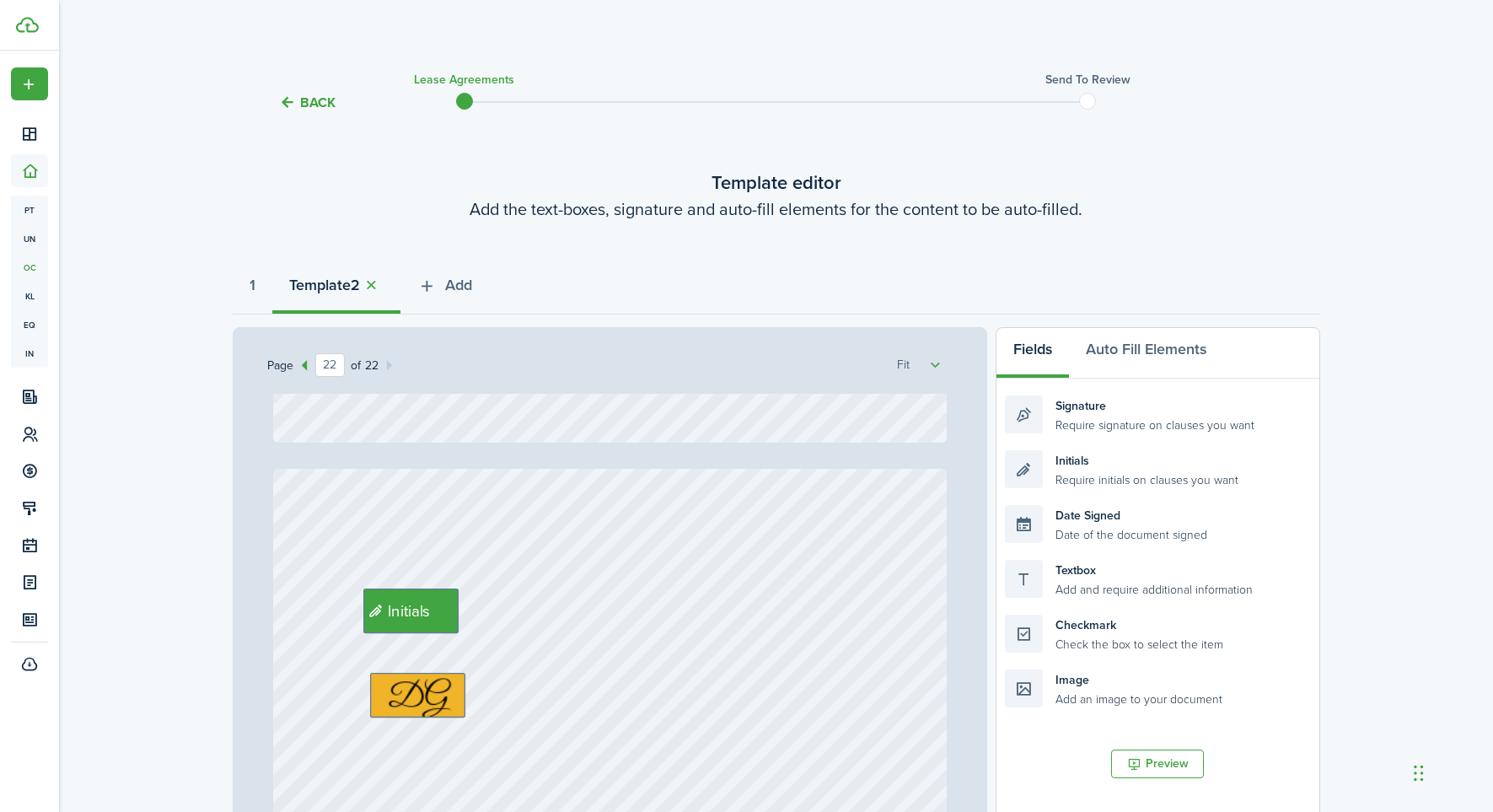
scroll to position [19104, 0]
click at [454, 285] on span "Add" at bounding box center [458, 285] width 27 height 23
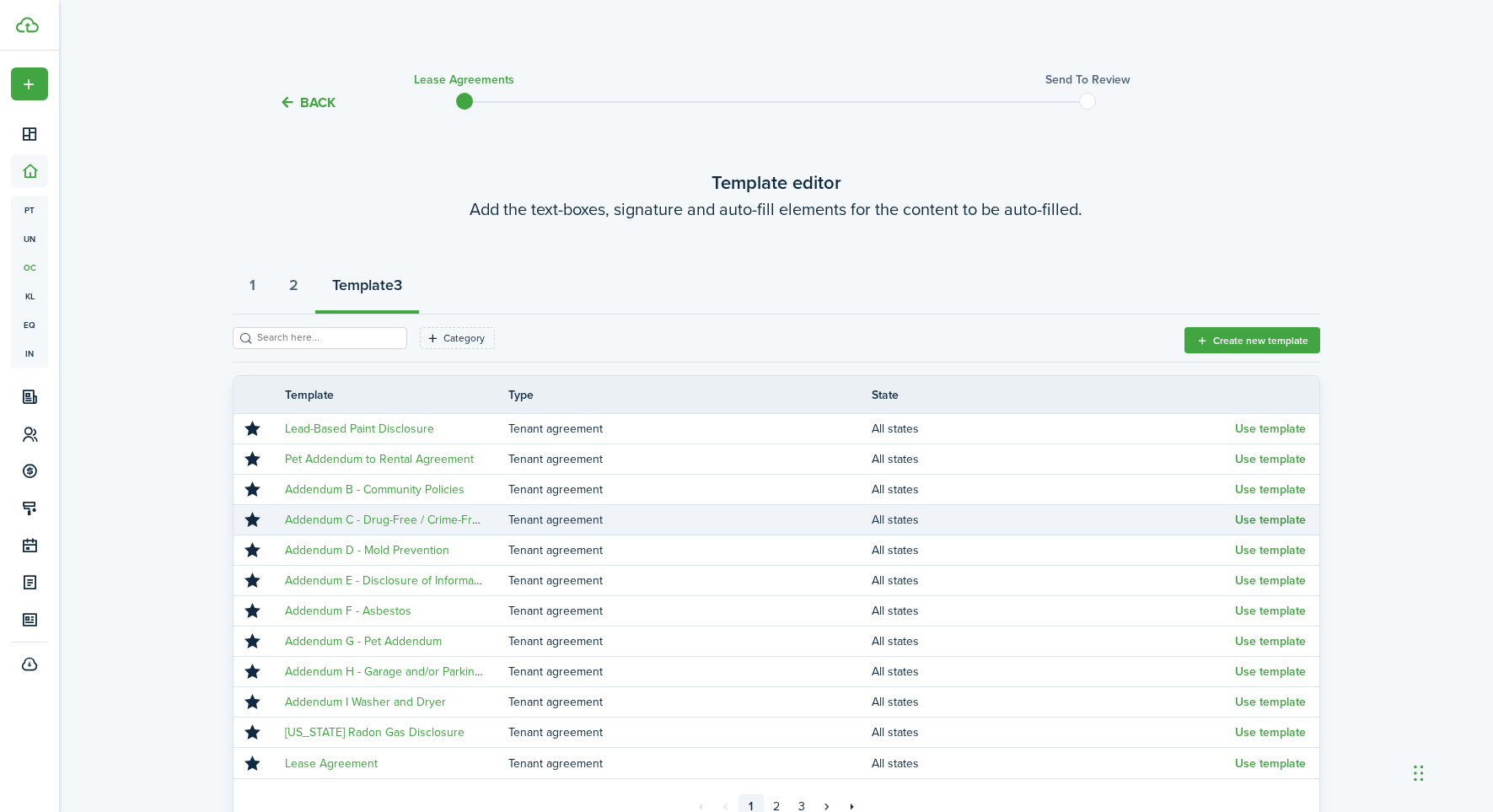
click at [1259, 518] on button "Use template" at bounding box center [1271, 520] width 71 height 14
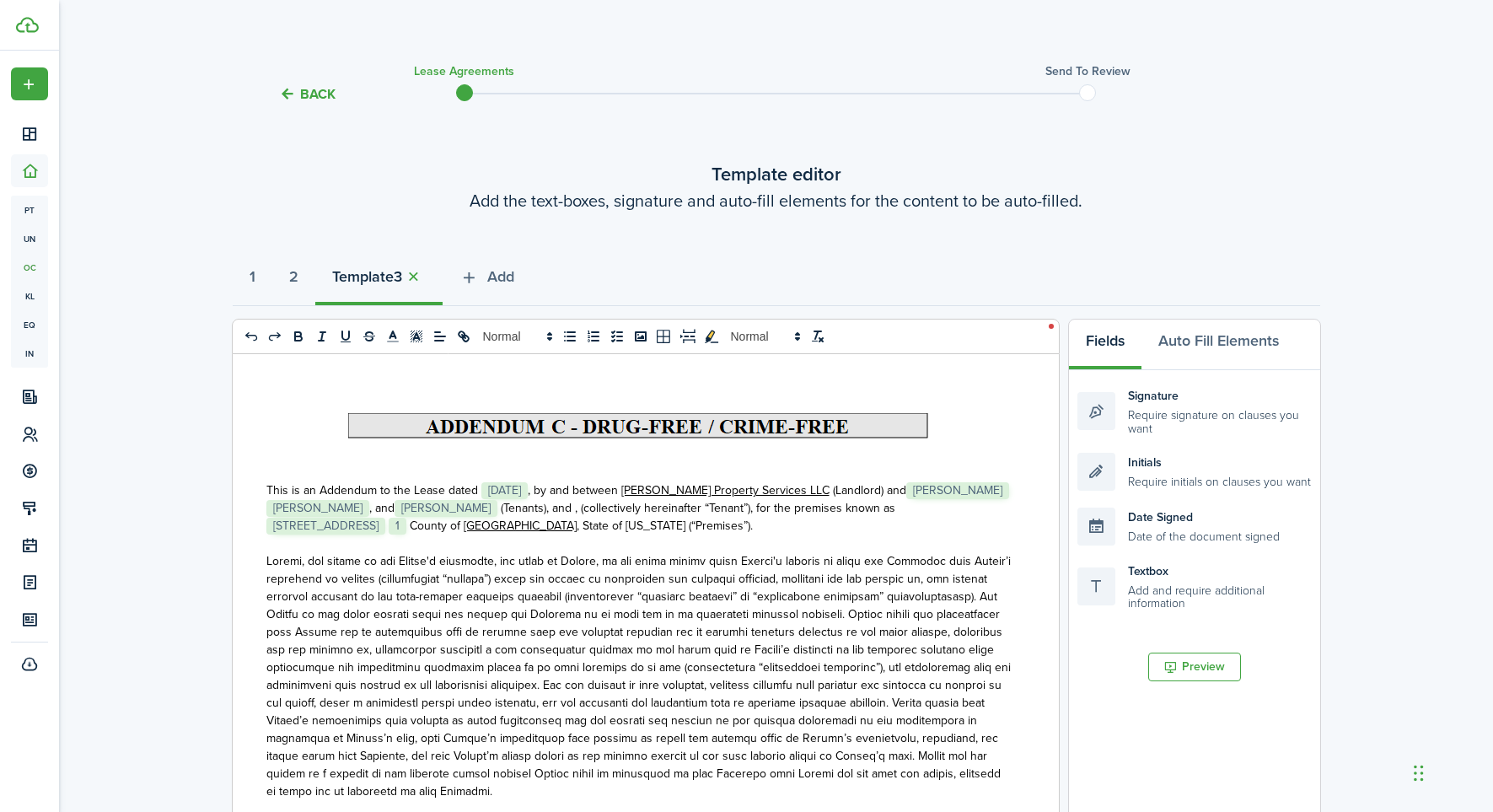
drag, startPoint x: 445, startPoint y: 508, endPoint x: 454, endPoint y: 507, distance: 9.1
click at [447, 508] on span "(Landlord) and﻿﻿﻿ [PERSON_NAME] ﻿ [PERSON_NAME] ﻿﻿﻿, and ﻿﻿﻿﻿ [PERSON_NAME] ﻿﻿﻿…" at bounding box center [637, 507] width 743 height 53
select select "fit"
click at [444, 505] on span "(Landlord) and﻿﻿﻿ [PERSON_NAME] ﻿ [PERSON_NAME] ﻿﻿﻿, and ﻿﻿﻿﻿ [PERSON_NAME] ﻿﻿﻿…" at bounding box center [637, 507] width 743 height 53
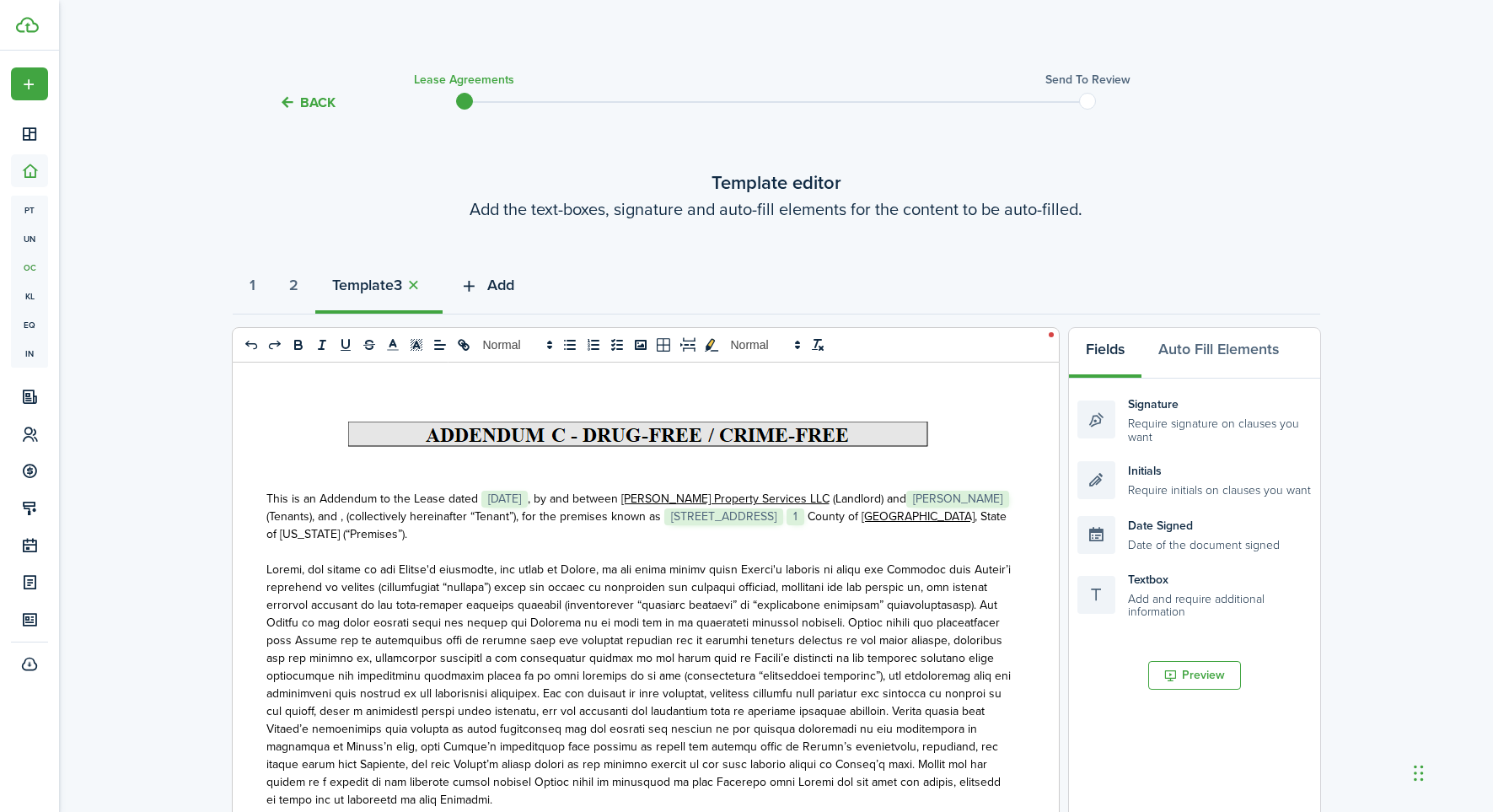
scroll to position [0, 0]
click at [479, 283] on icon "button" at bounding box center [469, 285] width 19 height 18
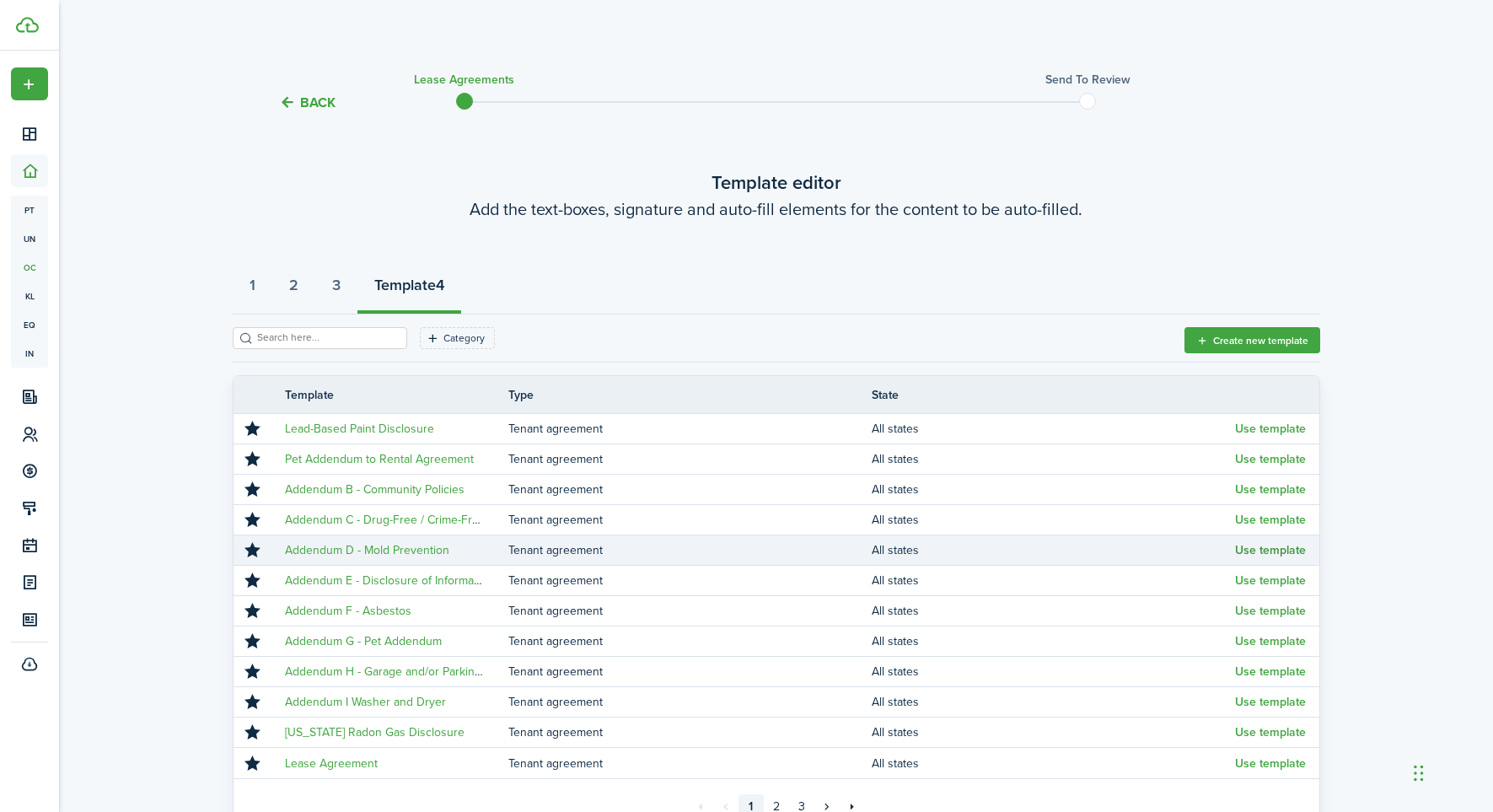
click at [1289, 547] on button "Use template" at bounding box center [1271, 550] width 71 height 14
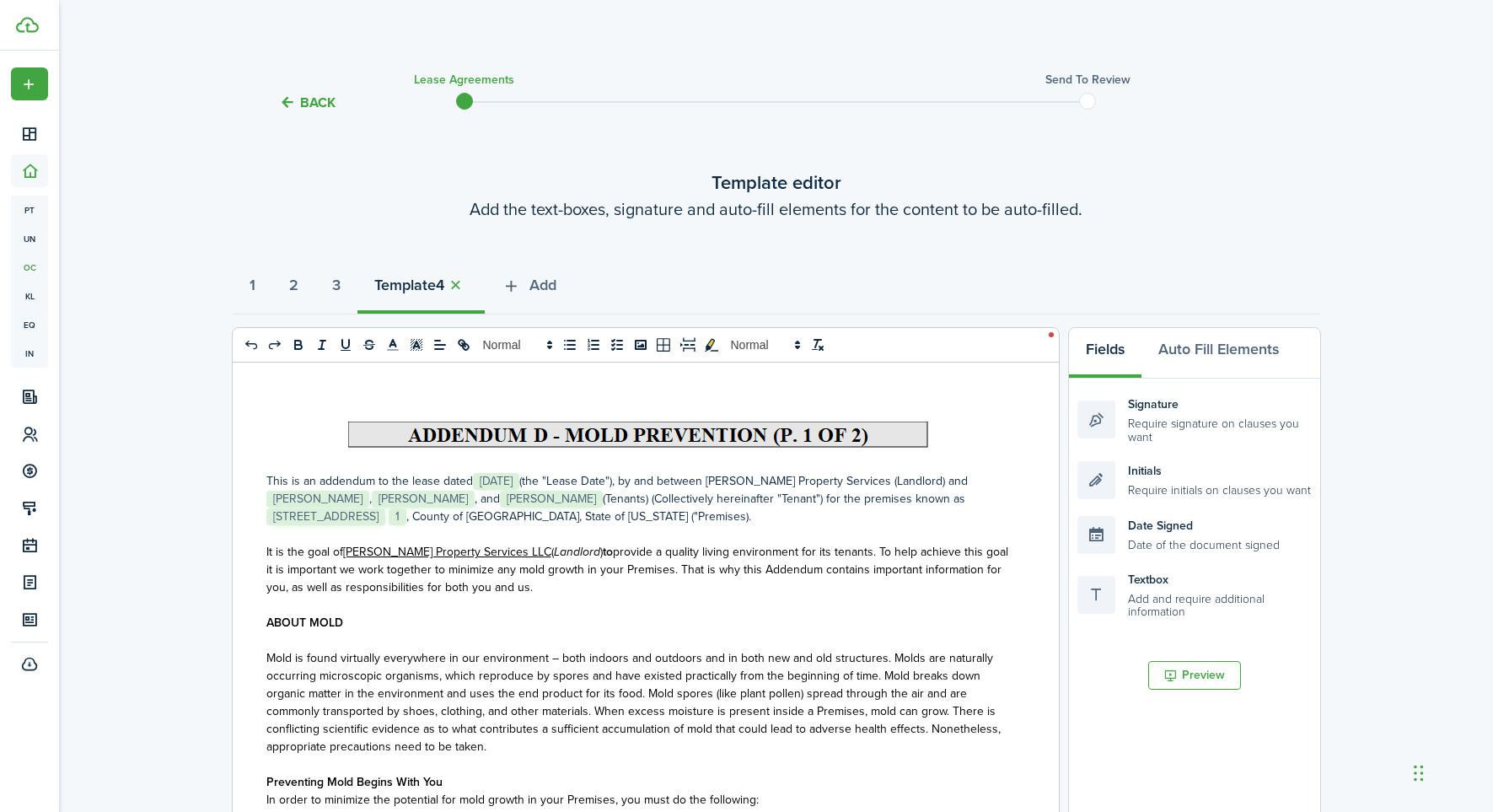
click at [524, 496] on p "This is an addendum to the lease dated ﻿ [DATE] ﻿ (the "Lease Date"), by and be…" at bounding box center [639, 498] width 746 height 53
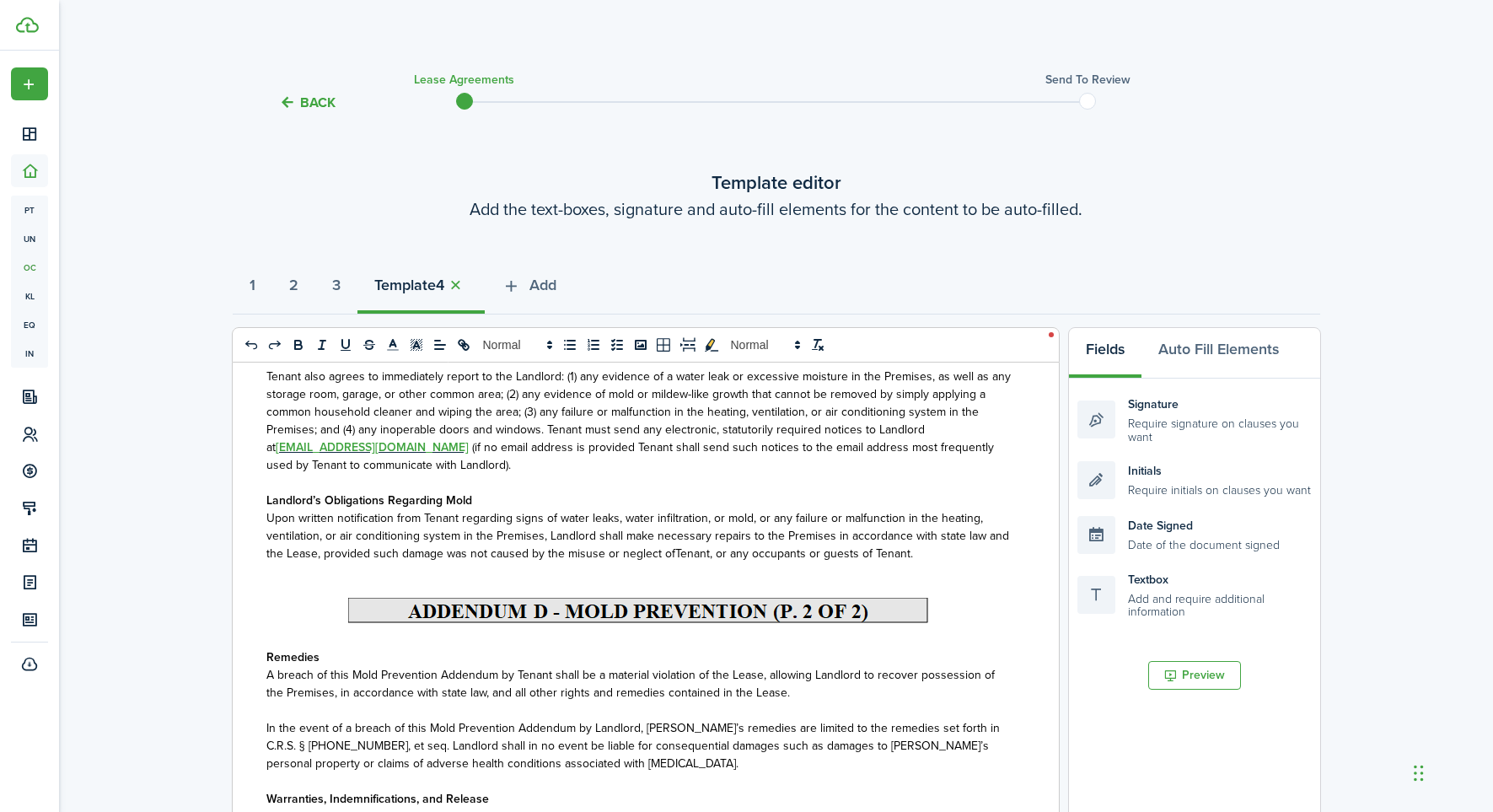
scroll to position [1028, 0]
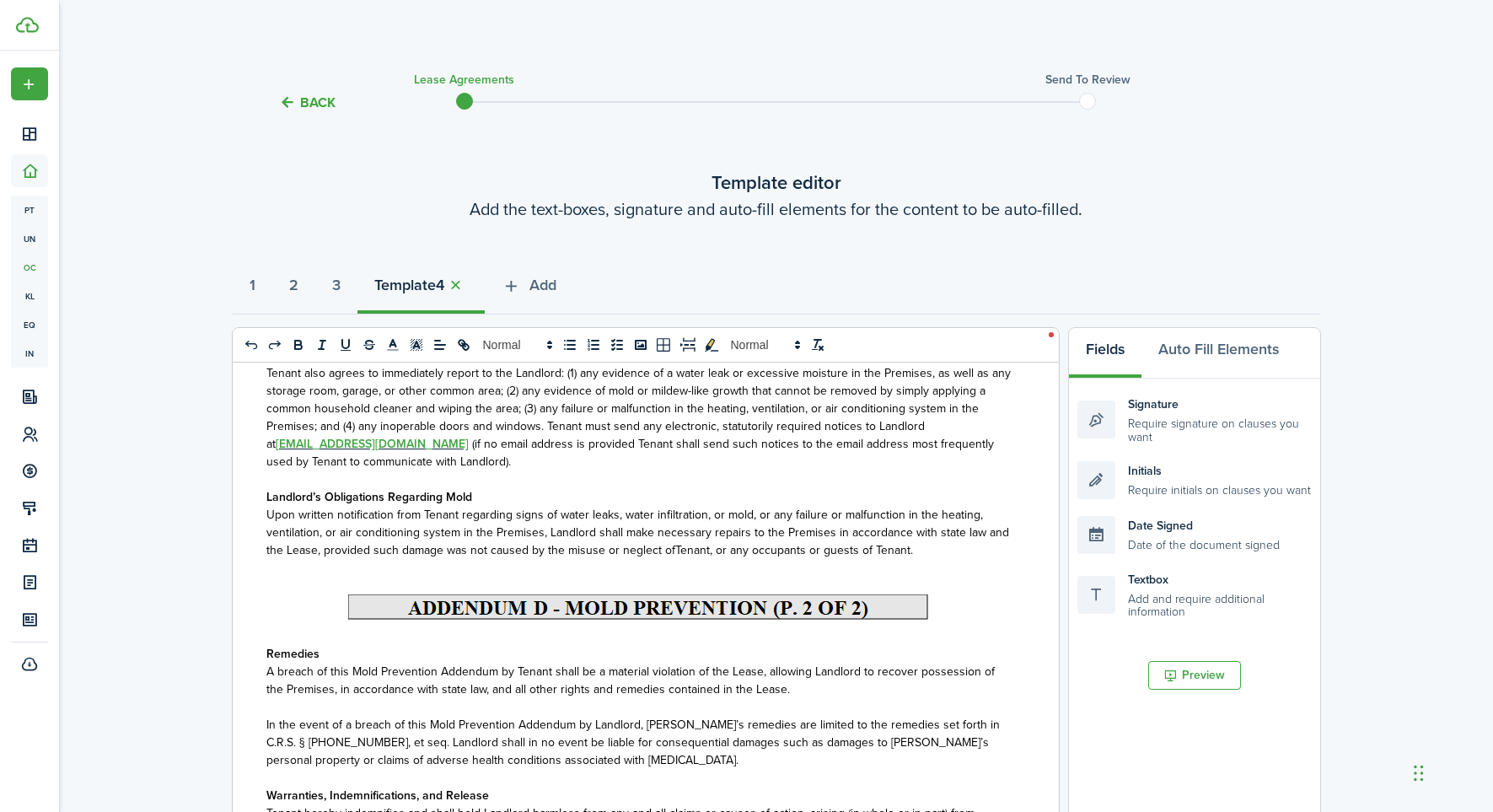
click at [401, 452] on span "(if no email address is provided Tenant shall send such notices to the email ad…" at bounding box center [629, 452] width 727 height 36
click at [543, 458] on p "Tenant also agrees to immediately report to the Landlord: (1) any evidence of a…" at bounding box center [639, 417] width 746 height 107
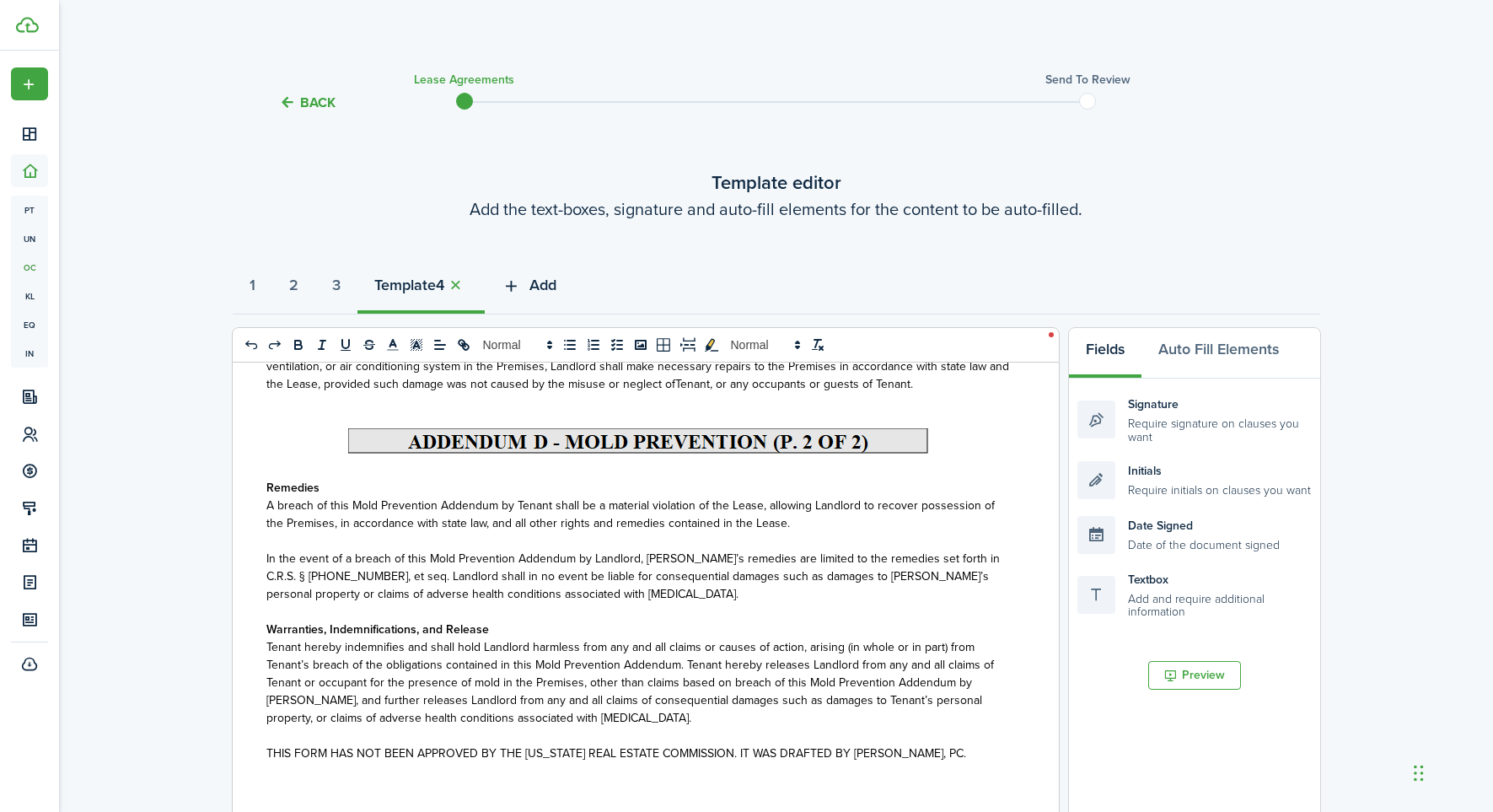
click at [521, 283] on icon "button" at bounding box center [512, 285] width 19 height 18
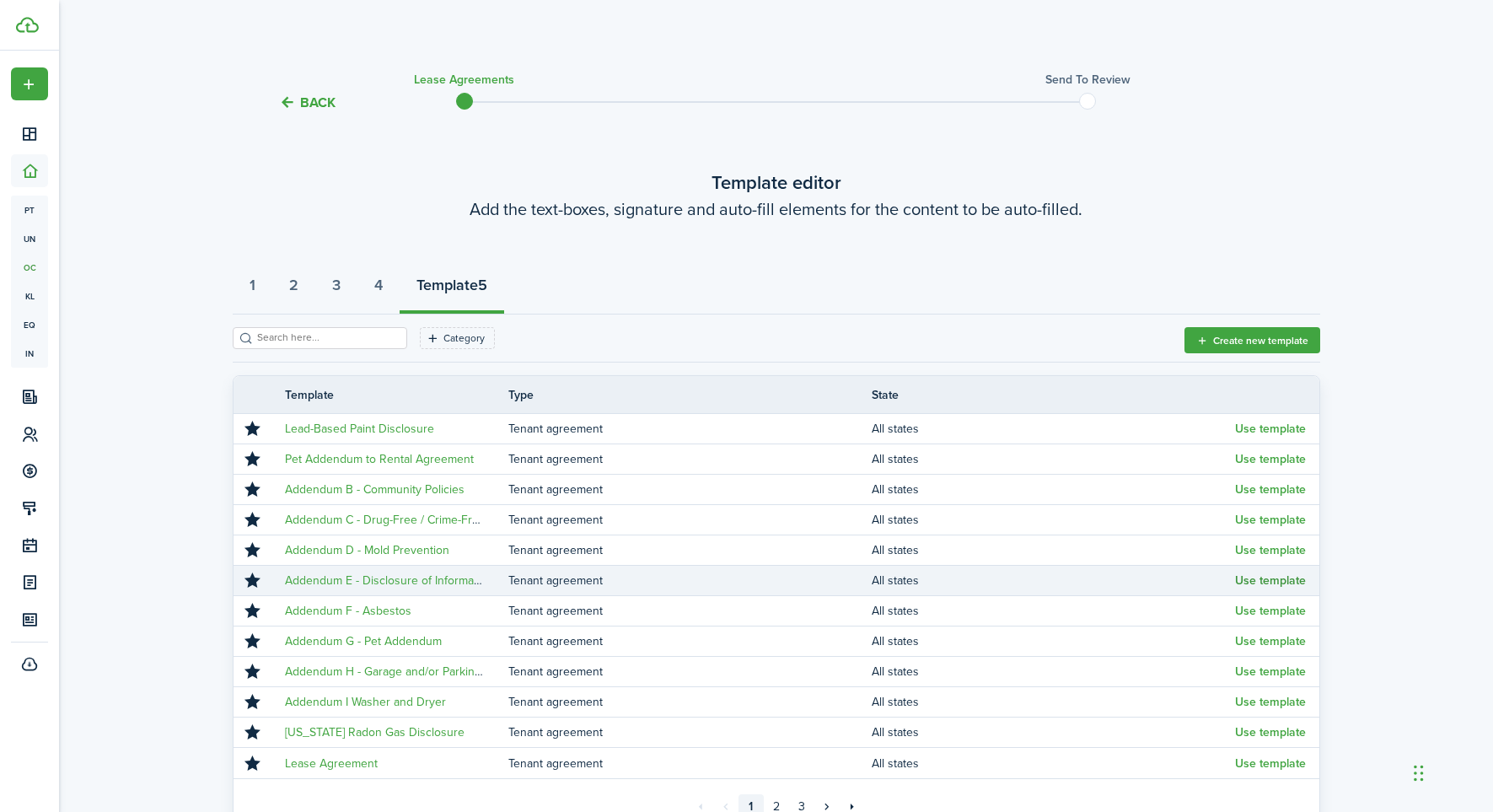
click at [1257, 579] on button "Use template" at bounding box center [1271, 581] width 71 height 14
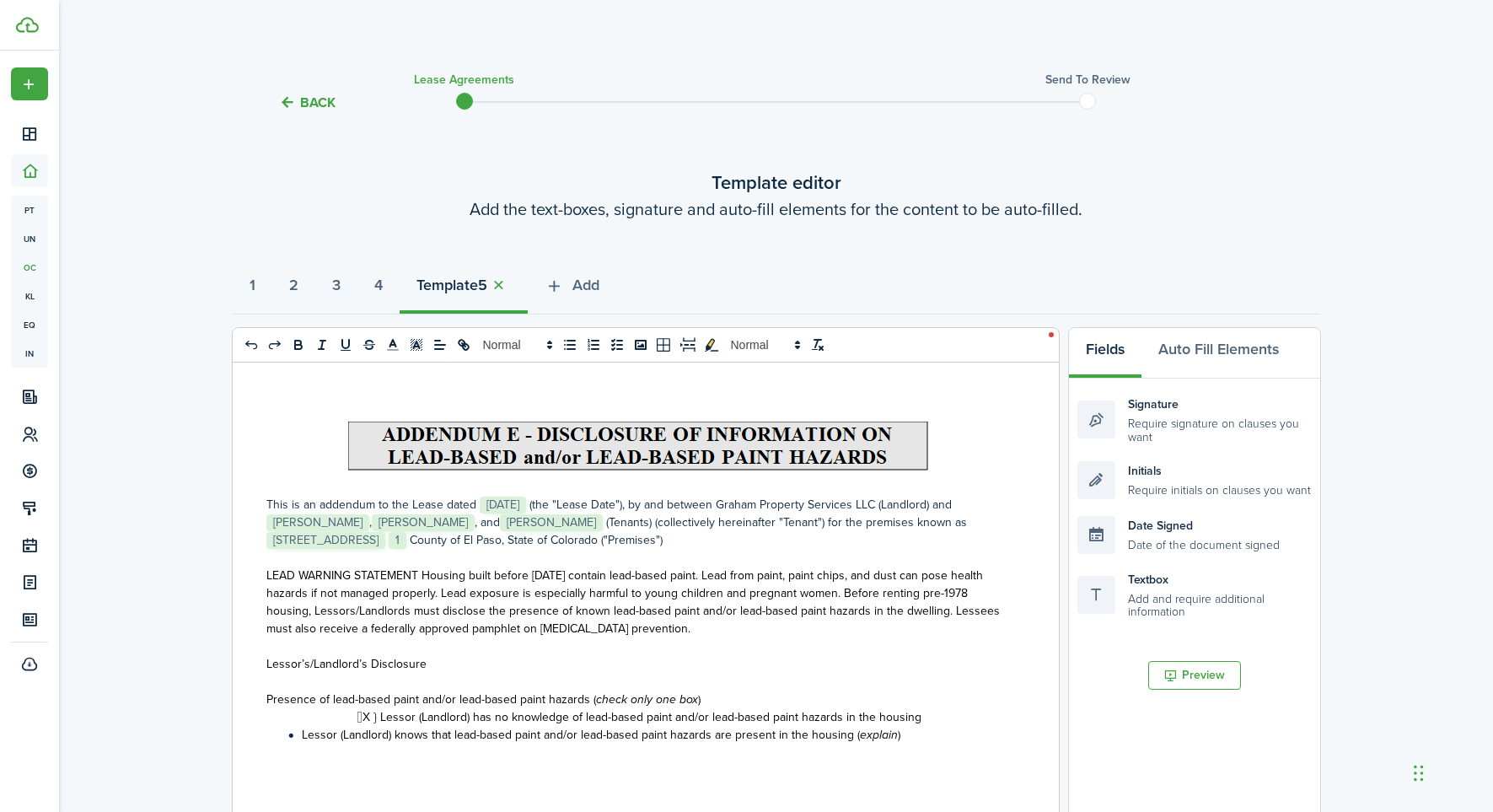
select select "fit"
click at [526, 525] on p "This is an addendum to the Lease dated ﻿ [DATE] ﻿ (the "Lease Date"), by and be…" at bounding box center [639, 522] width 746 height 53
click at [523, 525] on p "This is an addendum to the Lease dated ﻿ [DATE] ﻿ (the "Lease Date"), by and be…" at bounding box center [639, 522] width 746 height 53
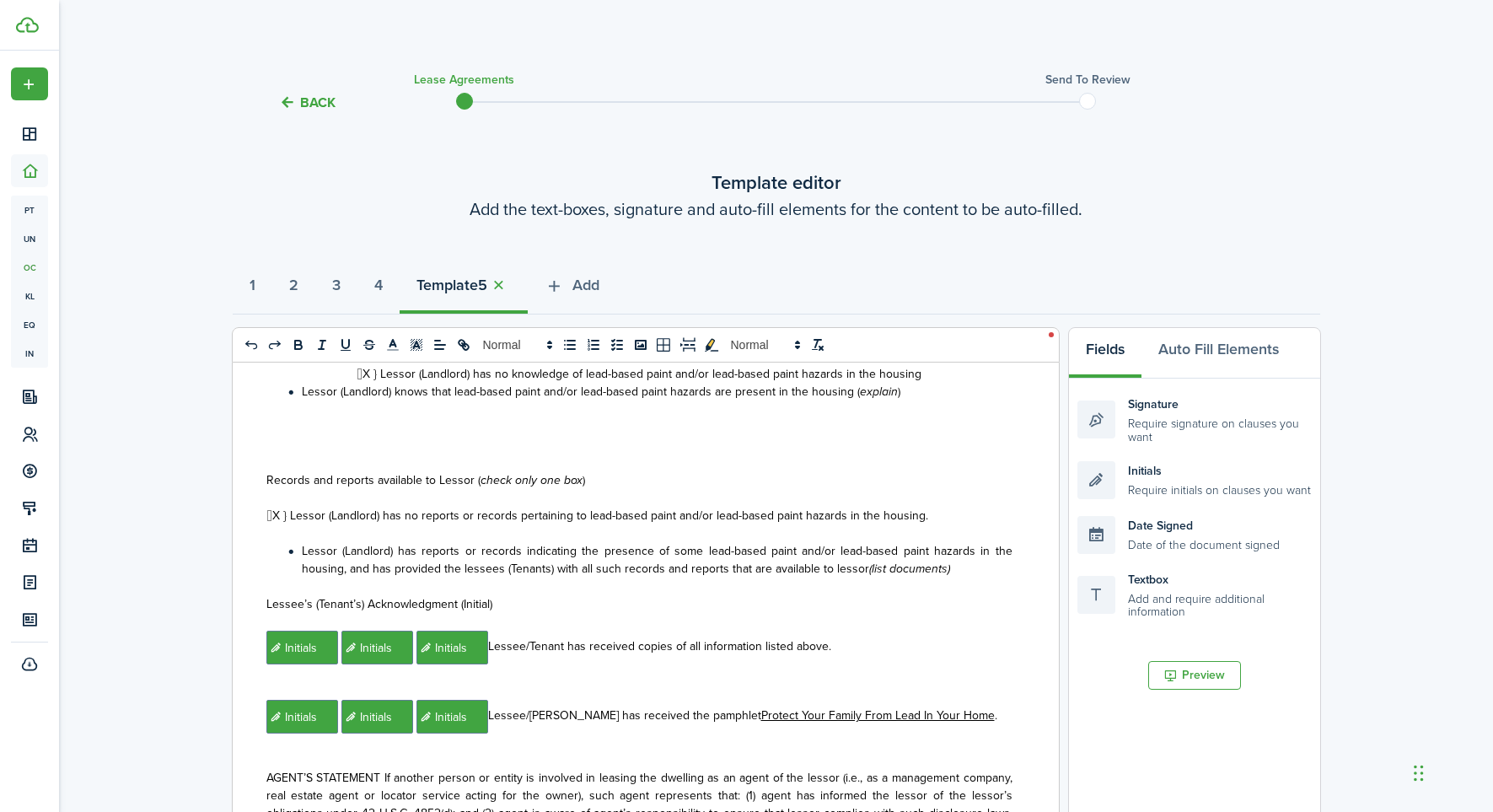
scroll to position [381, 0]
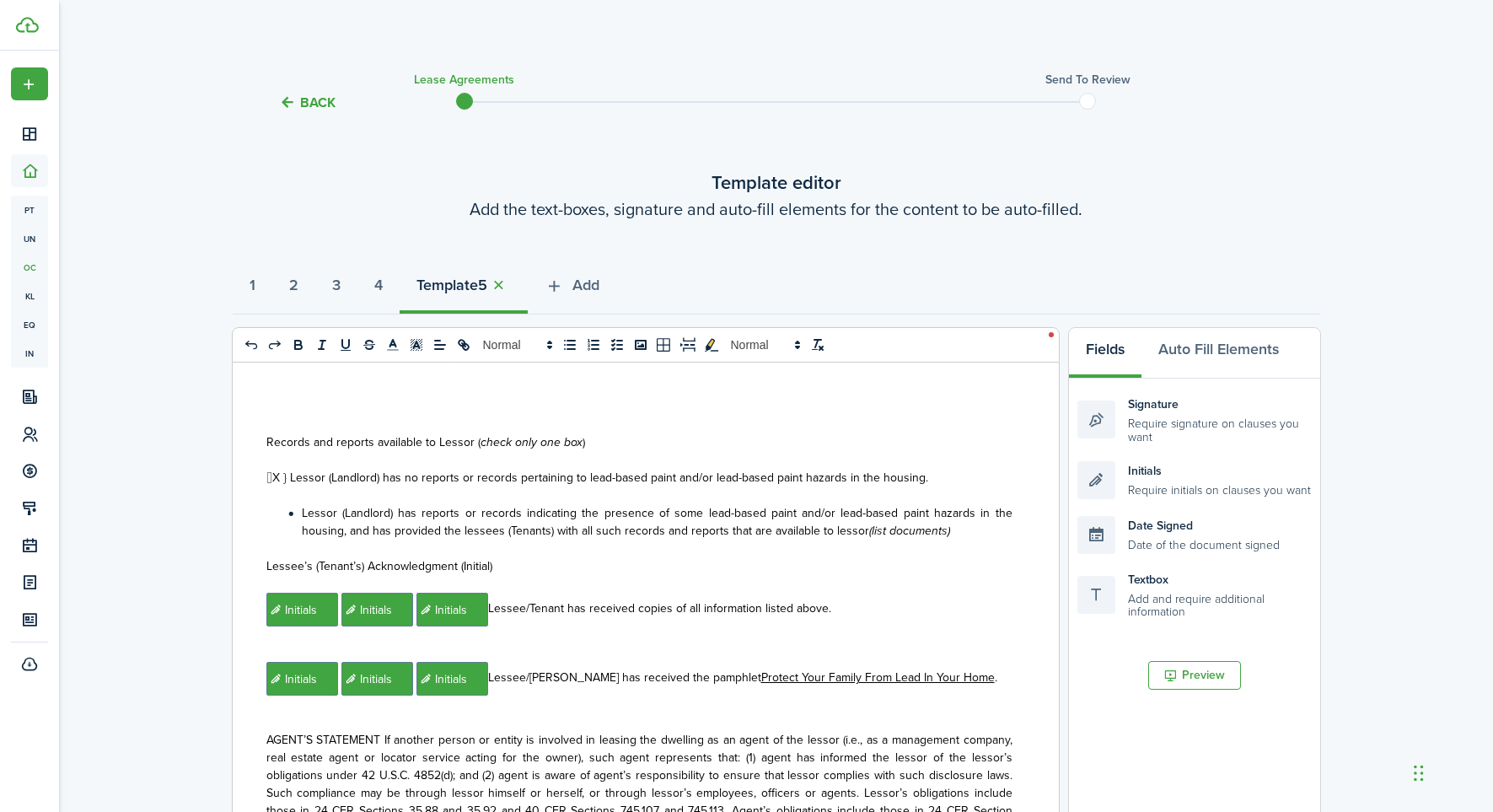
click at [490, 611] on span "﻿﻿﻿ Initials ﻿﻿﻿ ﻿﻿﻿ Initials ﻿﻿﻿ ﻿﻿﻿﻿ Initials ﻿﻿﻿﻿ Lessee/Tenant has received…" at bounding box center [549, 607] width 565 height 17
click at [490, 681] on span "﻿﻿﻿ Initials ﻿﻿﻿ ﻿﻿﻿ Initials ﻿﻿﻿ ﻿﻿﻿﻿ Initials ﻿﻿﻿﻿ Lessee/[PERSON_NAME] has r…" at bounding box center [513, 677] width 495 height 17
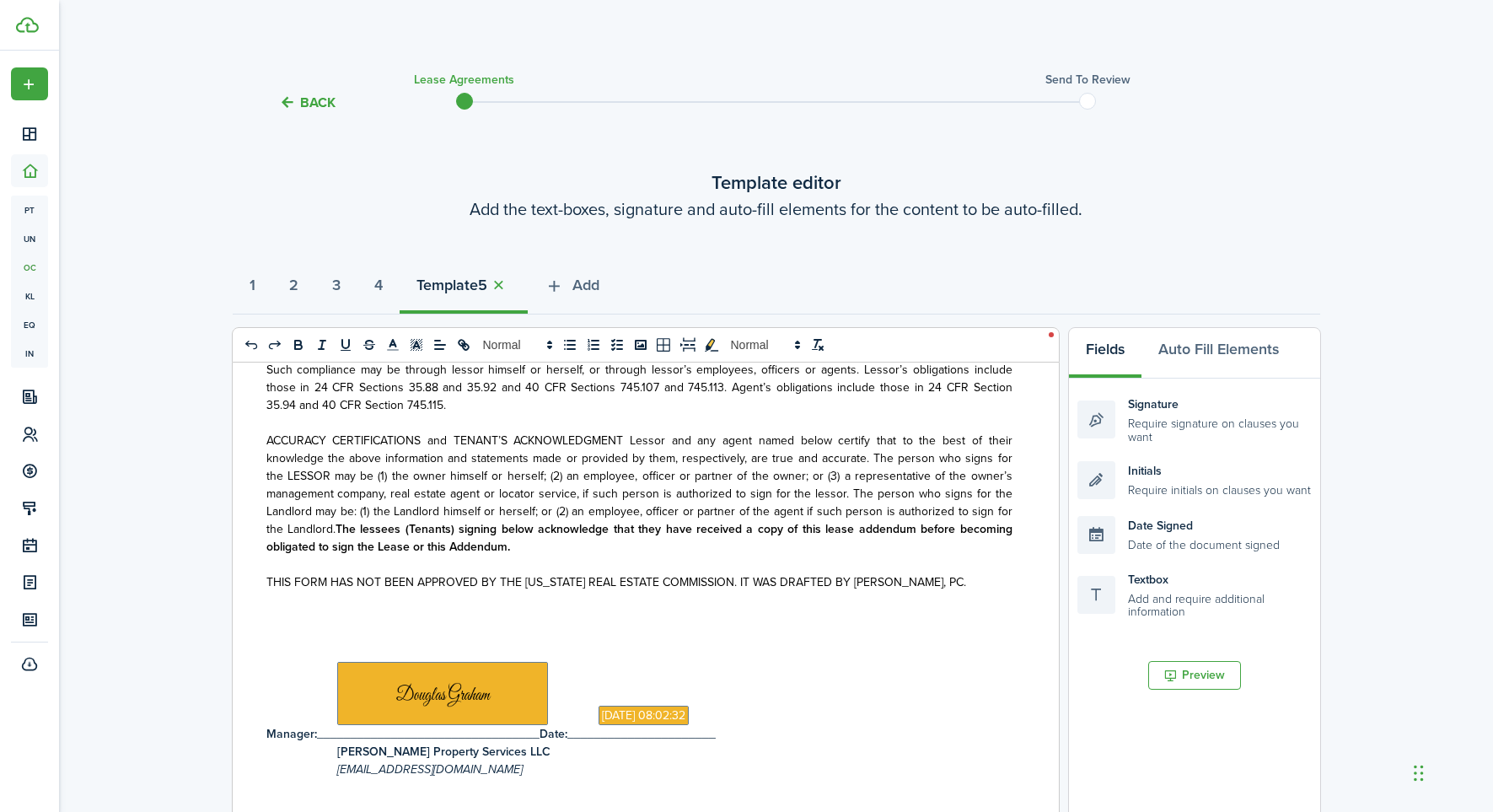
scroll to position [0, 0]
click at [564, 287] on icon "button" at bounding box center [554, 285] width 19 height 18
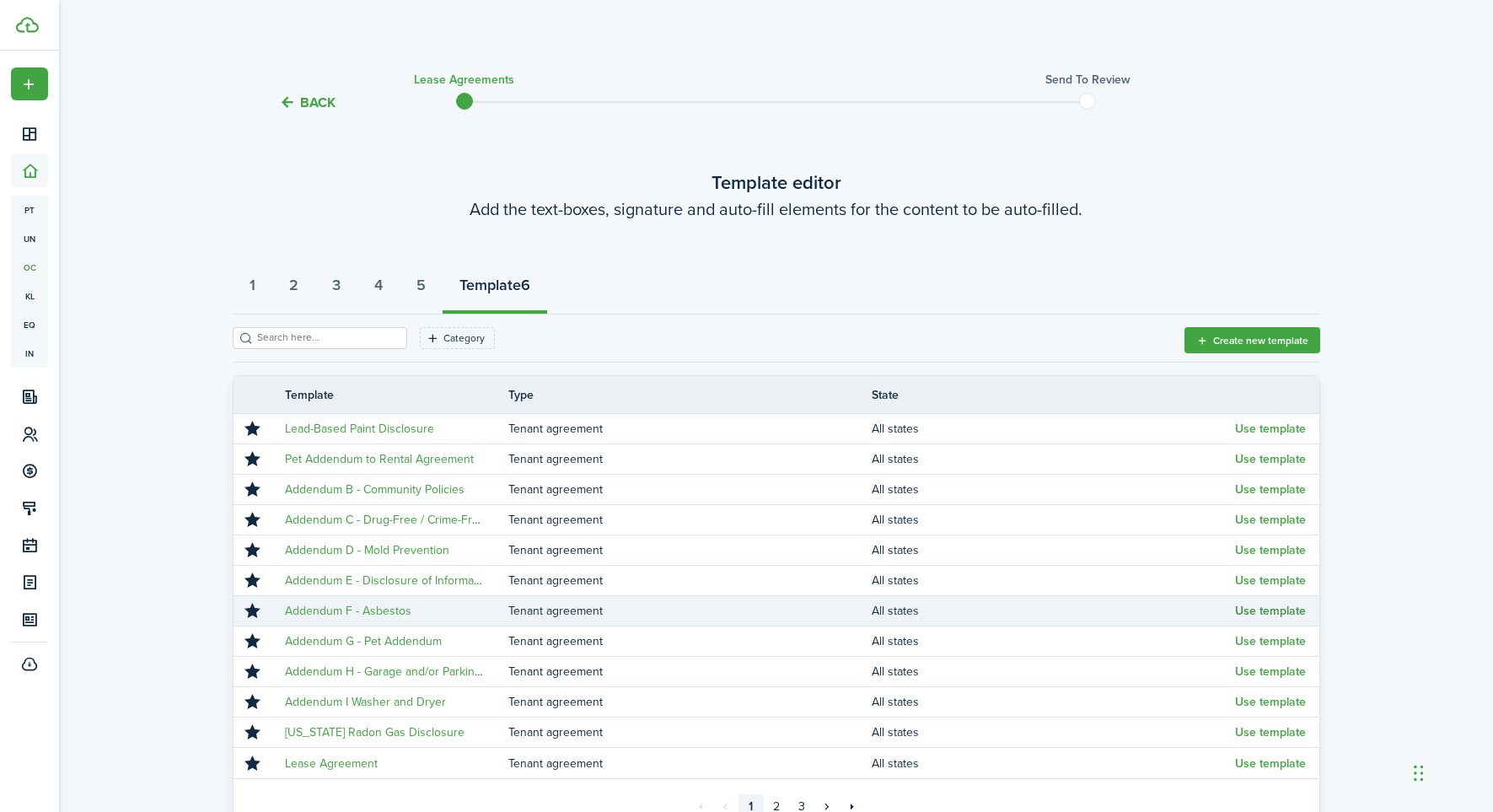
click at [1272, 608] on button "Use template" at bounding box center [1271, 611] width 71 height 14
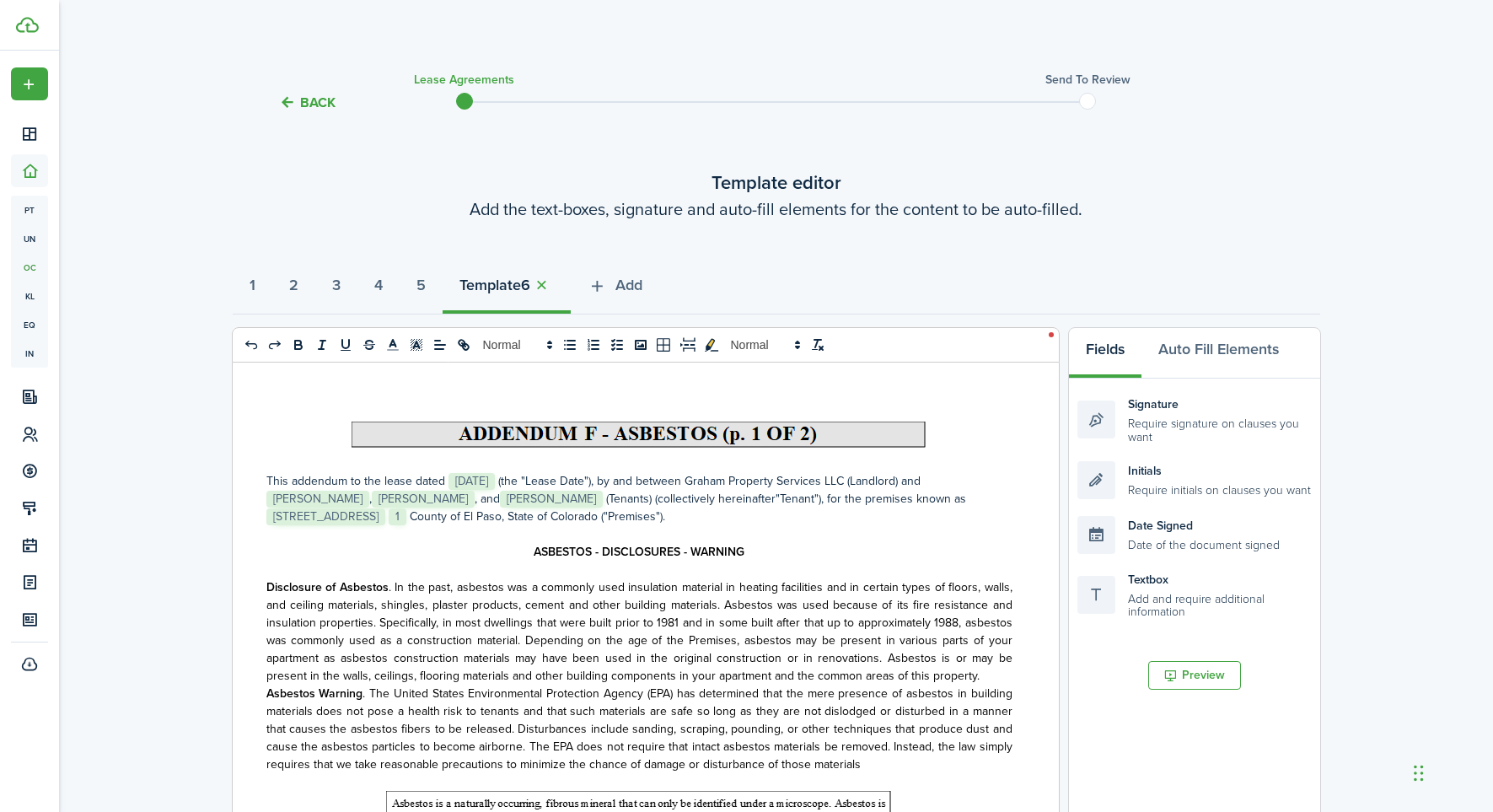
click at [522, 500] on p "This addendum to the lease dated ﻿ [DATE] ﻿ (the "Lease Date"), by and between …" at bounding box center [639, 498] width 746 height 53
select select "fit"
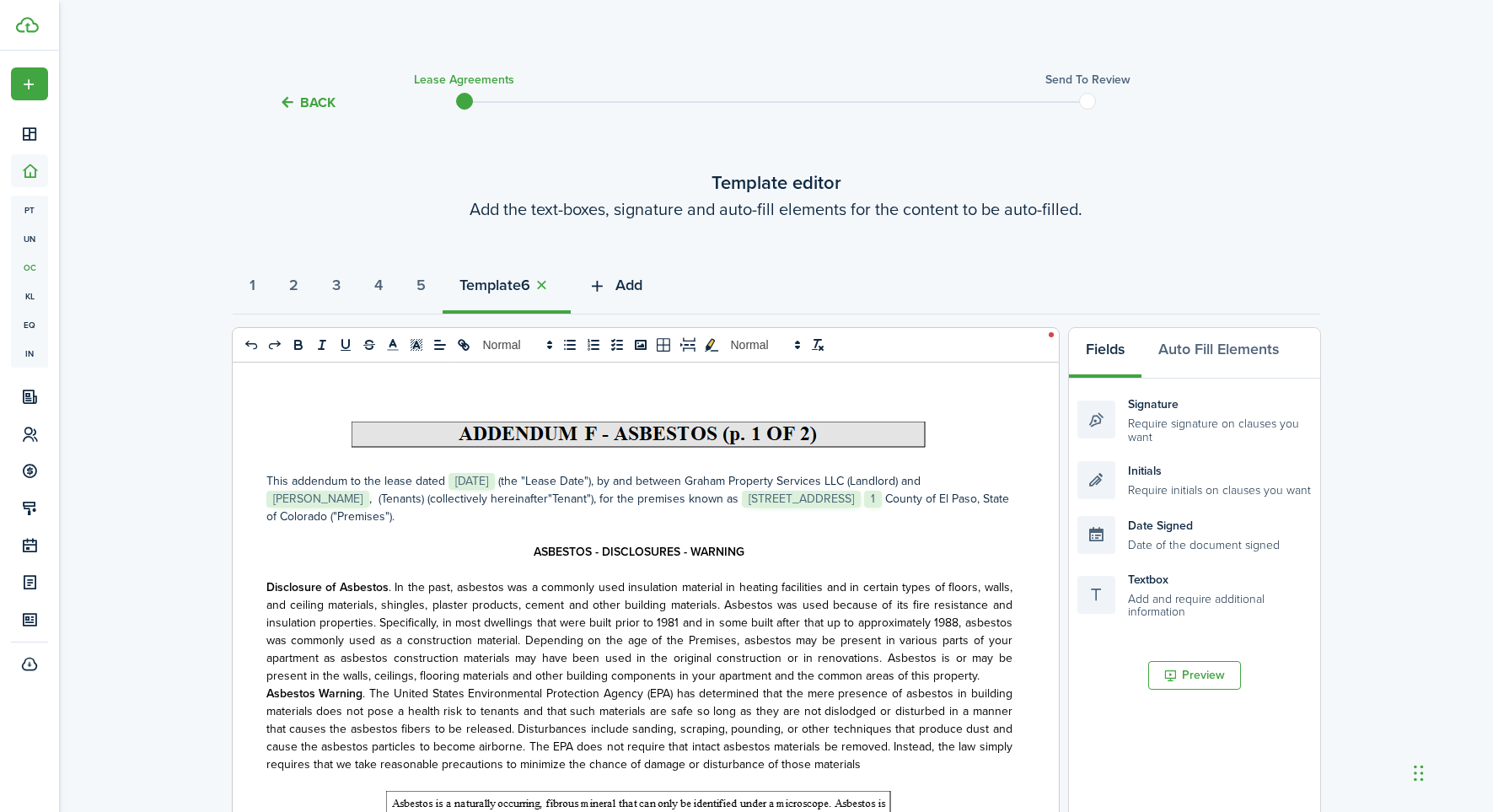
click at [607, 289] on icon "button" at bounding box center [597, 285] width 19 height 18
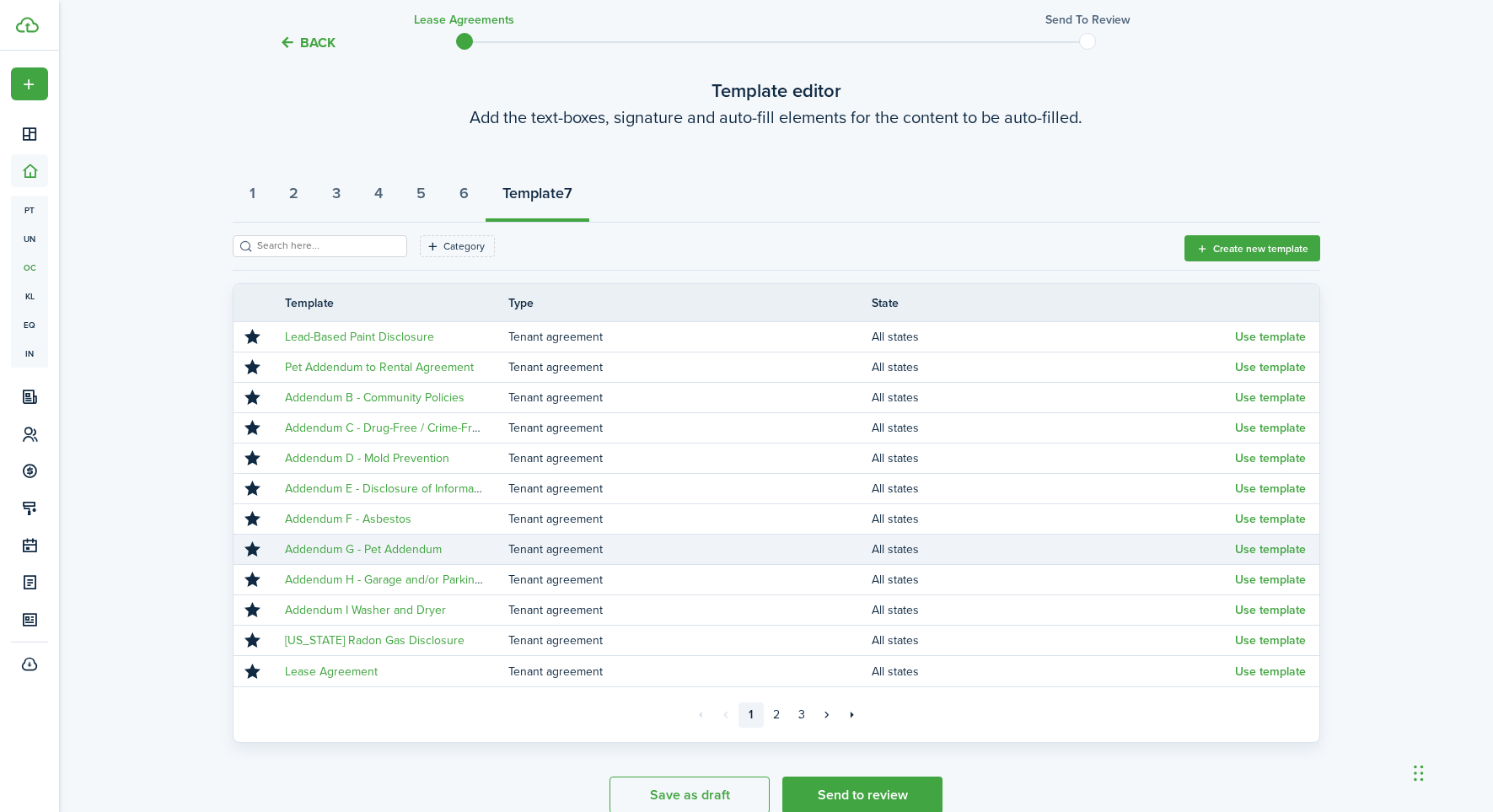
scroll to position [108, 0]
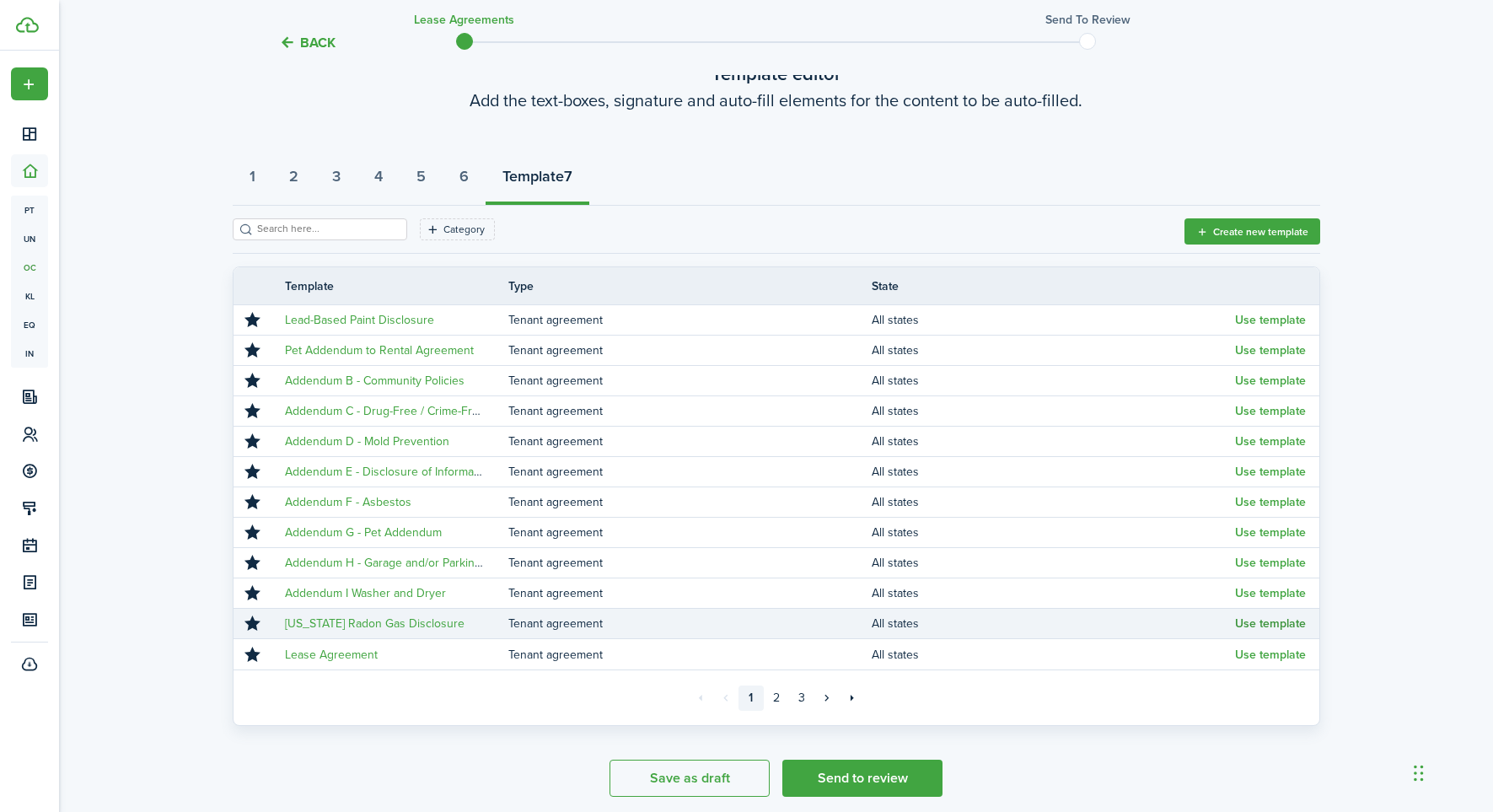
click at [1265, 621] on button "Use template" at bounding box center [1271, 624] width 71 height 14
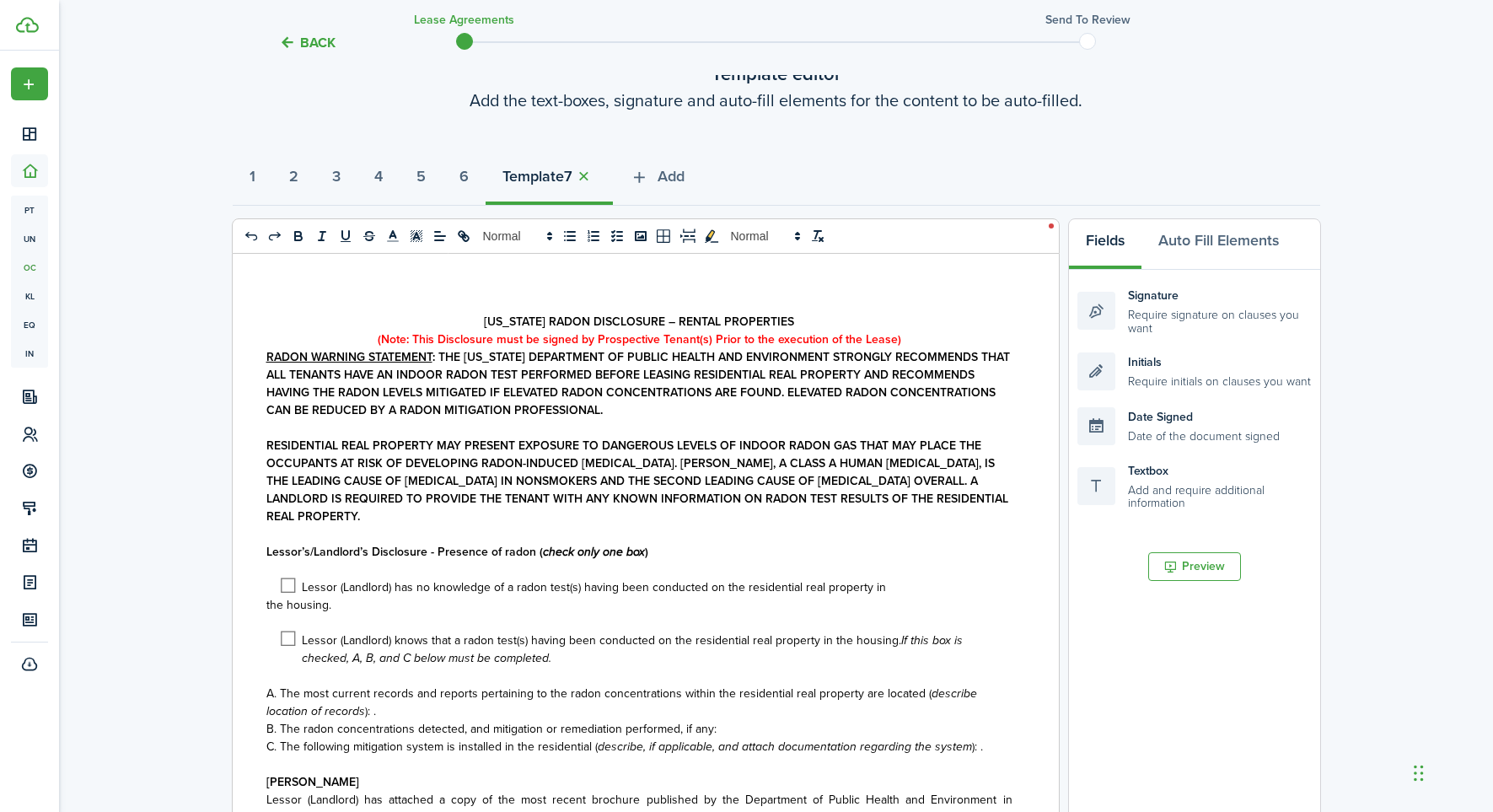
select select "fit"
click at [302, 586] on span at bounding box center [302, 593] width 0 height 30
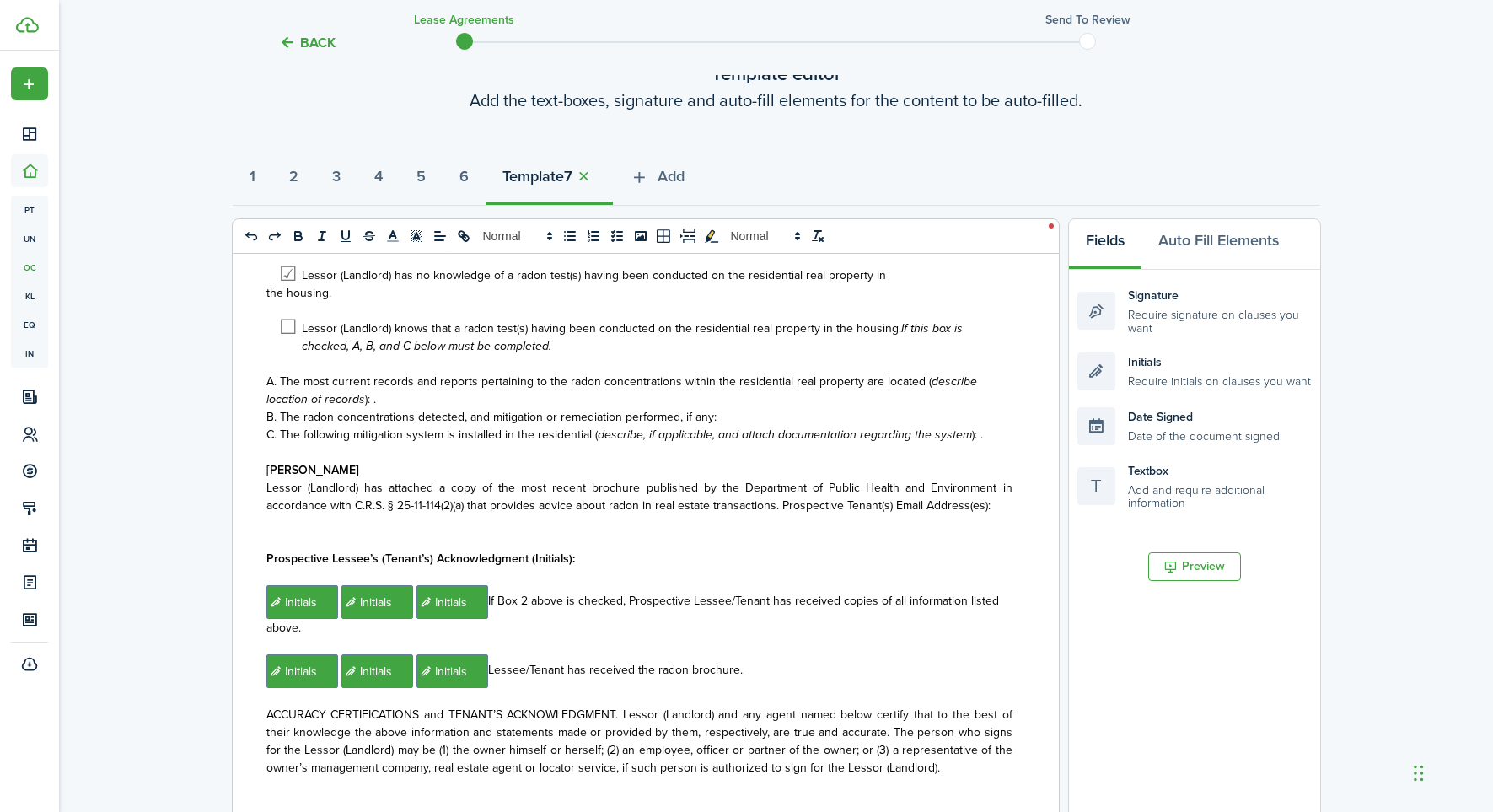
scroll to position [315, 0]
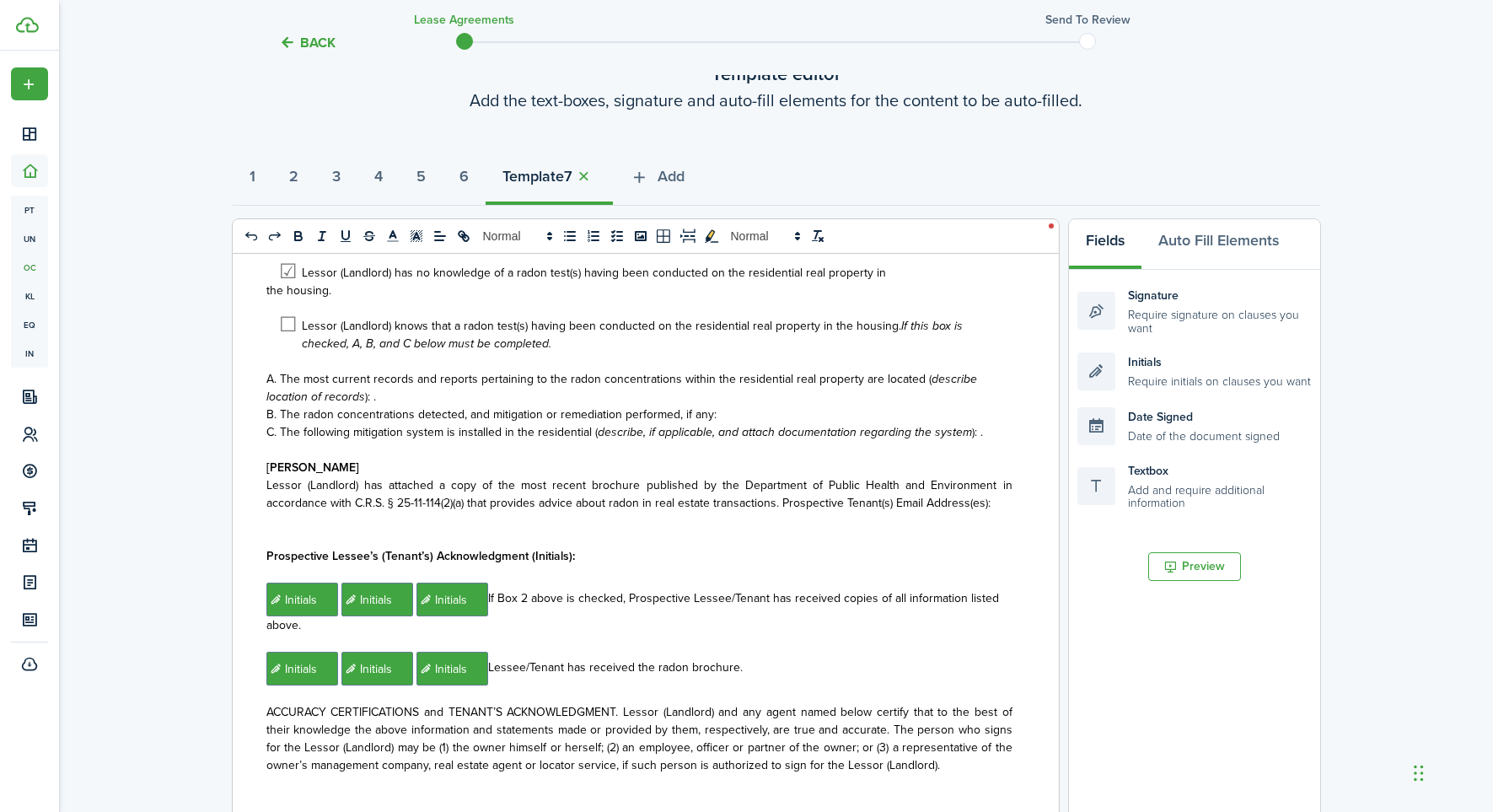
click at [489, 599] on span "﻿ Initials ﻿﻿ ﻿﻿﻿ Initials ﻿﻿﻿ ﻿﻿﻿ Initials ﻿﻿﻿ If Box 2 above is checked, Pros…" at bounding box center [632, 612] width 733 height 45
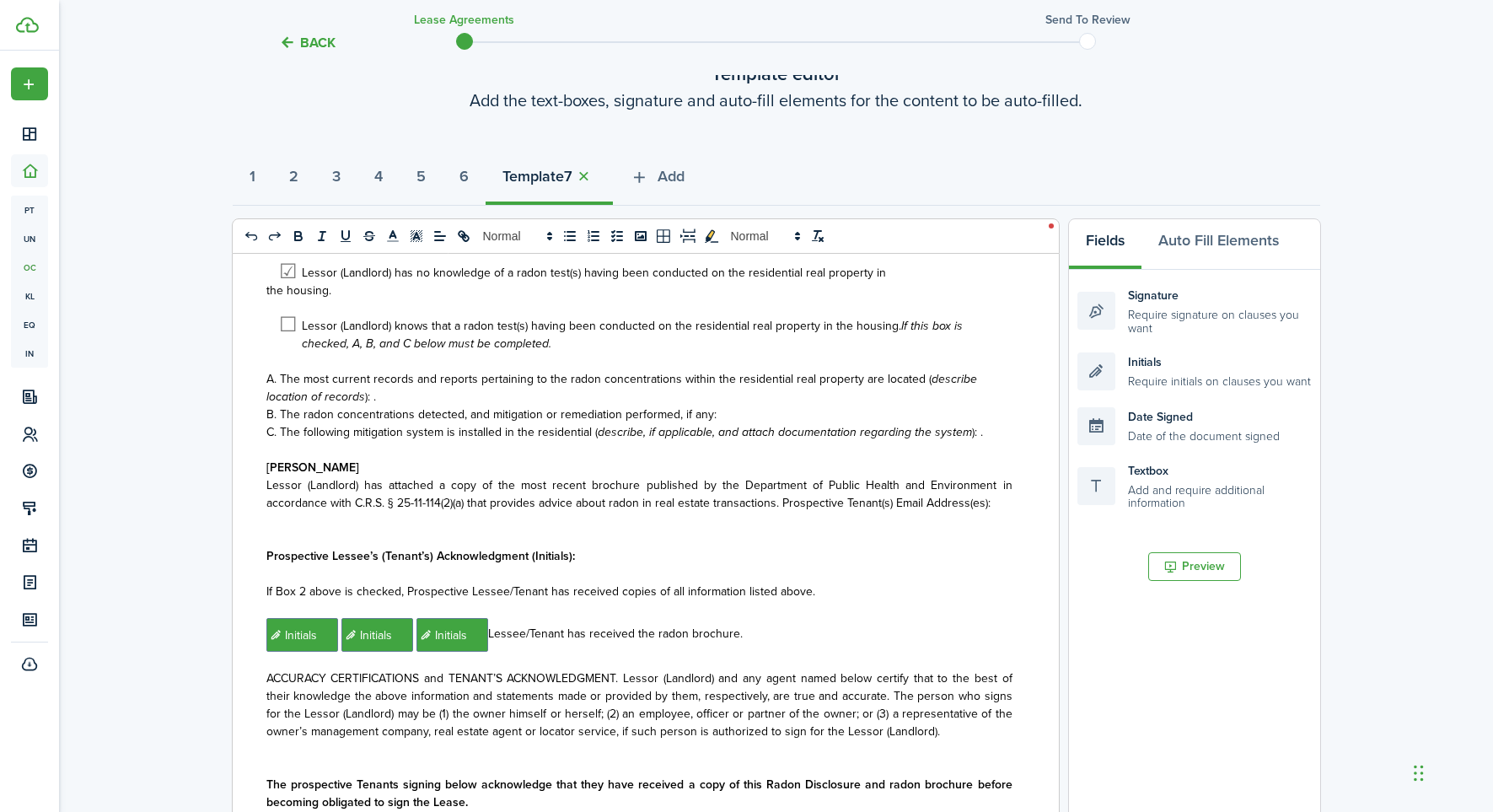
scroll to position [315, 0]
click at [491, 627] on span "﻿ Initials ﻿﻿ ﻿﻿﻿ Initials ﻿﻿﻿ ﻿﻿﻿ Initials ﻿﻿﻿ Lessee/Tenant has received the …" at bounding box center [504, 633] width 476 height 17
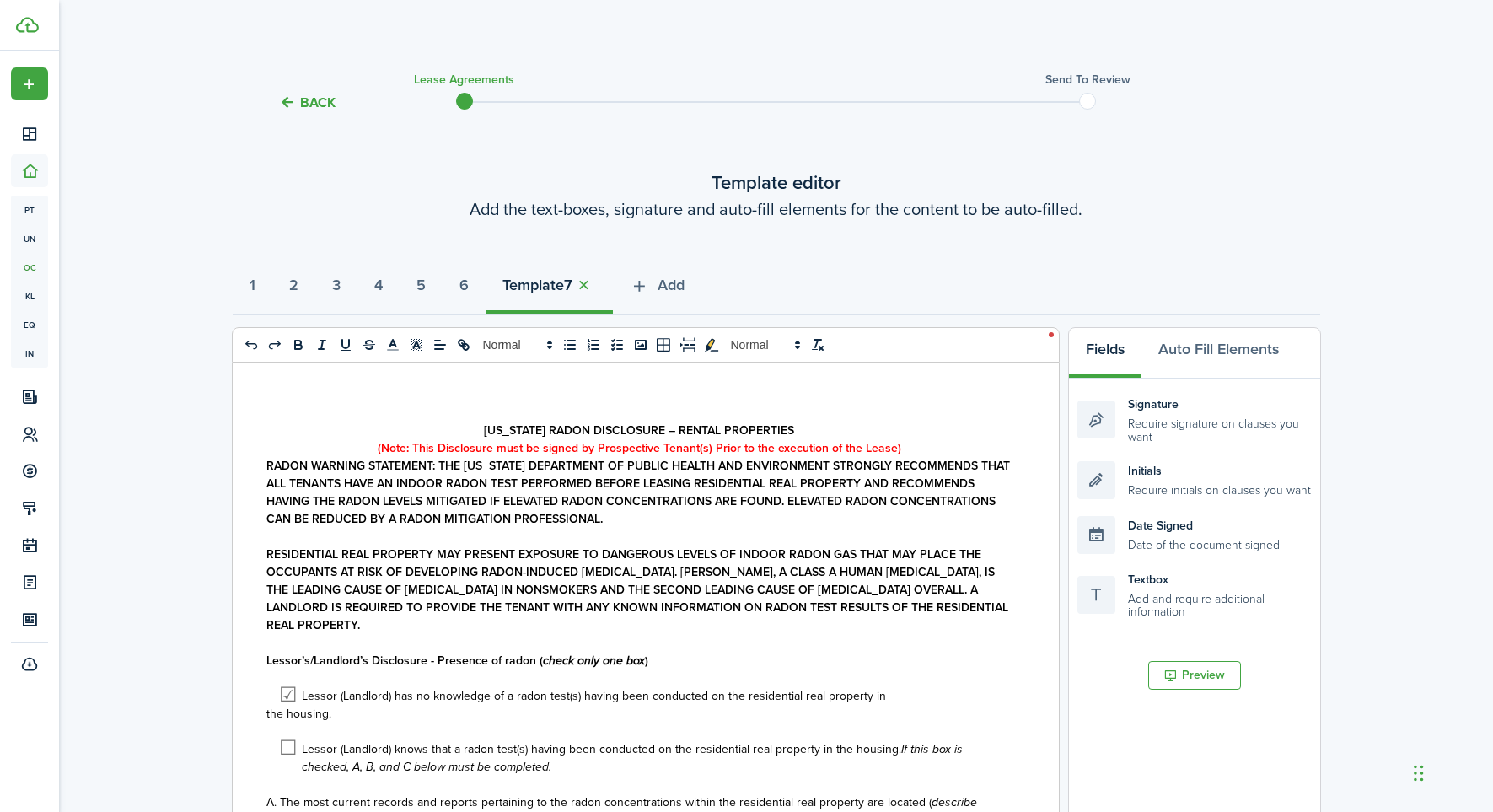
scroll to position [0, 0]
click at [649, 284] on icon "button" at bounding box center [639, 285] width 19 height 18
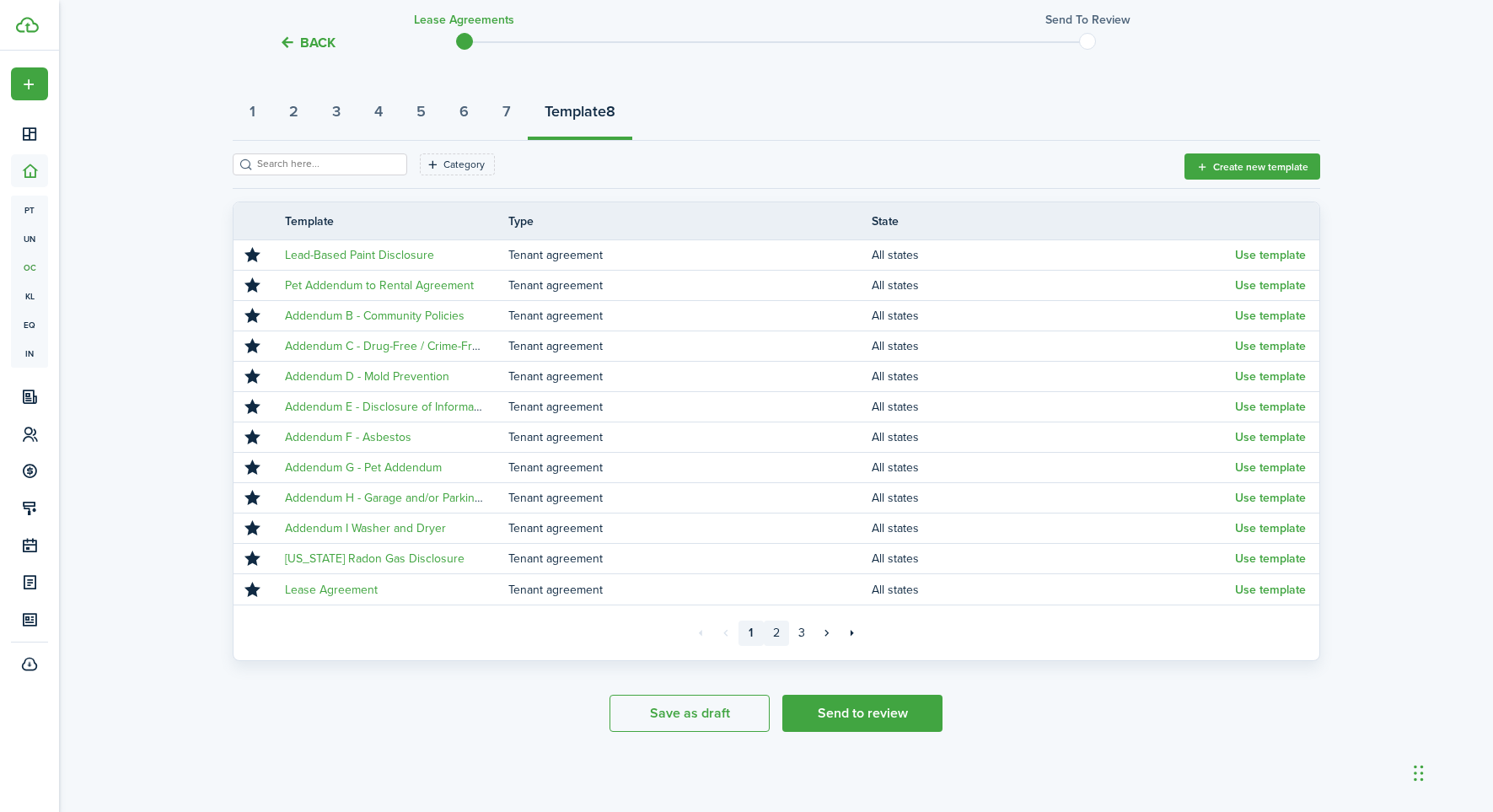
scroll to position [173, 0]
click at [773, 629] on link "2" at bounding box center [776, 633] width 25 height 25
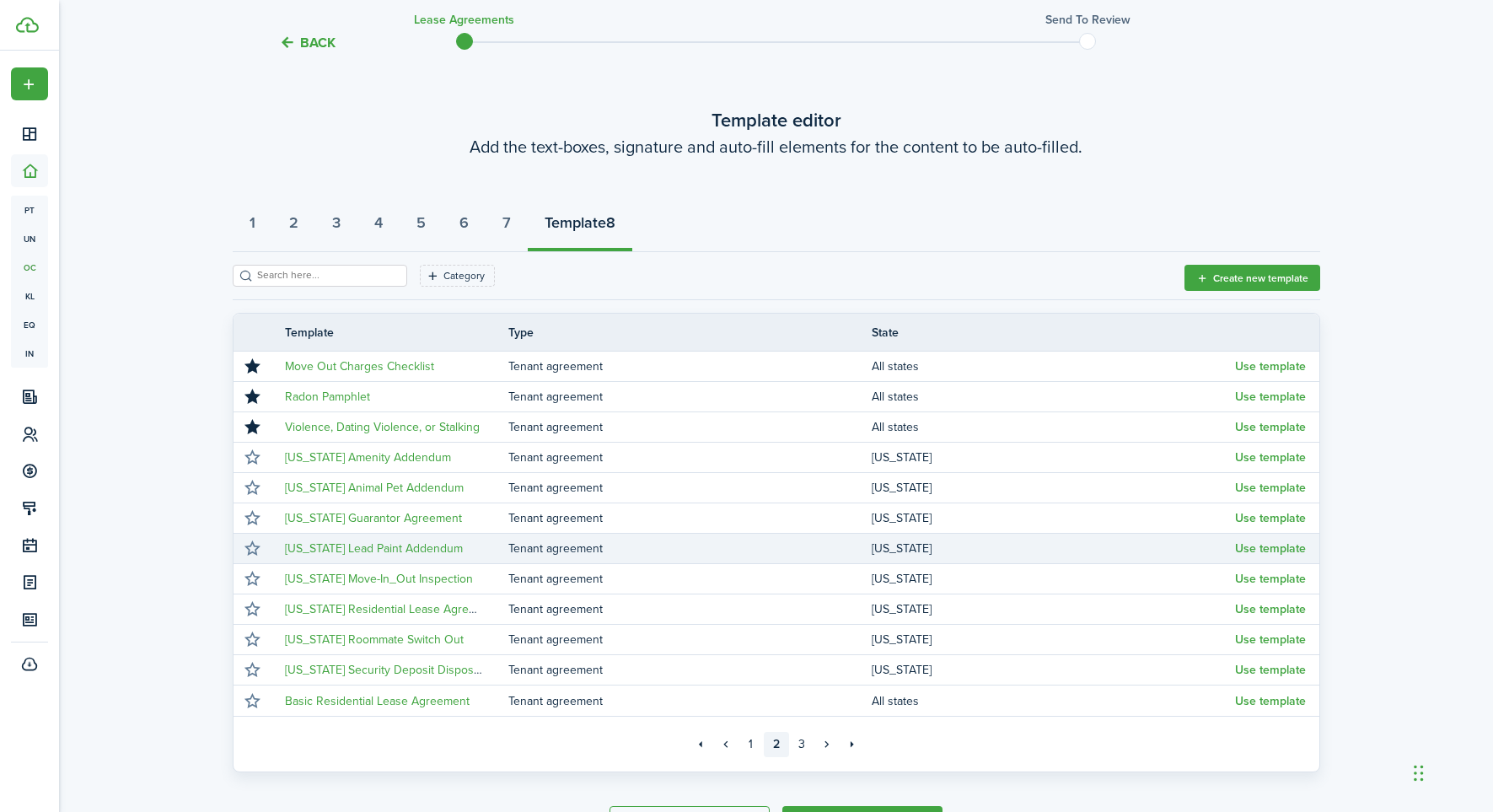
scroll to position [36, 0]
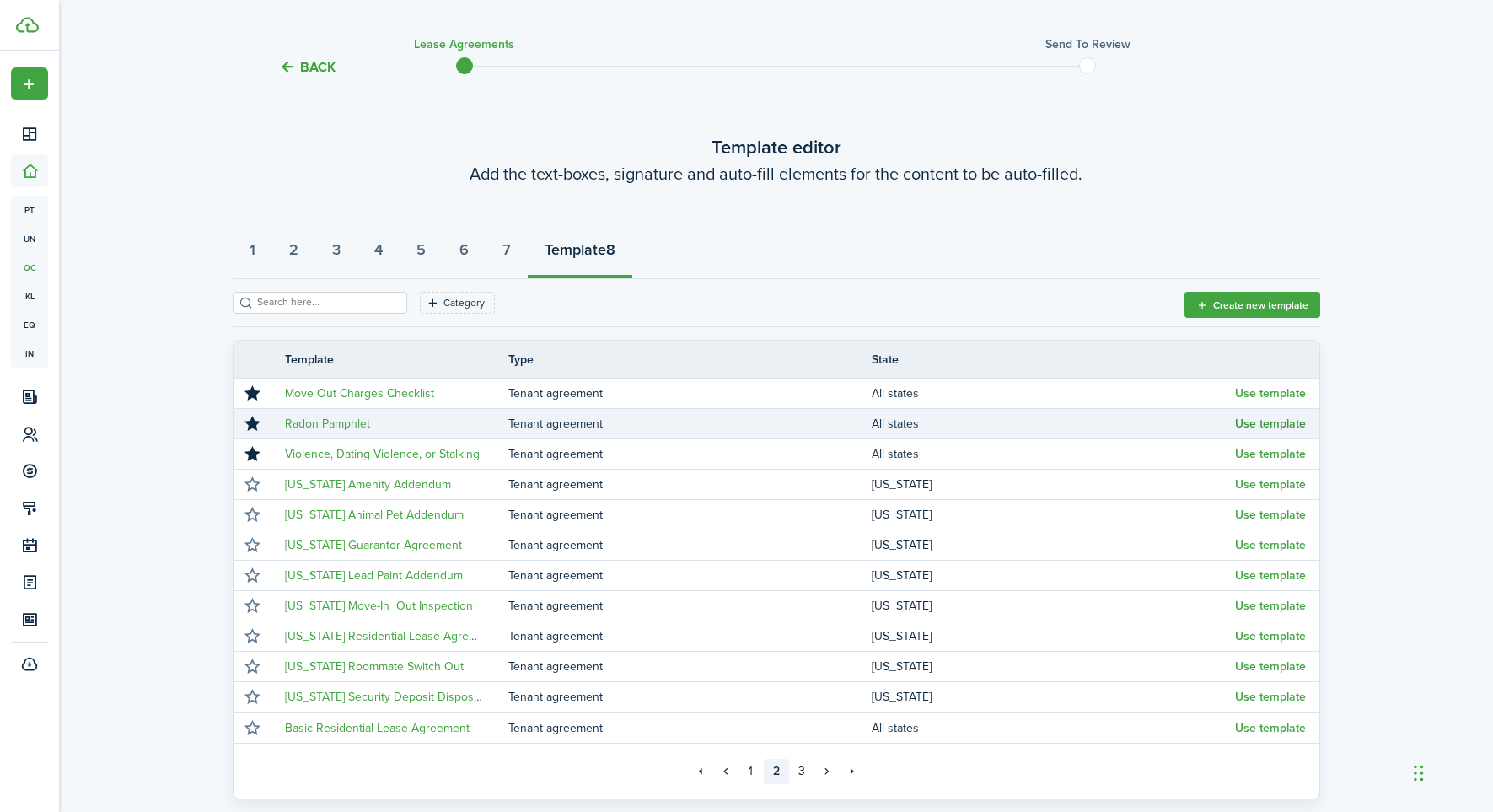
click at [1281, 421] on button "Use template" at bounding box center [1271, 424] width 71 height 14
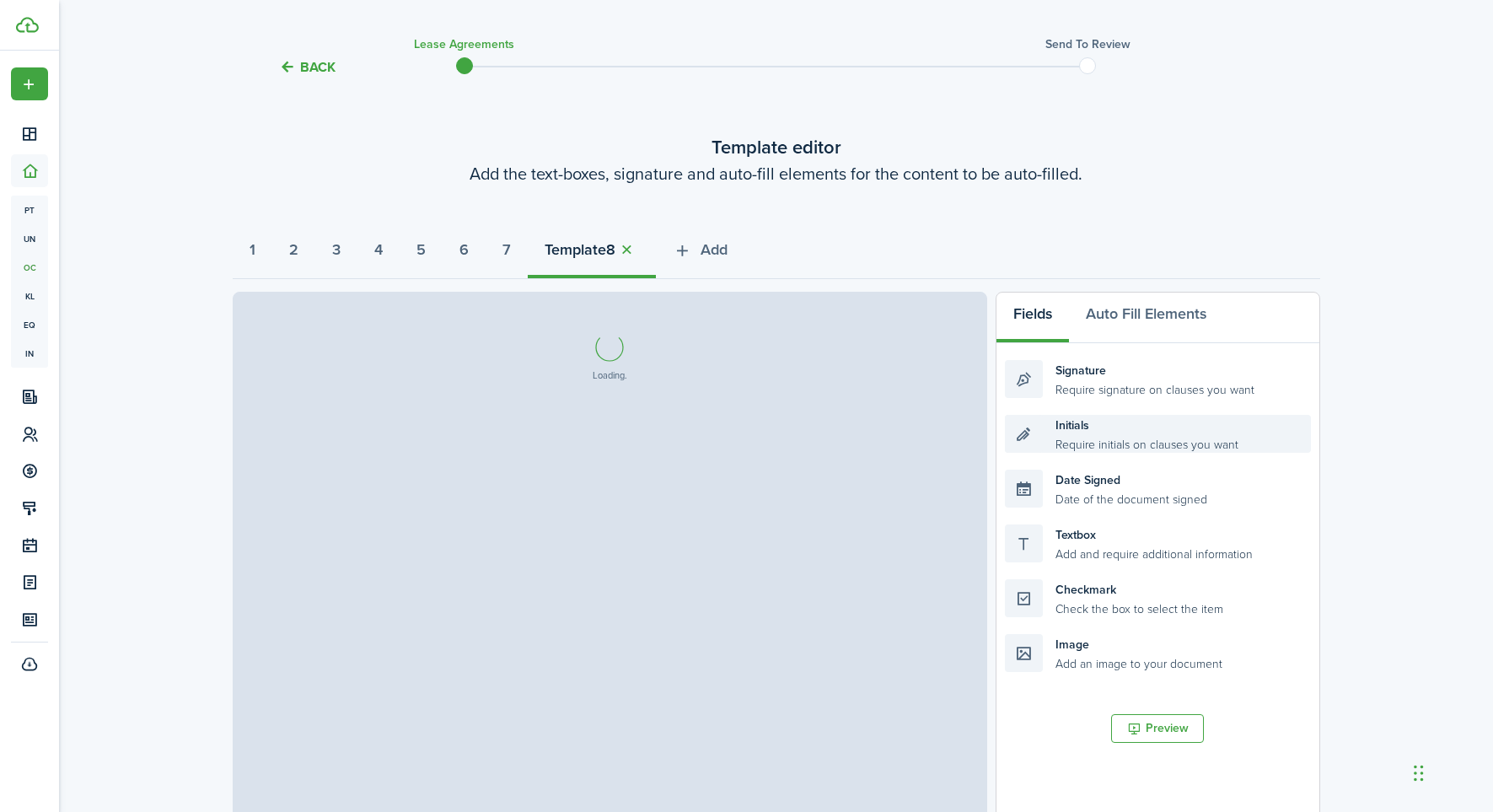
select select "fit"
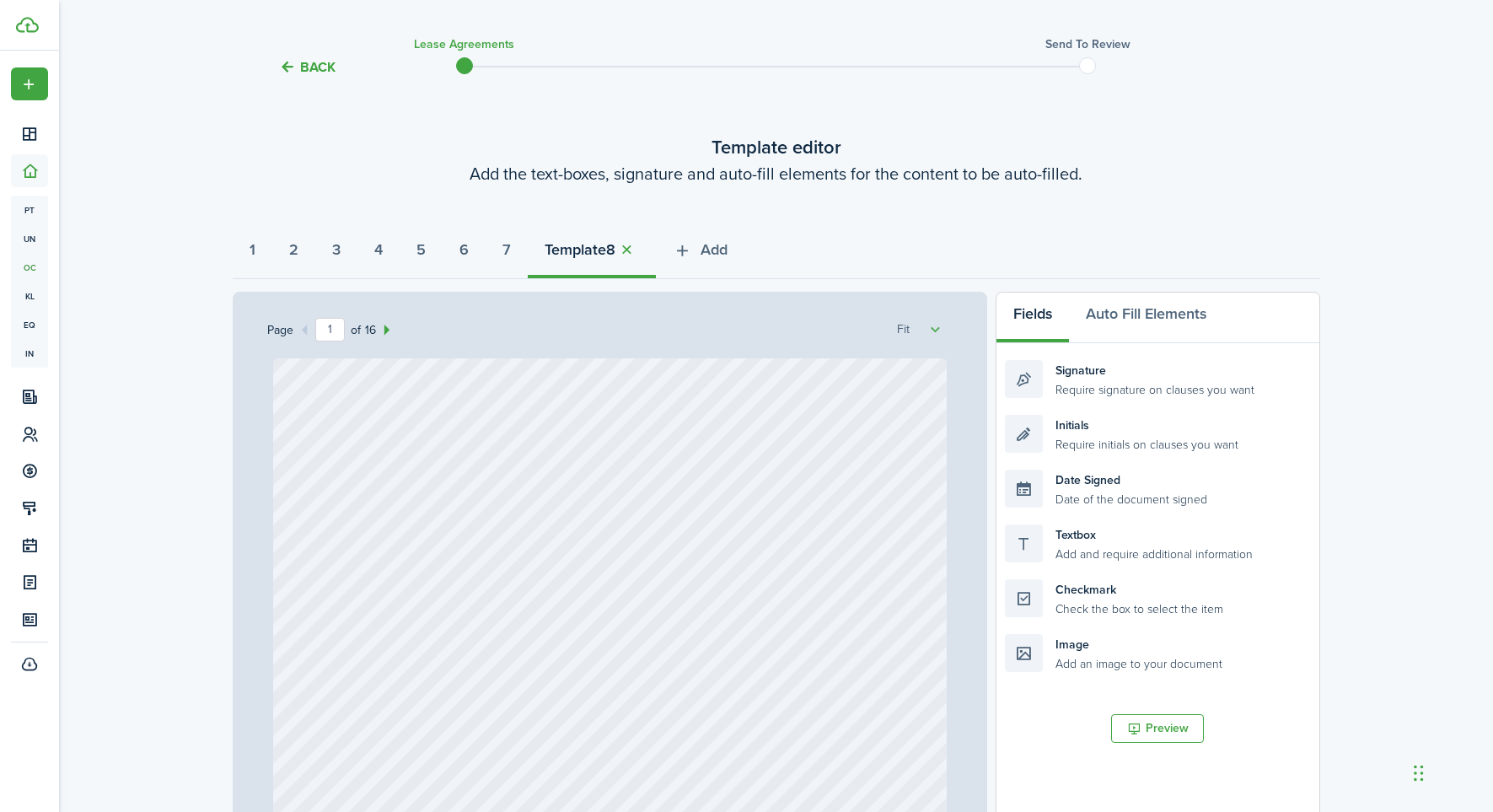
select select "fit"
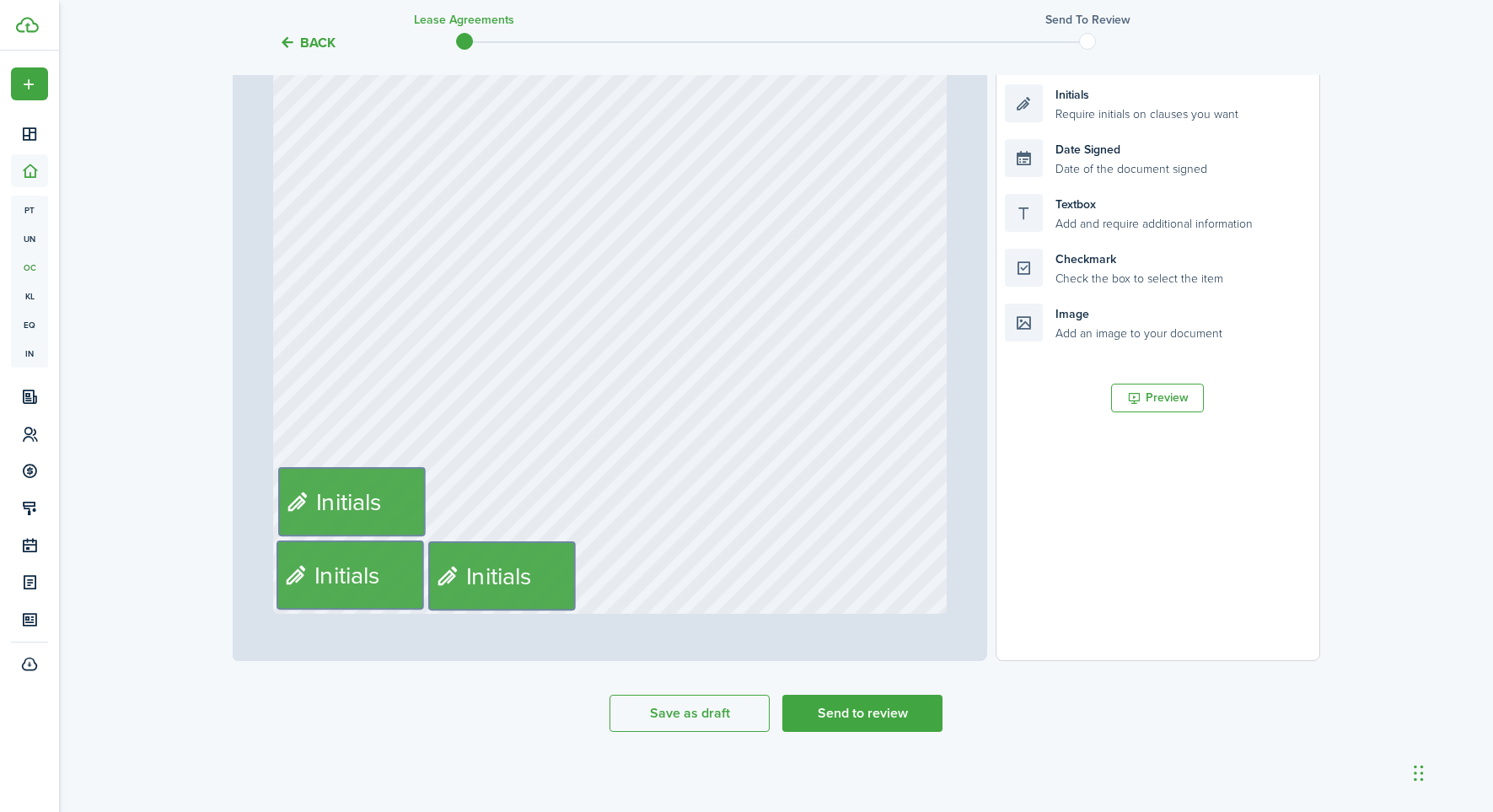
scroll to position [367, 0]
click at [583, 573] on div "Initials Initials Initials" at bounding box center [610, 83] width 674 height 1060
click at [590, 570] on div "Initials Initials Initials" at bounding box center [610, 83] width 674 height 1060
click at [570, 575] on div "Initials Initials Initials" at bounding box center [610, 83] width 674 height 1060
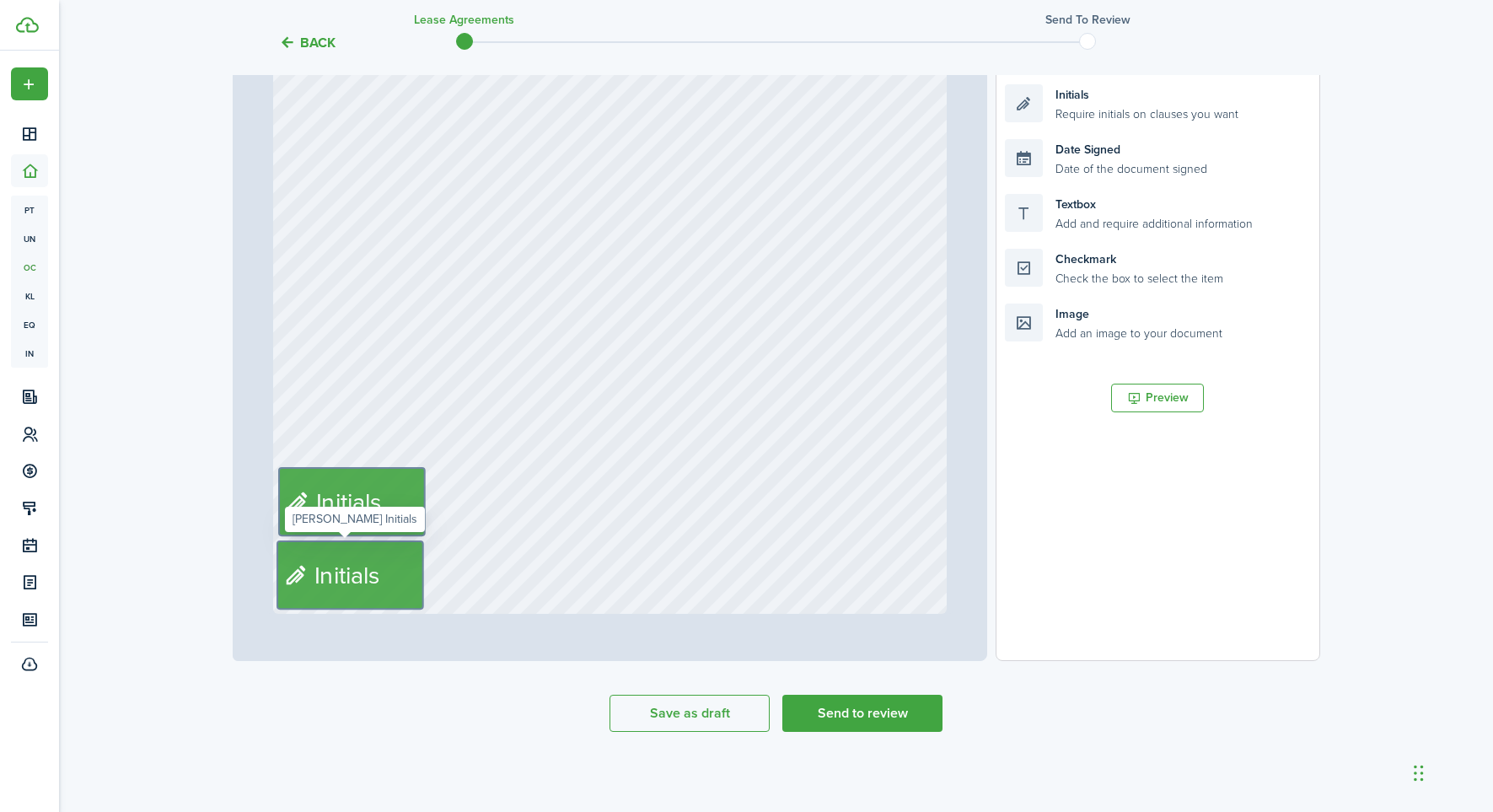
click at [403, 568] on div "Initials" at bounding box center [350, 575] width 147 height 69
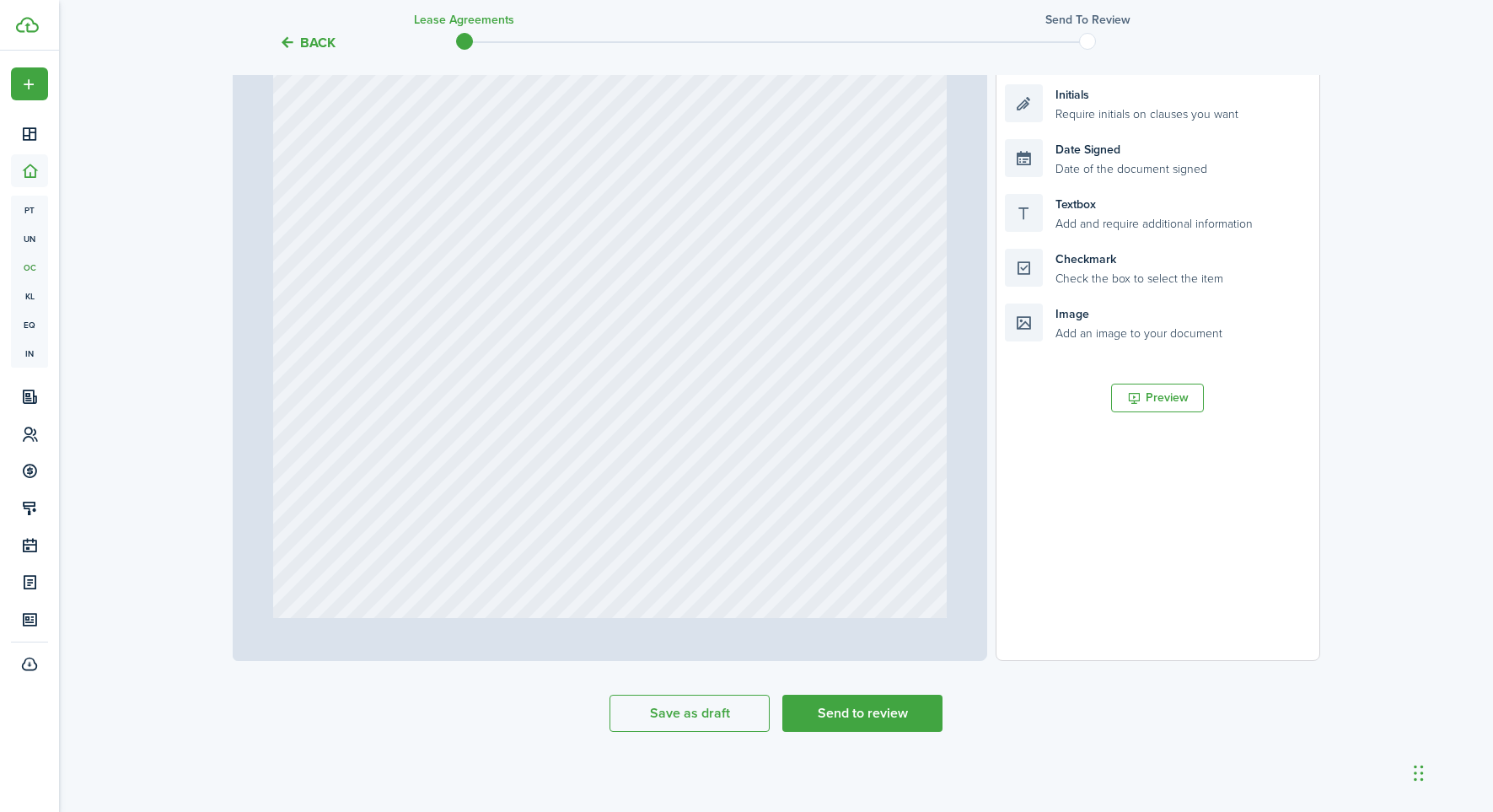
type input "1"
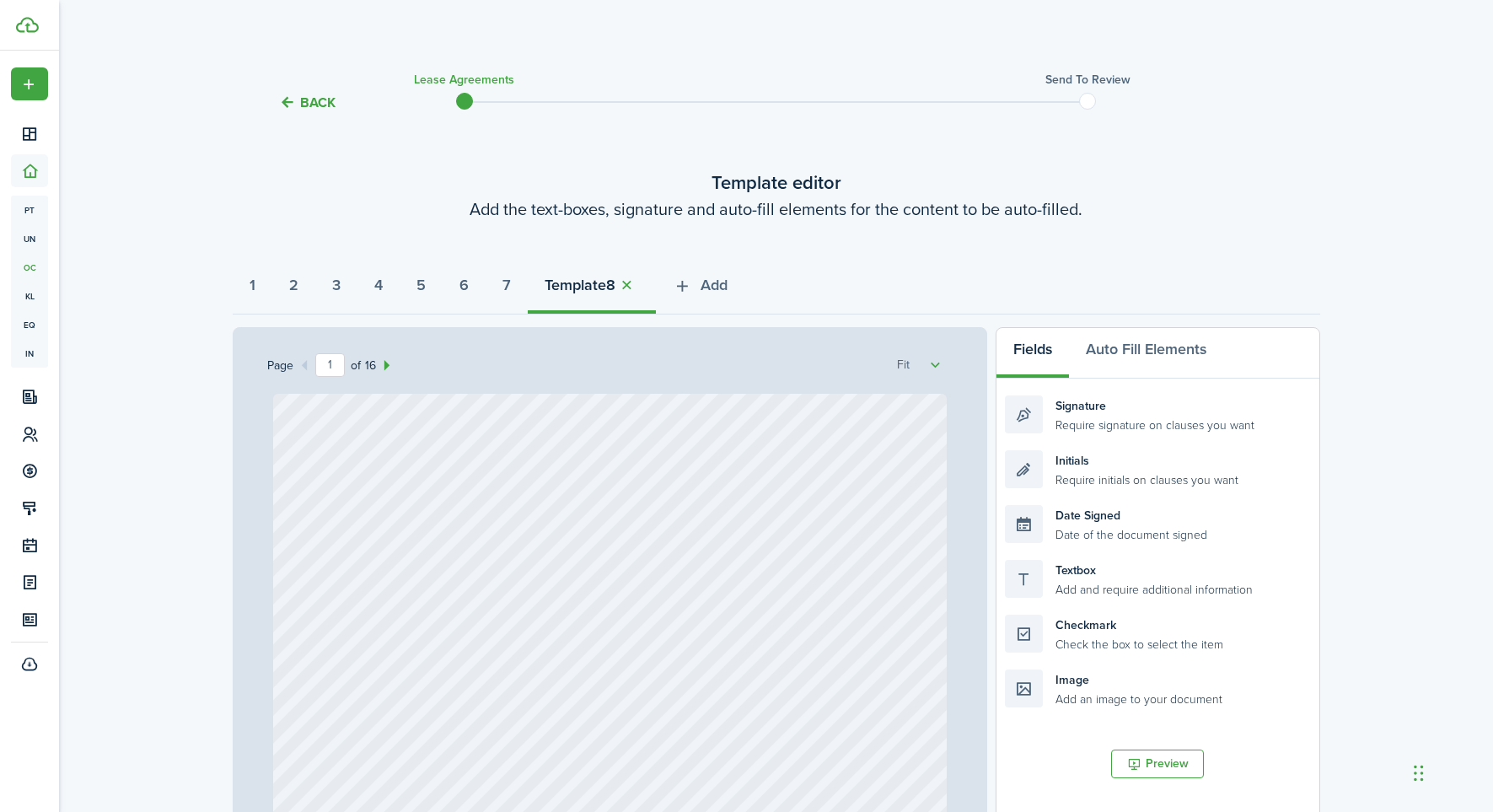
scroll to position [0, 0]
click at [692, 290] on icon "button" at bounding box center [682, 285] width 19 height 18
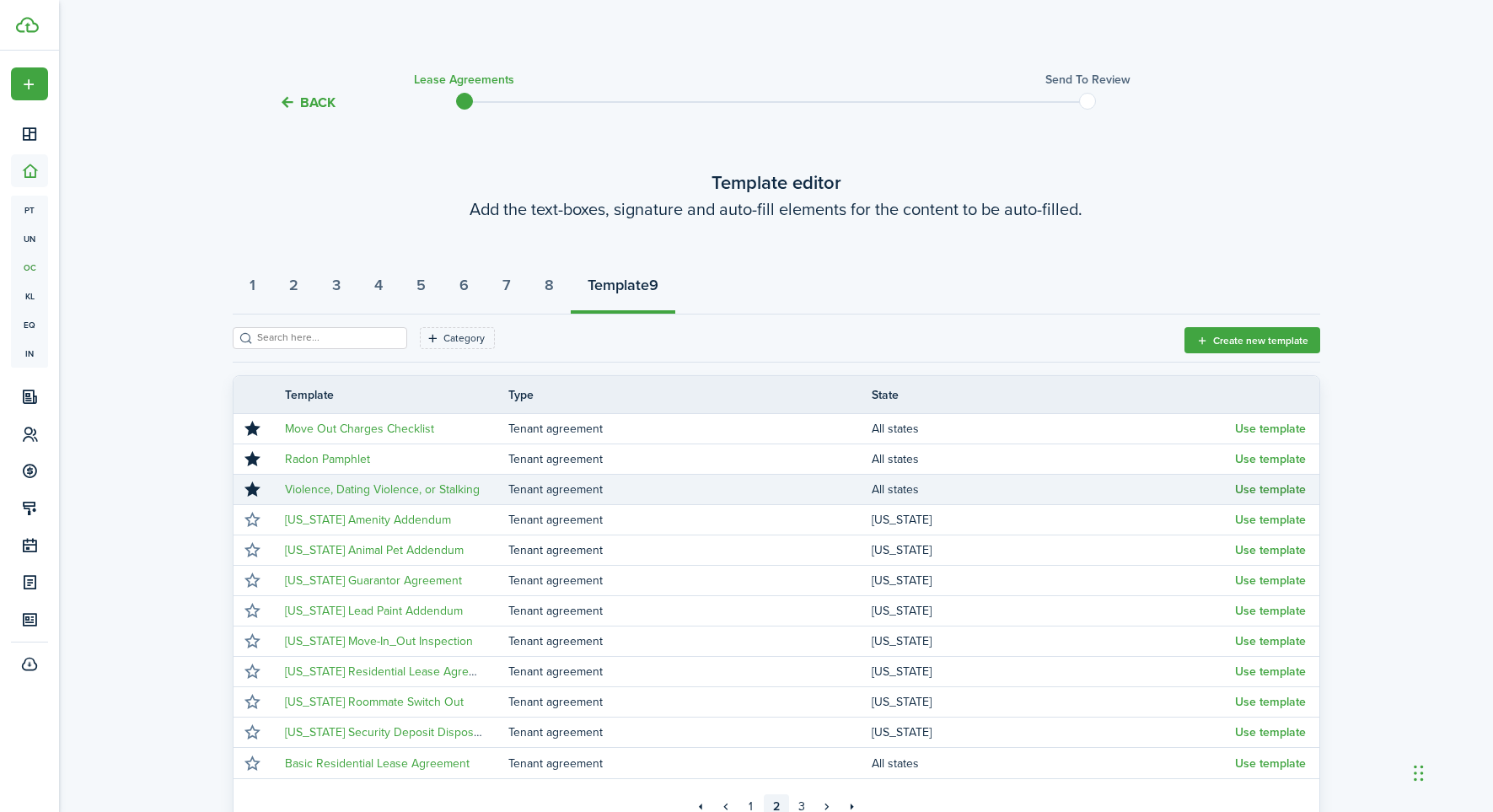
click at [1262, 488] on button "Use template" at bounding box center [1271, 490] width 71 height 14
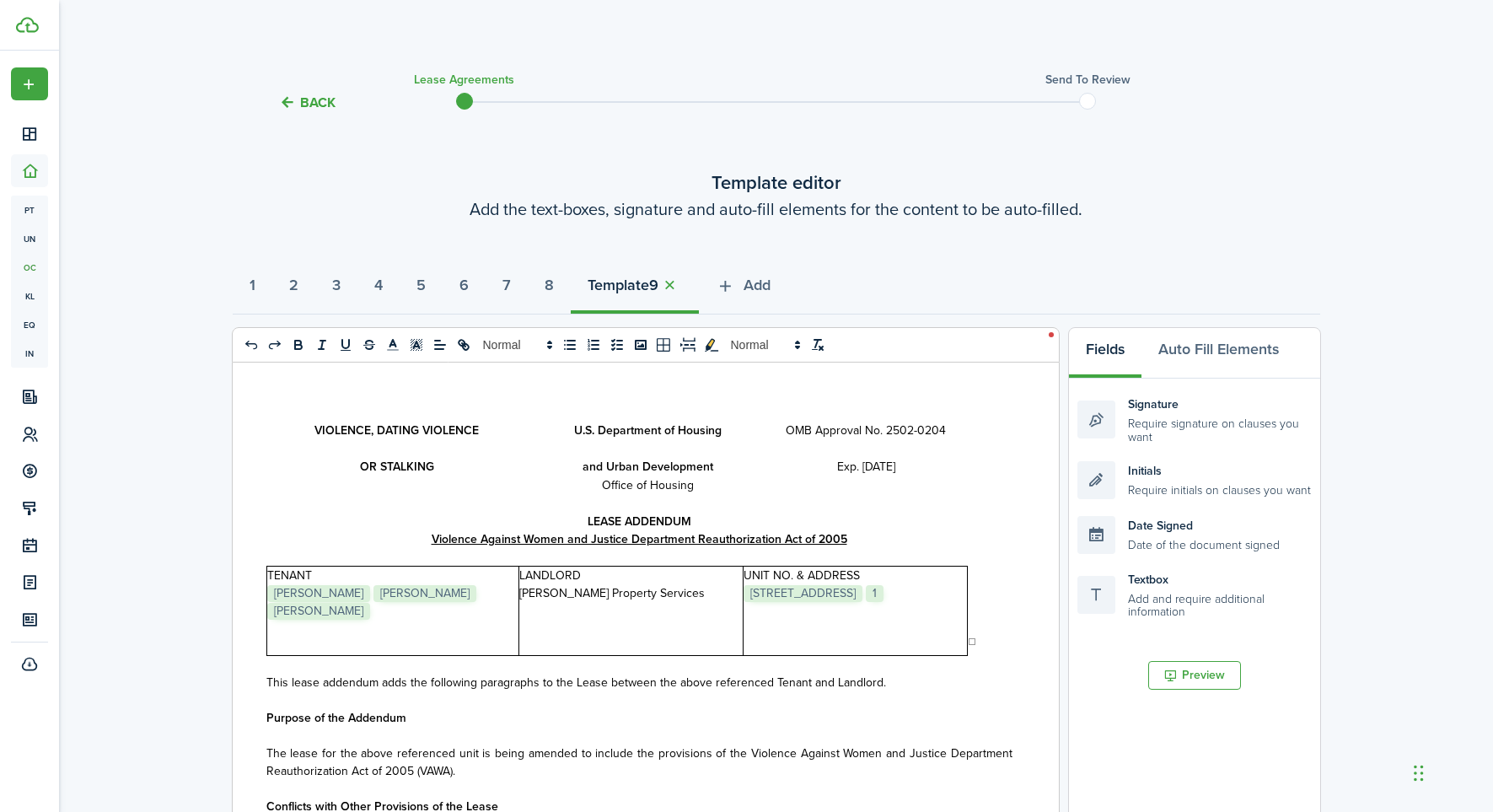
click at [499, 590] on p "﻿ [PERSON_NAME] ﻿﻿﻿﻿﻿﻿﻿﻿﻿﻿﻿﻿ ﻿﻿﻿﻿﻿﻿﻿﻿﻿﻿﻿﻿﻿ [PERSON_NAME] ﻿ [PERSON_NAME] ﻿﻿﻿﻿﻿﻿…" at bounding box center [393, 601] width 251 height 36
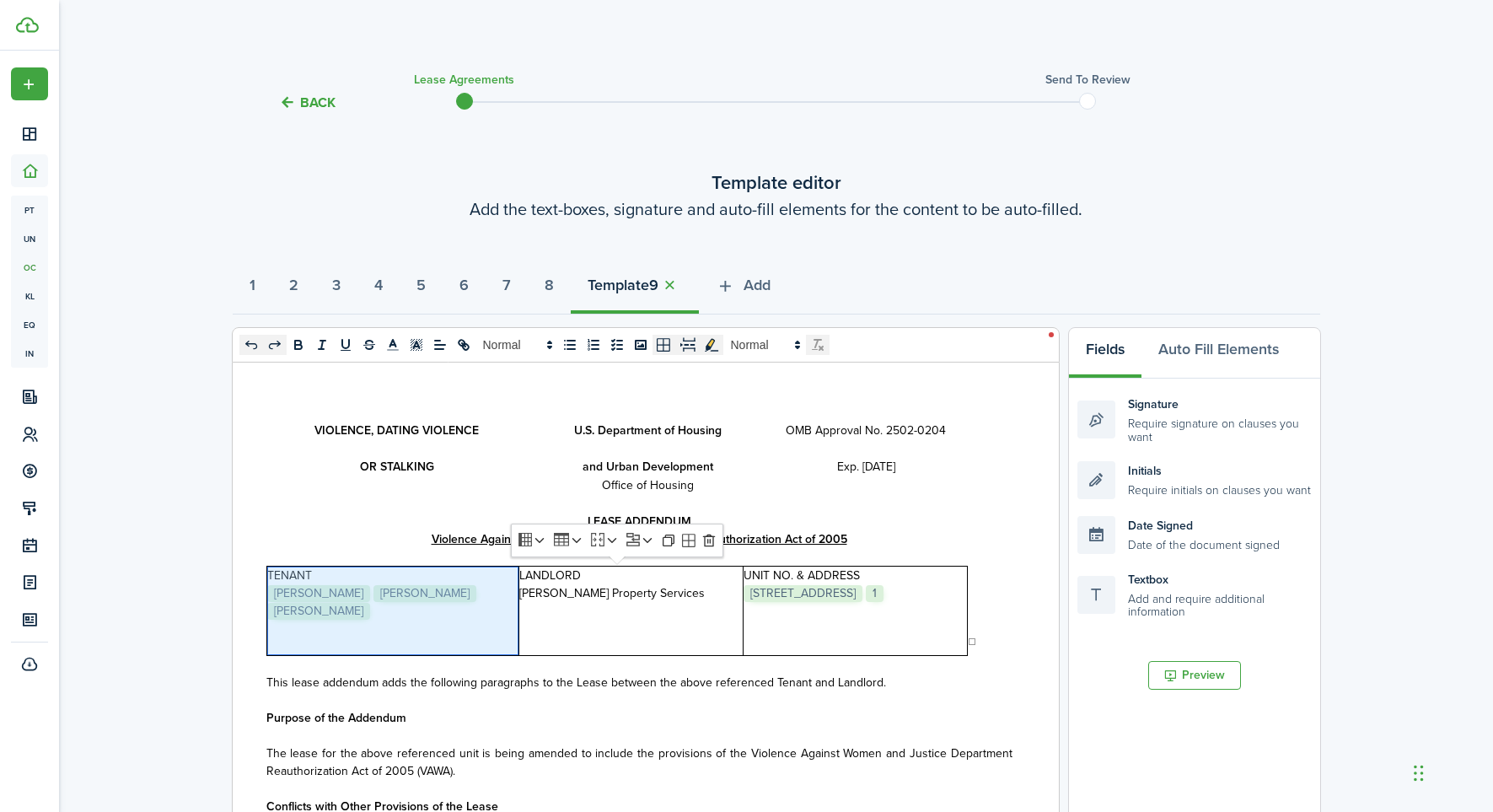
select select "fit"
click at [499, 589] on p "﻿ [PERSON_NAME] ﻿﻿﻿﻿﻿﻿﻿﻿﻿﻿﻿﻿ ﻿﻿﻿﻿﻿﻿﻿﻿﻿﻿﻿﻿﻿ [PERSON_NAME] ﻿ [PERSON_NAME] ﻿﻿﻿﻿﻿﻿…" at bounding box center [393, 601] width 251 height 36
select select "fit"
click at [370, 602] on span "[PERSON_NAME]" at bounding box center [318, 610] width 103 height 16
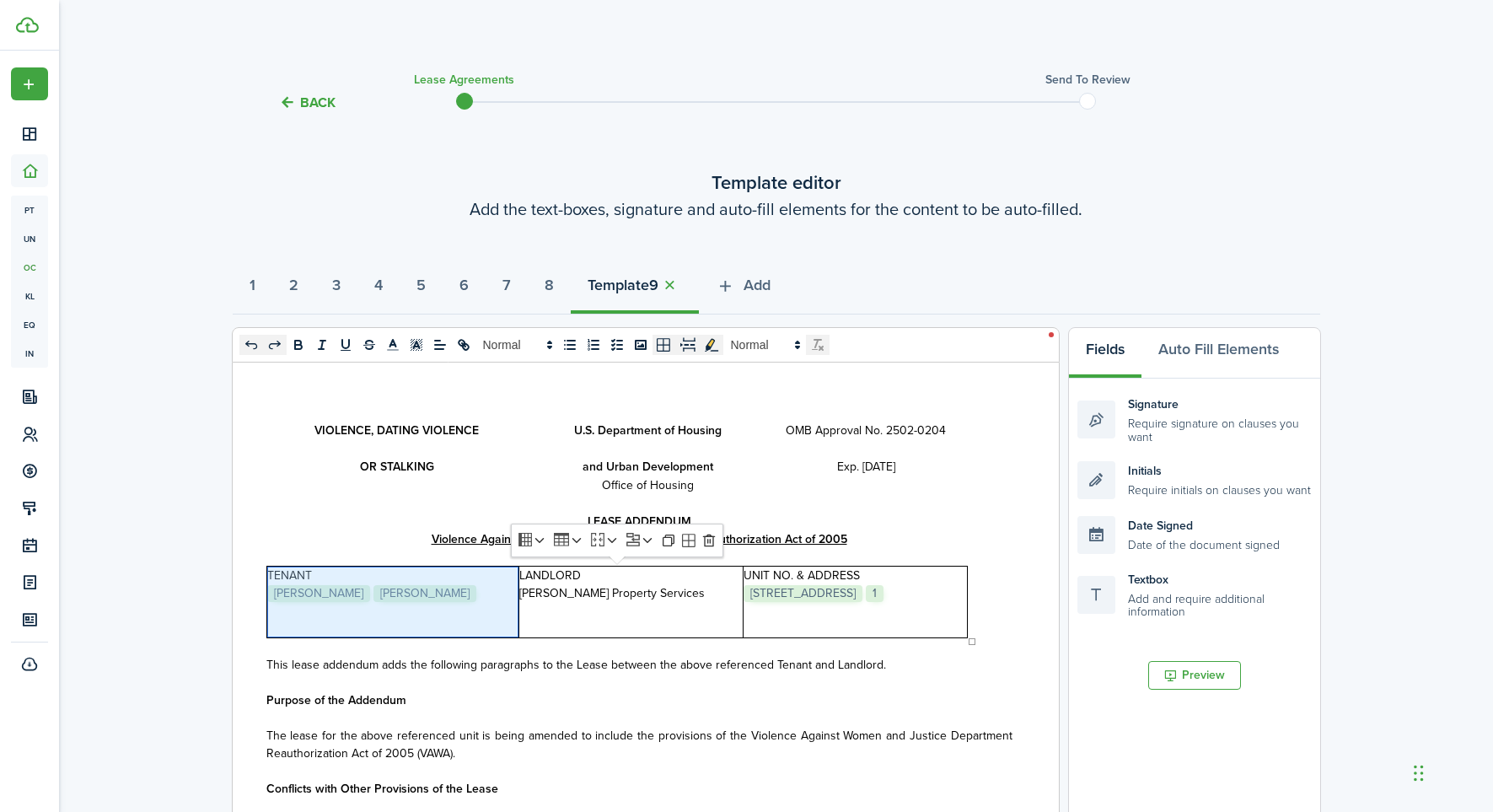
click at [392, 594] on span "[PERSON_NAME]" at bounding box center [425, 593] width 103 height 16
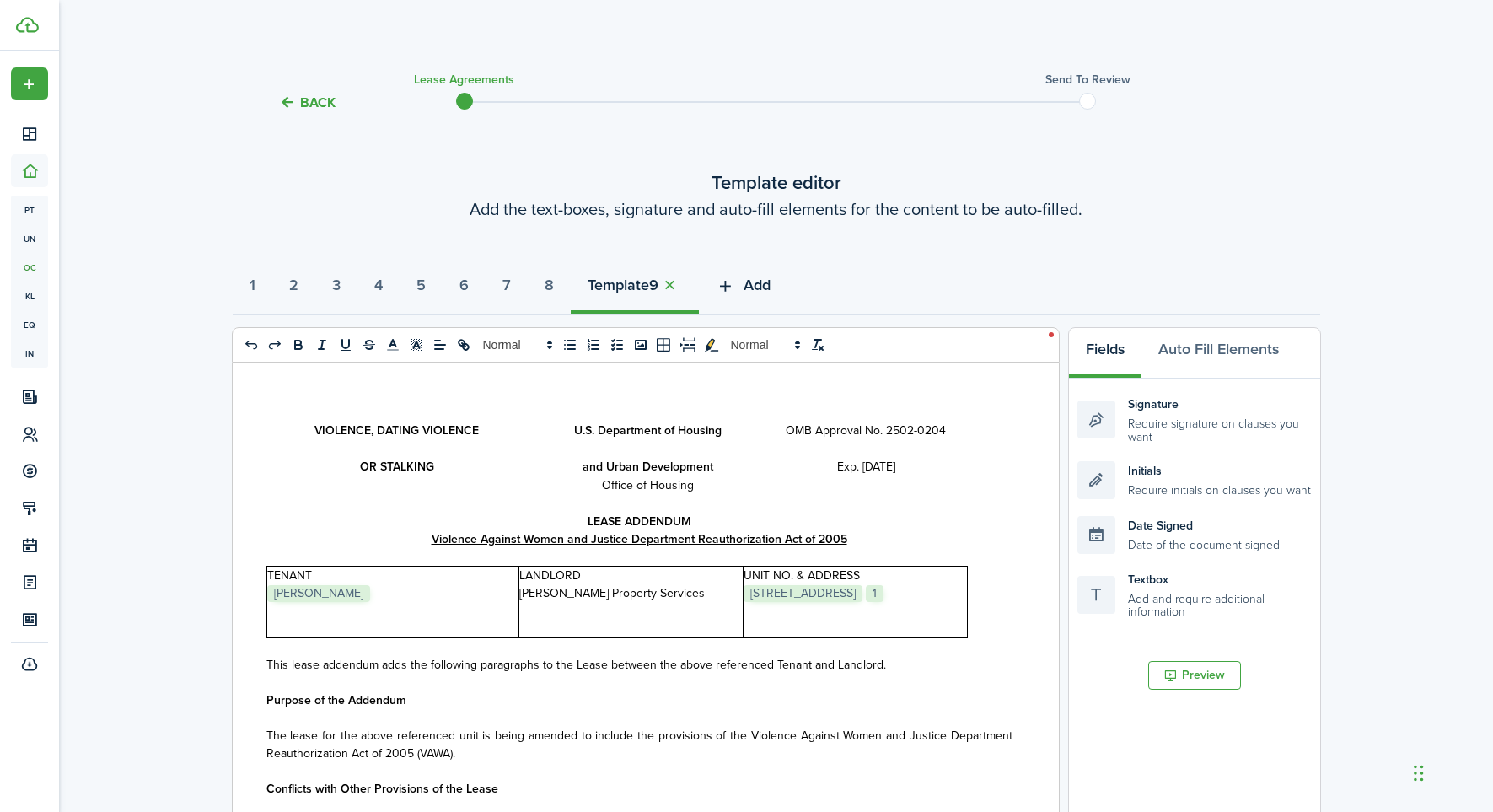
click at [735, 283] on icon "button" at bounding box center [726, 285] width 19 height 18
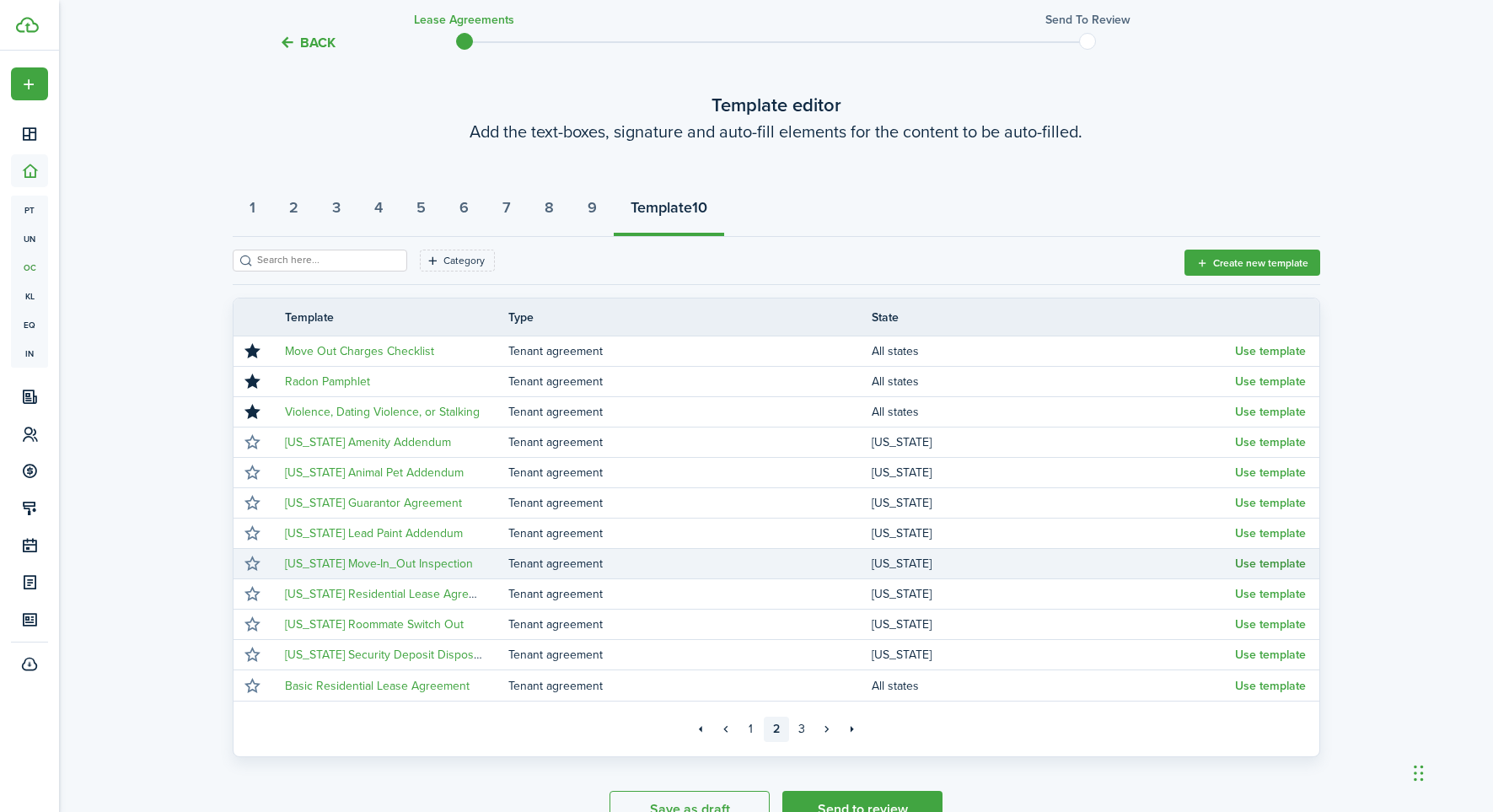
scroll to position [76, 1]
click at [1275, 563] on button "Use template" at bounding box center [1271, 565] width 71 height 14
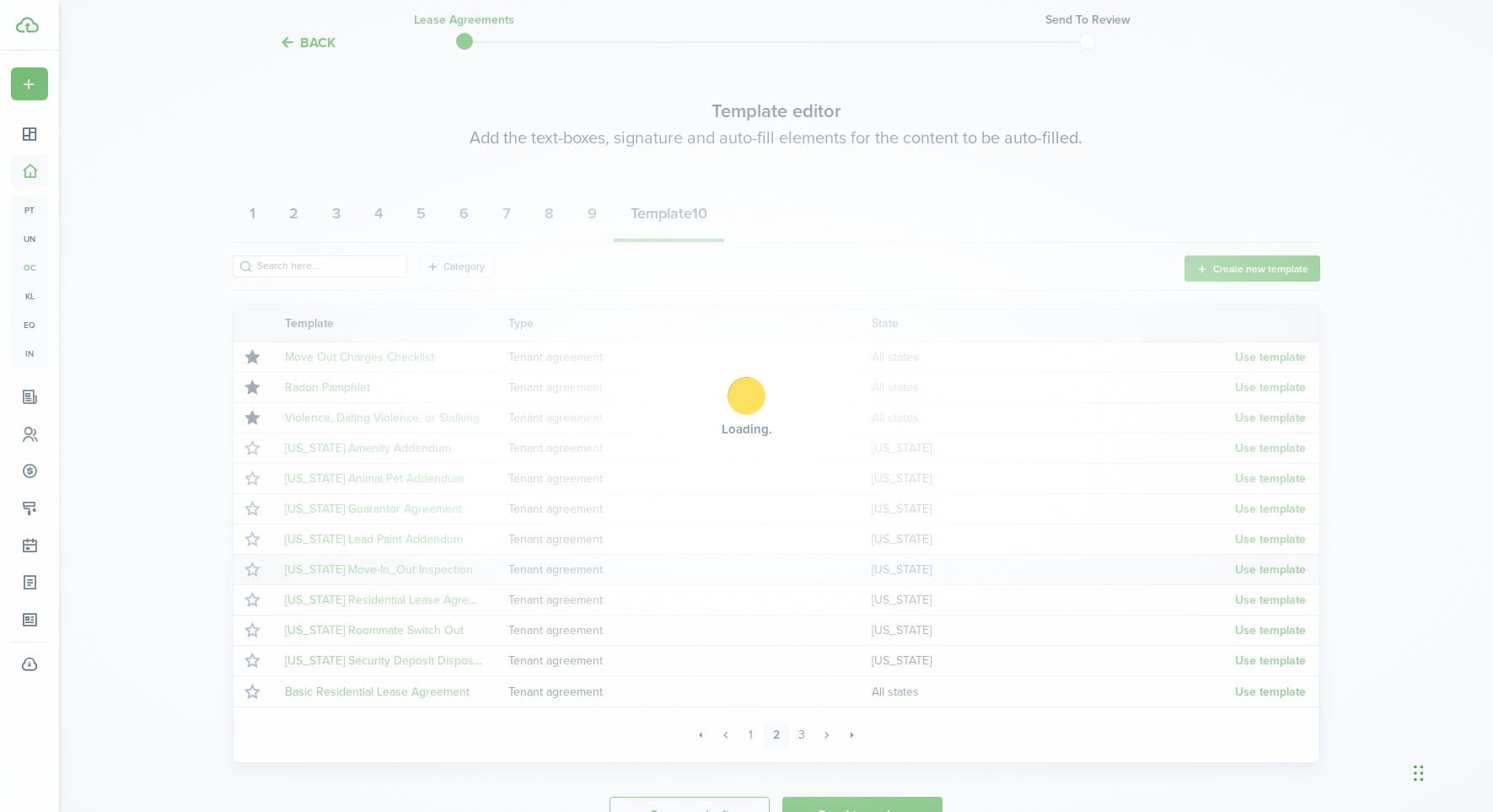
scroll to position [72, 0]
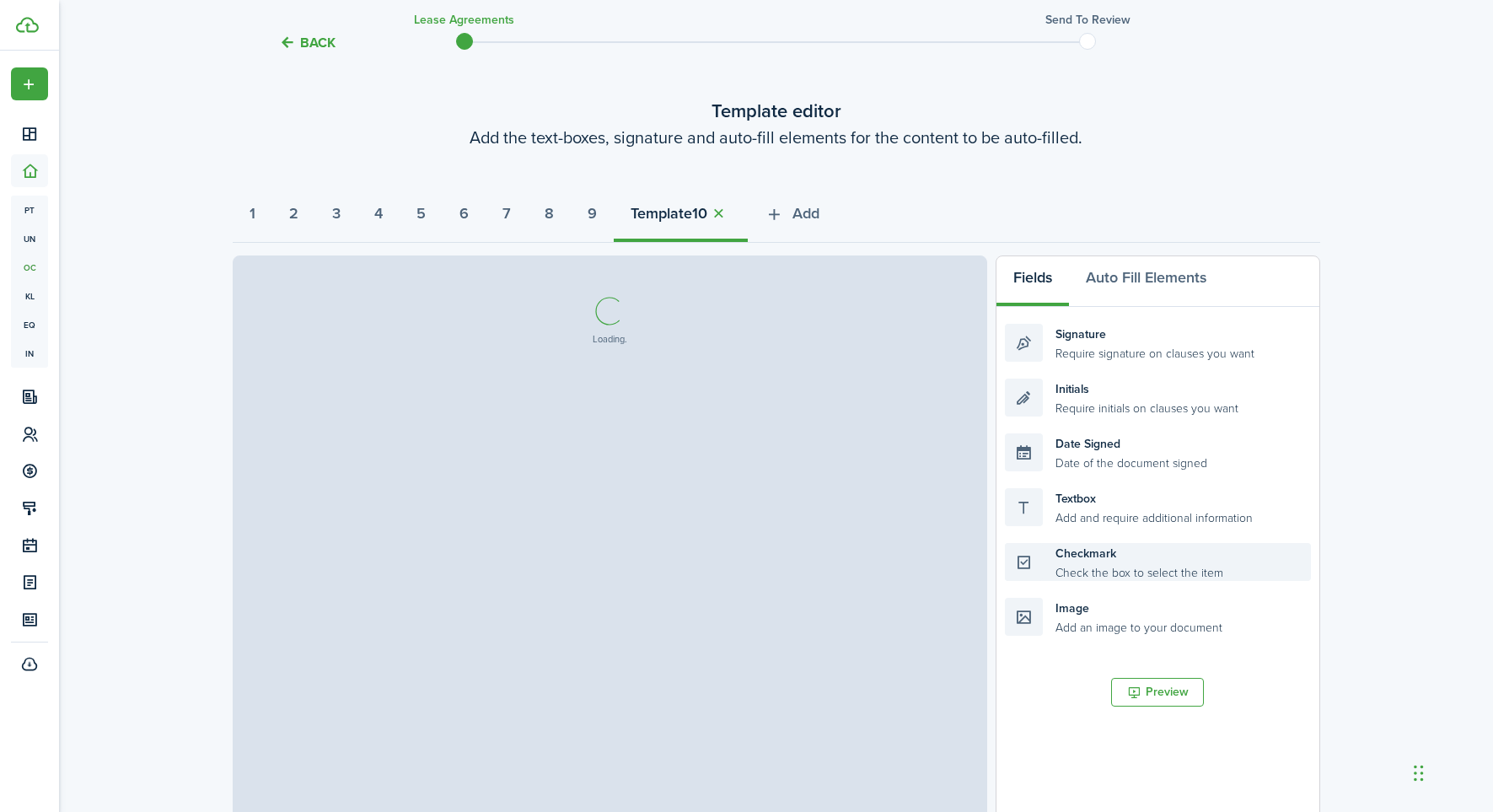
select select "fit"
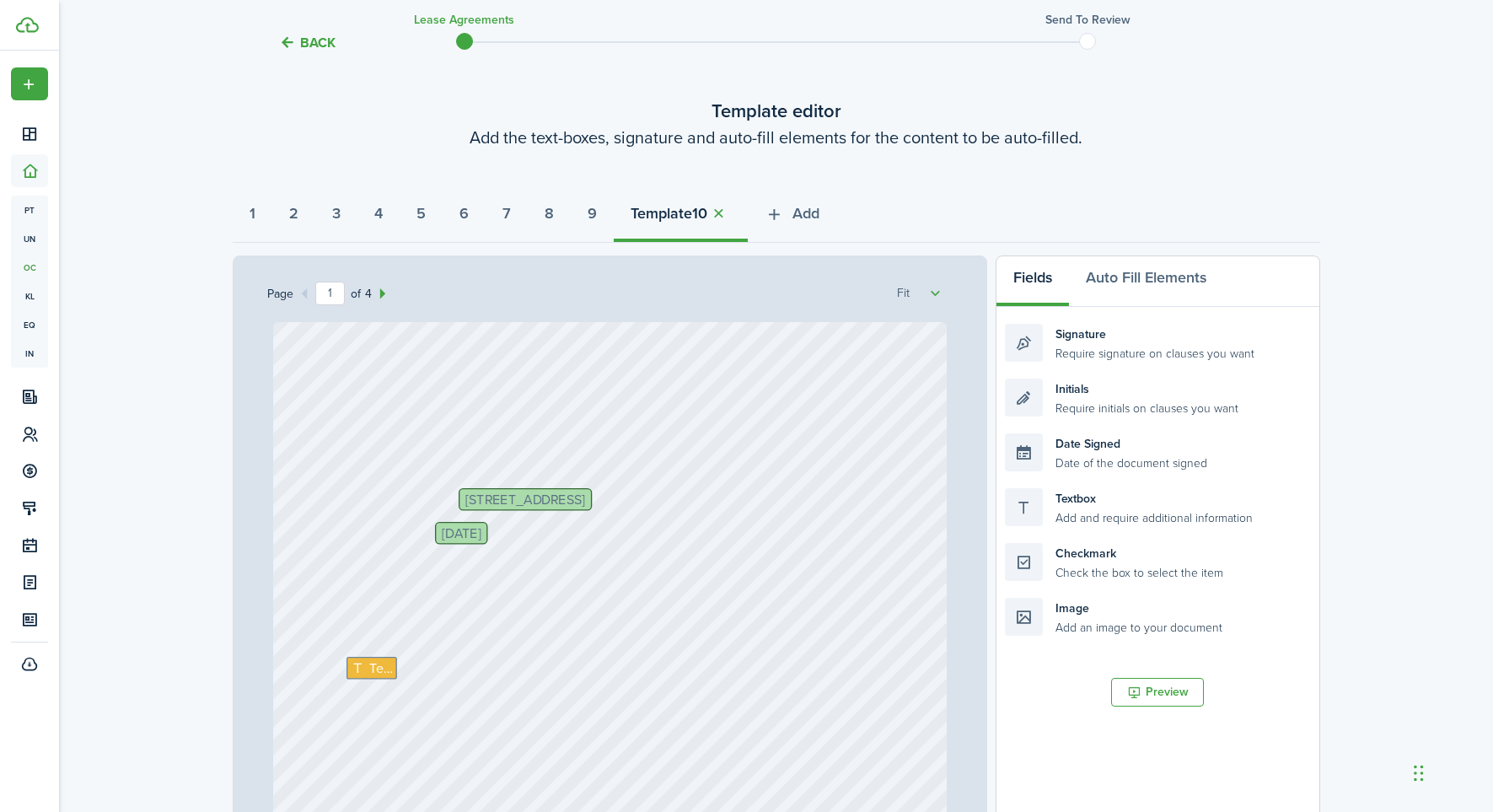
scroll to position [0, 0]
click at [731, 215] on button "button" at bounding box center [719, 213] width 23 height 19
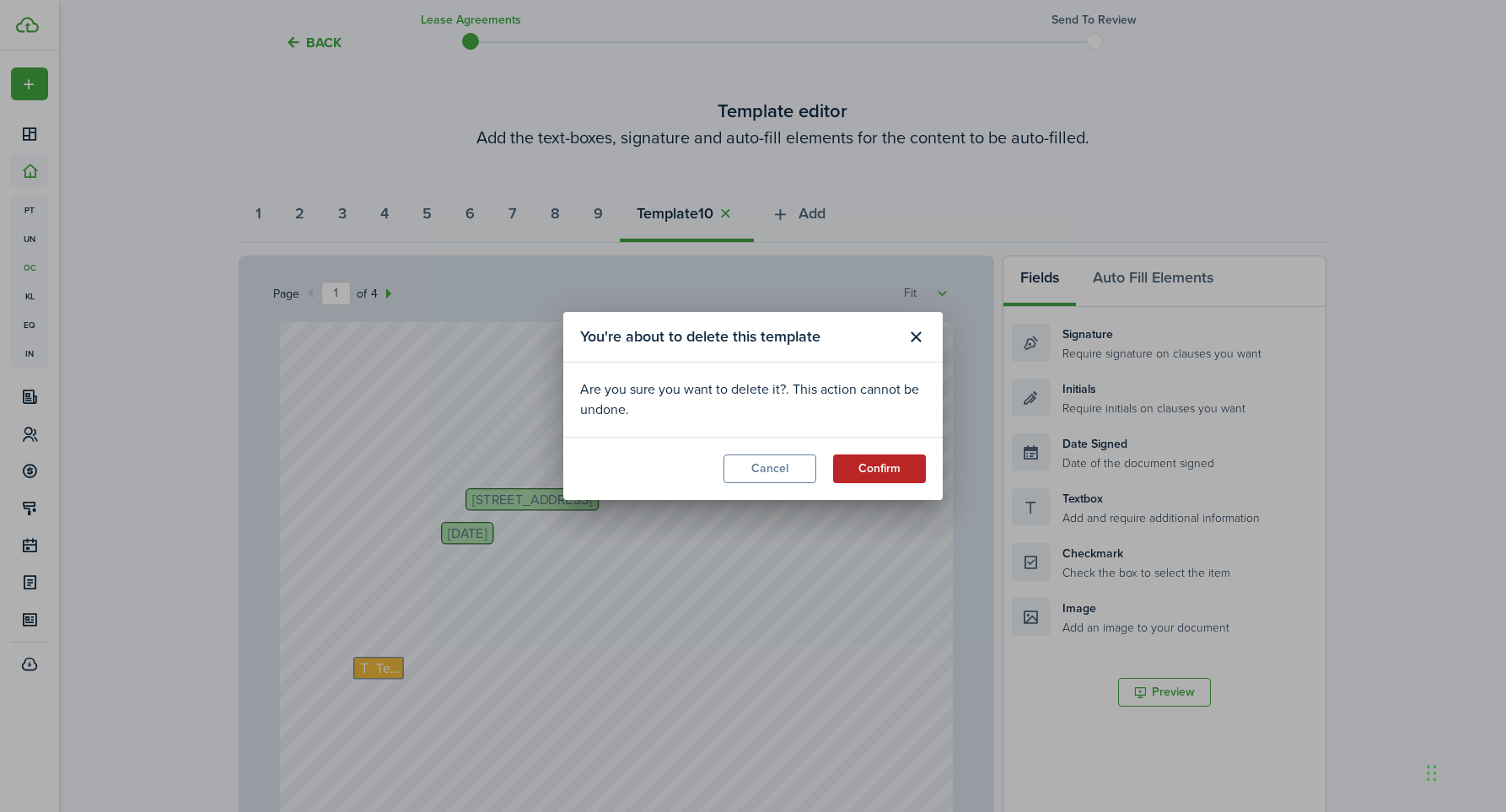
click at [875, 470] on button "Confirm" at bounding box center [879, 468] width 93 height 29
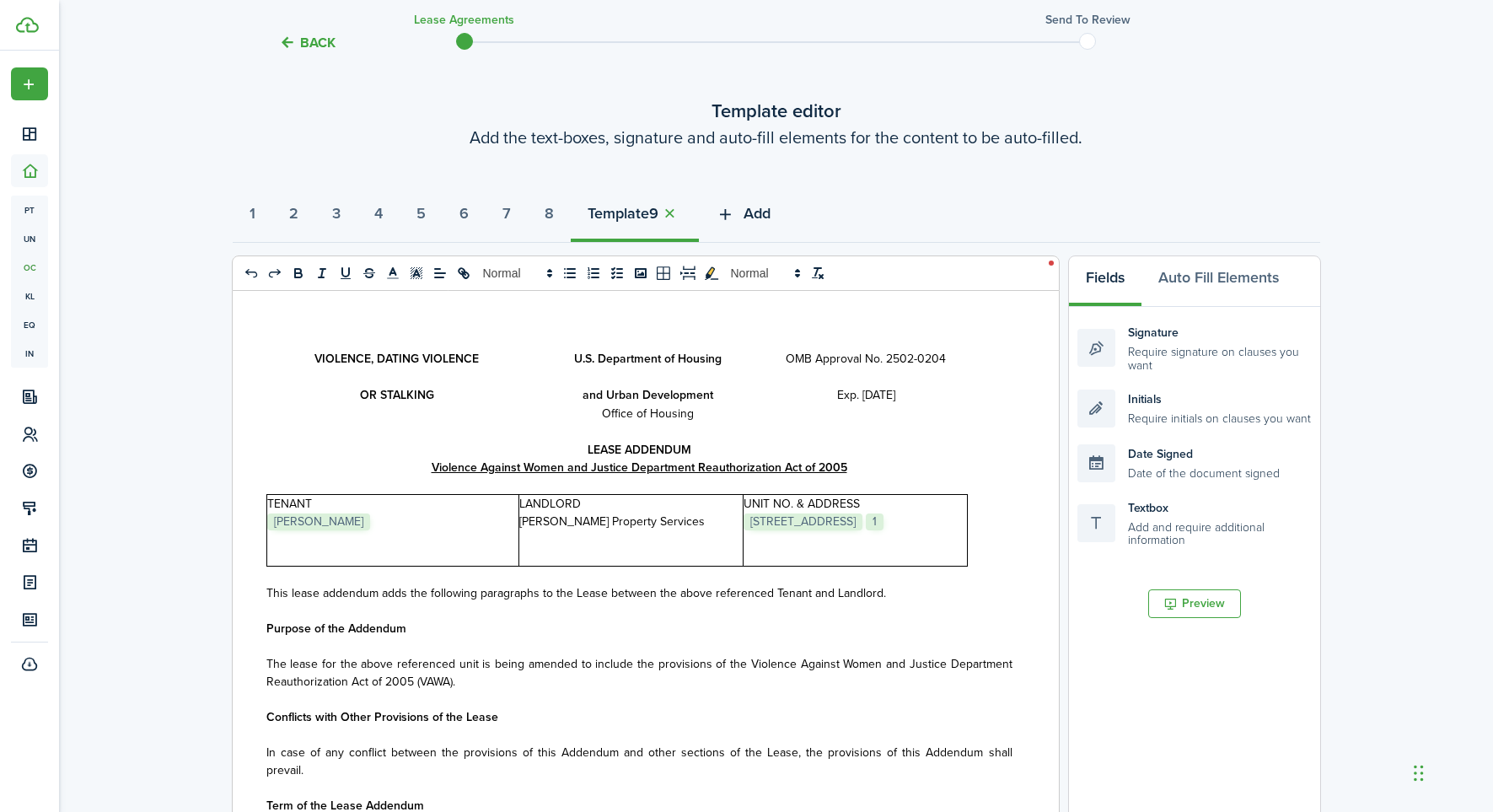
click at [771, 208] on span "Add" at bounding box center [757, 213] width 27 height 23
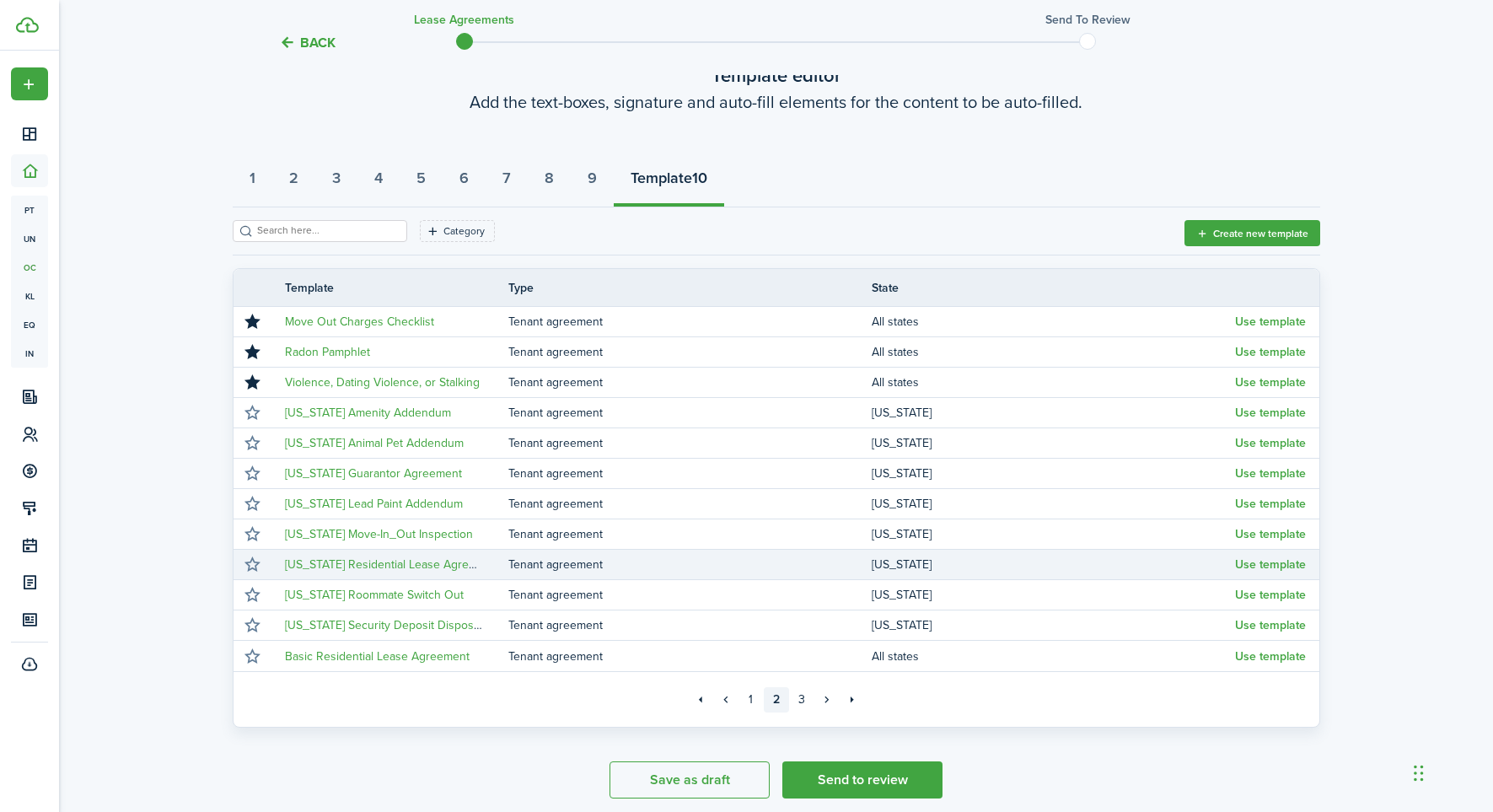
scroll to position [140, 0]
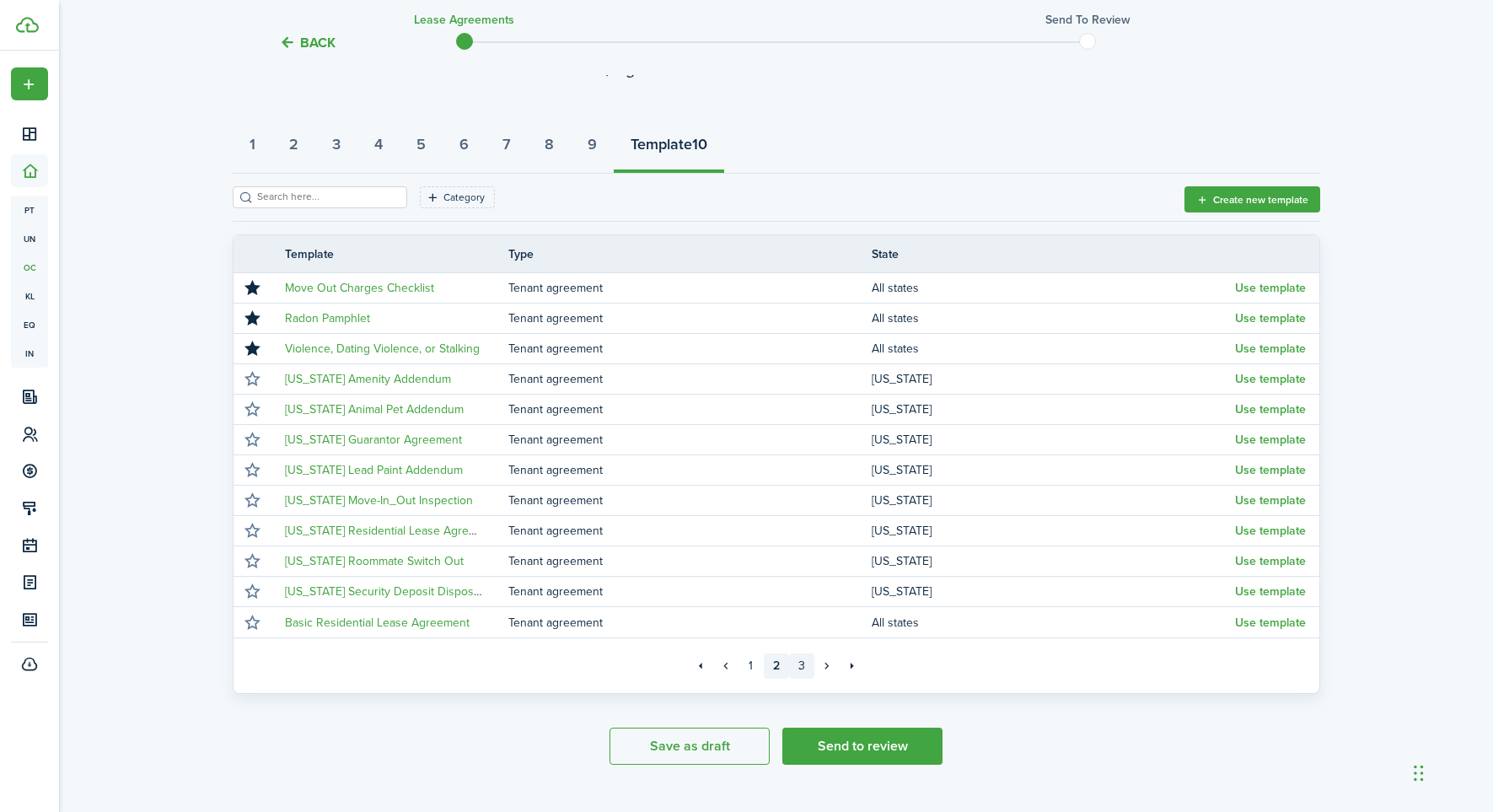
click at [800, 669] on link "3" at bounding box center [801, 666] width 25 height 25
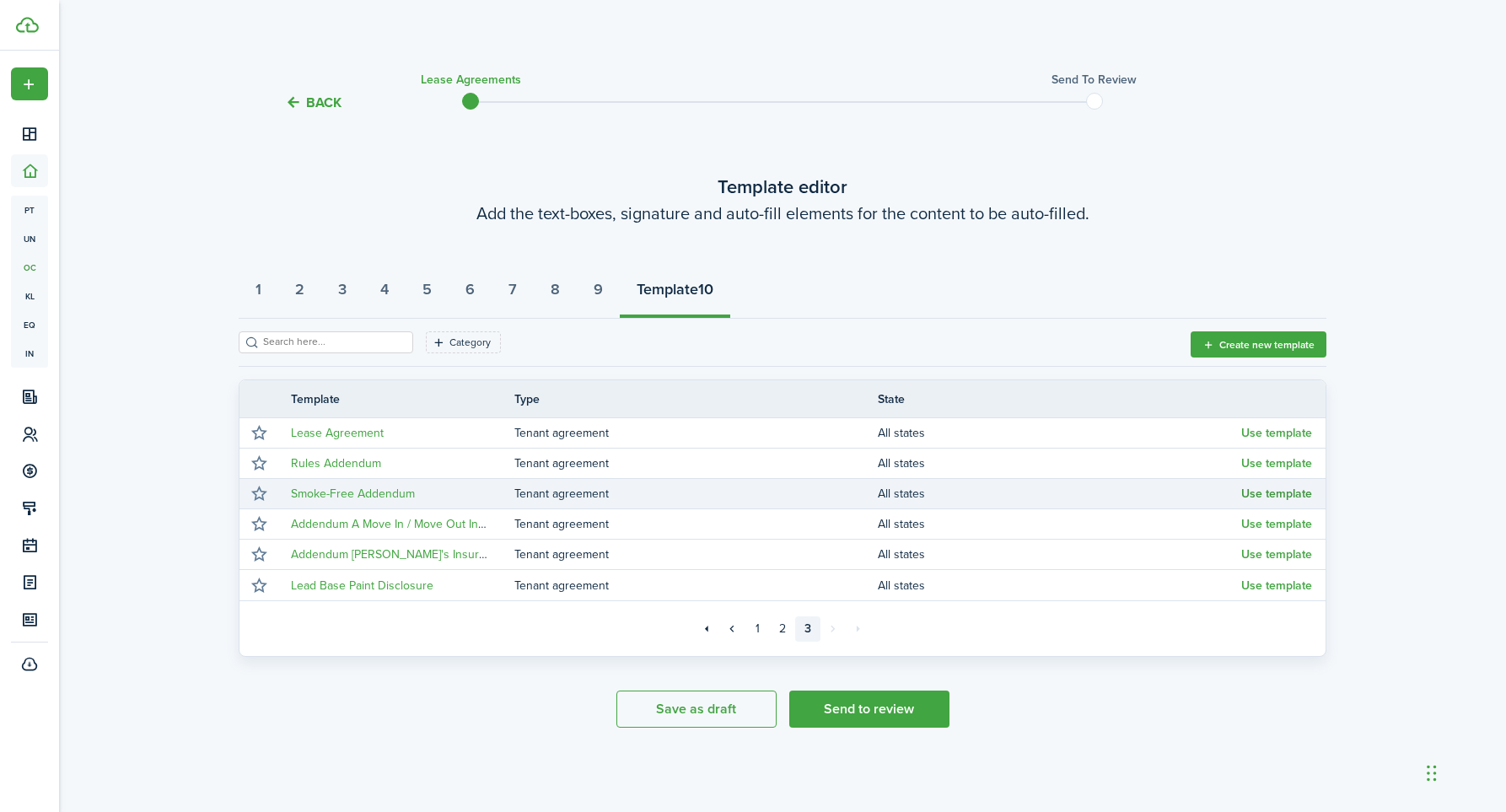
click at [1255, 493] on button "Use template" at bounding box center [1277, 494] width 71 height 14
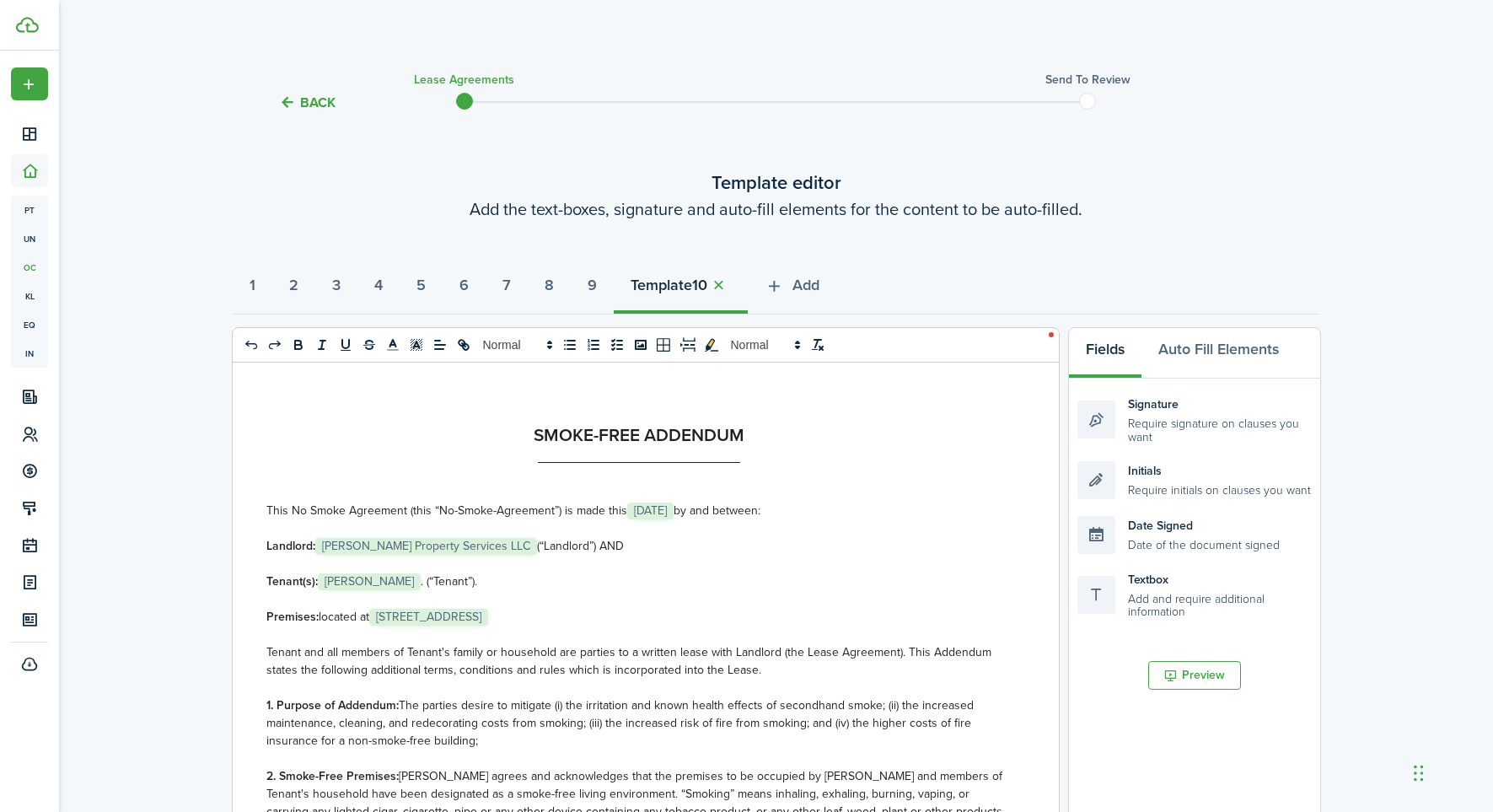
scroll to position [3, 0]
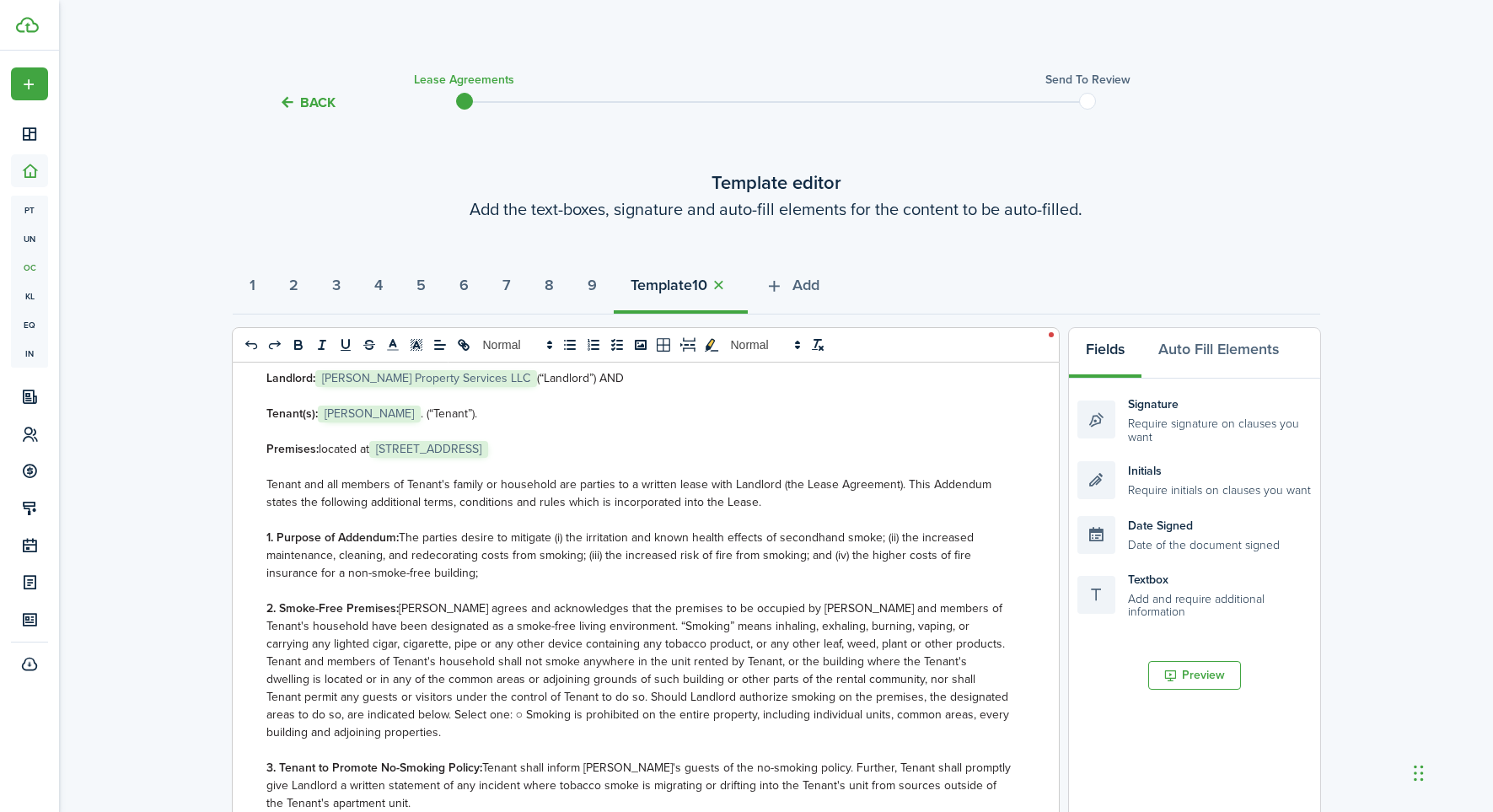
select select "fit"
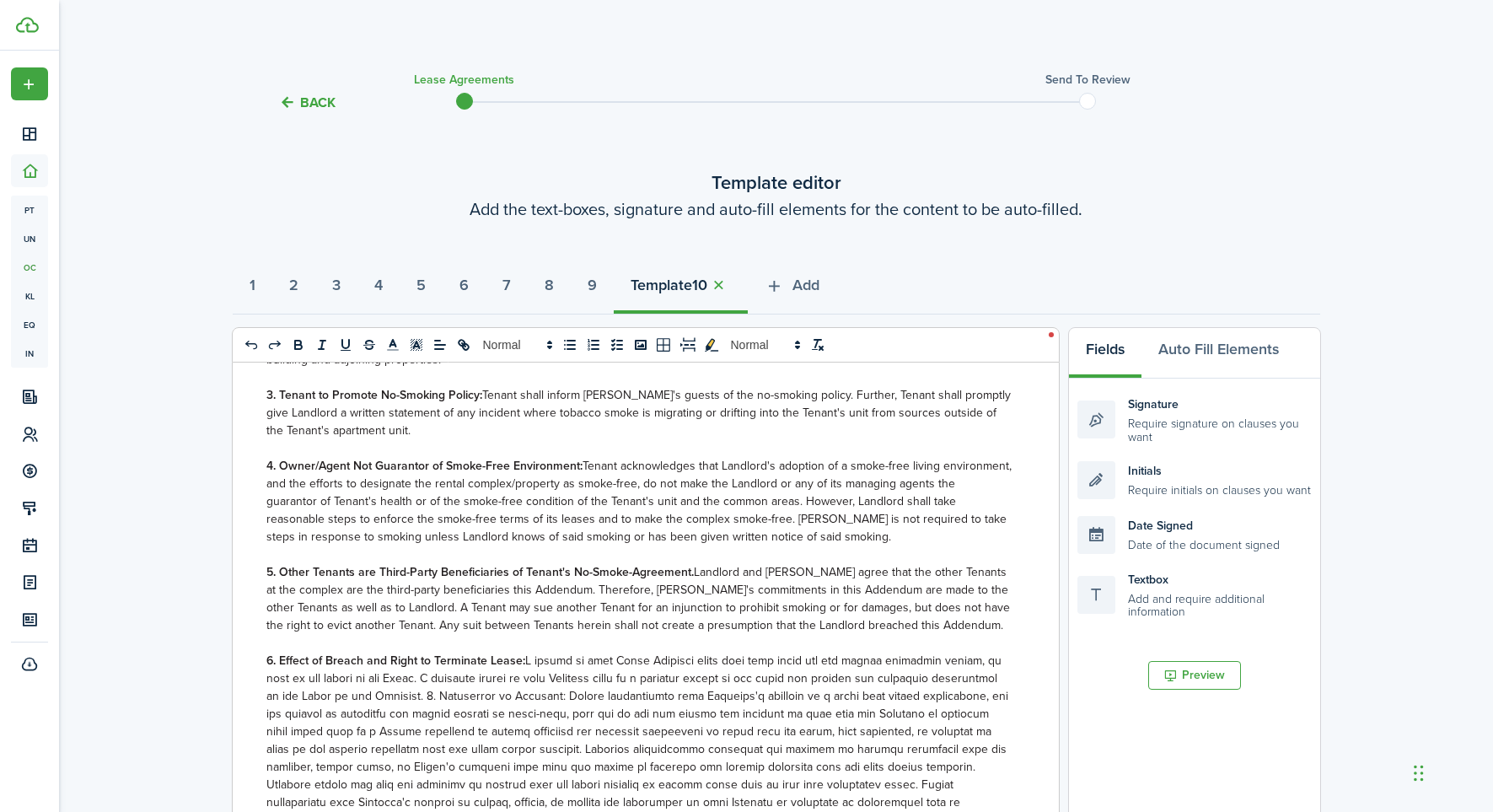
select select "fit"
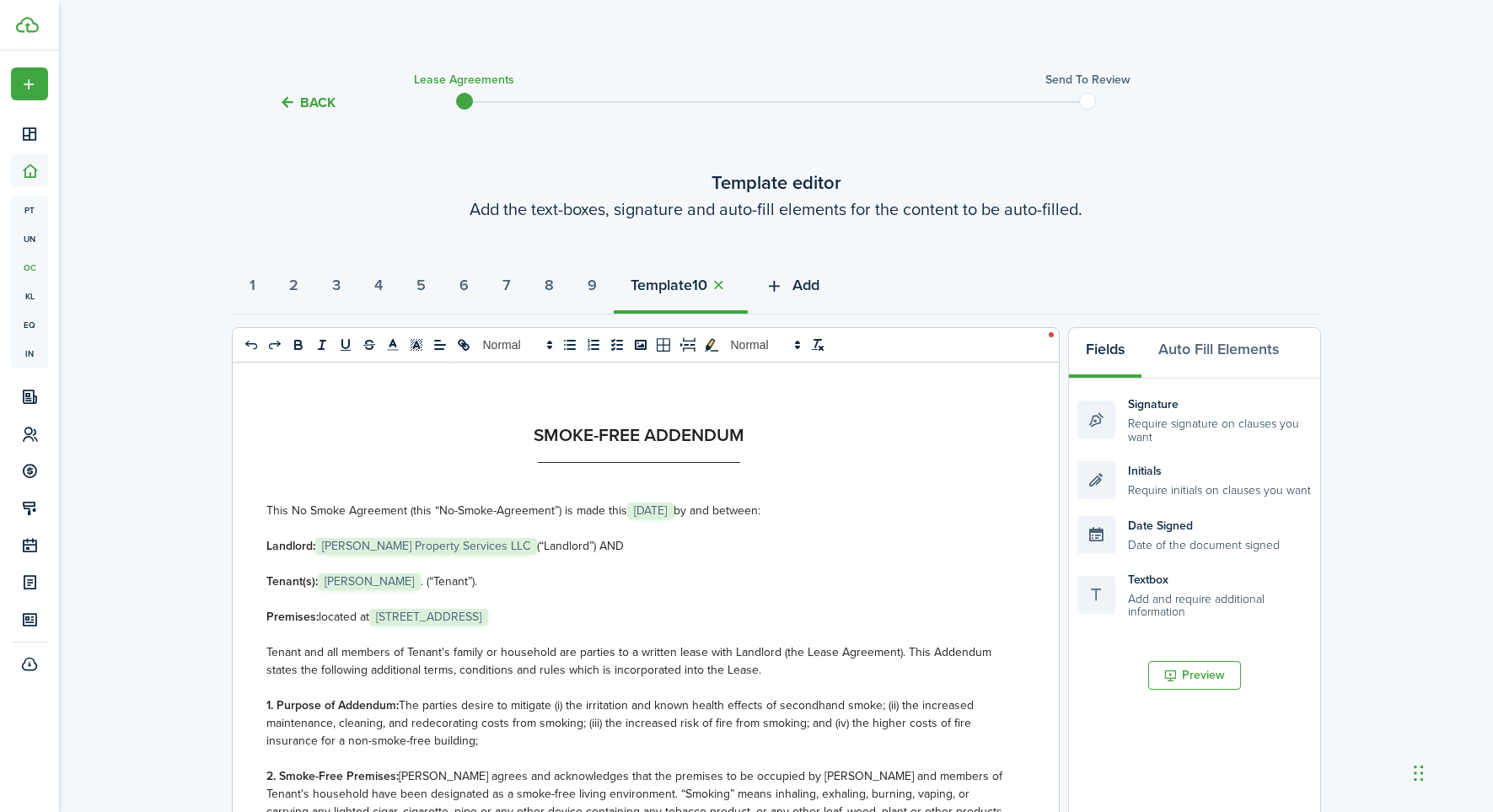
scroll to position [1, 0]
click at [784, 287] on icon "button" at bounding box center [774, 284] width 19 height 18
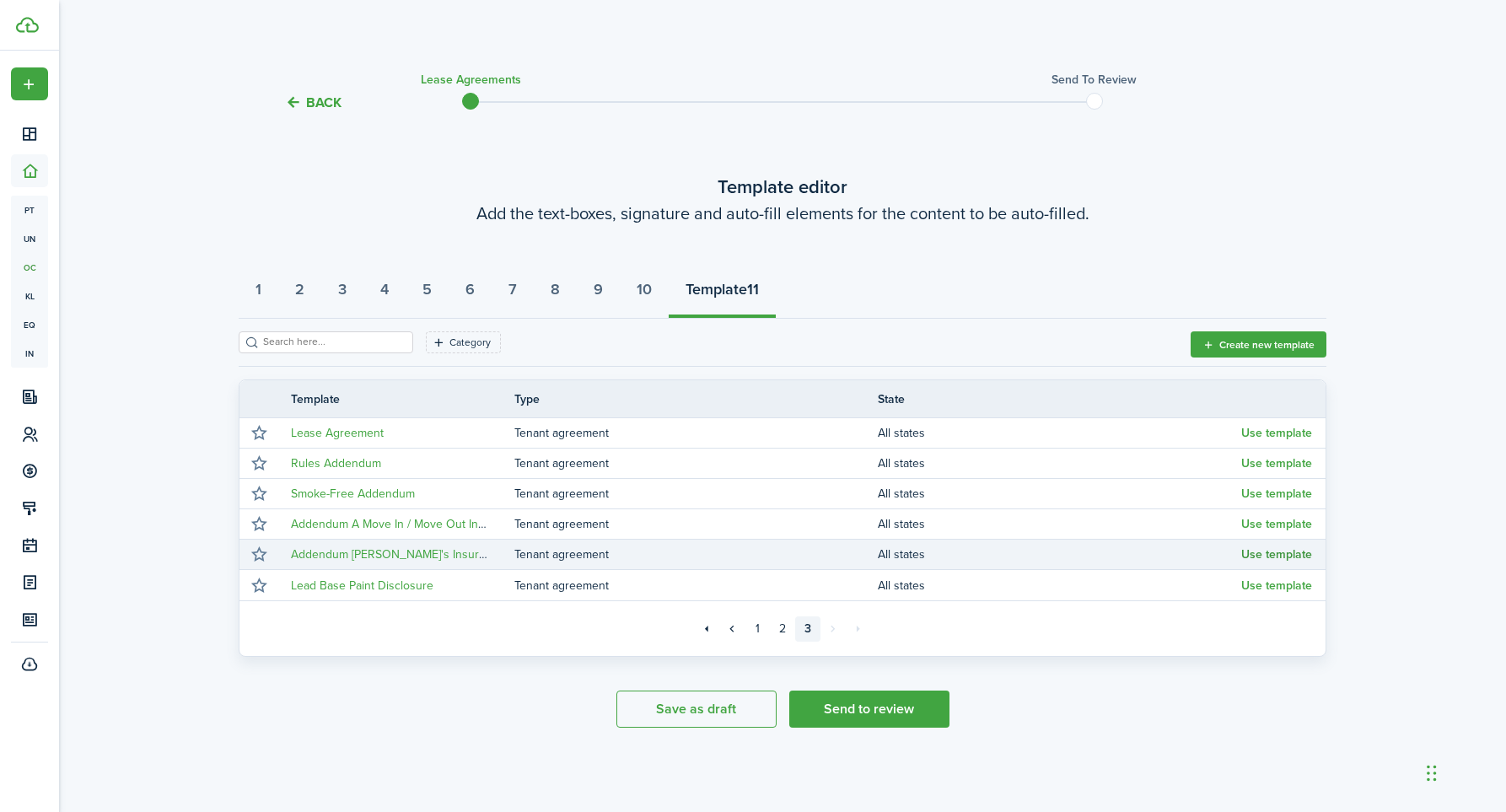
scroll to position [0, 1]
click at [1274, 552] on button "Use template" at bounding box center [1277, 555] width 71 height 14
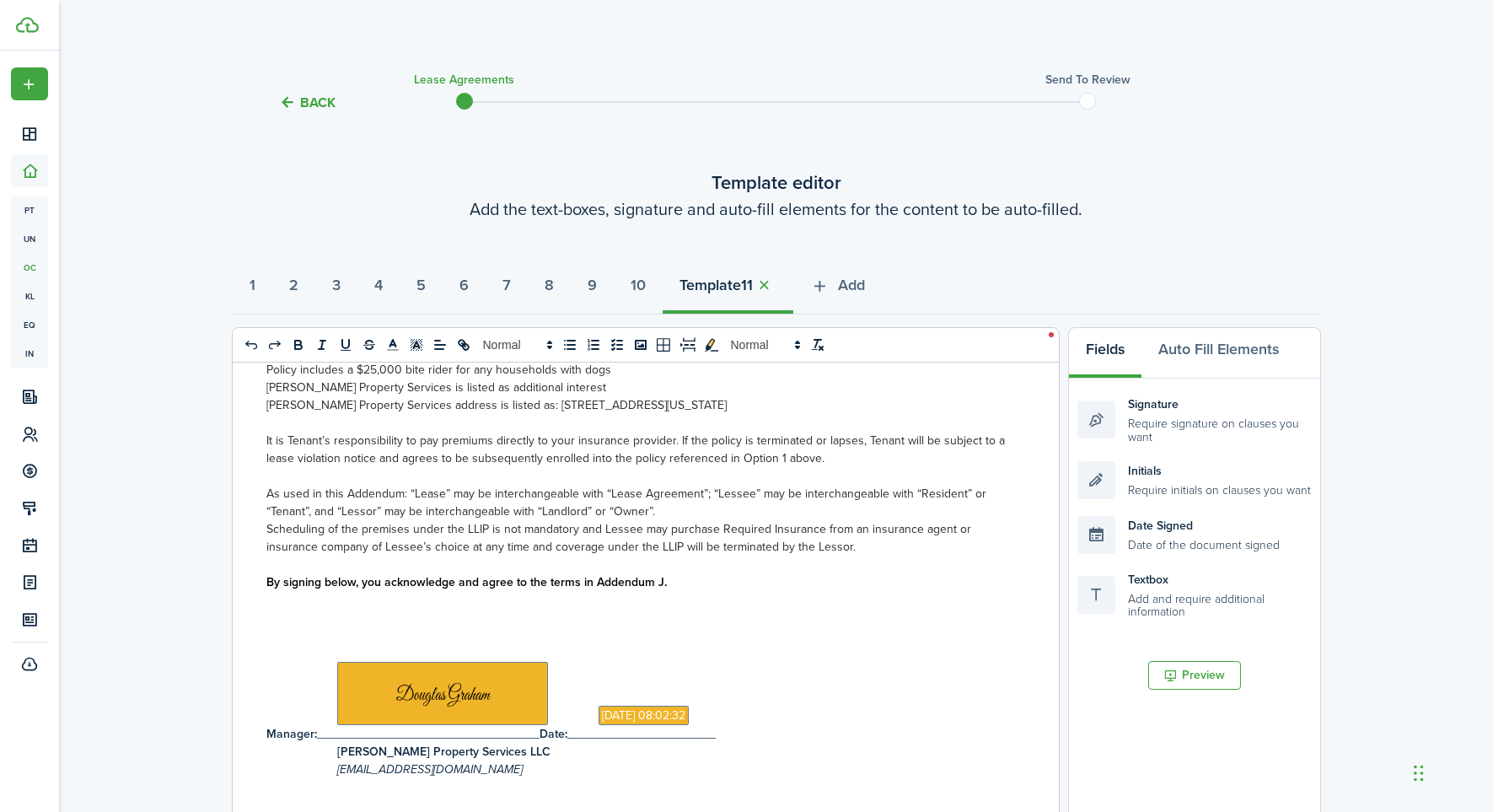
scroll to position [417, 0]
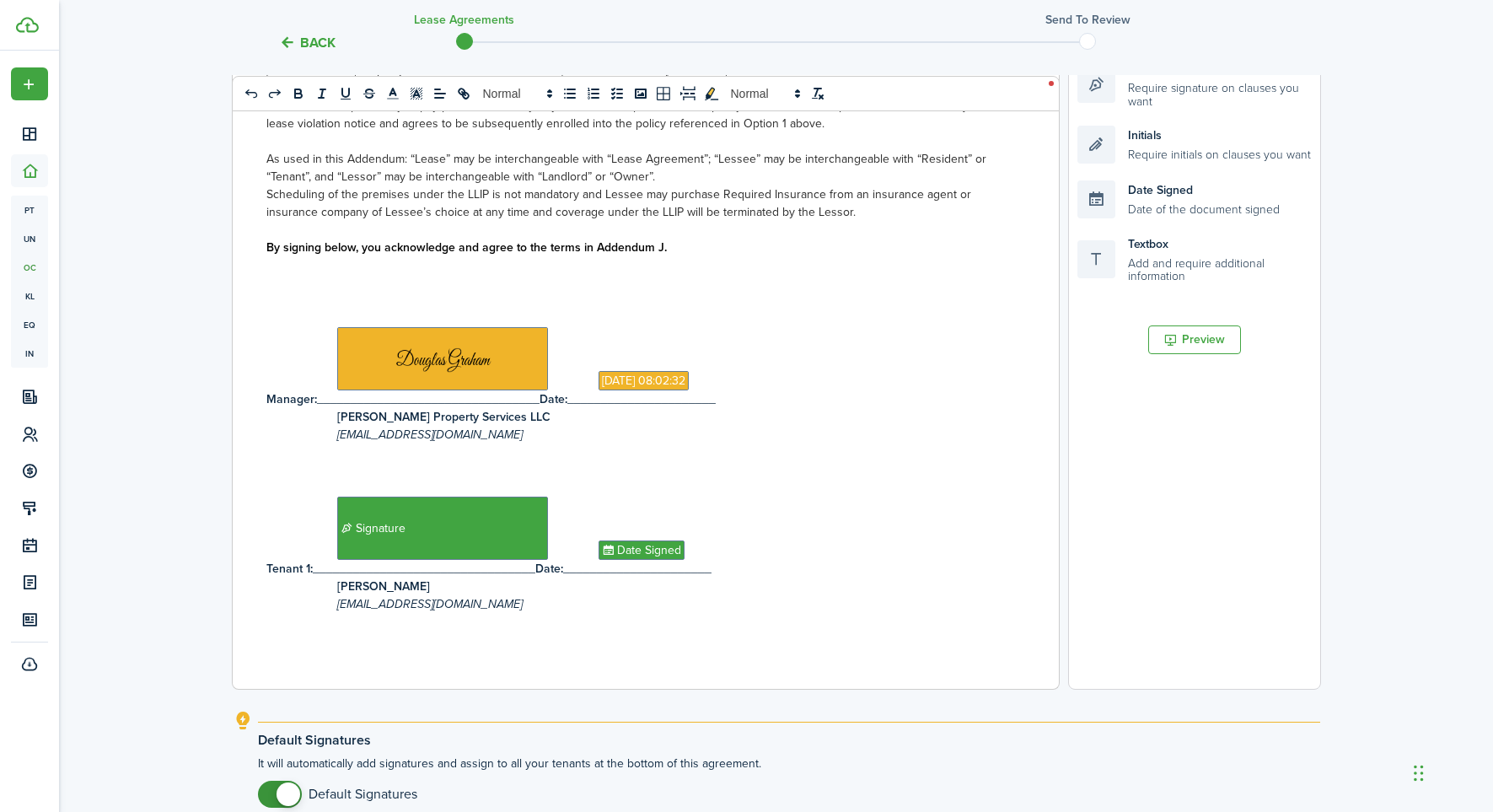
select select "fit"
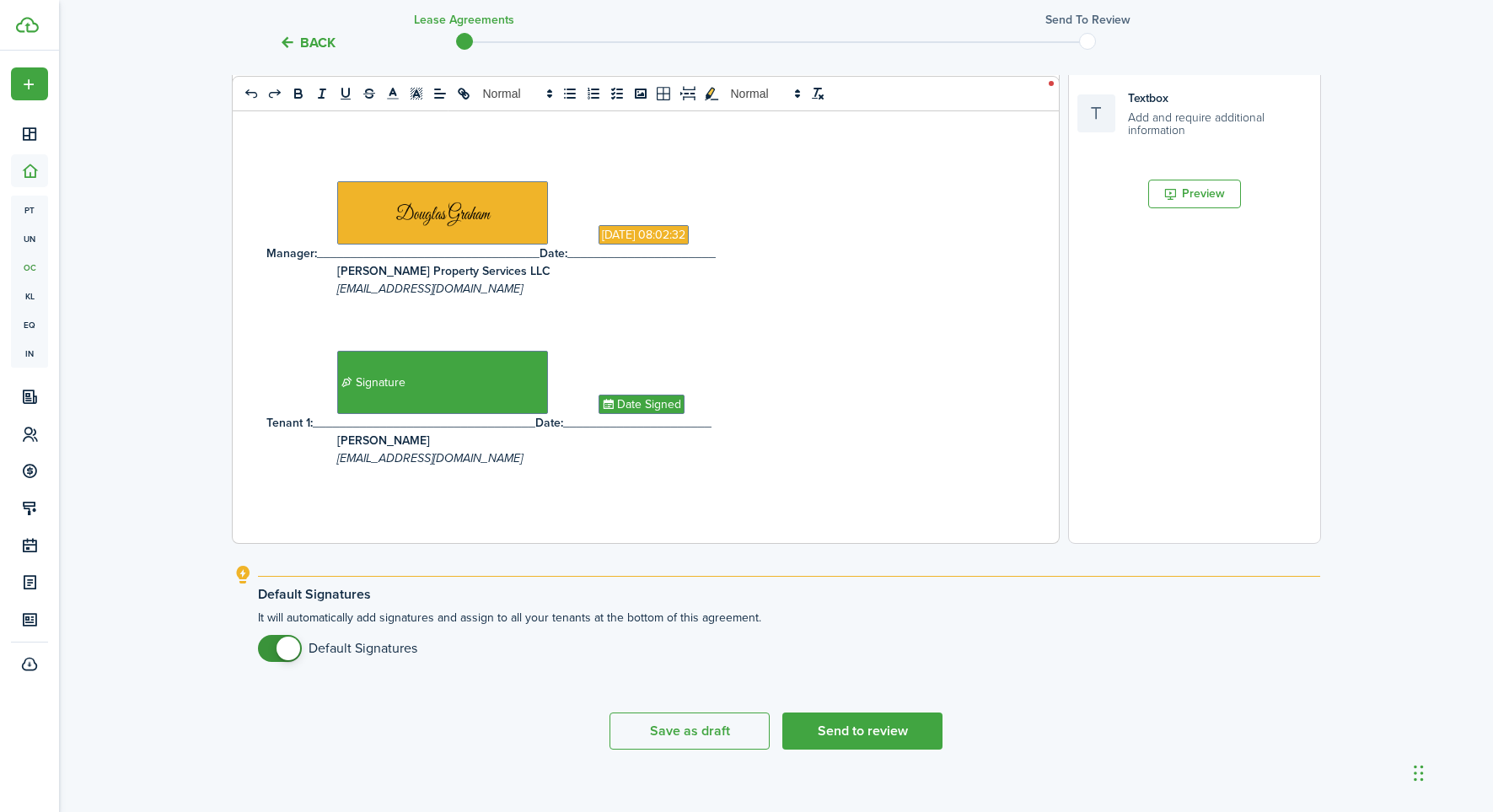
scroll to position [484, 0]
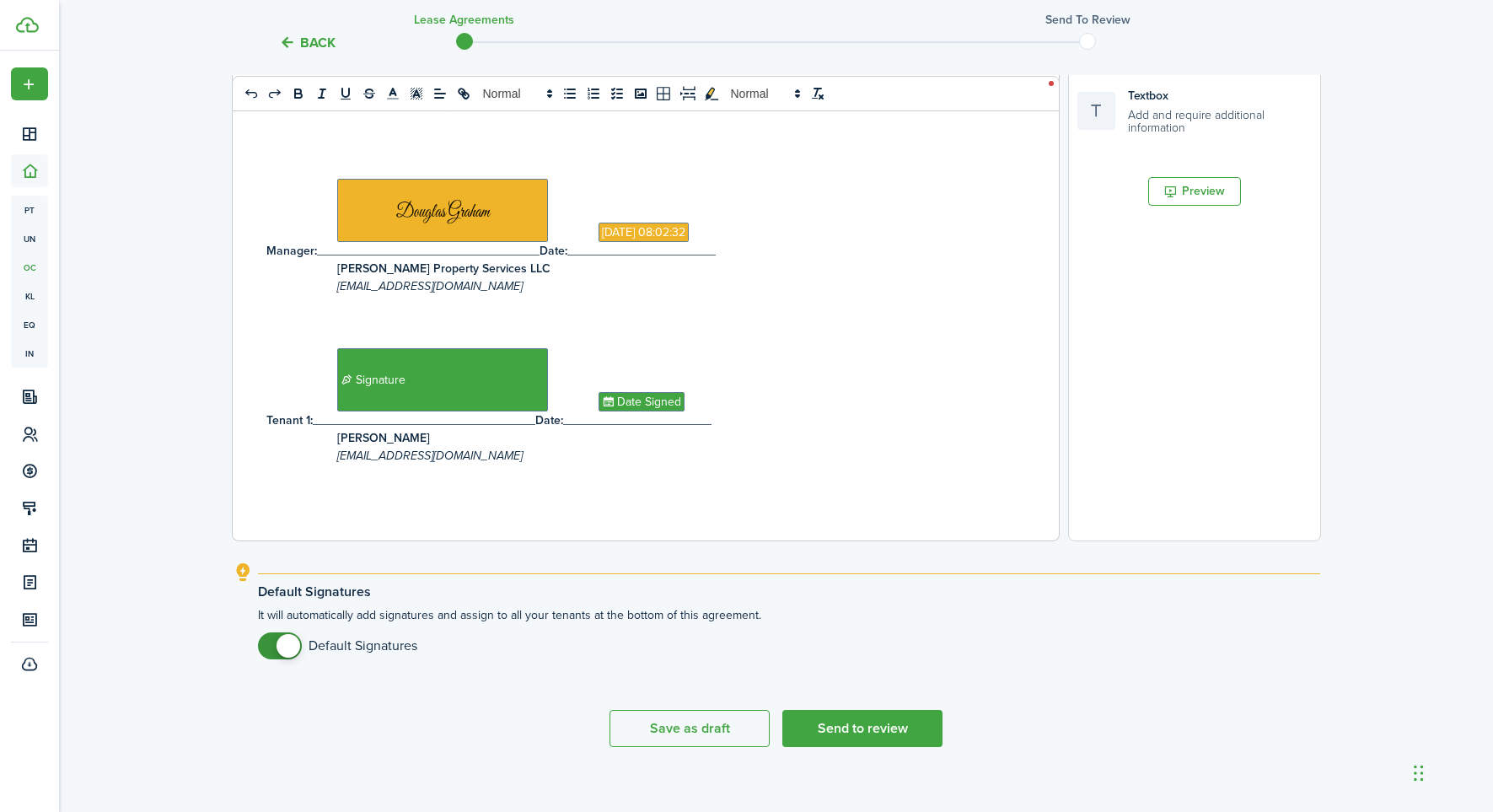
select select "fit"
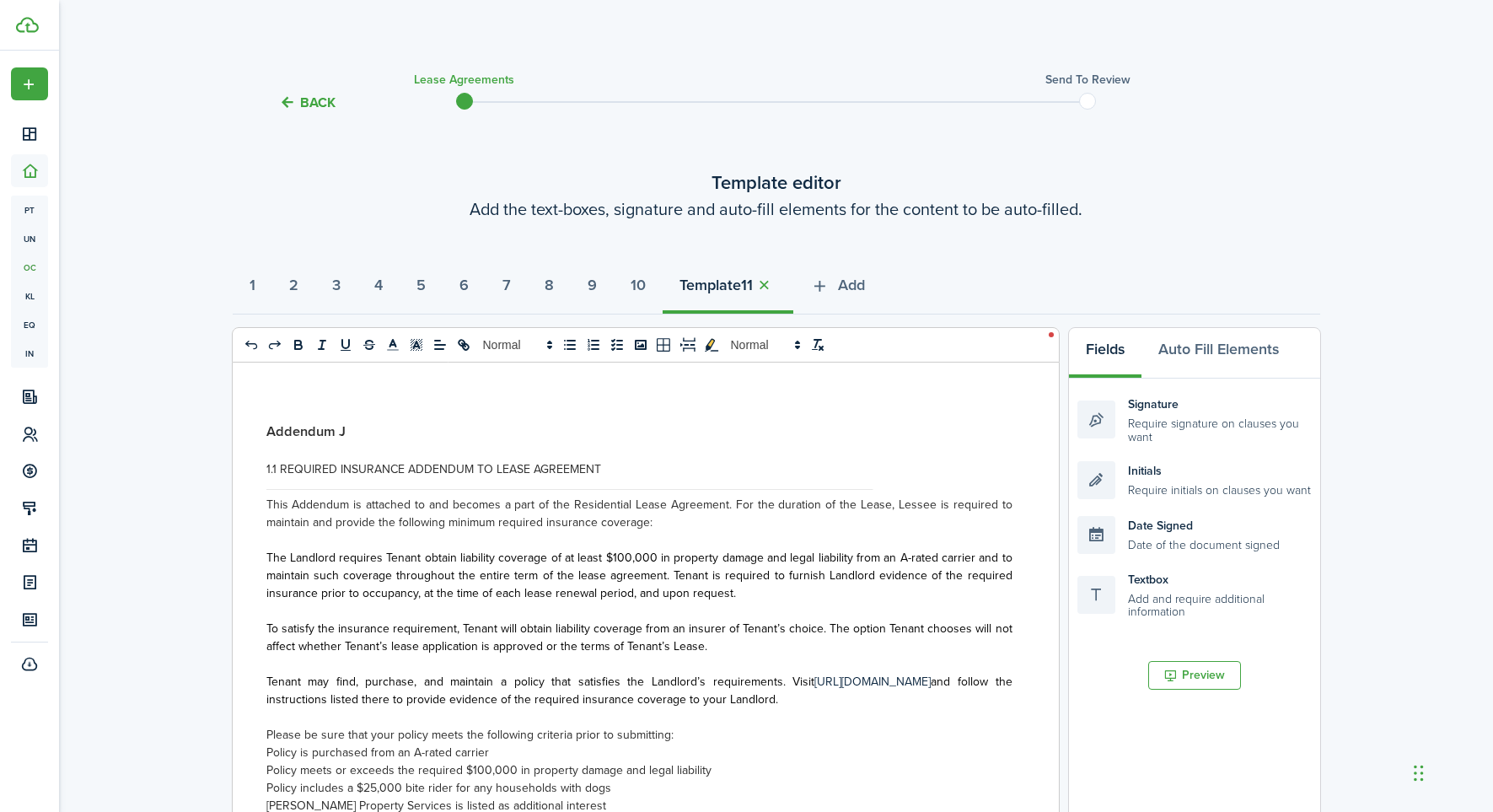
scroll to position [0, 0]
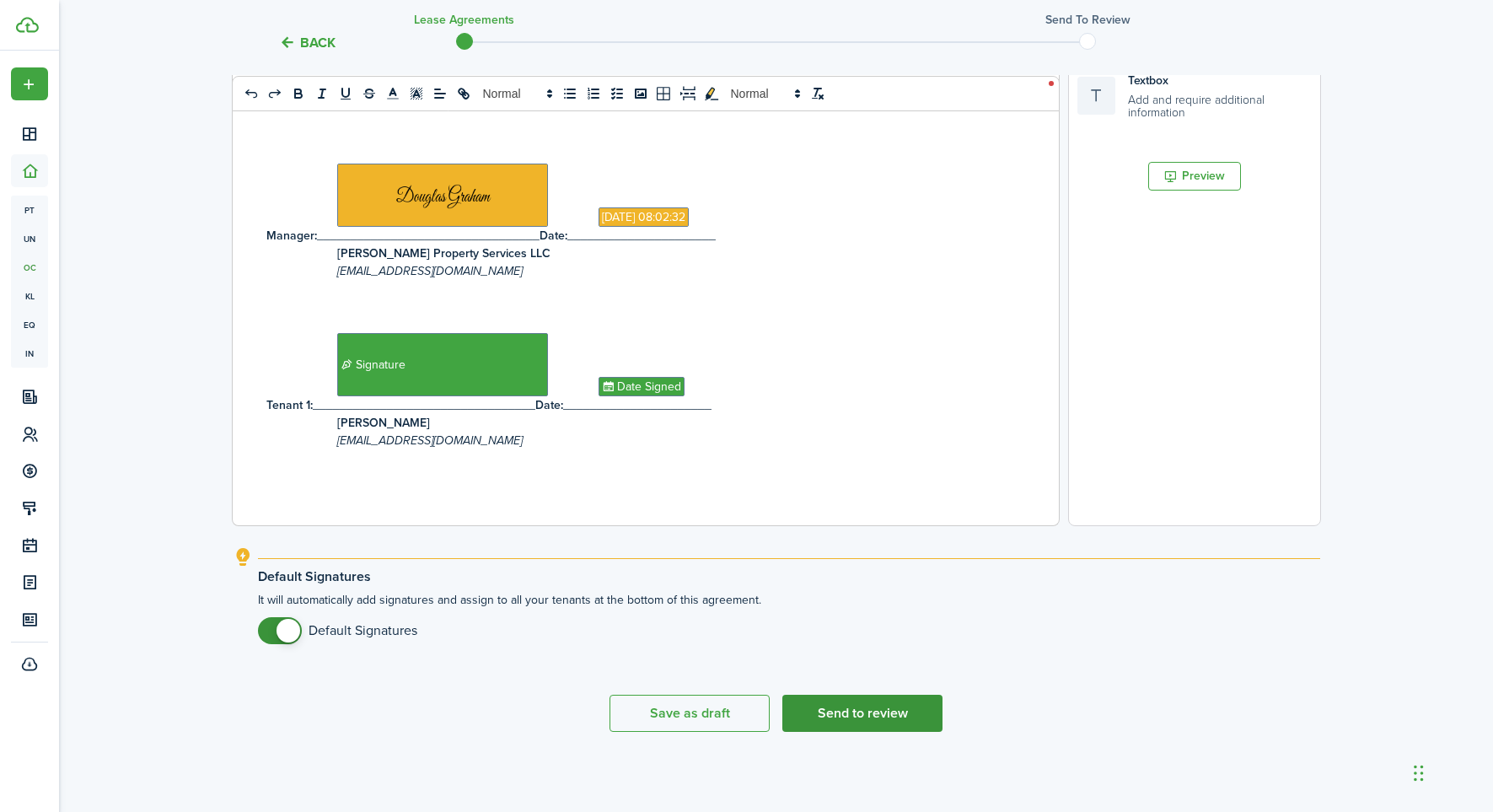
click at [847, 717] on button "Send to review" at bounding box center [862, 712] width 160 height 37
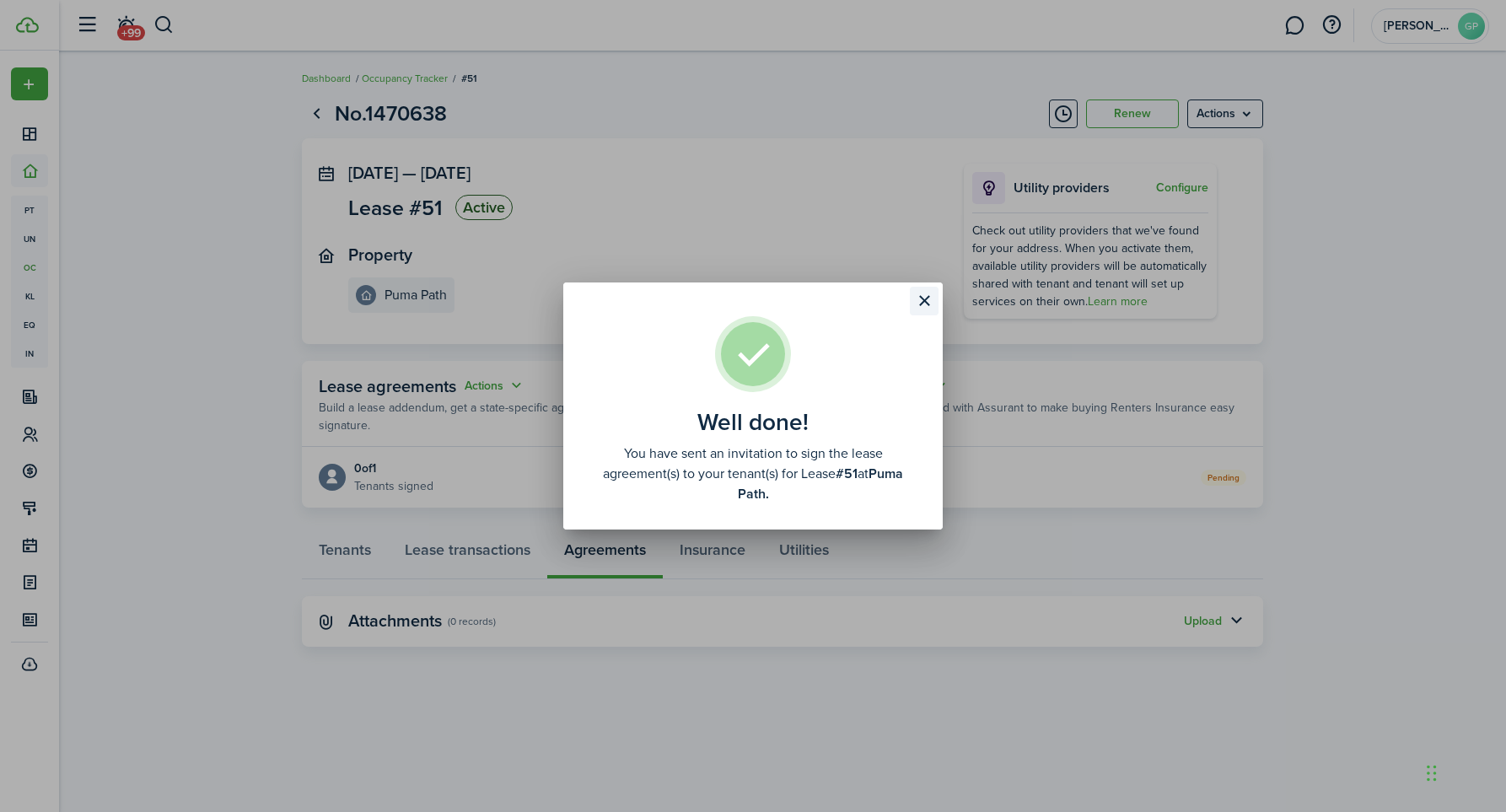
click at [926, 298] on button "Close modal" at bounding box center [923, 301] width 29 height 29
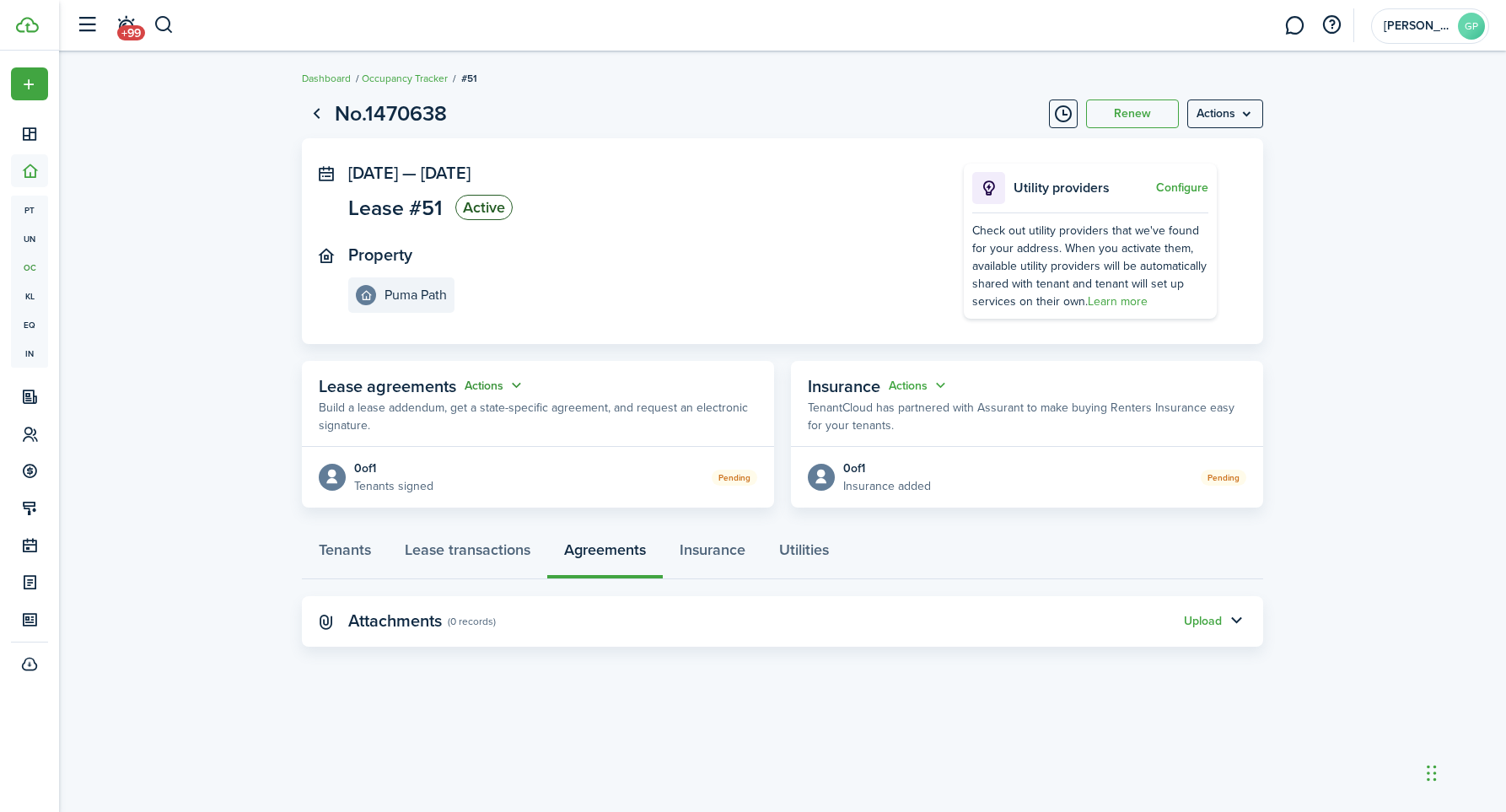
click at [513, 386] on button "Actions" at bounding box center [495, 386] width 61 height 19
click at [412, 413] on link "Edit" at bounding box center [453, 418] width 147 height 29
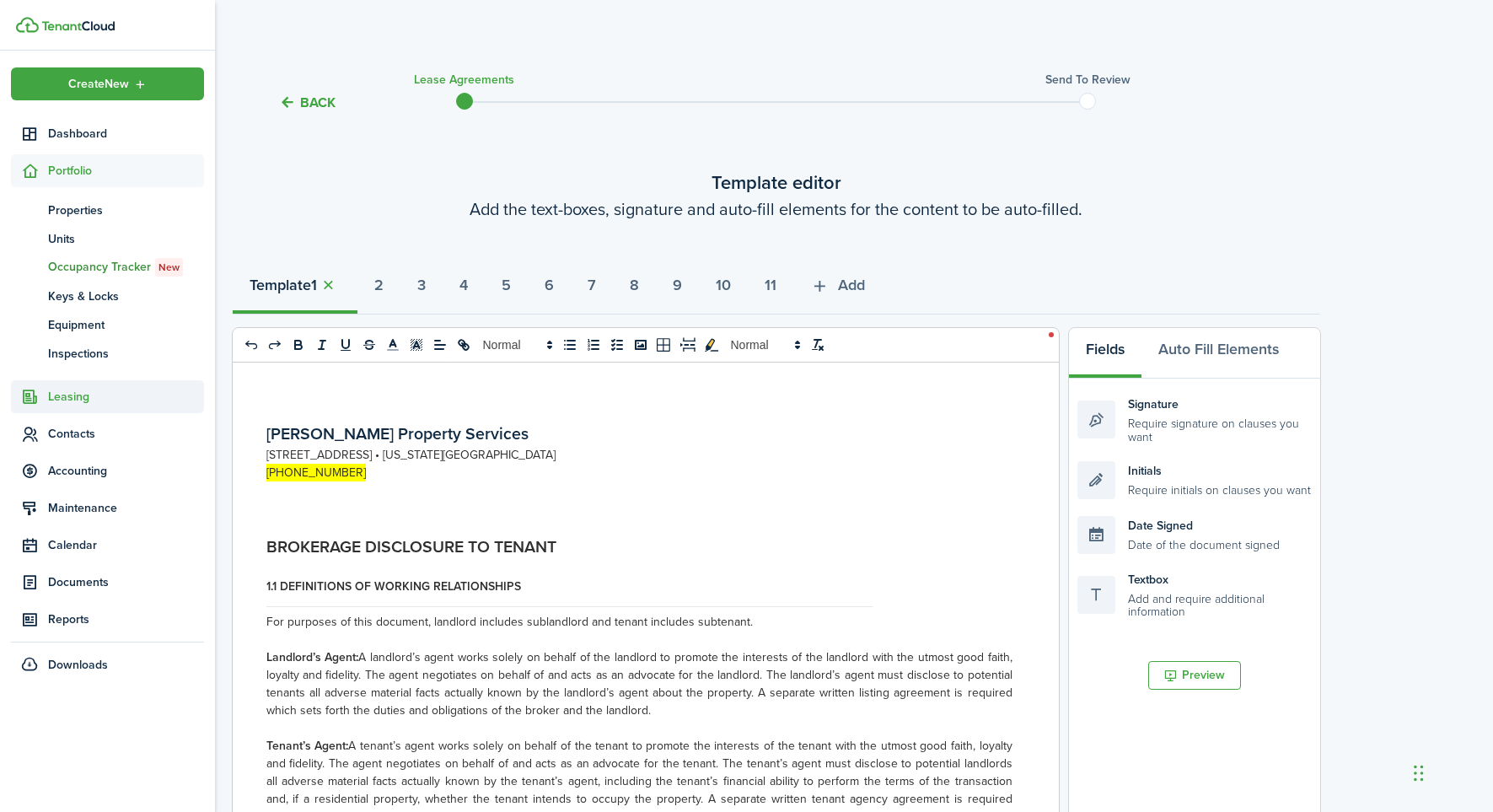
click at [65, 391] on span "Leasing" at bounding box center [126, 396] width 156 height 17
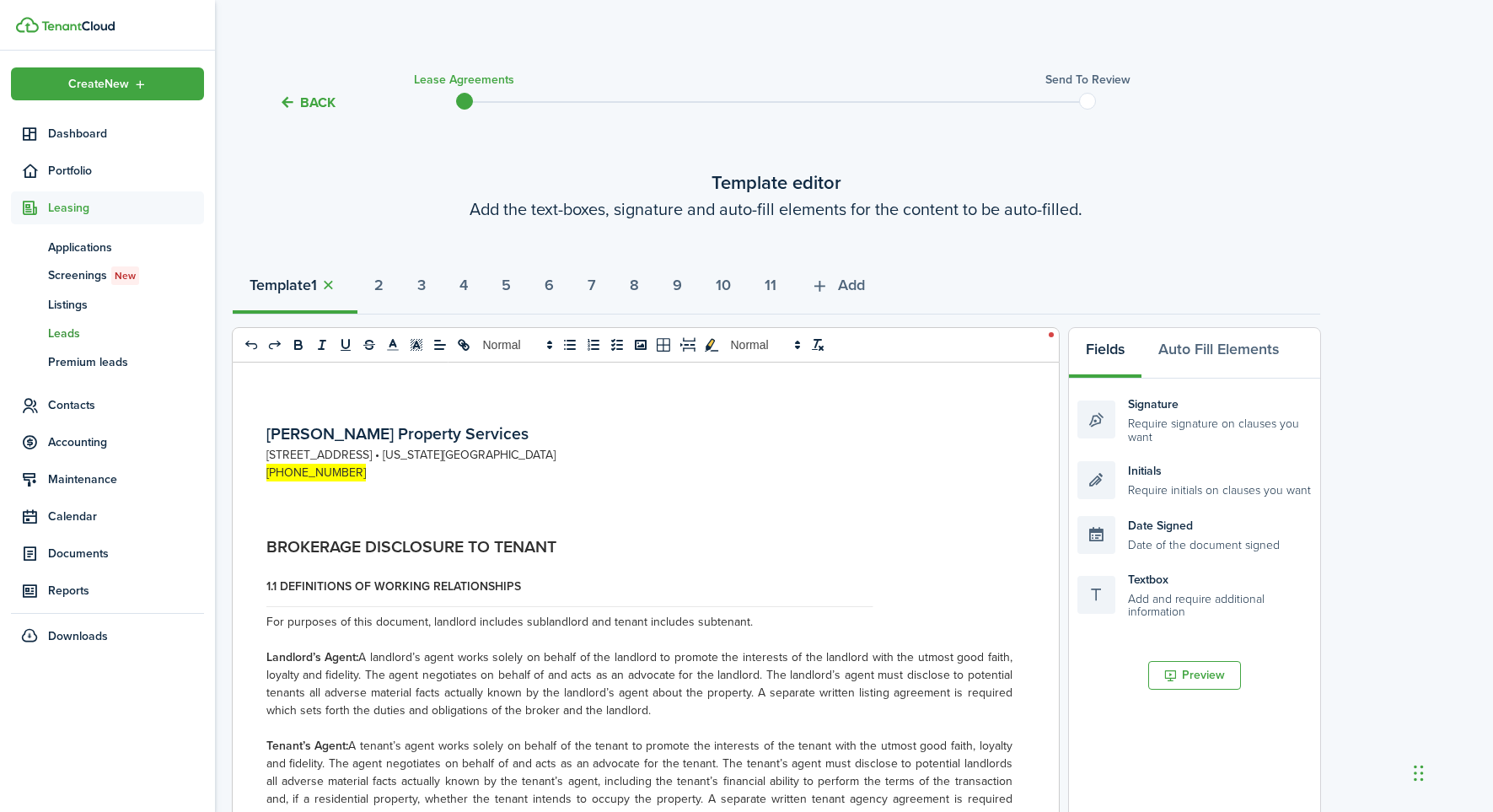
click at [64, 328] on span "Leads" at bounding box center [126, 333] width 156 height 17
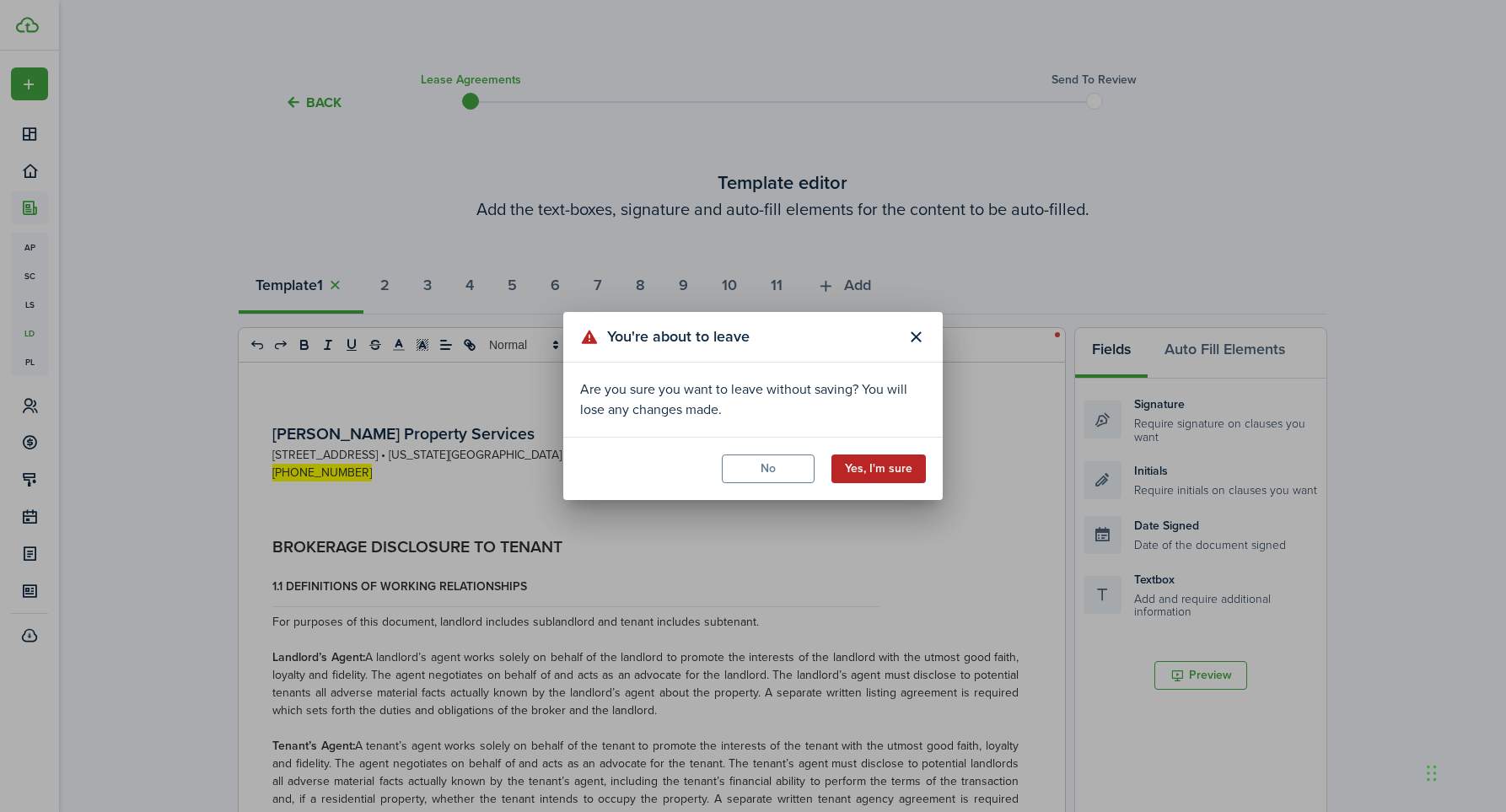
click at [872, 473] on button "Yes, I'm sure" at bounding box center [878, 468] width 95 height 29
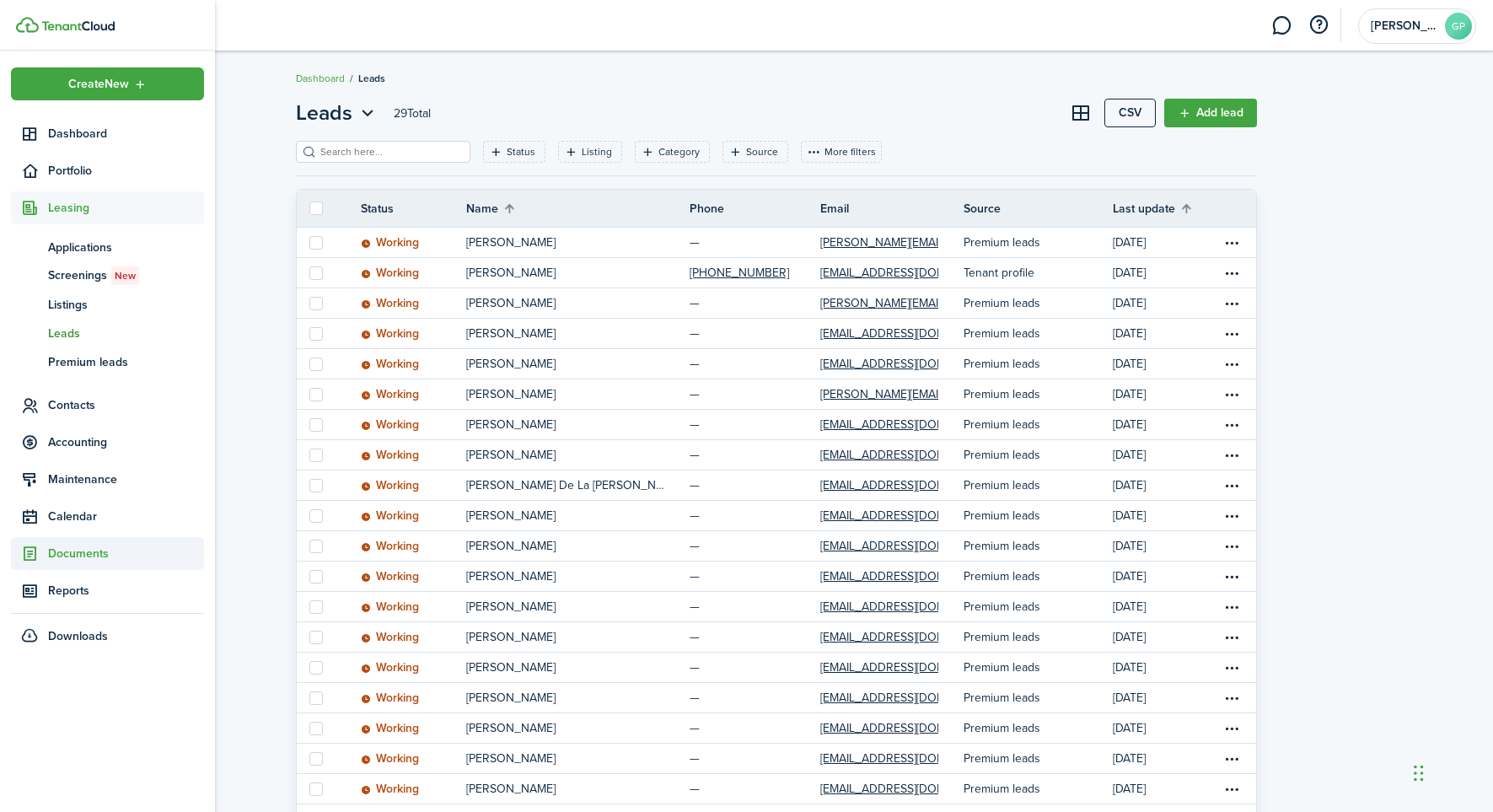
click at [74, 549] on span "Documents" at bounding box center [126, 553] width 156 height 17
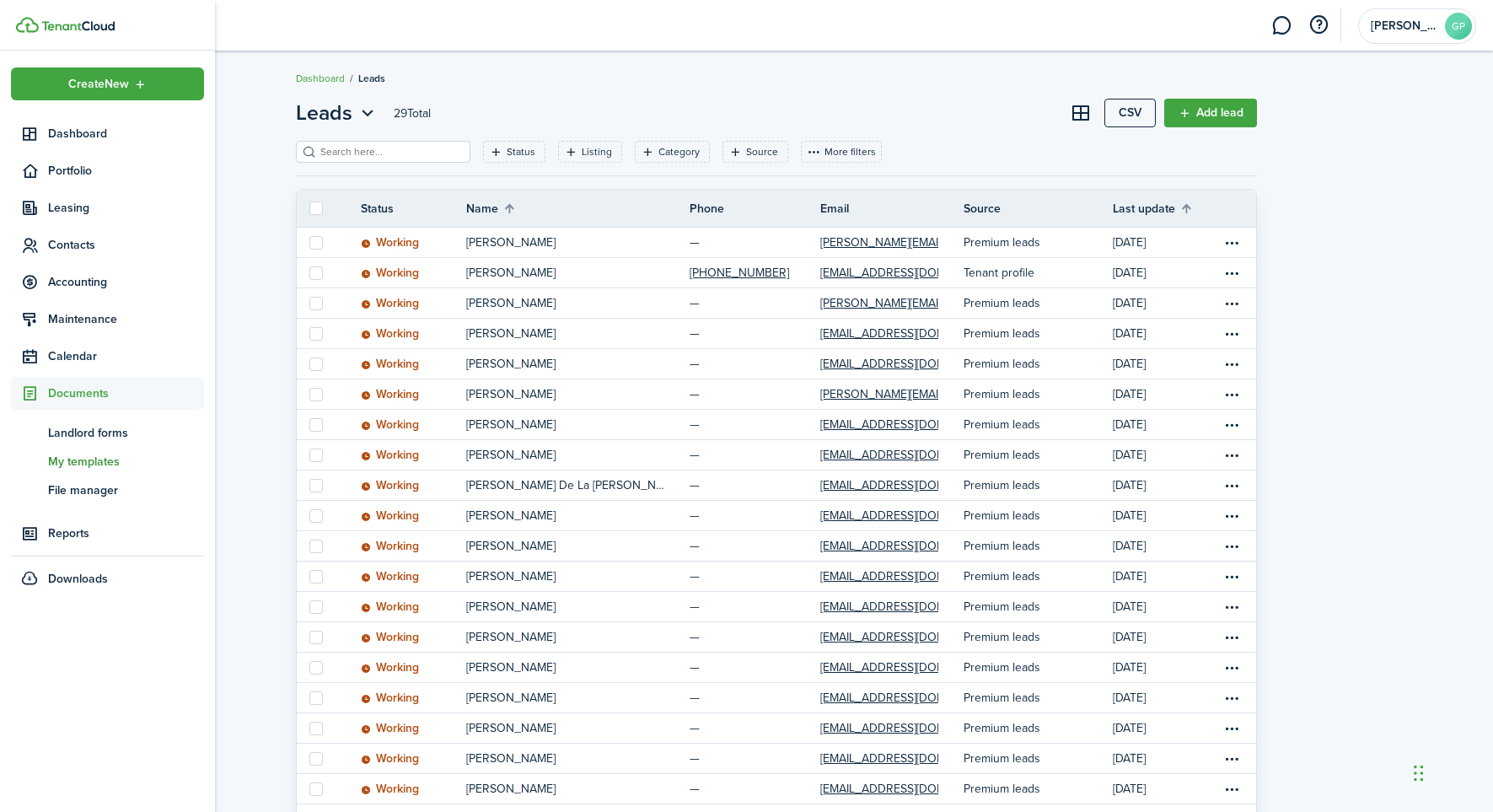
click at [101, 461] on span "My templates" at bounding box center [126, 461] width 156 height 17
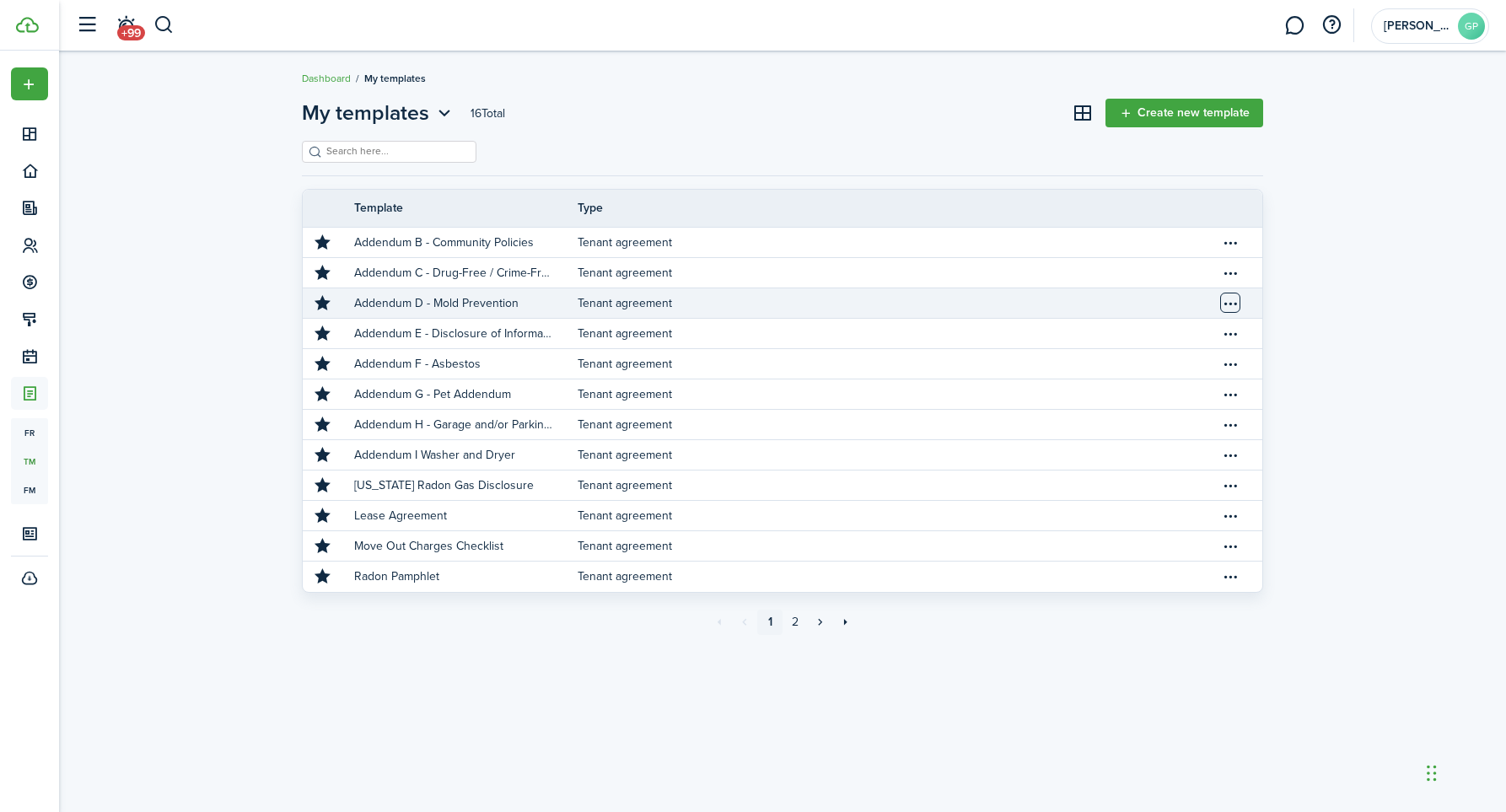
click at [1231, 300] on table-menu-btn-icon "Open menu" at bounding box center [1229, 302] width 20 height 20
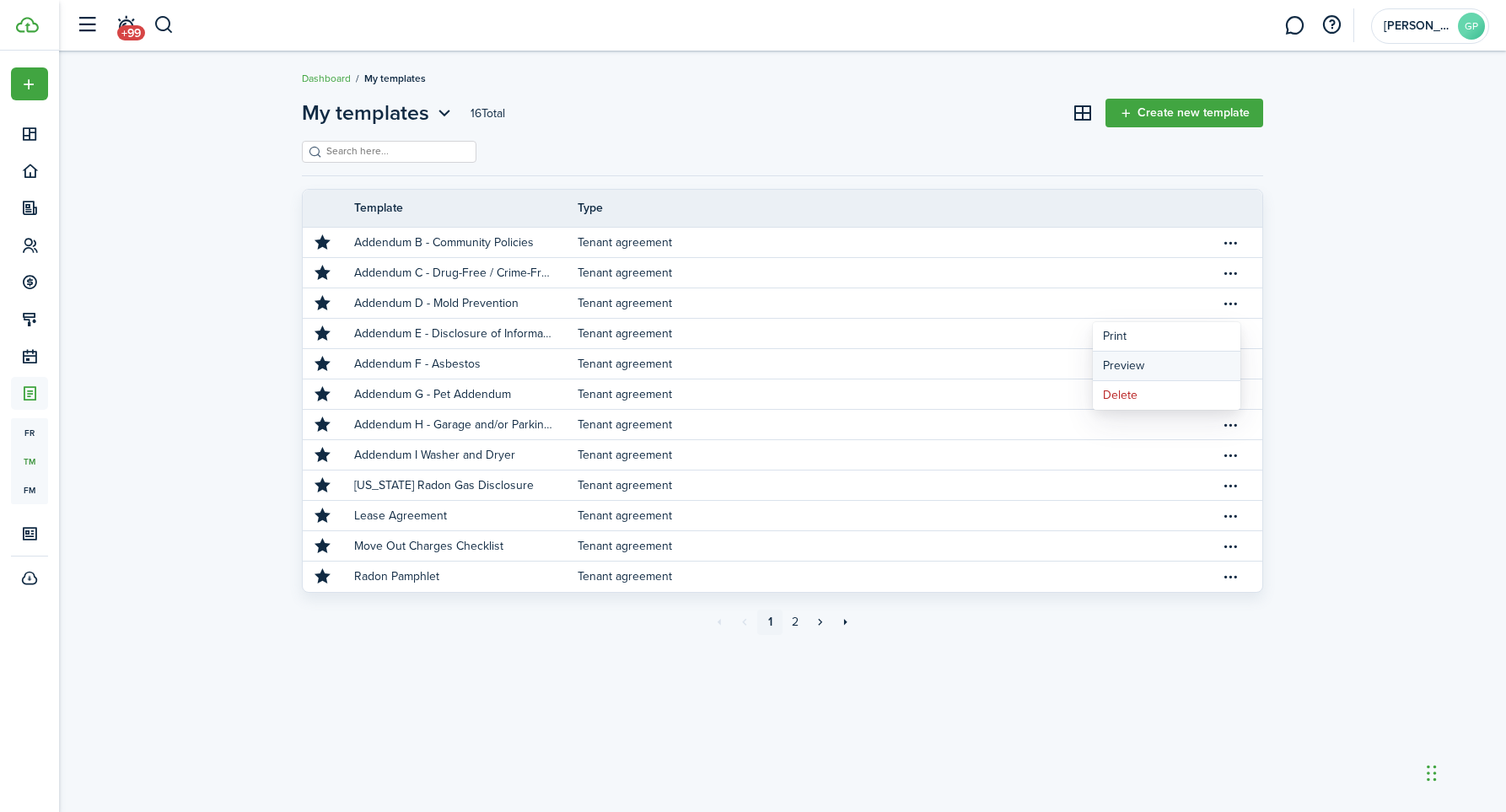
click at [1119, 364] on button "Preview" at bounding box center [1166, 367] width 147 height 29
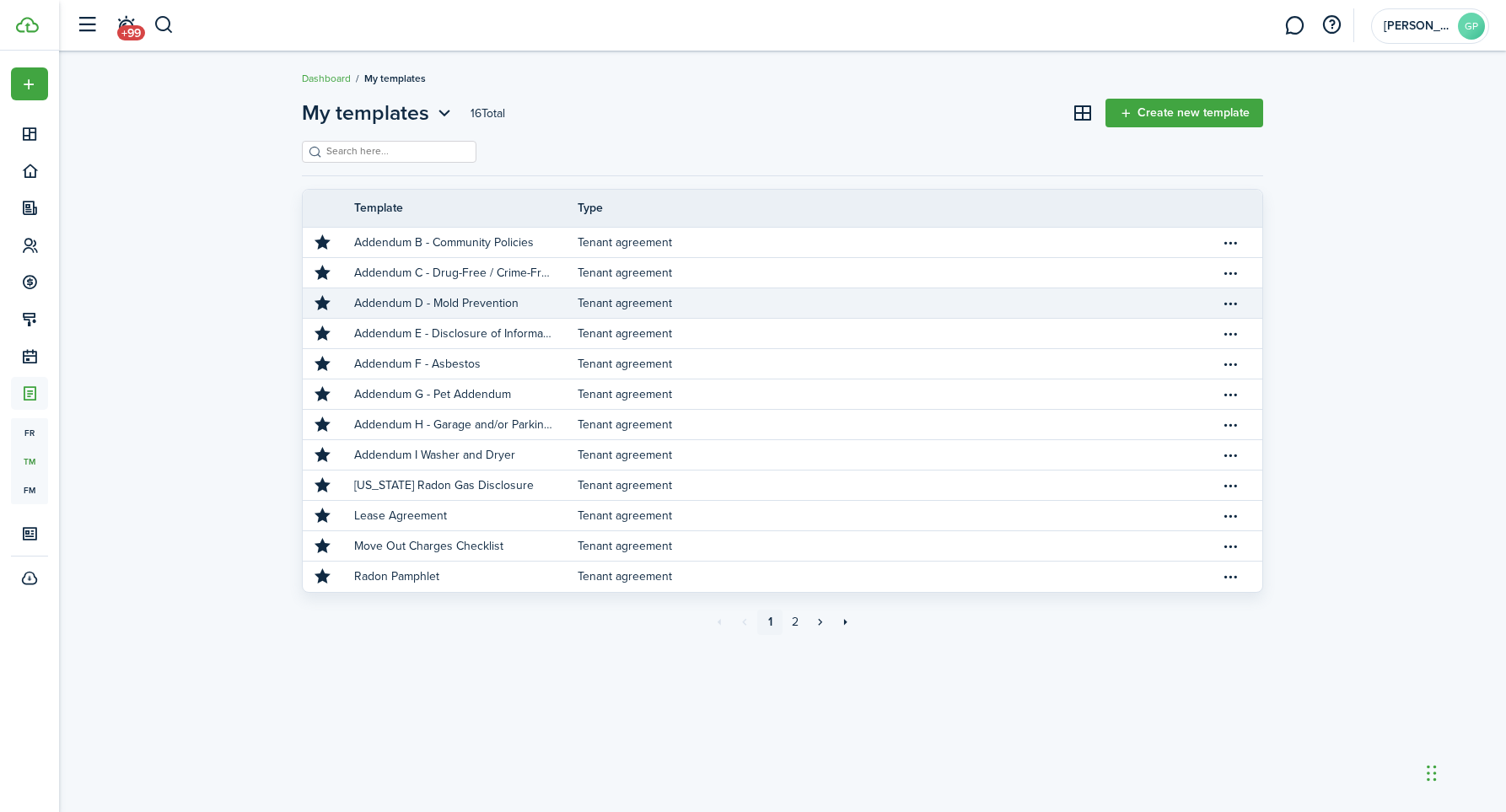
click at [483, 304] on p "Addendum D - Mold Prevention" at bounding box center [436, 302] width 165 height 17
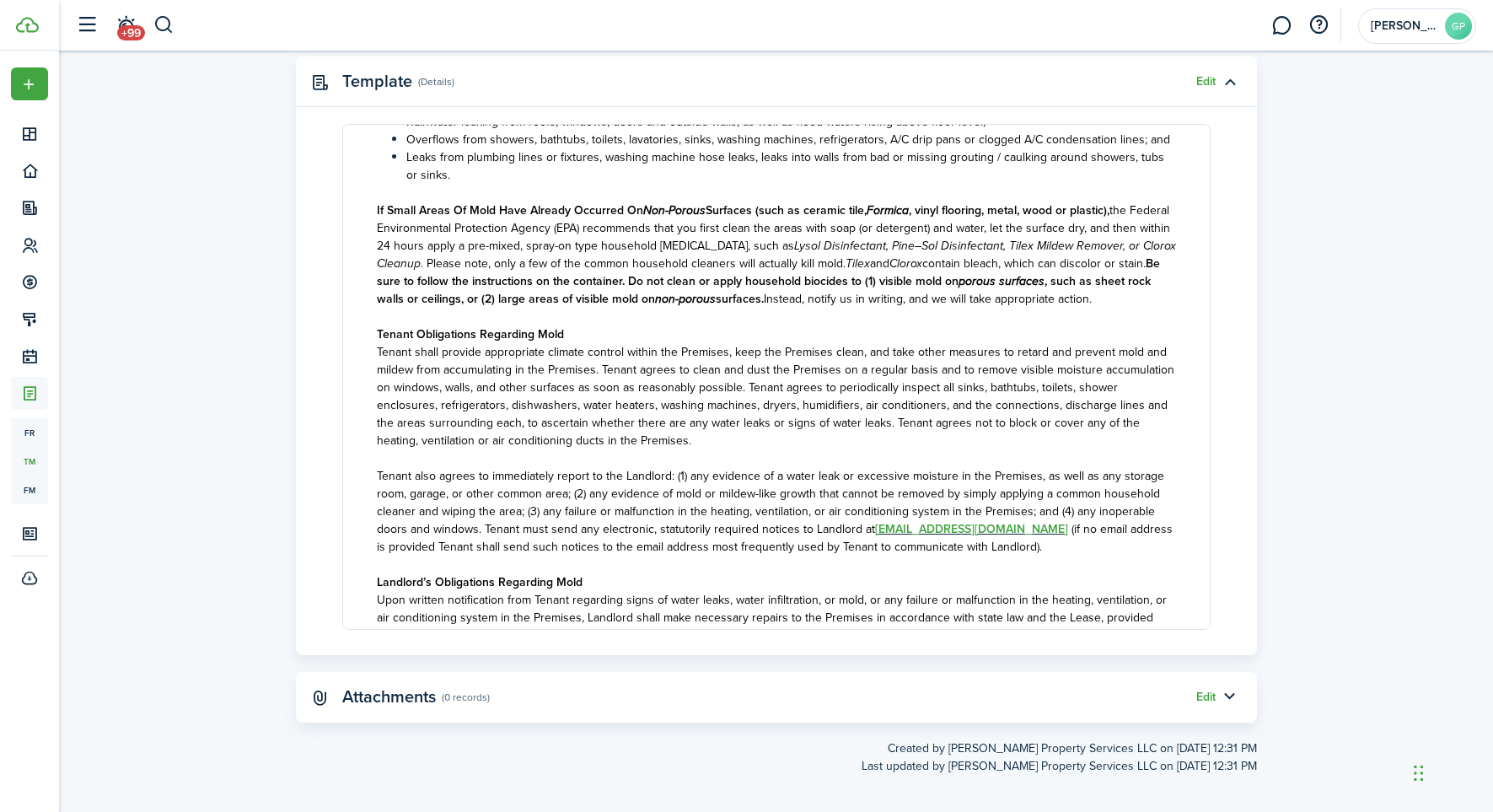
scroll to position [635, 0]
click at [1010, 529] on span "(if no email address is provided Tenant shall send such notices to the email ad…" at bounding box center [775, 536] width 796 height 36
click at [1008, 528] on span "(if no email address is provided Tenant shall send such notices to the email ad…" at bounding box center [775, 536] width 796 height 36
click at [1008, 529] on span "(if no email address is provided Tenant shall send such notices to the email ad…" at bounding box center [775, 536] width 796 height 36
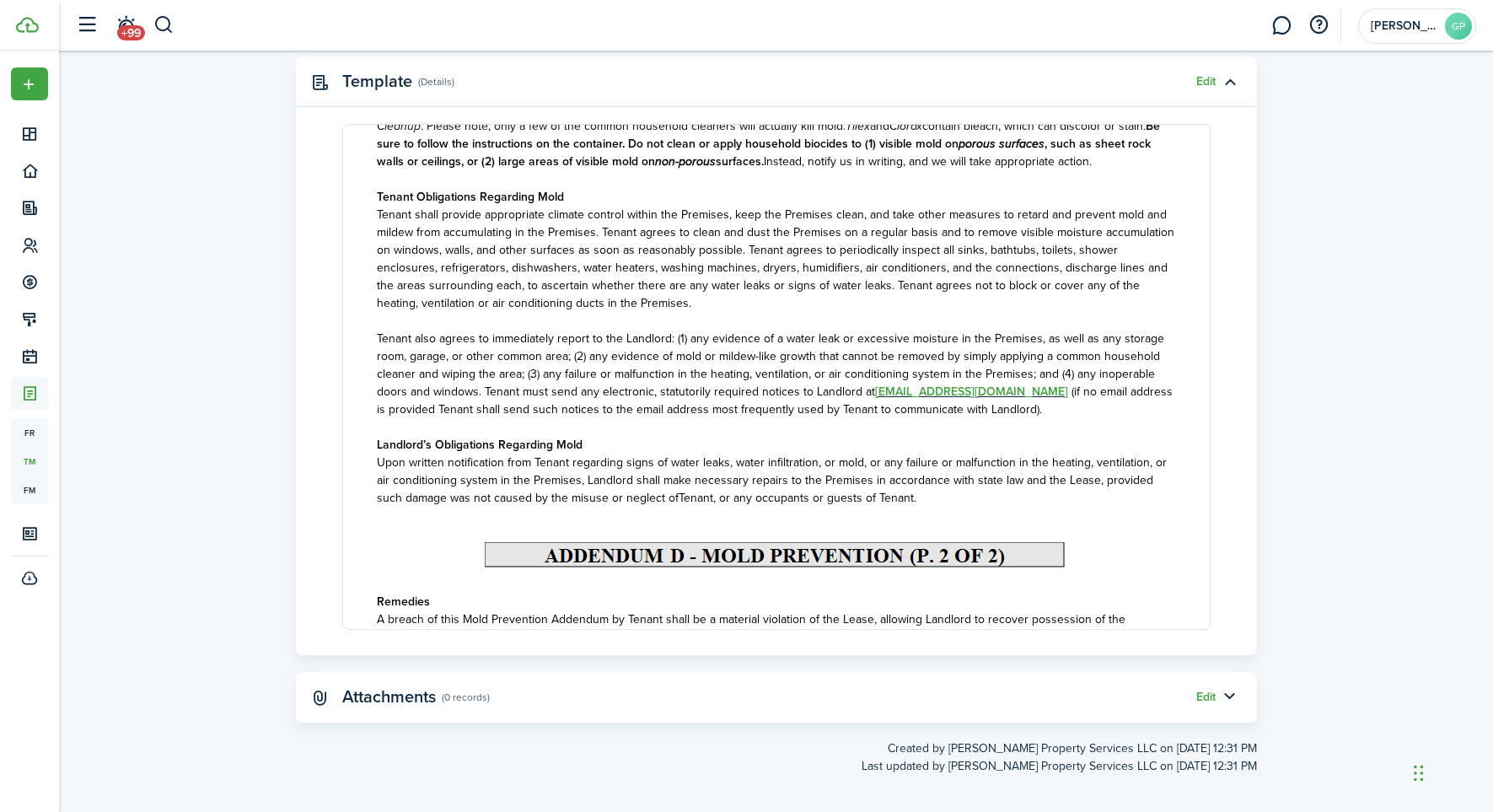
scroll to position [770, 0]
click at [1201, 695] on button "Edit" at bounding box center [1206, 697] width 19 height 14
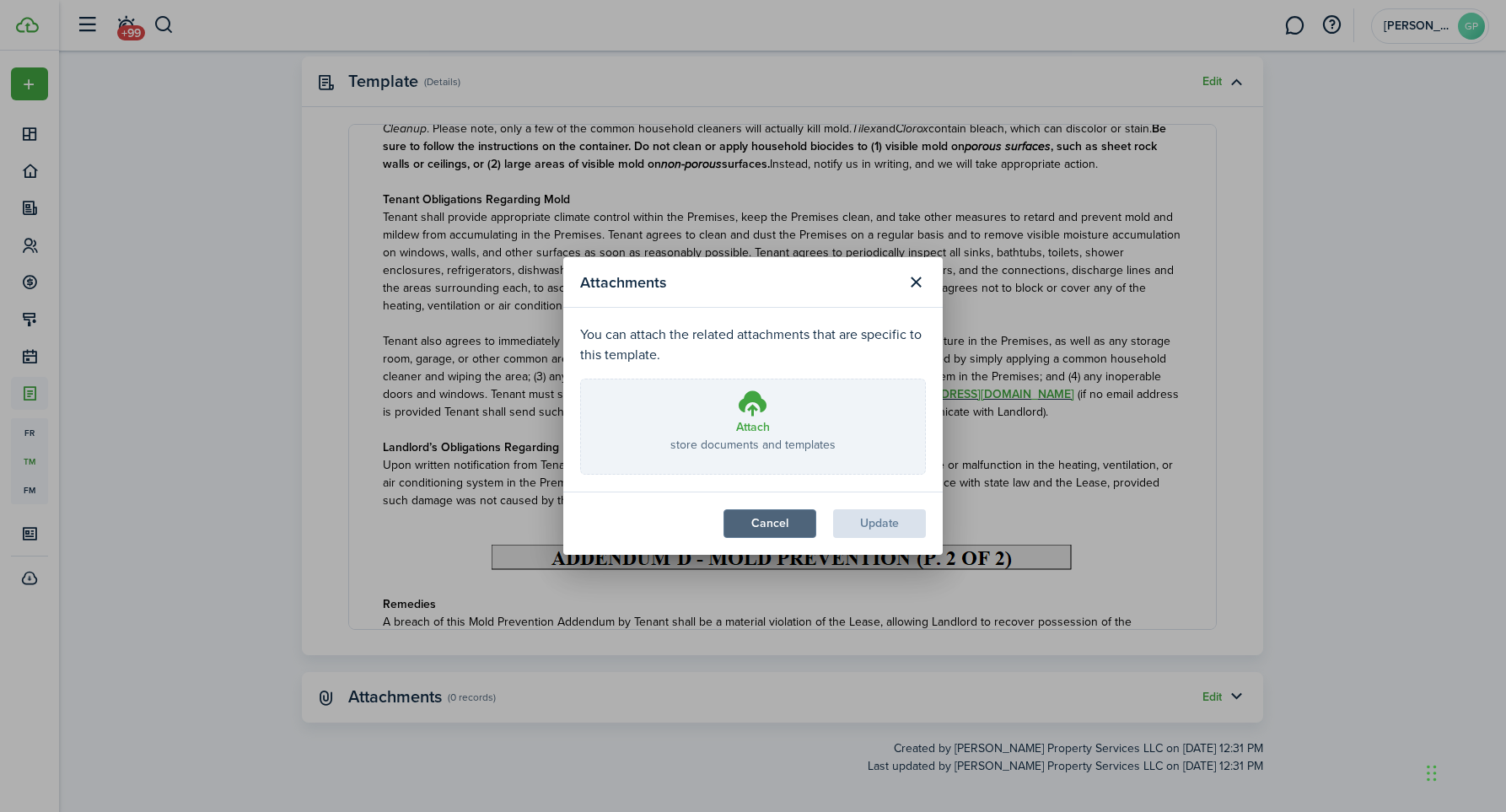
click at [741, 521] on button "Cancel" at bounding box center [769, 523] width 93 height 29
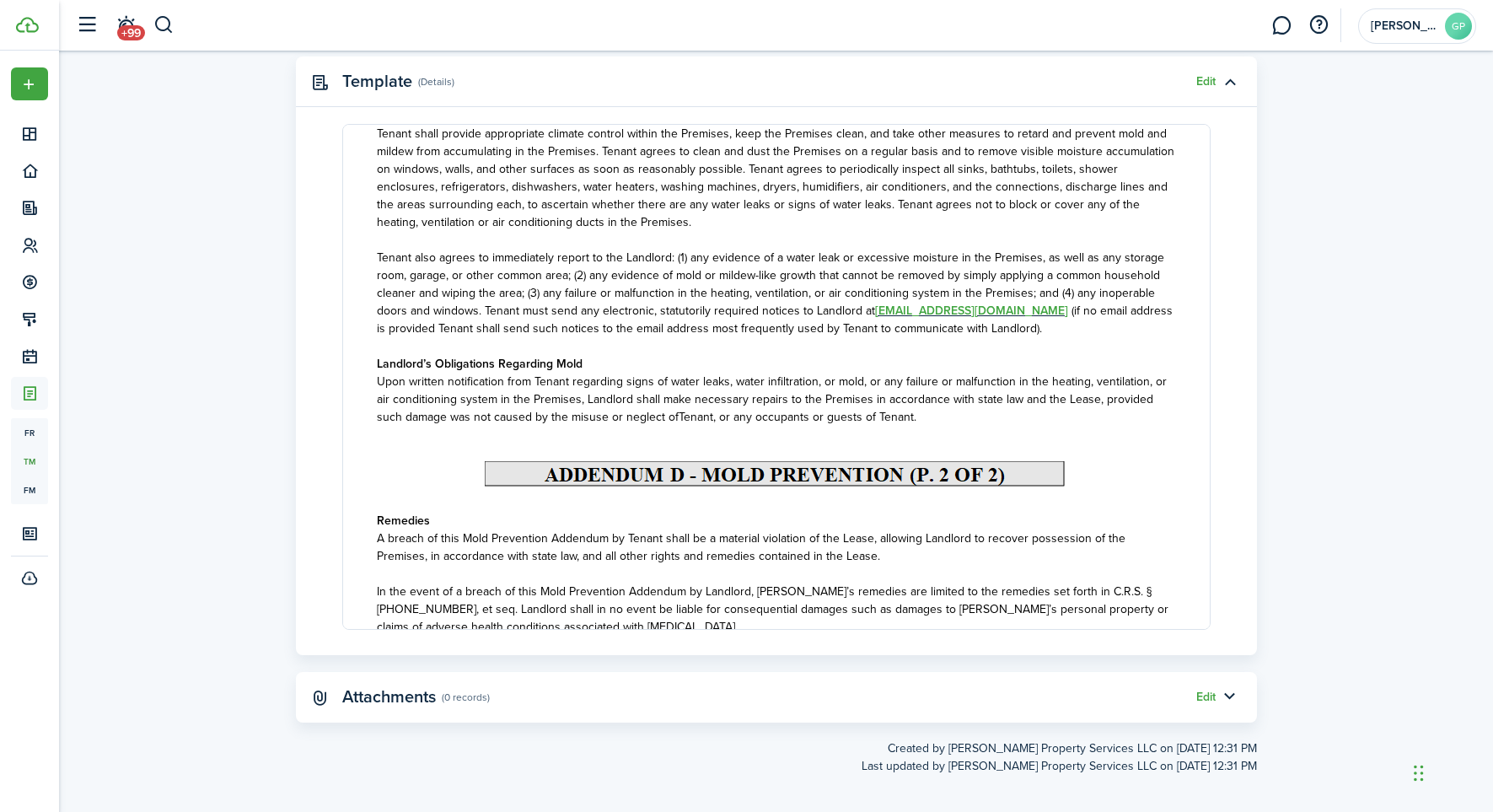
scroll to position [828, 0]
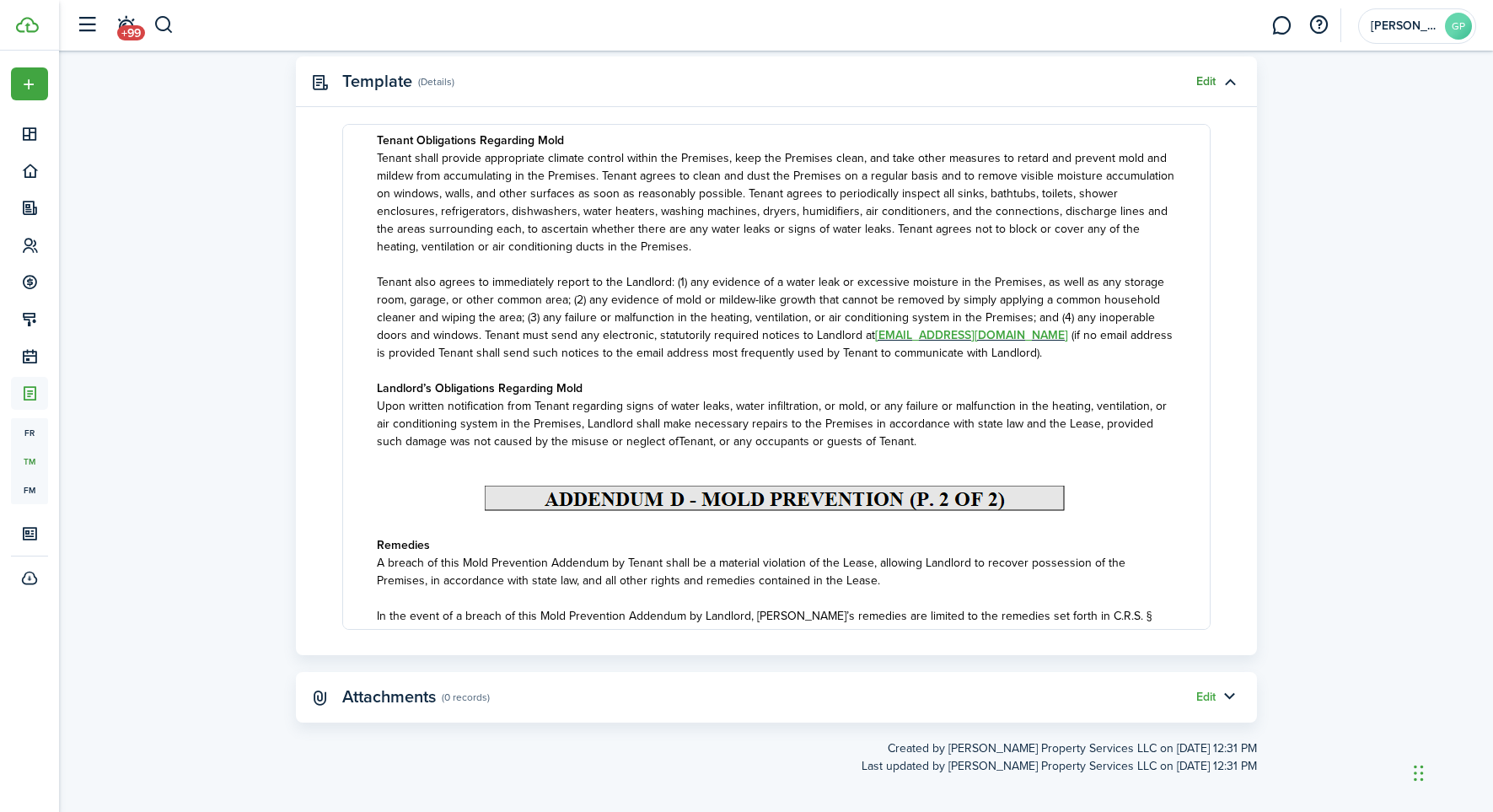
click at [1204, 82] on link "Edit" at bounding box center [1206, 82] width 19 height 14
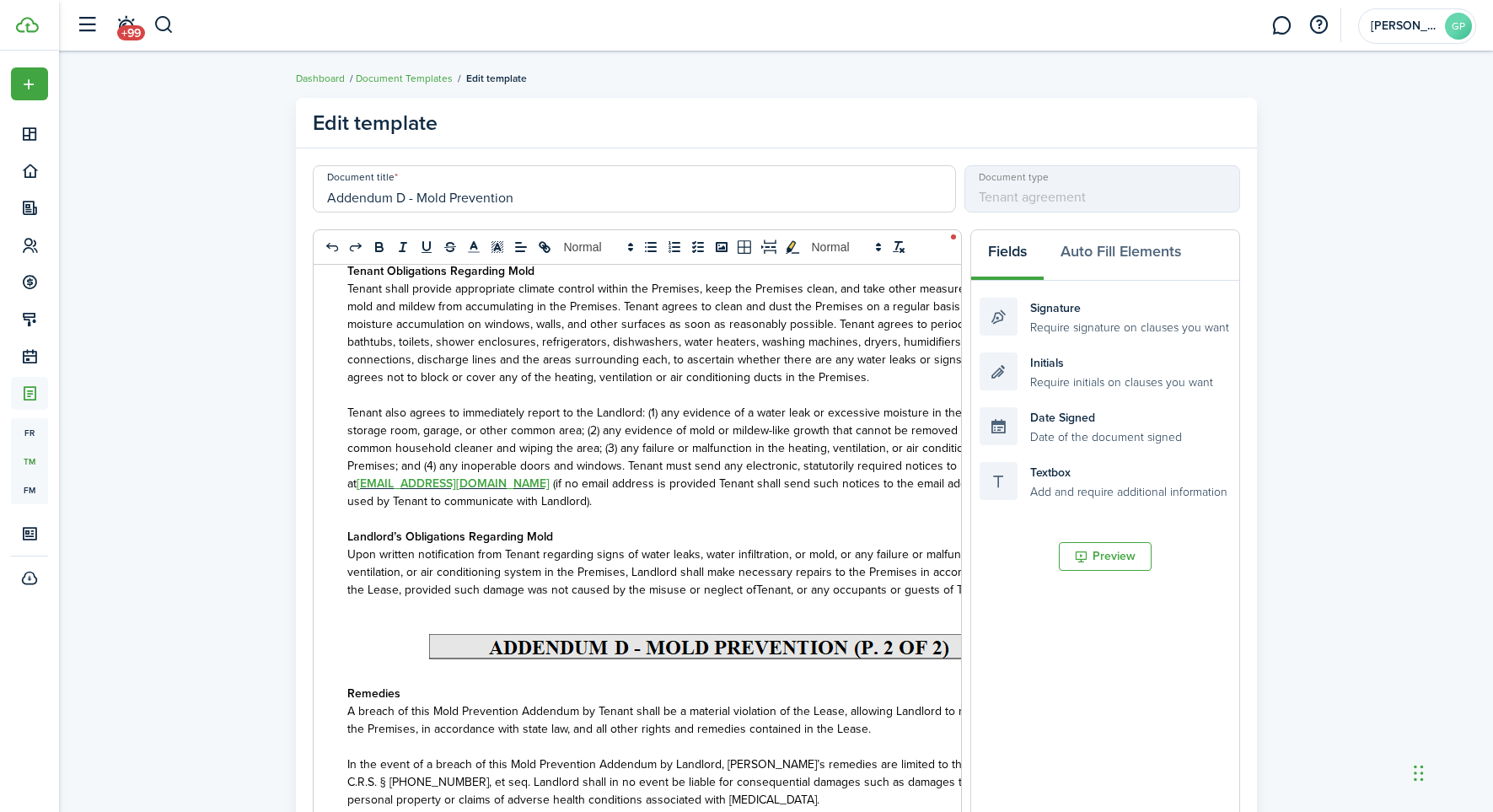
scroll to position [926, 0]
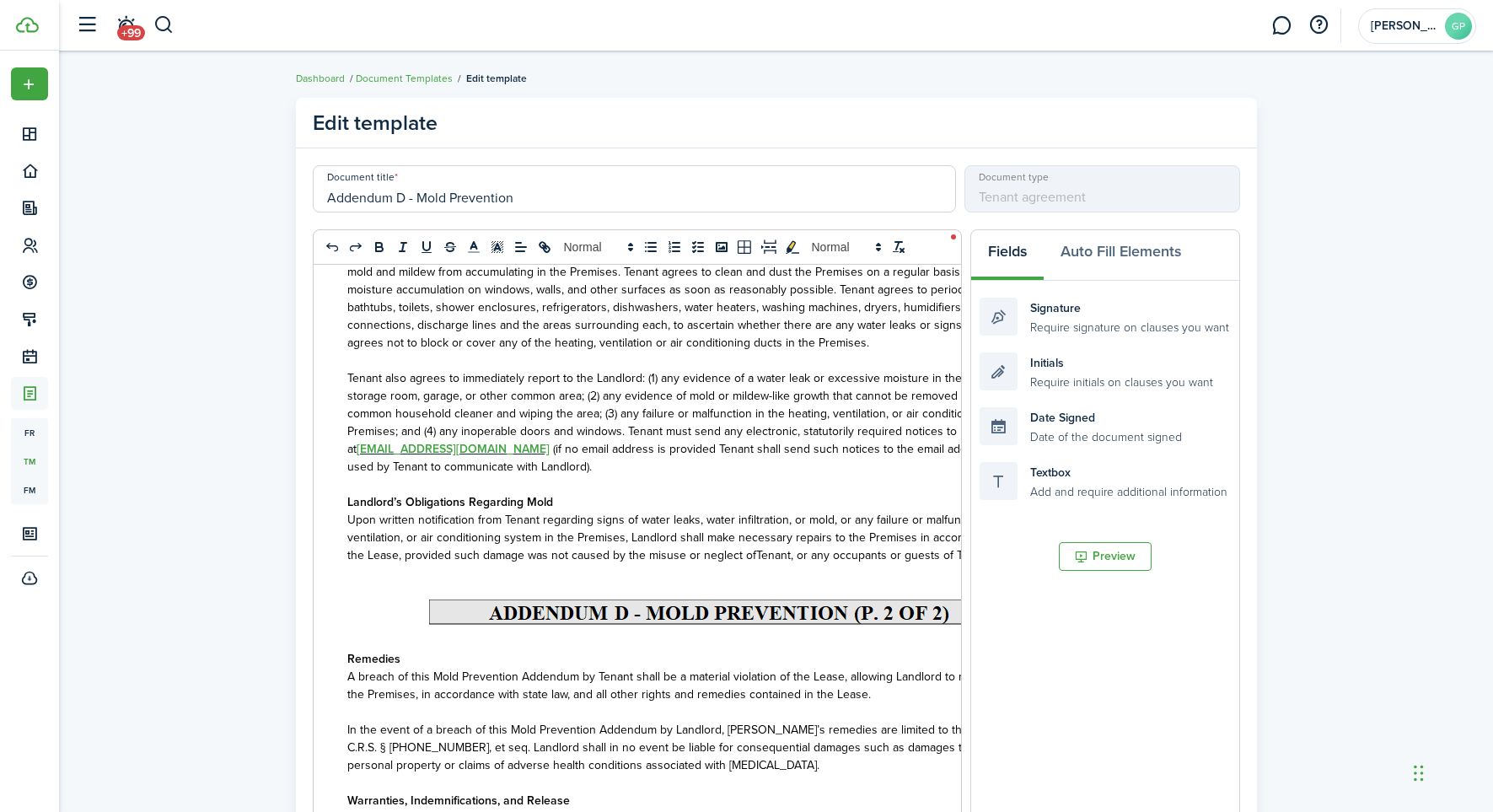
click at [486, 452] on span "(if no email address is provided Tenant shall send such notices to the email ad…" at bounding box center [711, 458] width 727 height 36
drag, startPoint x: 484, startPoint y: 453, endPoint x: 493, endPoint y: 453, distance: 9.0
click at [485, 453] on span "(if no email address is provided Tenant shall send such notices to the email ad…" at bounding box center [711, 458] width 727 height 36
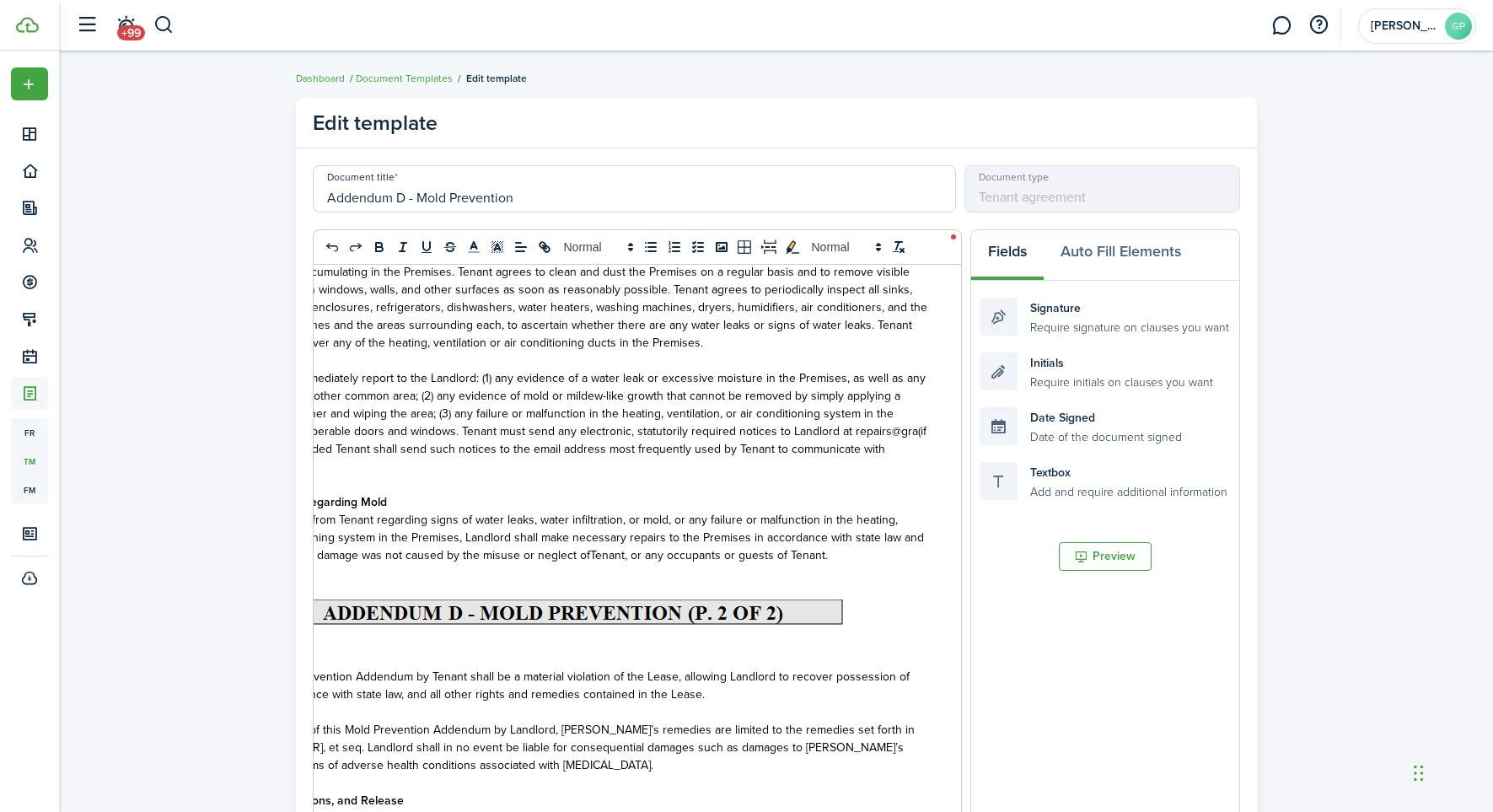
scroll to position [0, 0]
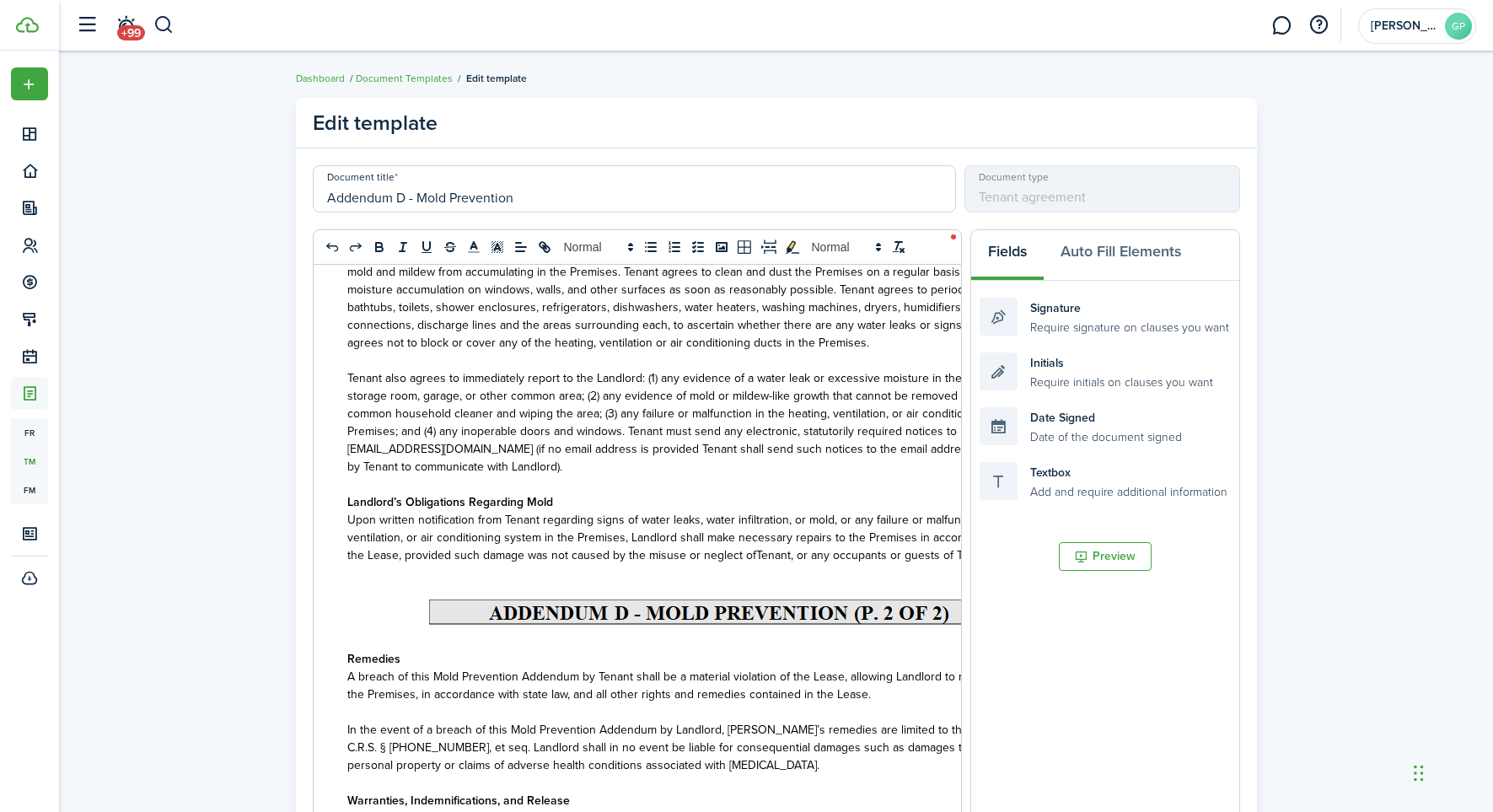
click at [779, 485] on p at bounding box center [720, 484] width 746 height 17
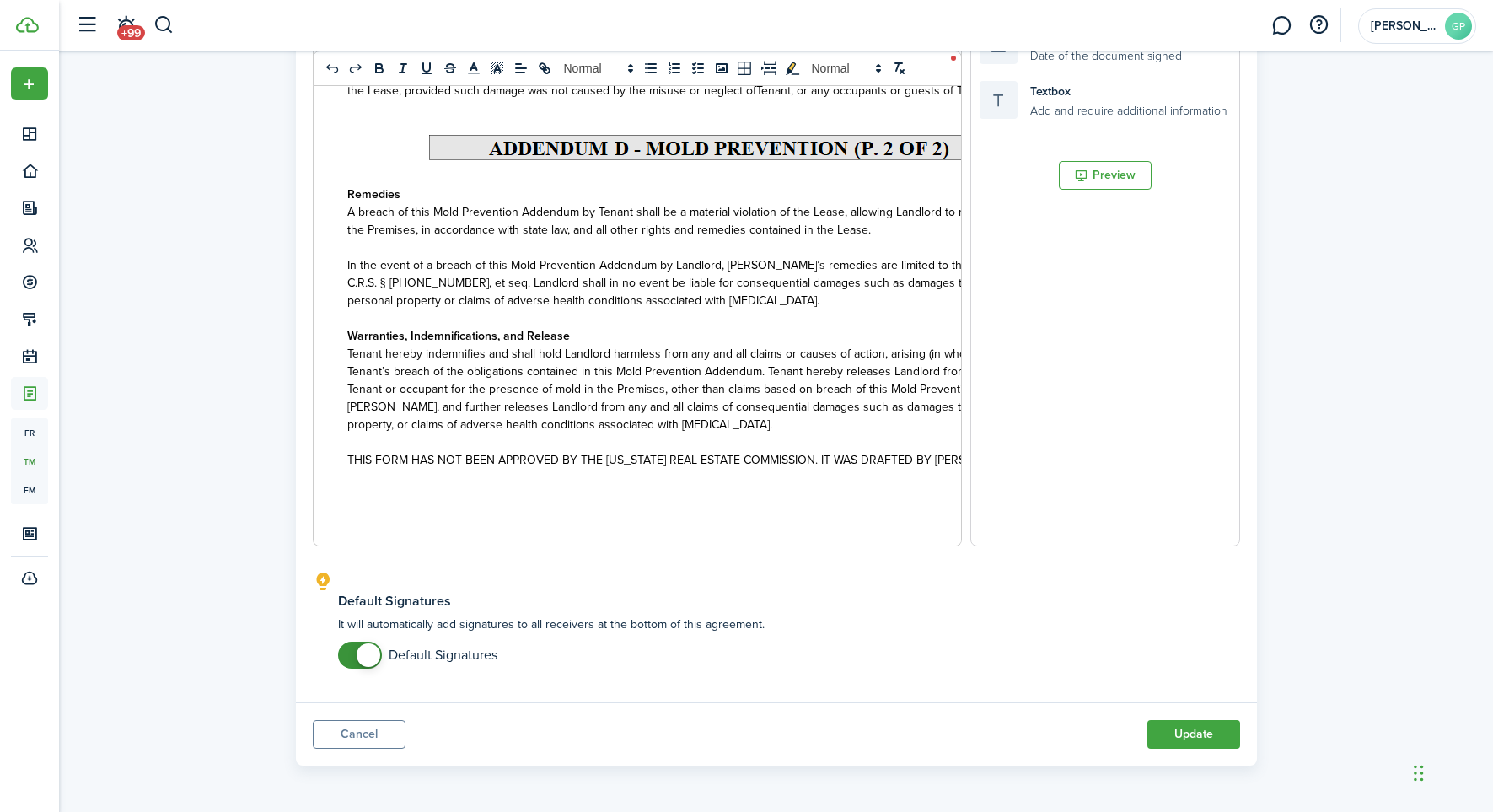
scroll to position [393, 0]
click at [1183, 735] on button "Update" at bounding box center [1194, 734] width 93 height 29
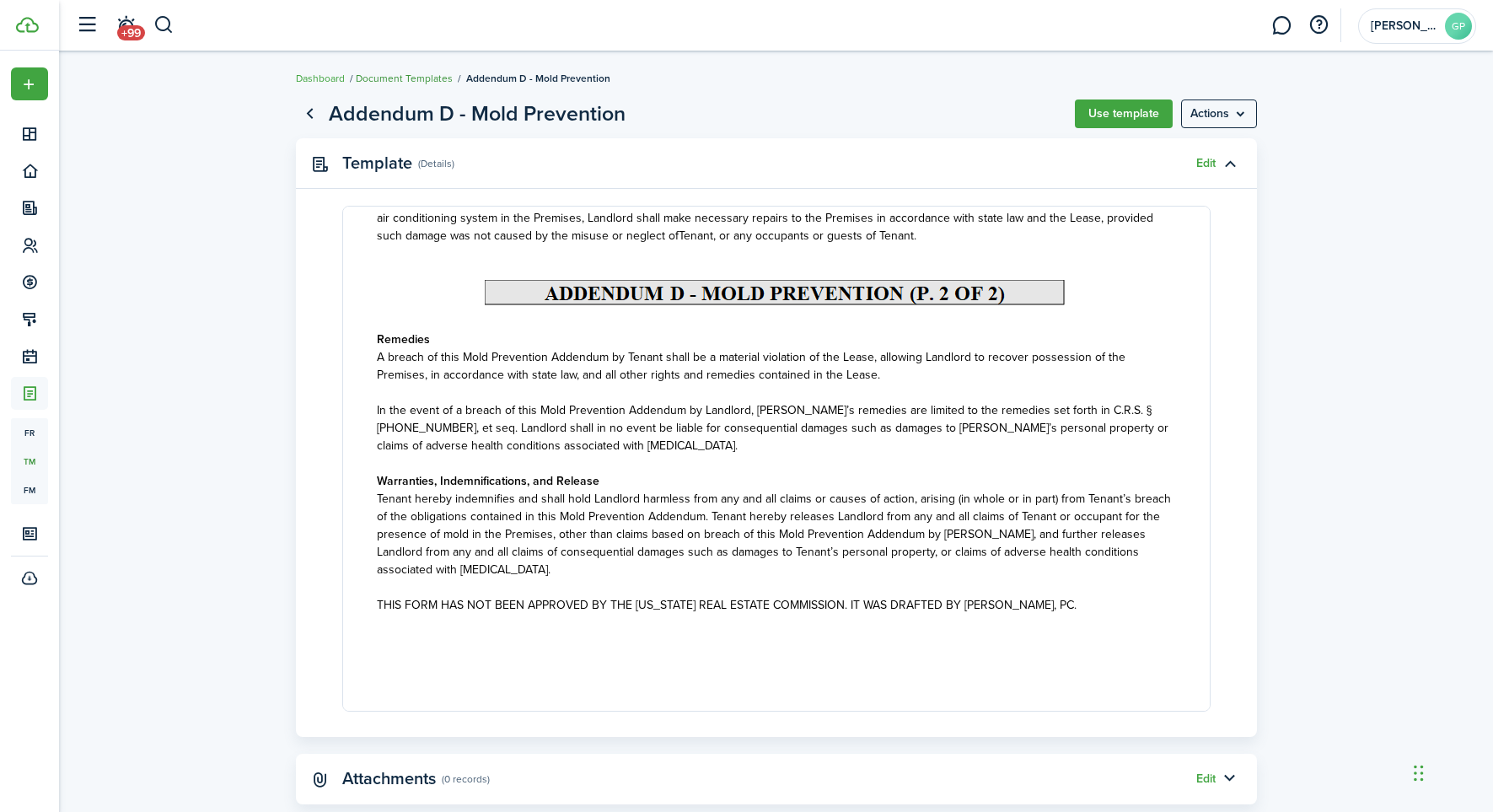
click at [407, 76] on link "Document Templates" at bounding box center [404, 79] width 97 height 16
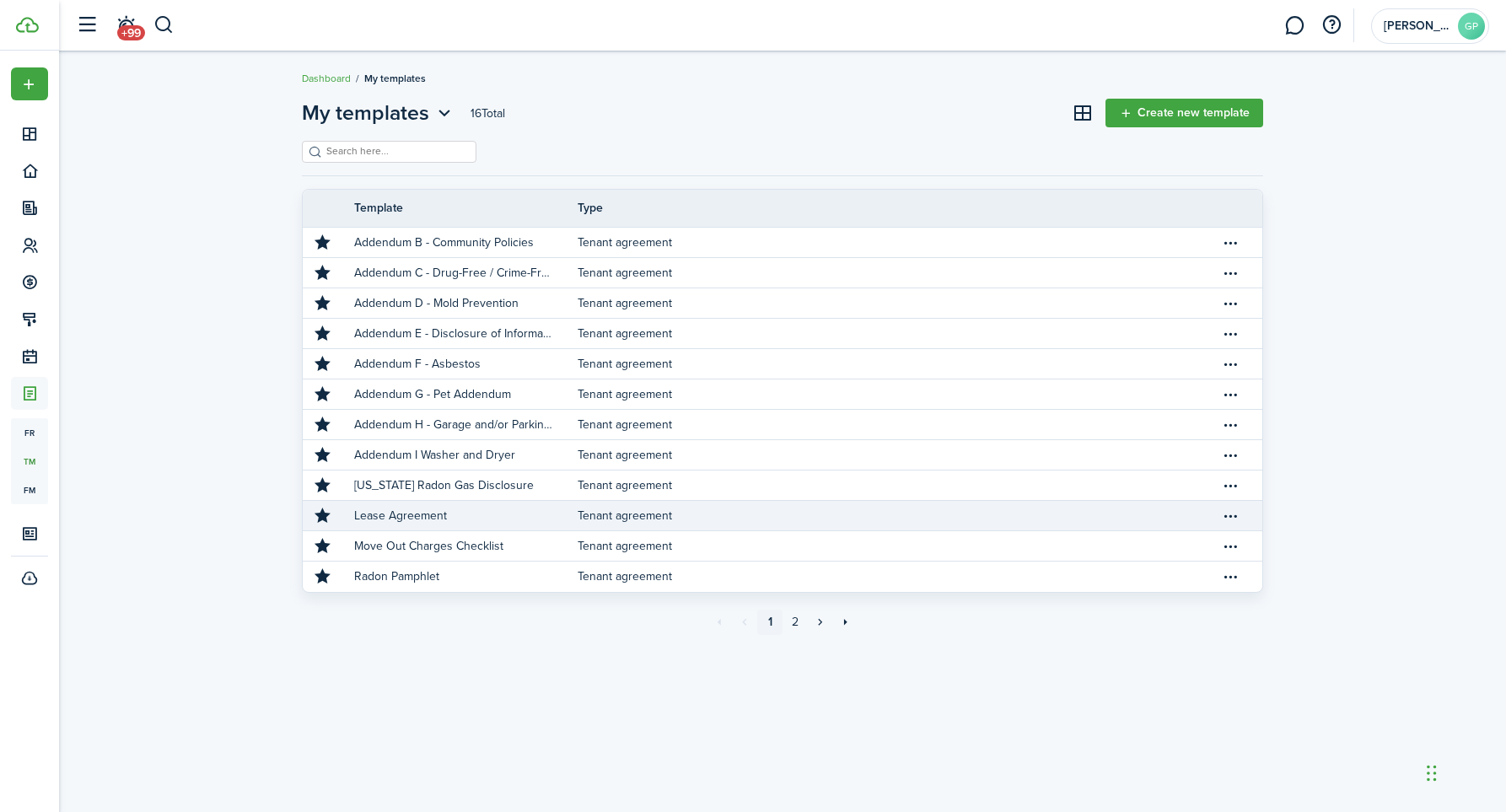
click at [396, 510] on p "Lease Agreement" at bounding box center [400, 515] width 93 height 17
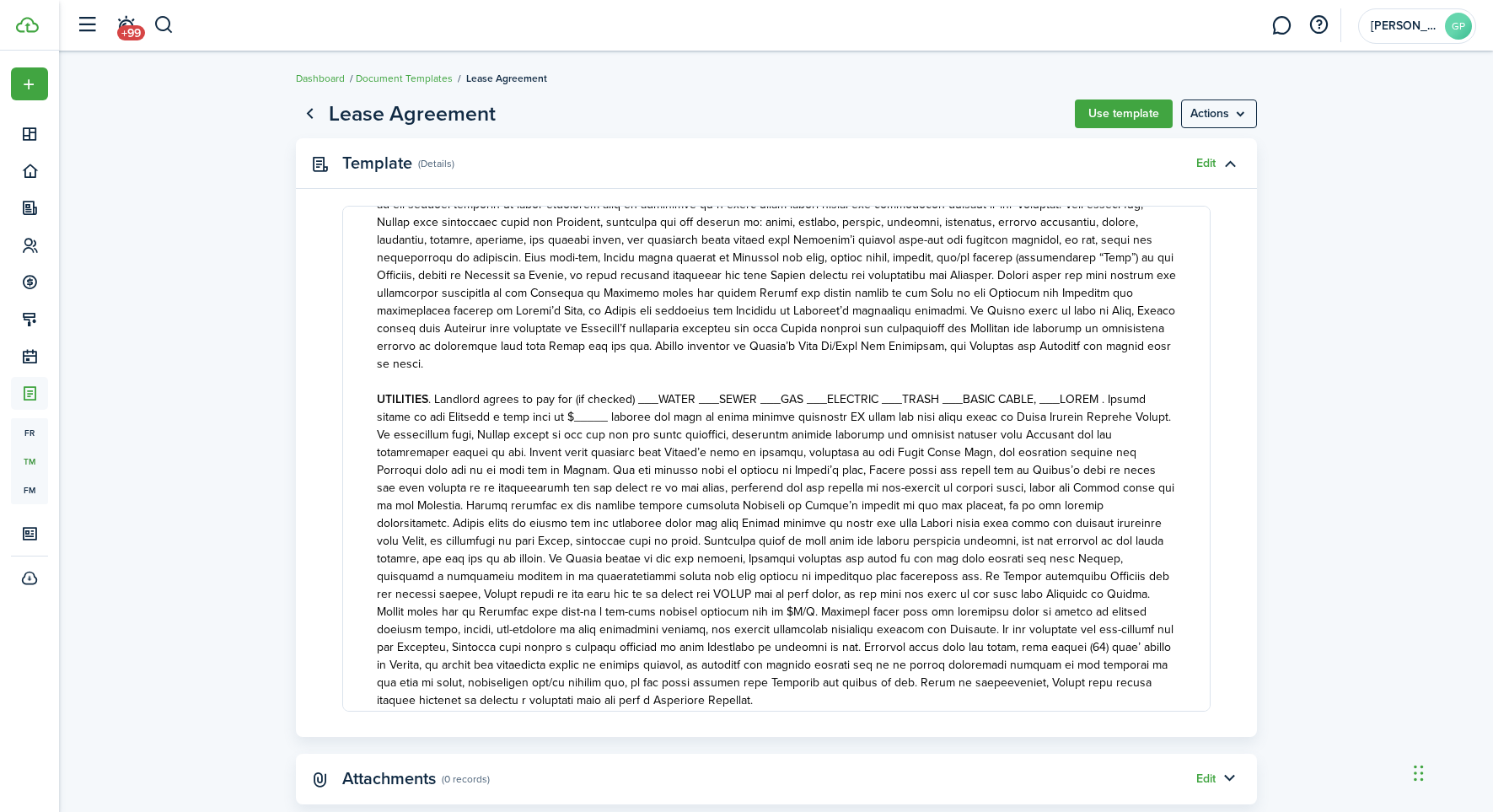
scroll to position [3215, 0]
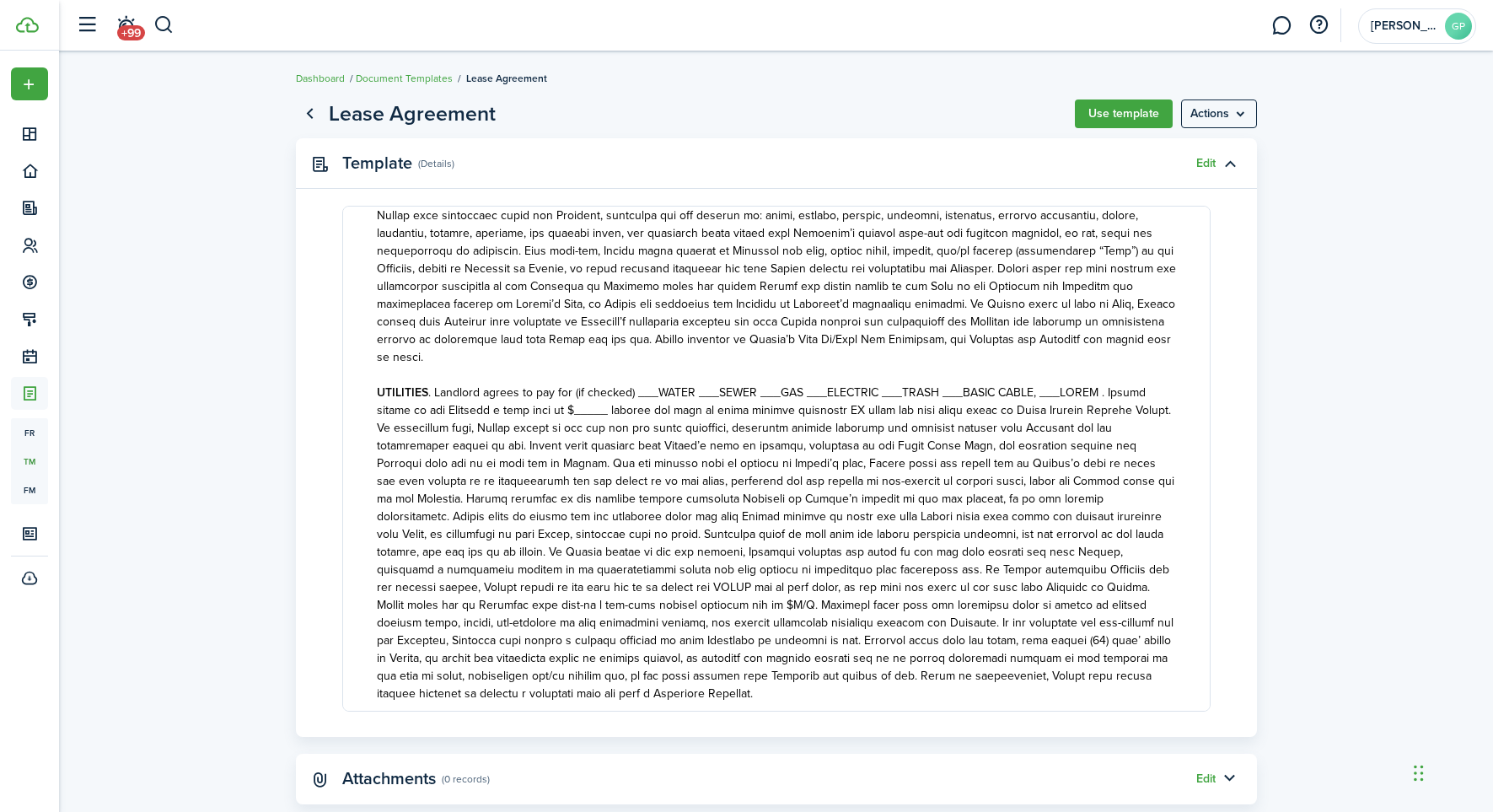
click at [1140, 383] on span at bounding box center [776, 542] width 798 height 319
click at [1208, 166] on link "Edit" at bounding box center [1206, 164] width 19 height 14
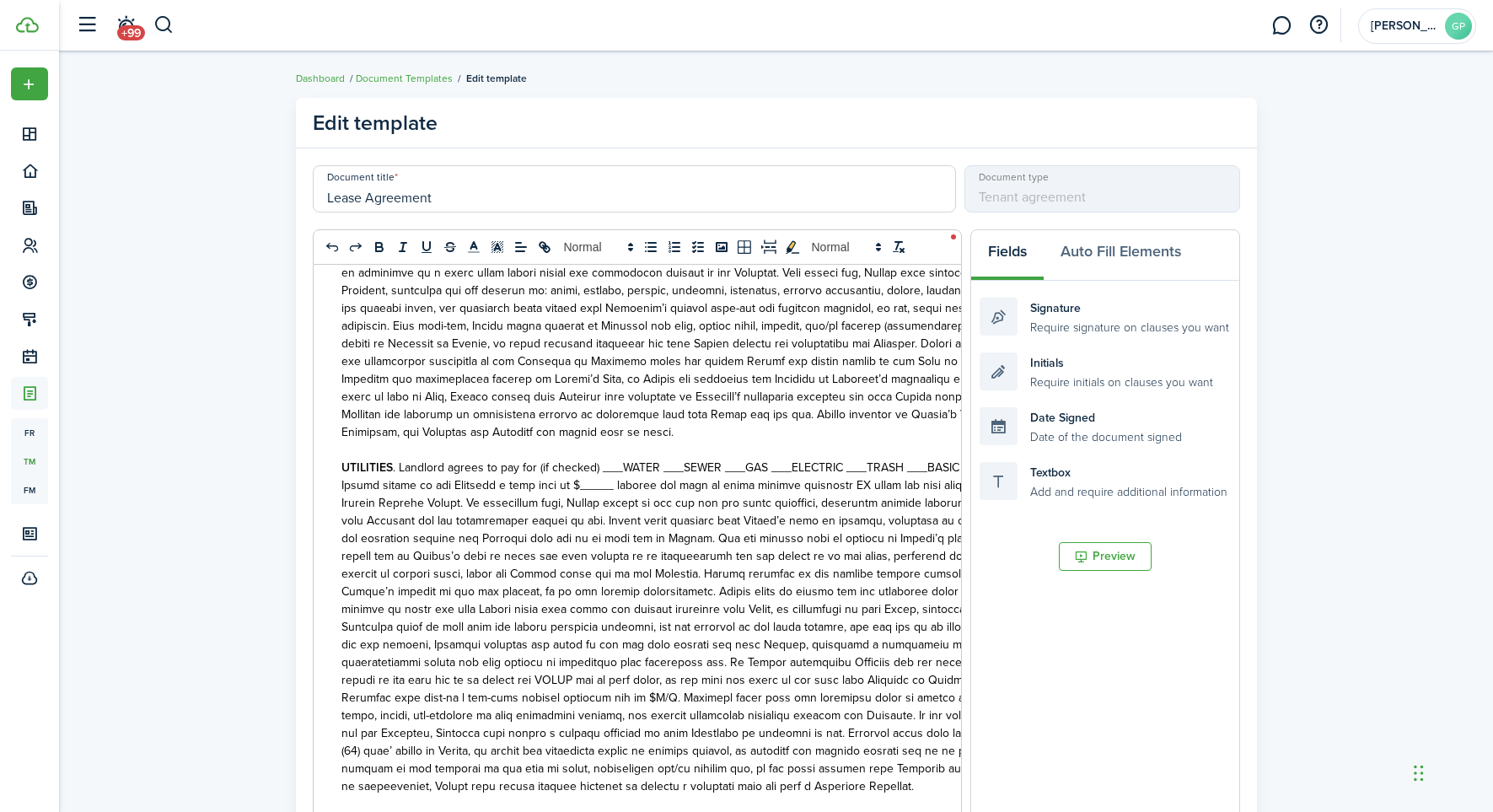
scroll to position [0, 6]
click at [421, 475] on span at bounding box center [714, 627] width 746 height 336
drag, startPoint x: 420, startPoint y: 467, endPoint x: 429, endPoint y: 466, distance: 9.1
click at [421, 467] on span at bounding box center [720, 627] width 746 height 336
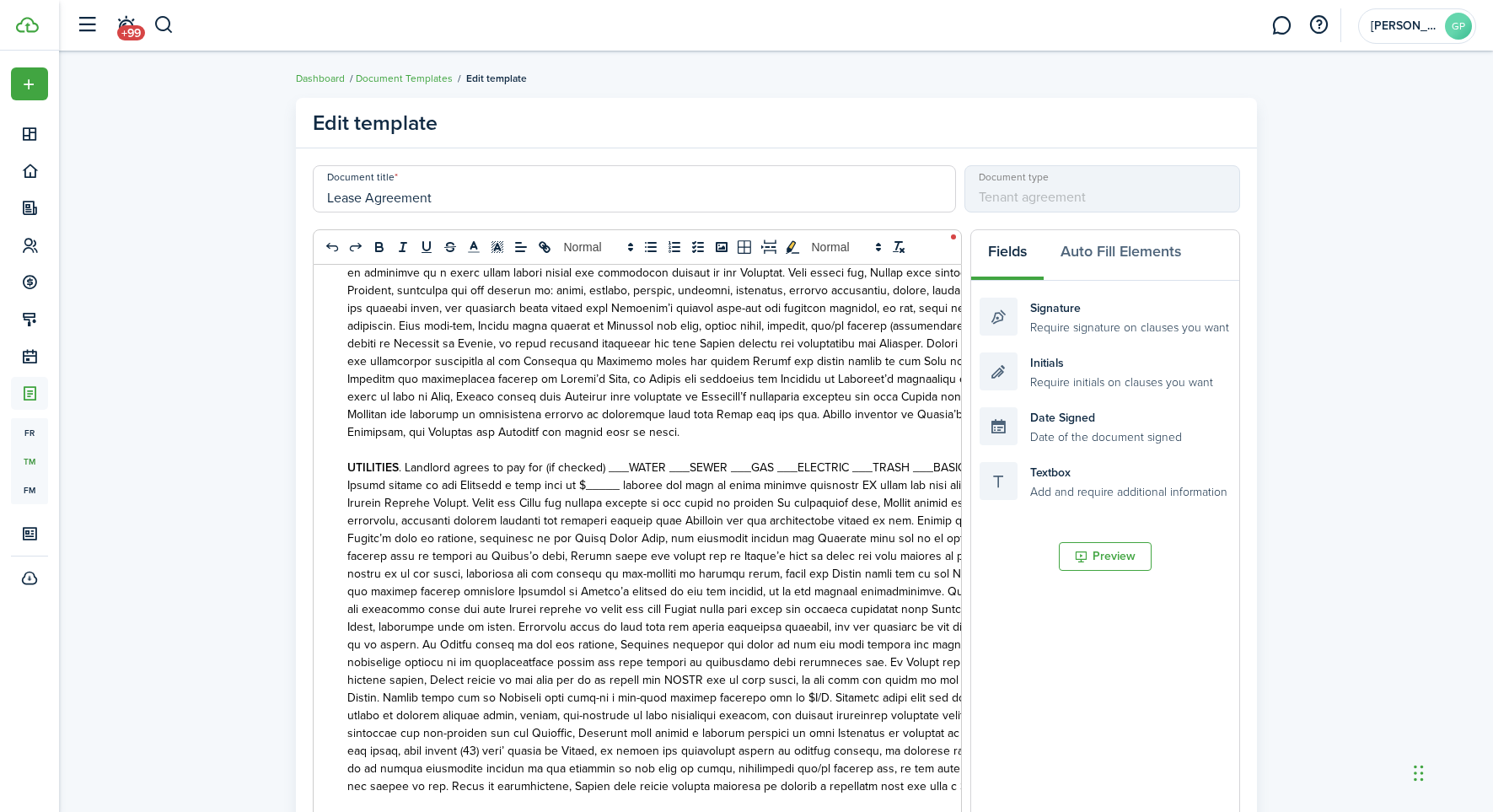
scroll to position [3340, 0]
click at [492, 471] on span at bounding box center [720, 635] width 746 height 354
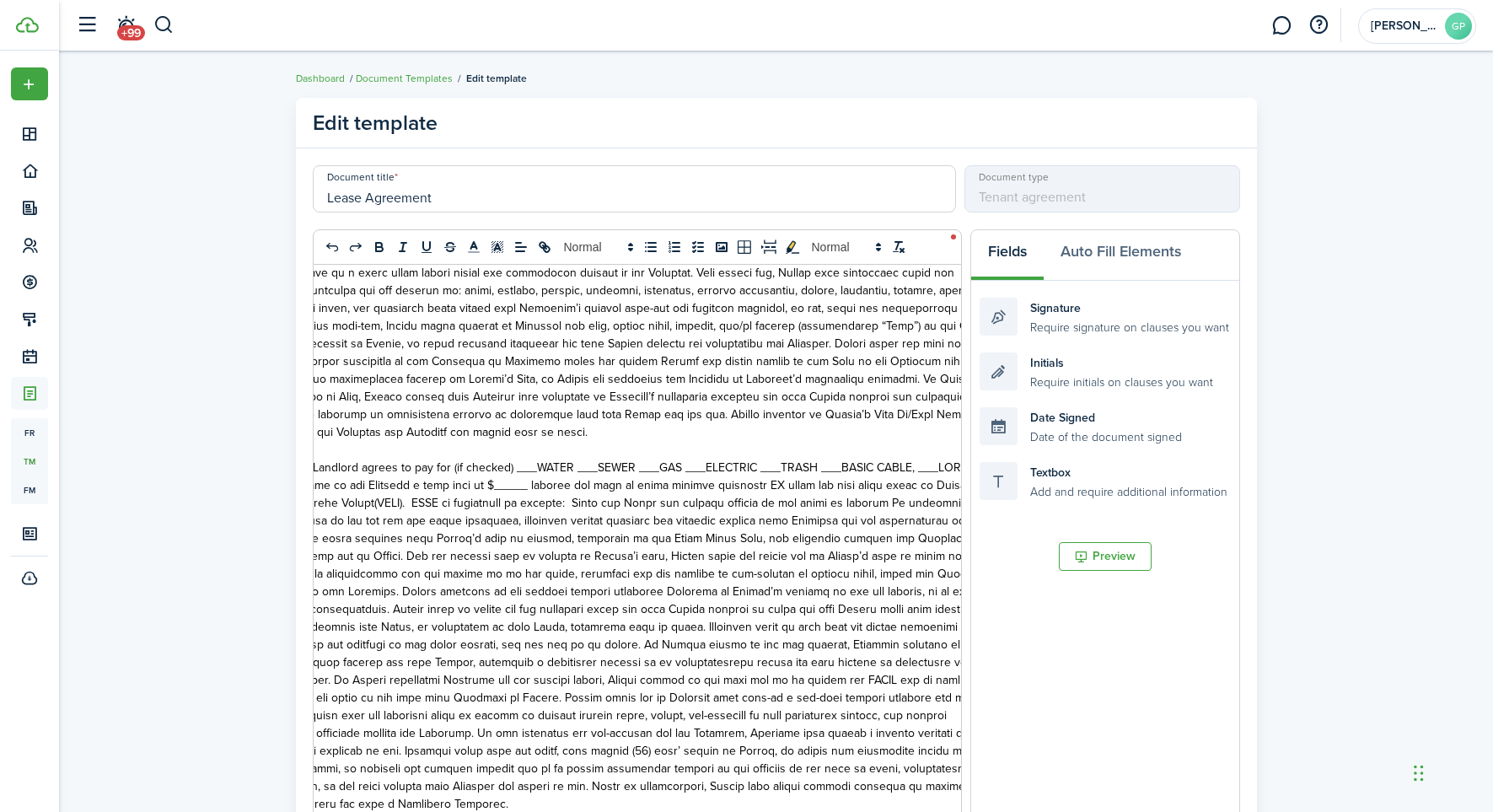
scroll to position [0, 93]
drag, startPoint x: 851, startPoint y: 468, endPoint x: 875, endPoint y: 467, distance: 24.0
click at [854, 467] on span at bounding box center [628, 635] width 746 height 354
click at [850, 470] on span at bounding box center [628, 635] width 746 height 354
click at [850, 471] on span at bounding box center [628, 635] width 746 height 354
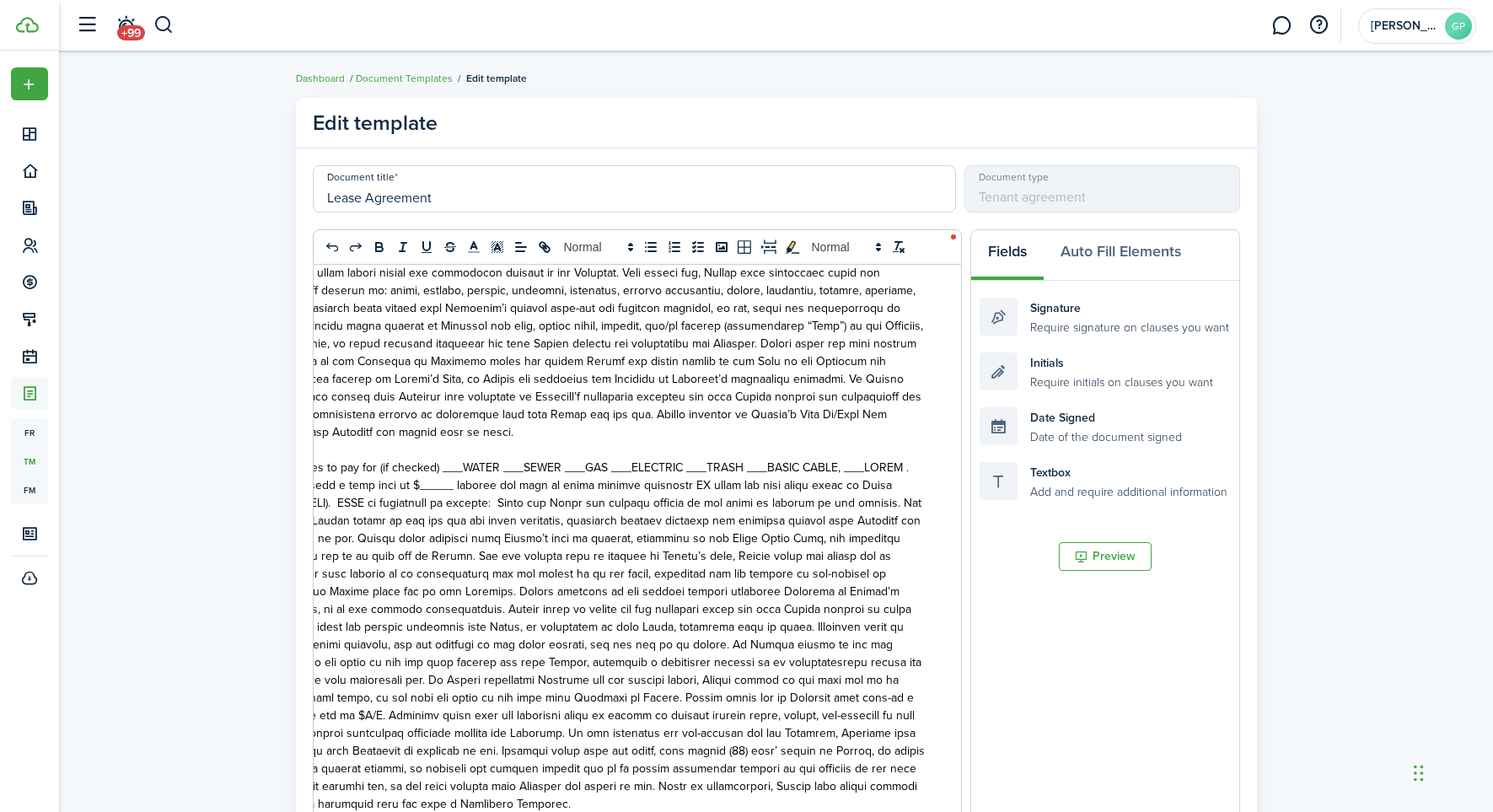
scroll to position [0, 0]
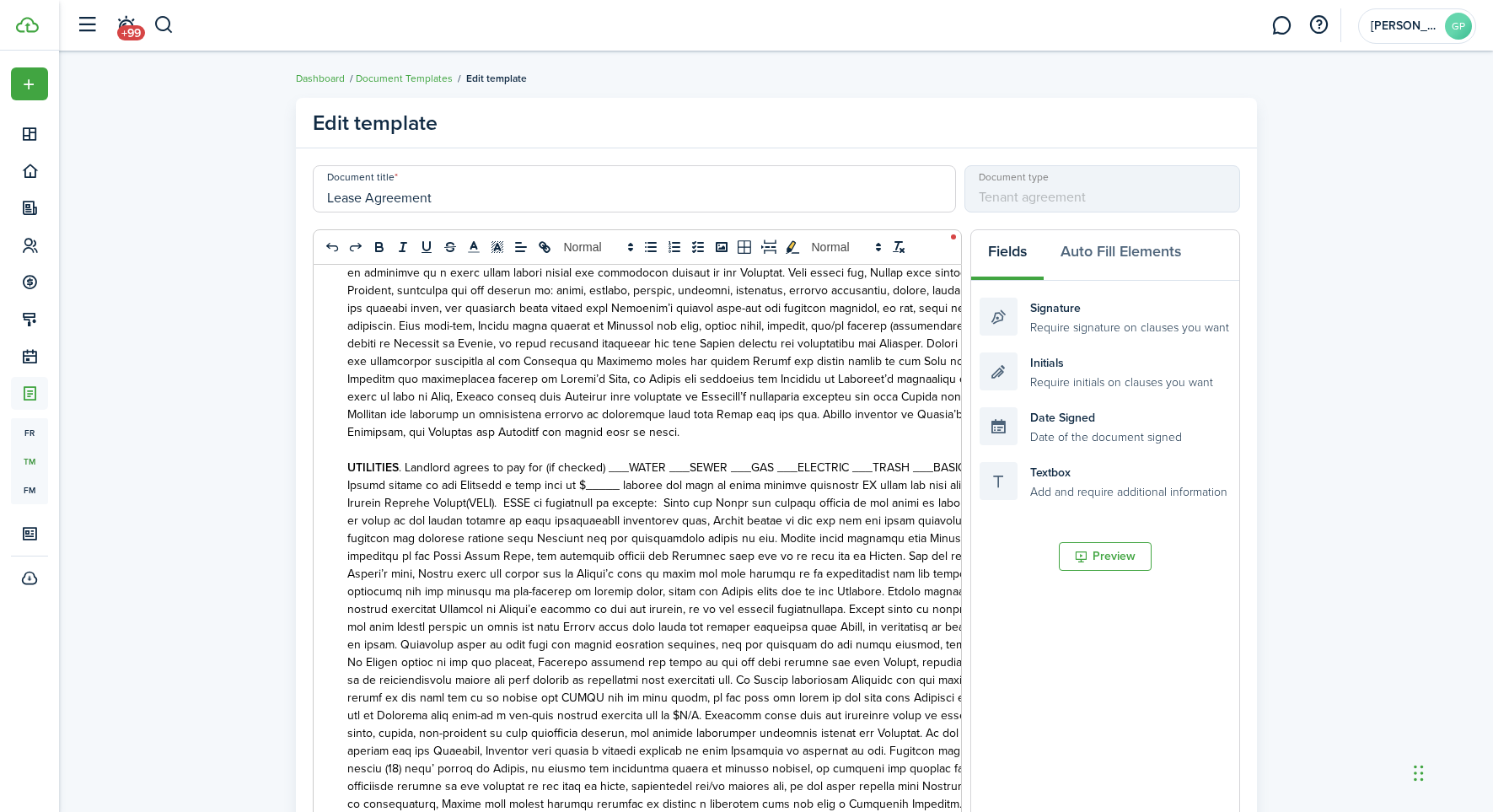
click at [380, 487] on span at bounding box center [720, 635] width 746 height 354
click at [622, 487] on span at bounding box center [720, 635] width 746 height 354
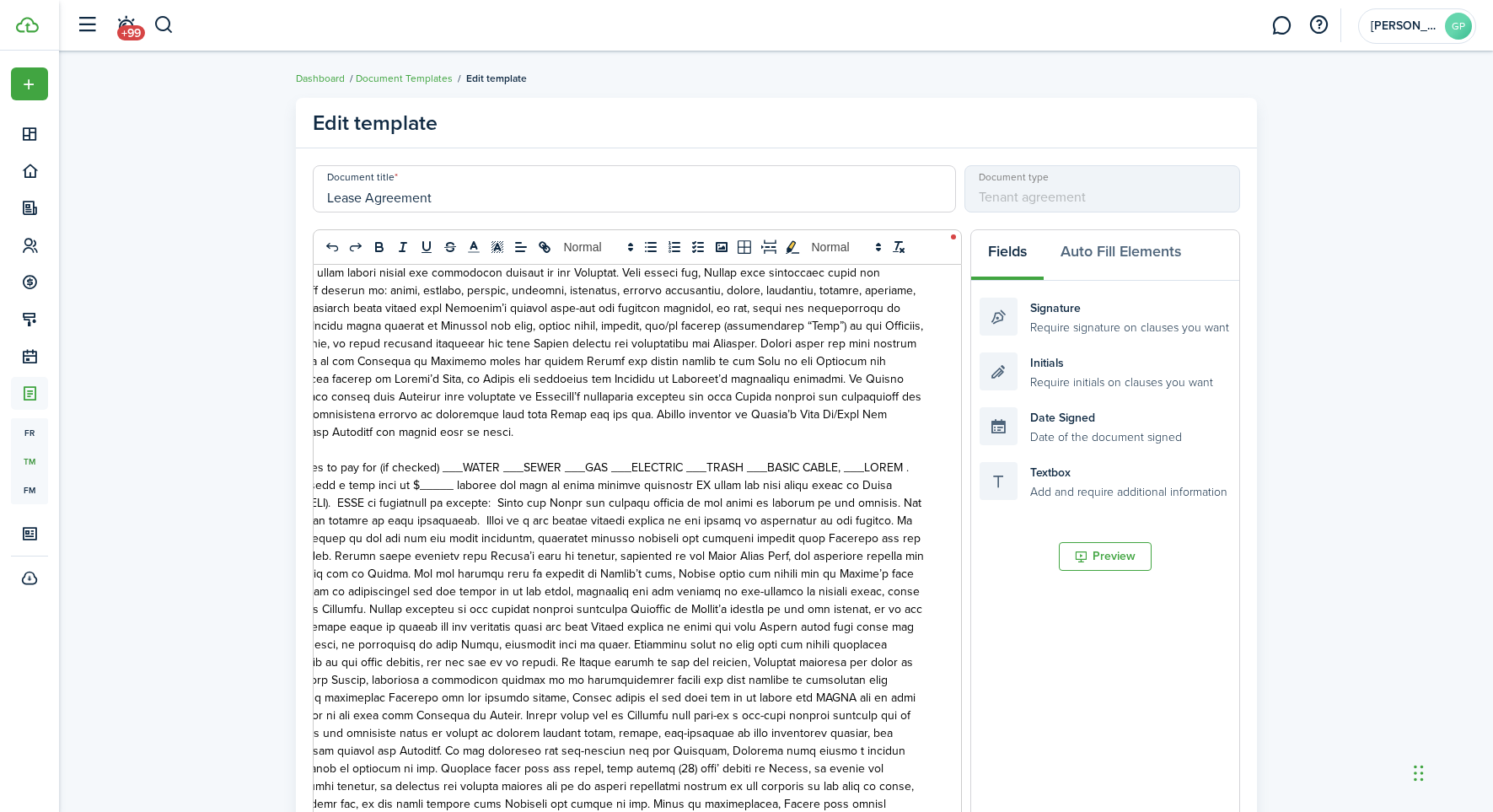
click at [587, 488] on span at bounding box center [552, 644] width 743 height 372
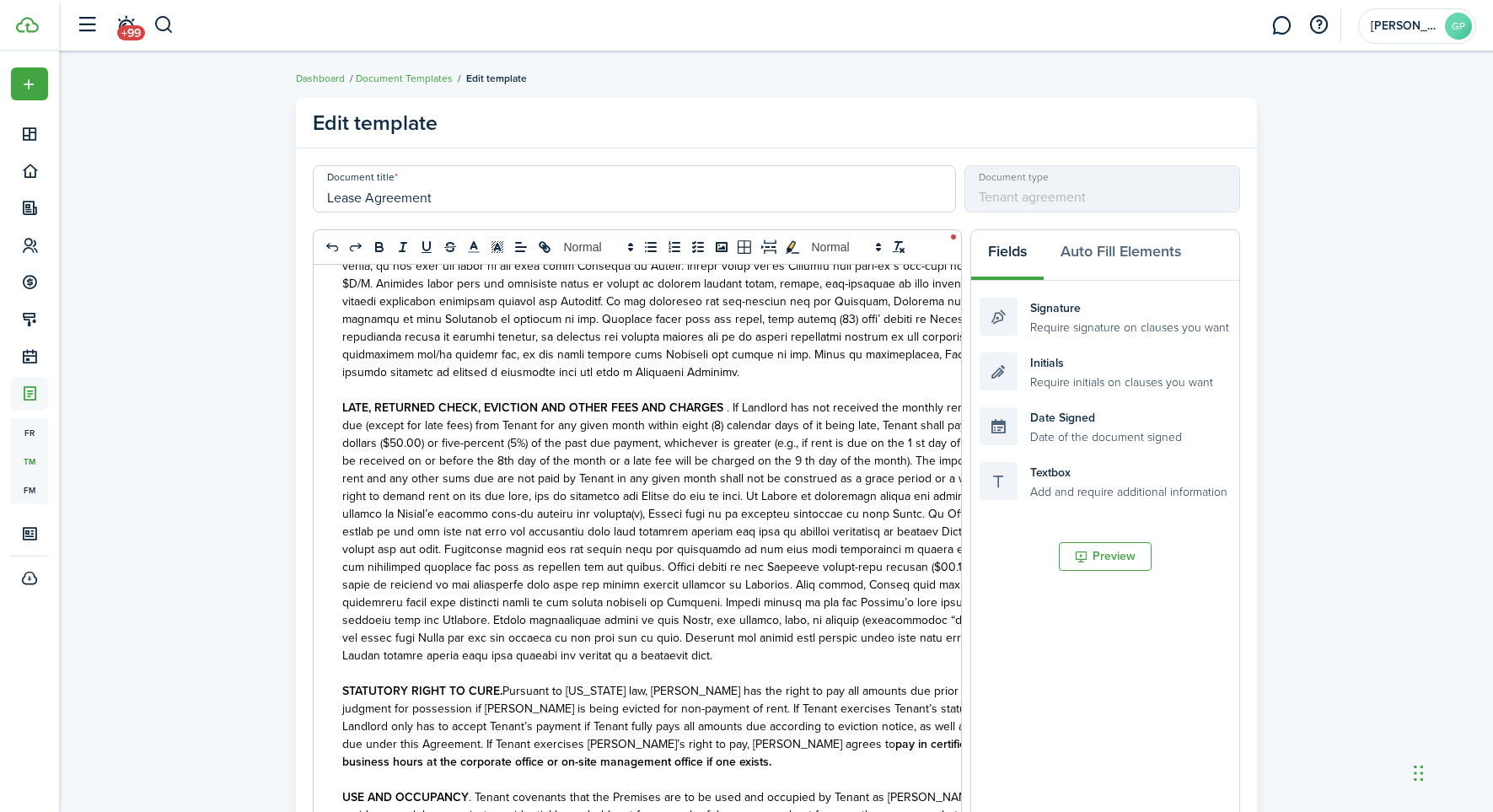
scroll to position [0, 7]
click at [733, 624] on p "LATE, RETURNED CHECK, EVICTION AND OTHER FEES AND CHARGES . If Landlord has not…" at bounding box center [714, 530] width 746 height 265
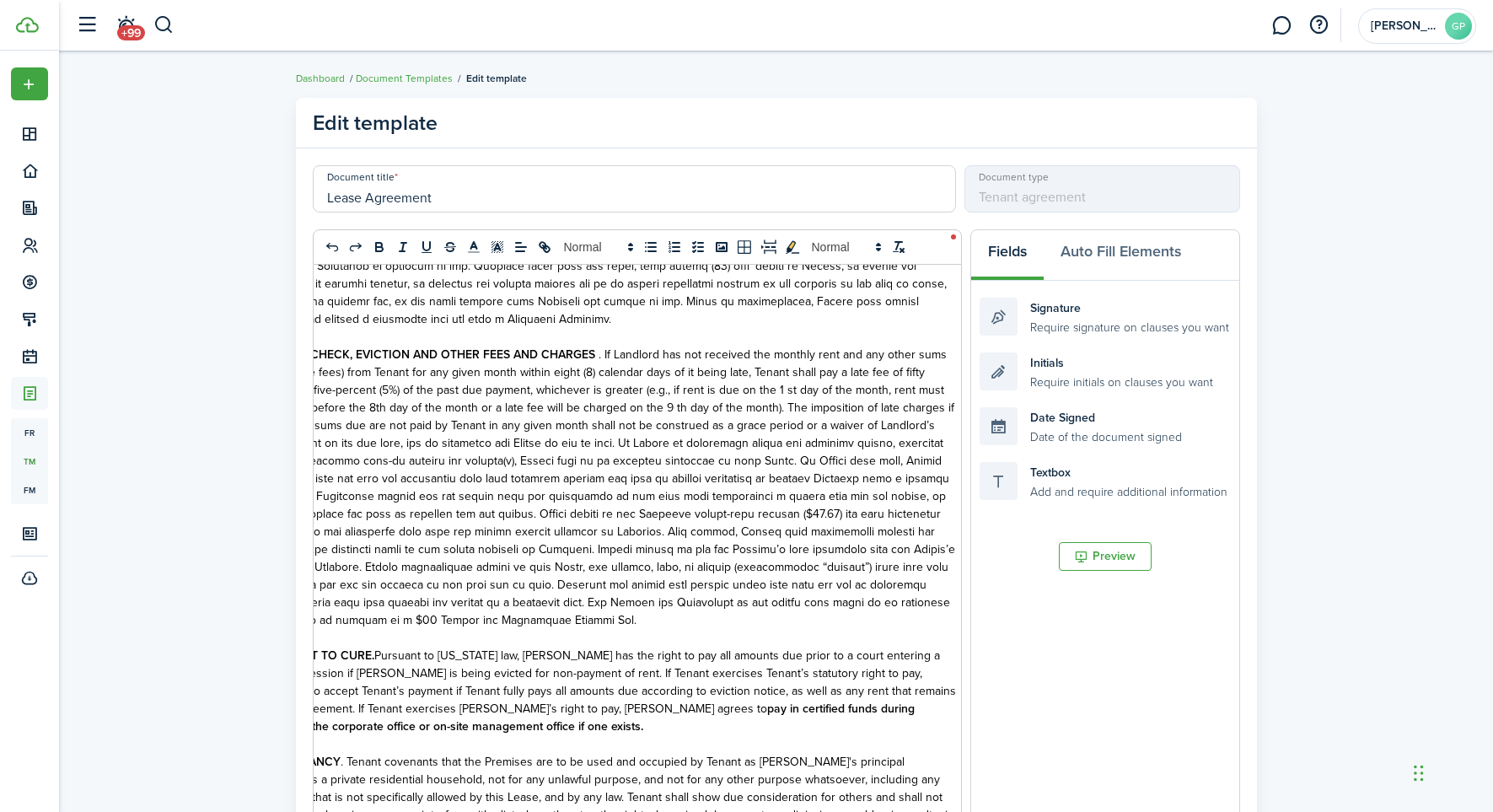
scroll to position [3847, 0]
click at [951, 565] on div "[PERSON_NAME] Property Services [STREET_ADDRESS] • [US_STATE][GEOGRAPHIC_DATA],…" at bounding box center [587, 594] width 813 height 661
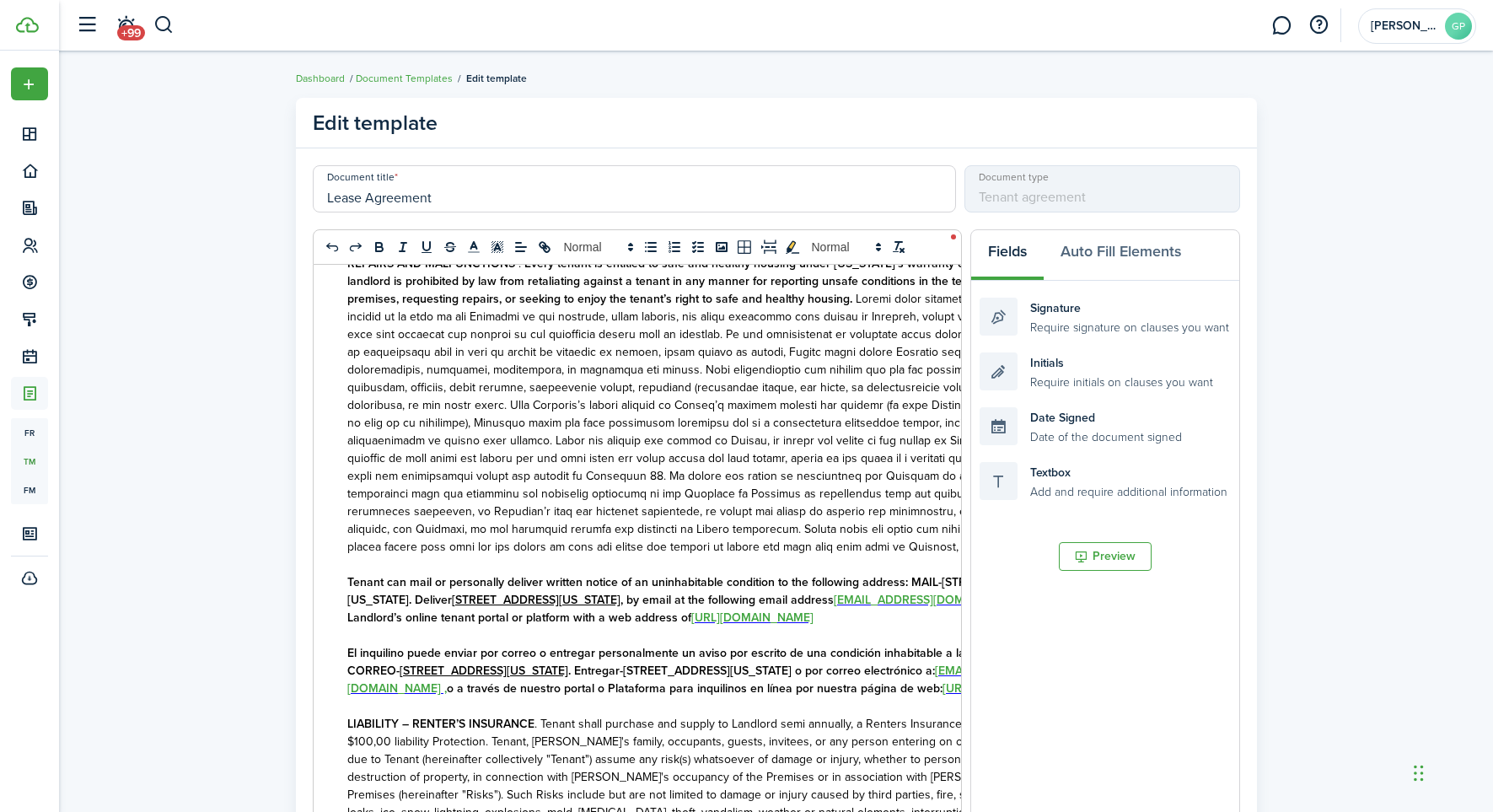
scroll to position [5385, 0]
click at [766, 572] on strong "Tenant can mail or personally deliver written notice of an uninhabitable condit…" at bounding box center [698, 589] width 701 height 36
click at [763, 572] on strong "Tenant can mail or personally deliver written notice of an uninhabitable condit…" at bounding box center [698, 589] width 701 height 36
click at [762, 572] on strong "Tenant can mail or personally deliver written notice of an uninhabitable condit…" at bounding box center [698, 589] width 701 height 36
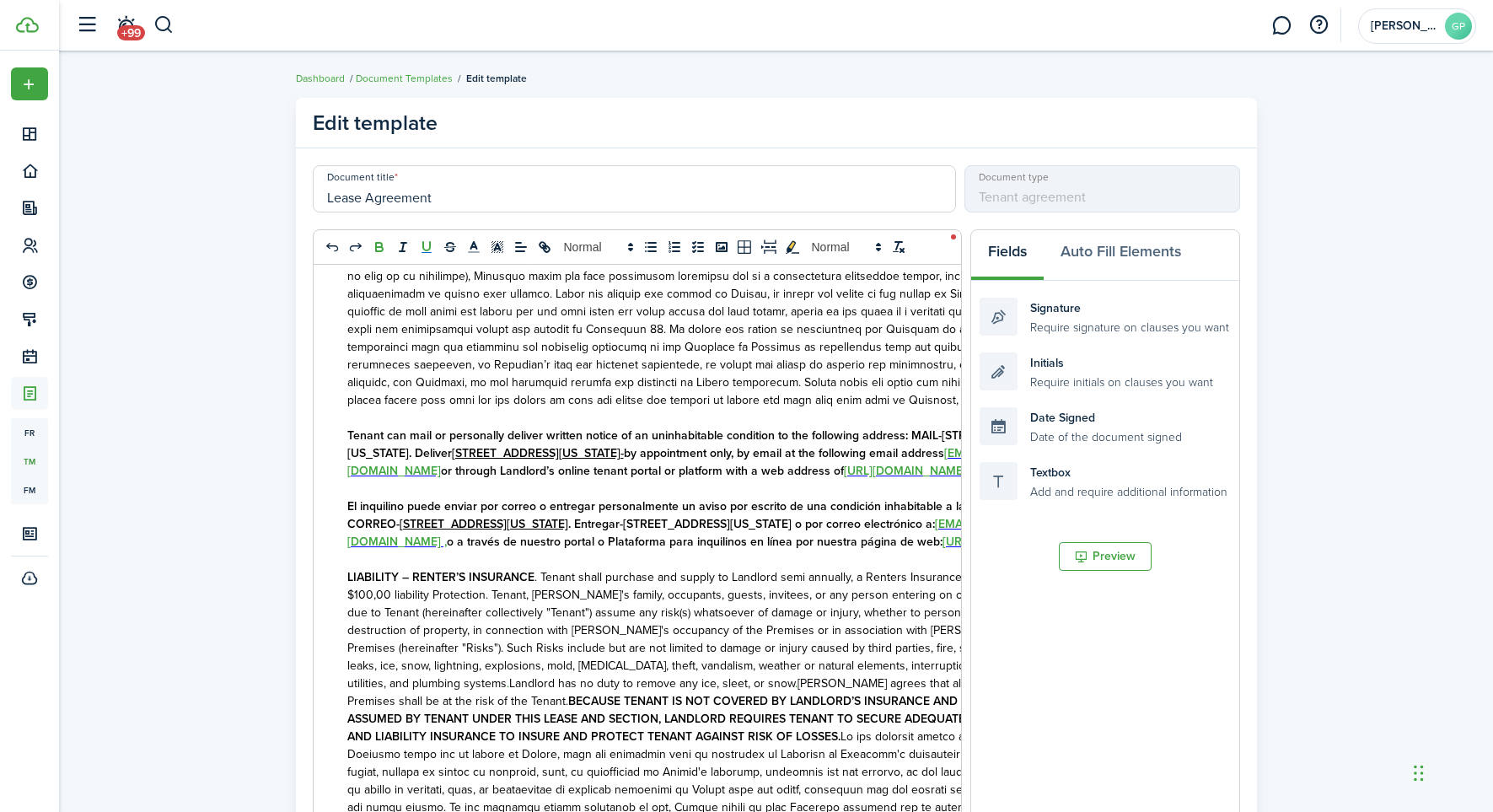
scroll to position [5531, 0]
drag, startPoint x: 938, startPoint y: 490, endPoint x: 954, endPoint y: 490, distance: 16.0
click at [939, 498] on strong "El inquilino puede enviar por correo o entregar personalmente un aviso por escr…" at bounding box center [709, 516] width 723 height 36
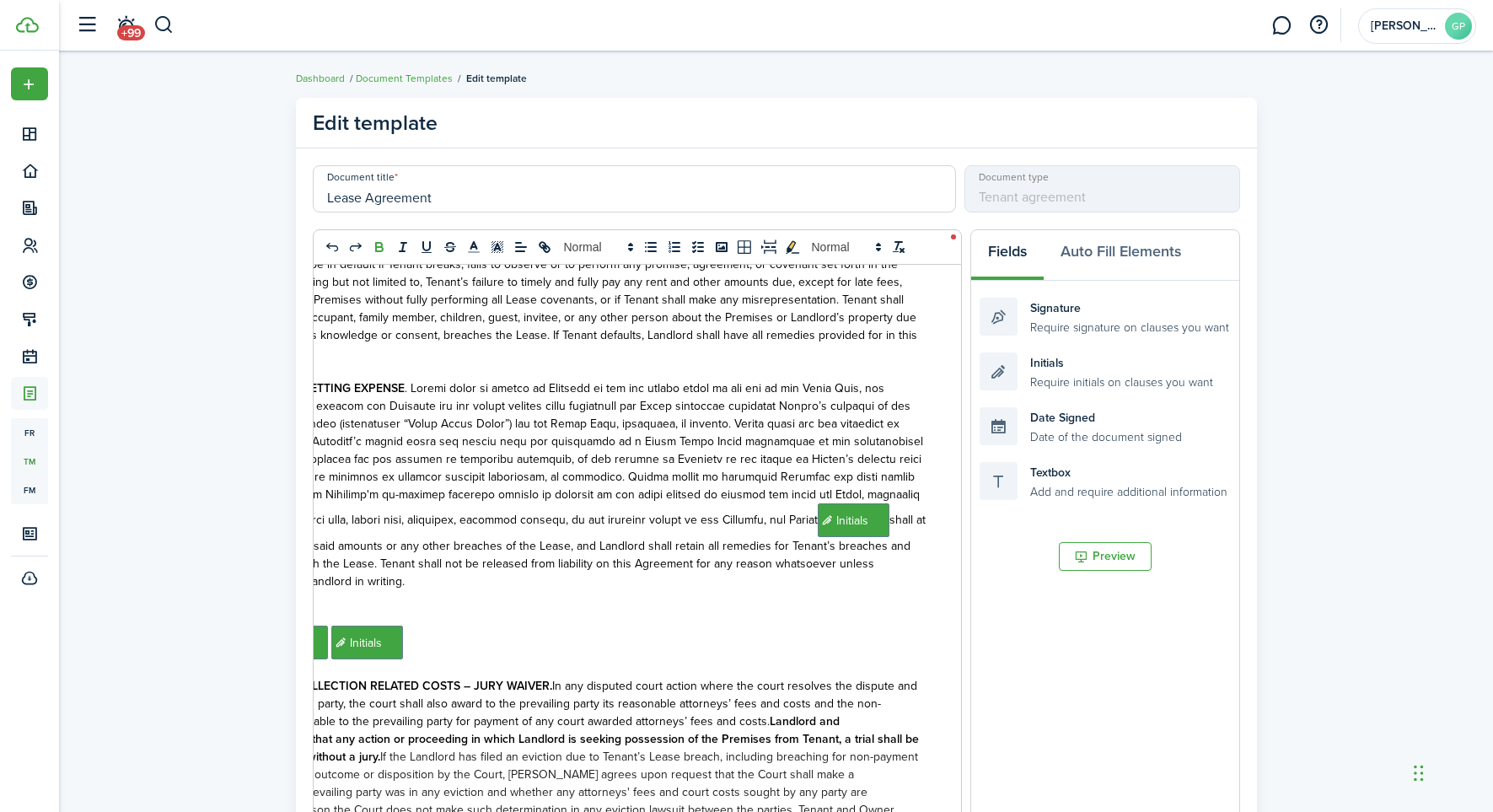
scroll to position [0, 166]
click at [863, 452] on span "Initials ﻿﻿﻿ shall at all times remain liable for said amounts or any other bre…" at bounding box center [553, 484] width 745 height 211
click at [860, 452] on span "Initials ﻿﻿﻿ shall at all times remain liable for said amounts or any other bre…" at bounding box center [553, 484] width 745 height 211
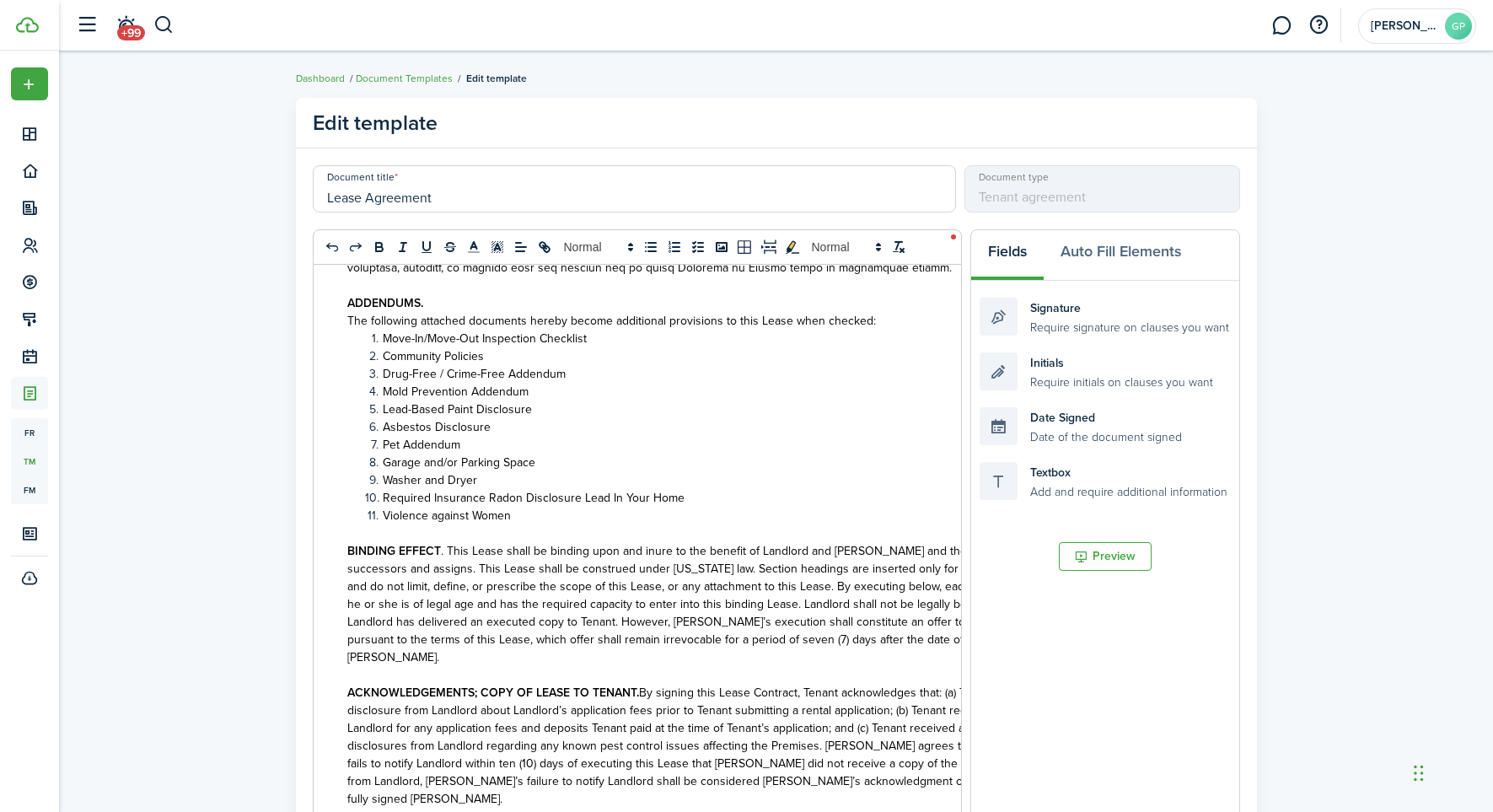
scroll to position [10190, 0]
click at [542, 509] on li "Violence against Women" at bounding box center [729, 517] width 728 height 17
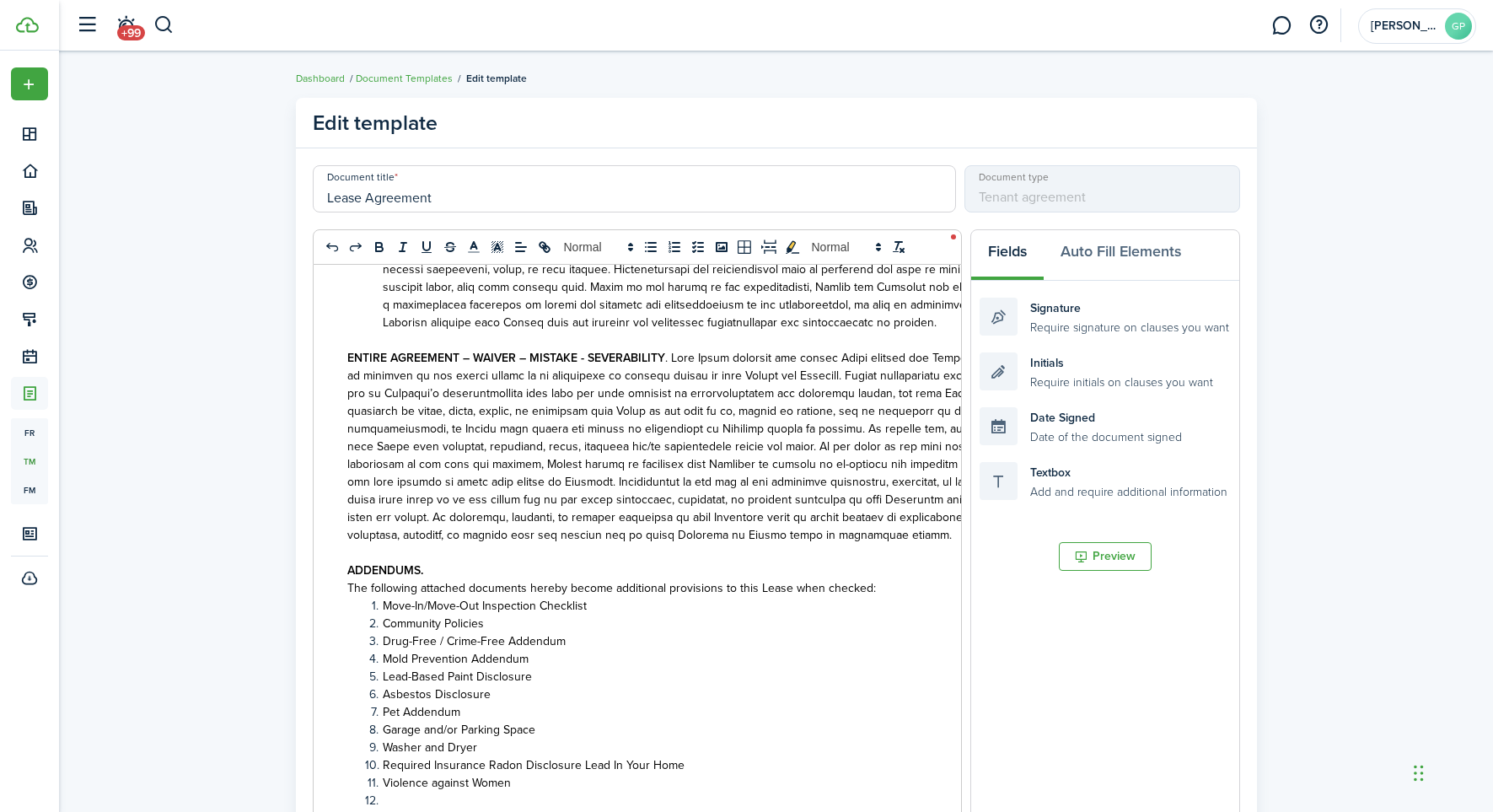
click at [398, 791] on p at bounding box center [720, 800] width 746 height 17
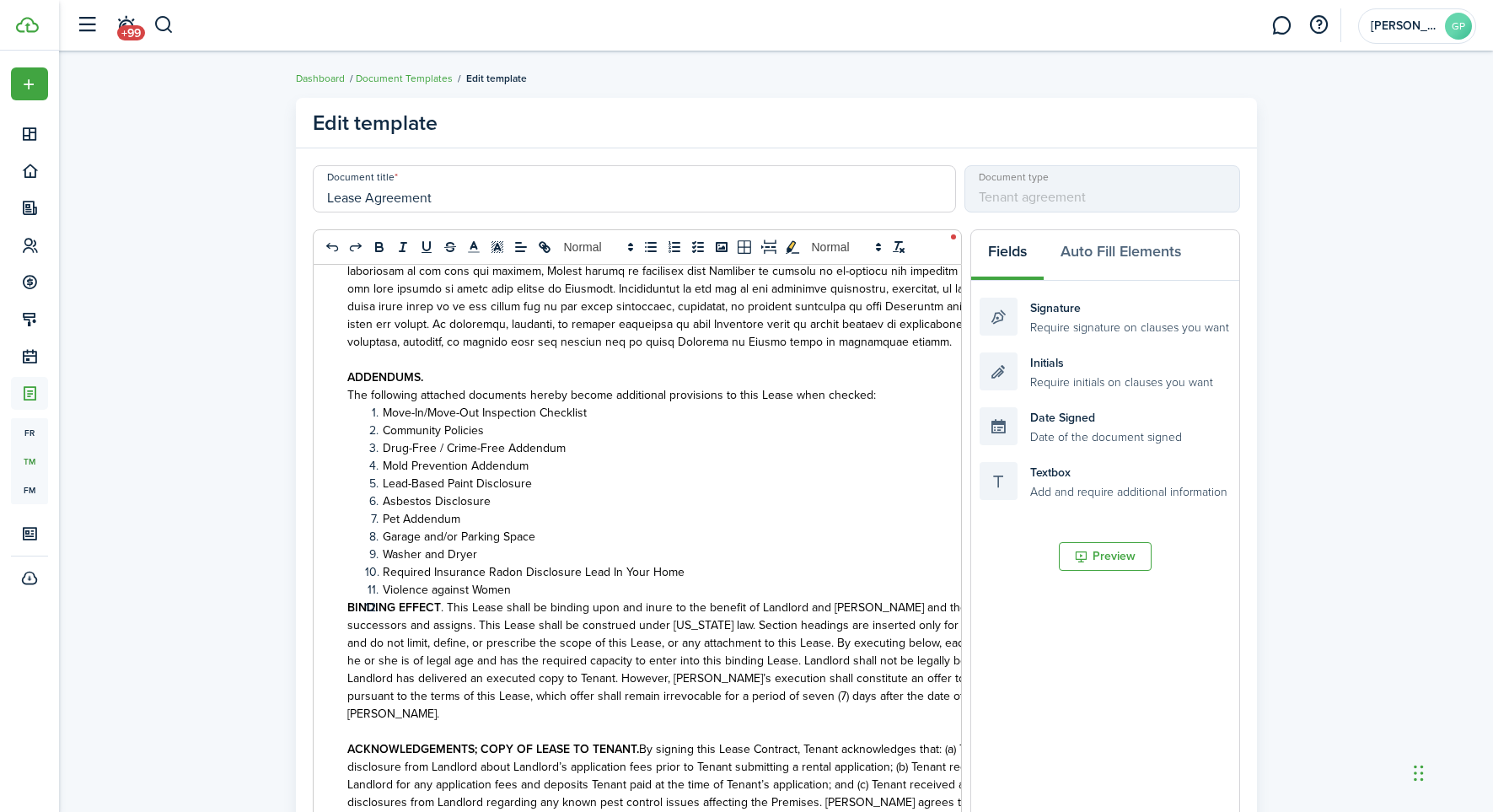
scroll to position [10131, 0]
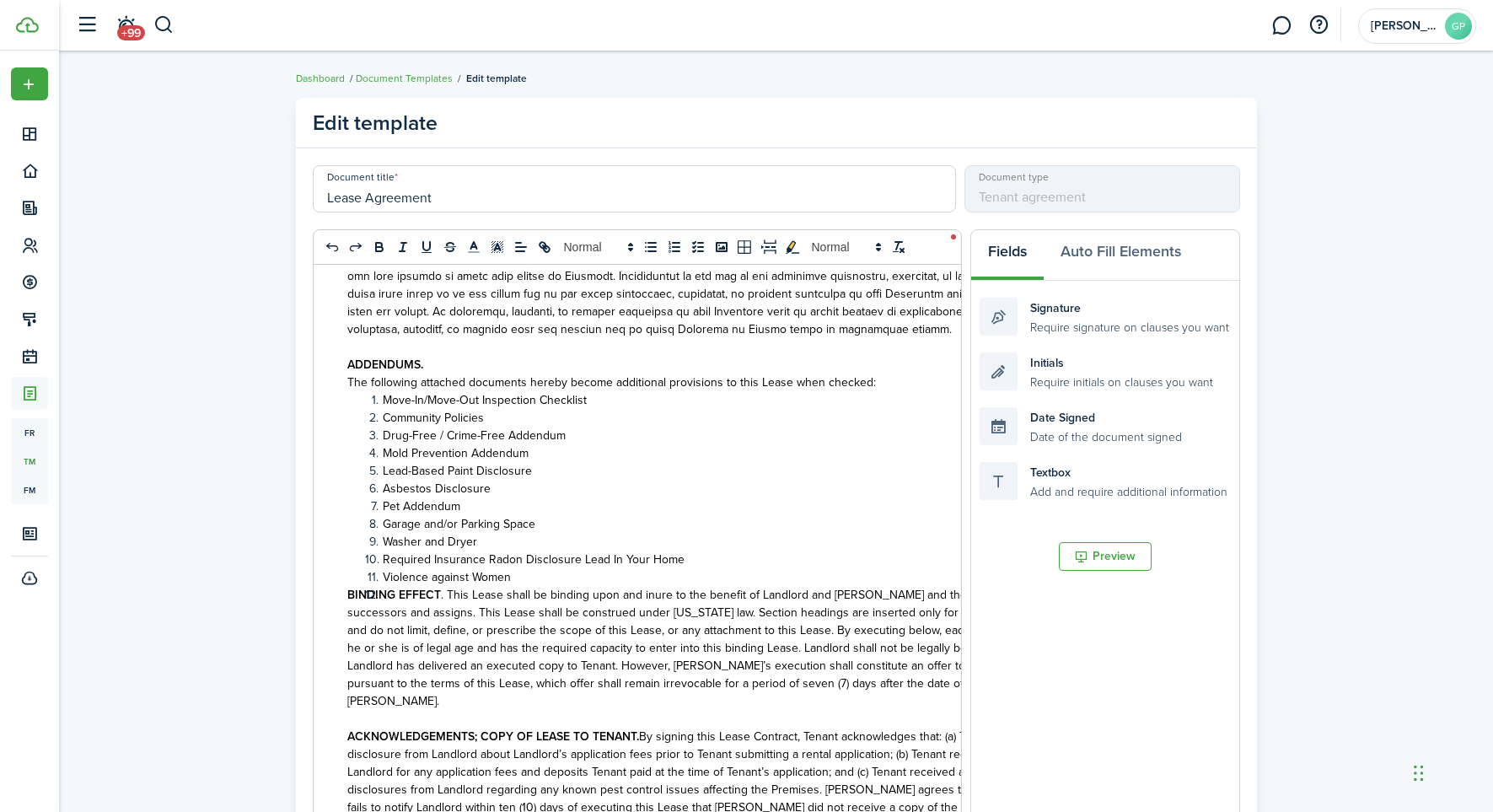
click at [534, 568] on li "Violence against Women" at bounding box center [729, 576] width 728 height 17
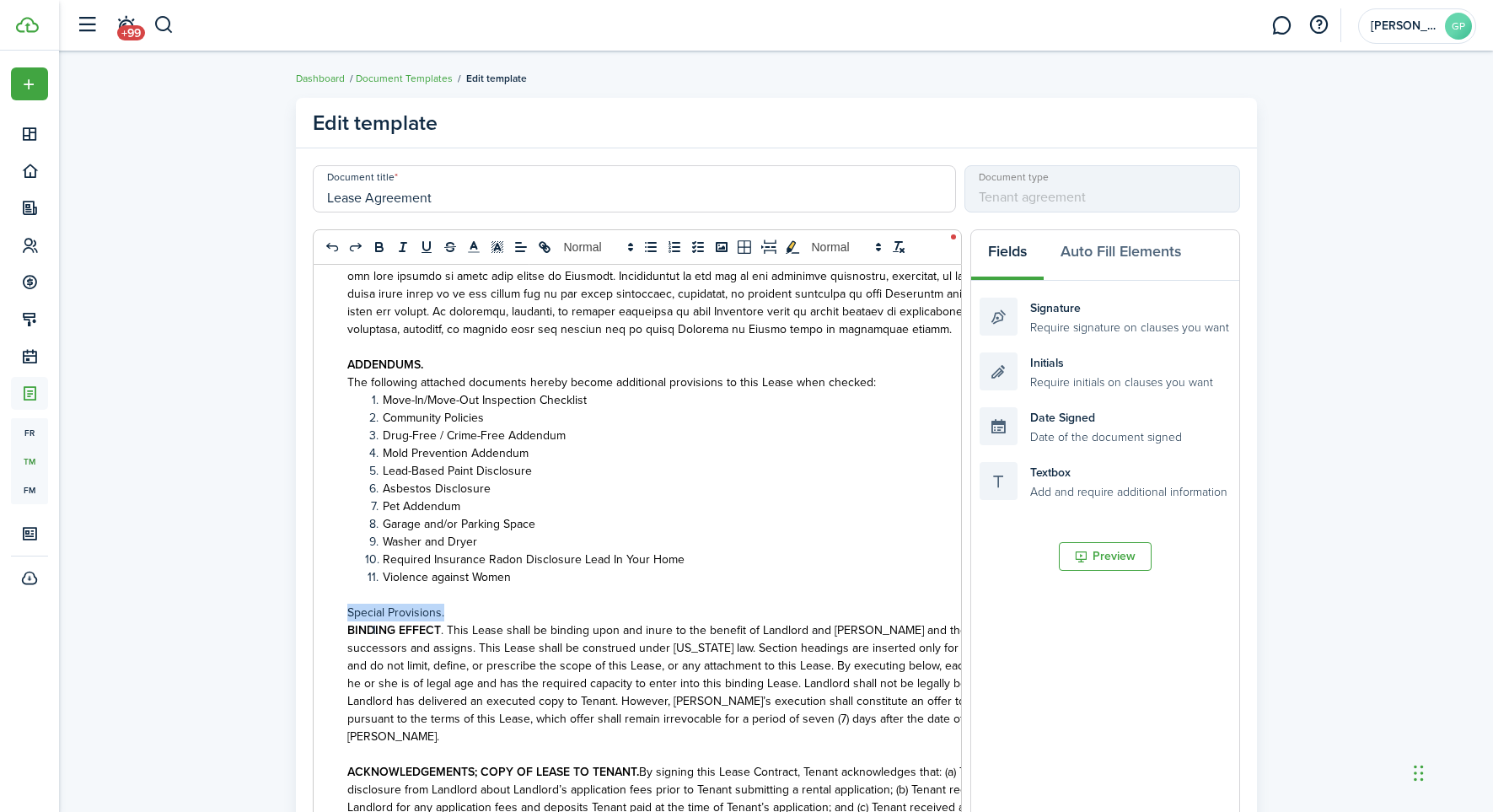
drag, startPoint x: 443, startPoint y: 489, endPoint x: 343, endPoint y: 490, distance: 100.0
click at [342, 492] on div "[PERSON_NAME] Property Services [STREET_ADDRESS] • [US_STATE][GEOGRAPHIC_DATA],…" at bounding box center [720, 594] width 813 height 661
click at [382, 251] on icon "bold" at bounding box center [380, 249] width 7 height 4
click at [478, 603] on p "Special Provisions." at bounding box center [720, 612] width 746 height 17
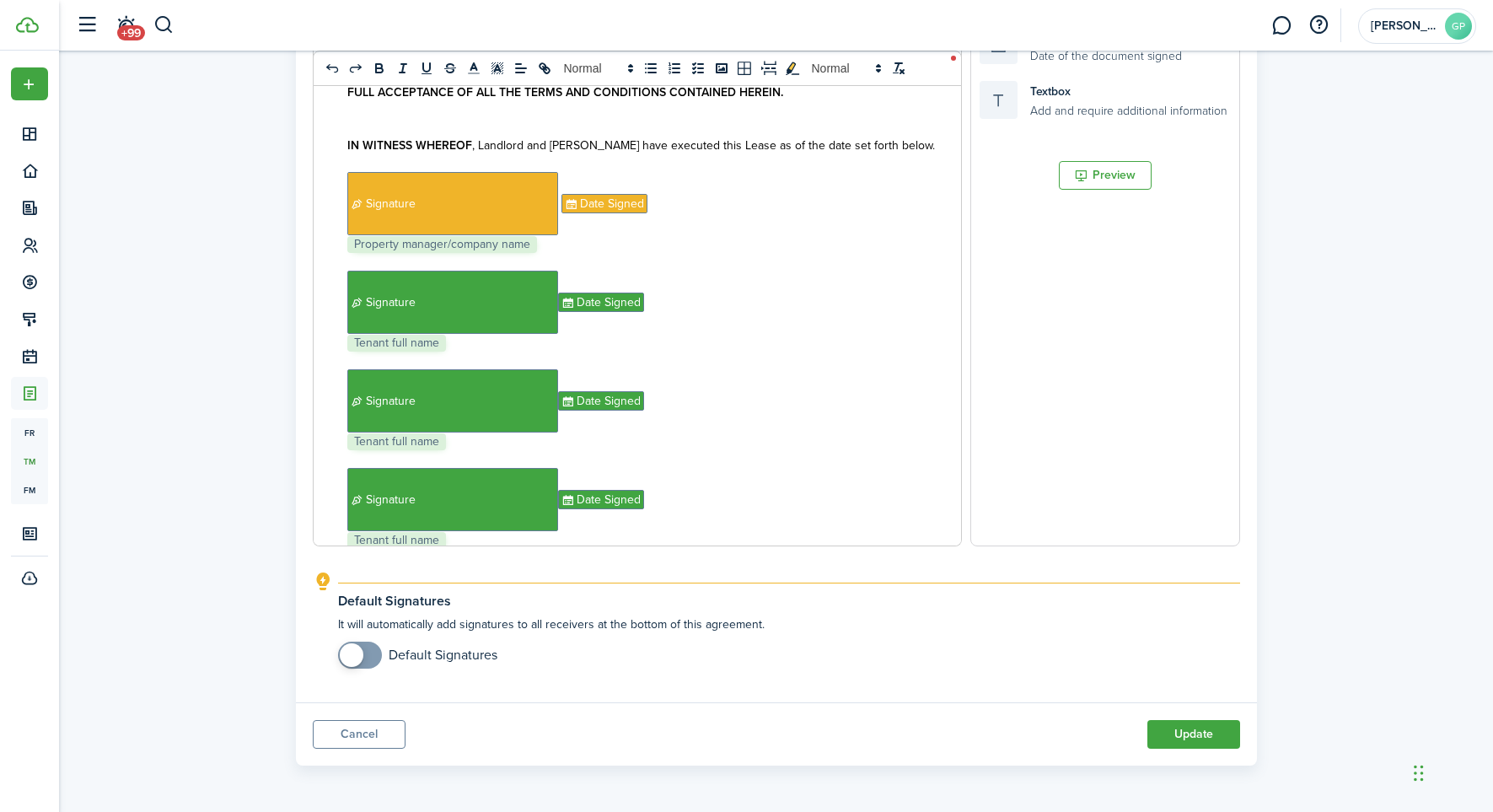
scroll to position [393, 0]
click at [1190, 734] on button "Update" at bounding box center [1194, 734] width 93 height 29
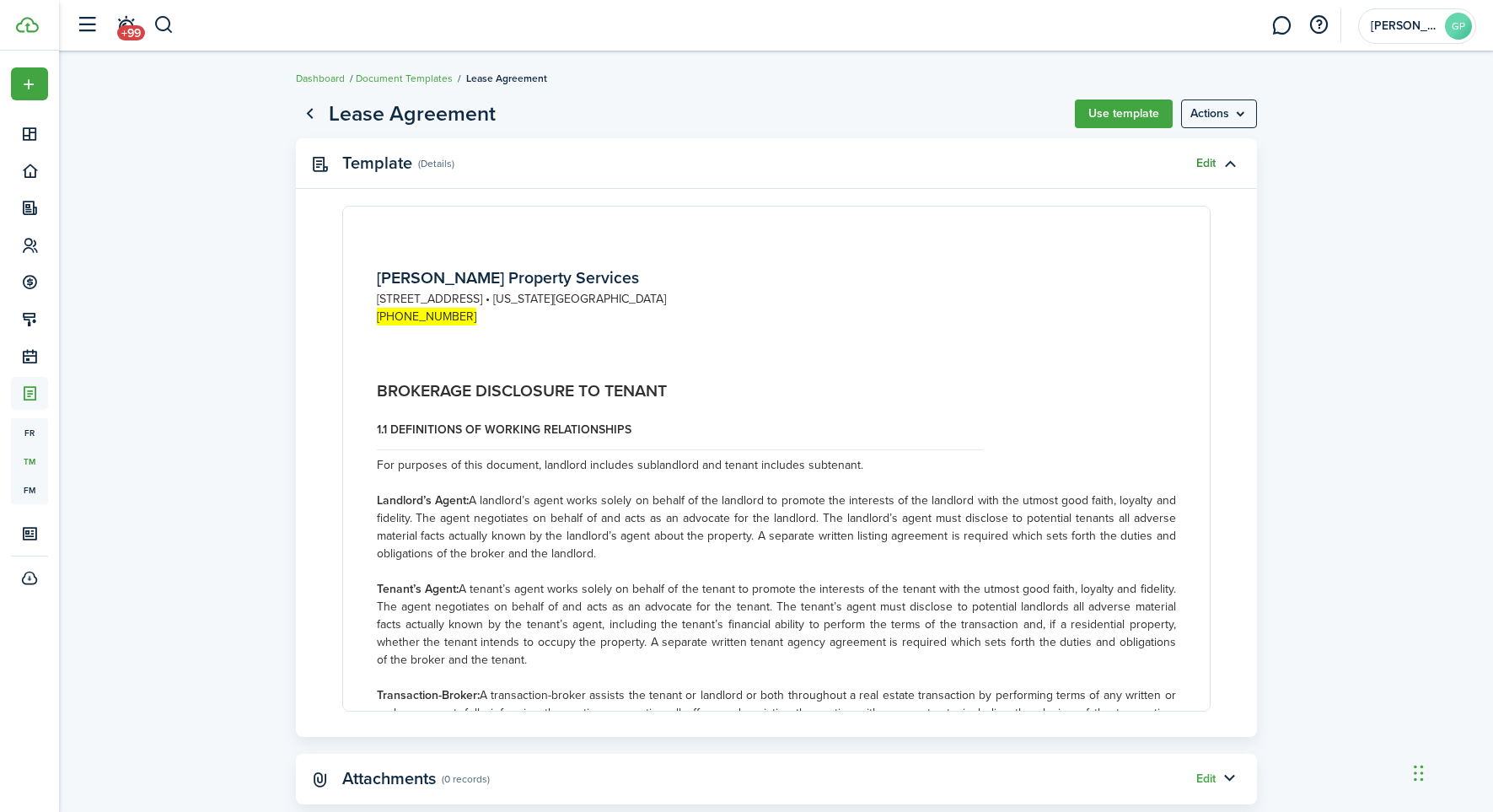
click at [1206, 160] on link "Edit" at bounding box center [1206, 164] width 19 height 14
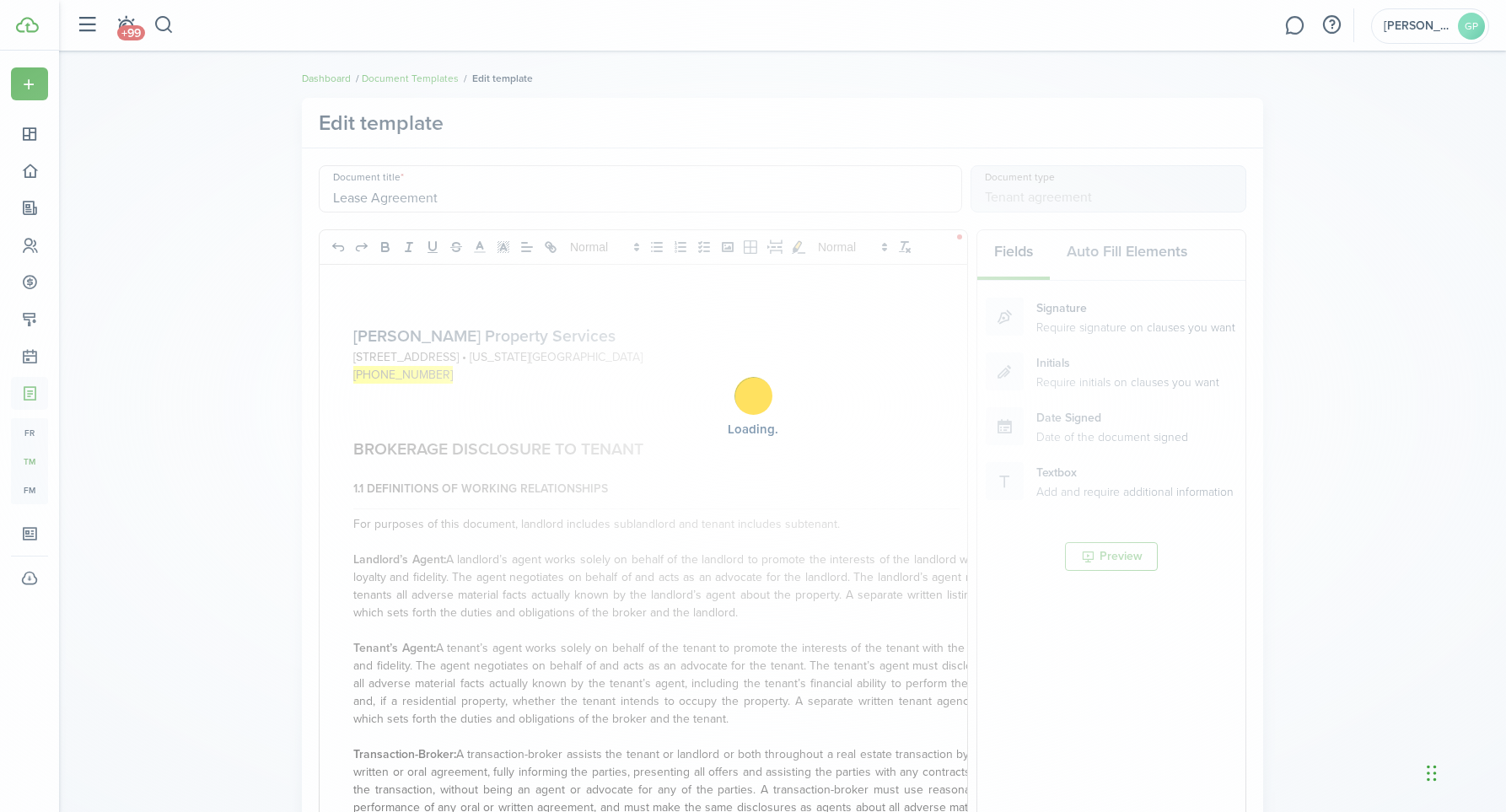
drag, startPoint x: 566, startPoint y: 326, endPoint x: 541, endPoint y: 337, distance: 27.3
click at [566, 326] on div "Loading" at bounding box center [753, 406] width 1506 height 812
click at [541, 337] on div "Loading" at bounding box center [753, 406] width 1506 height 812
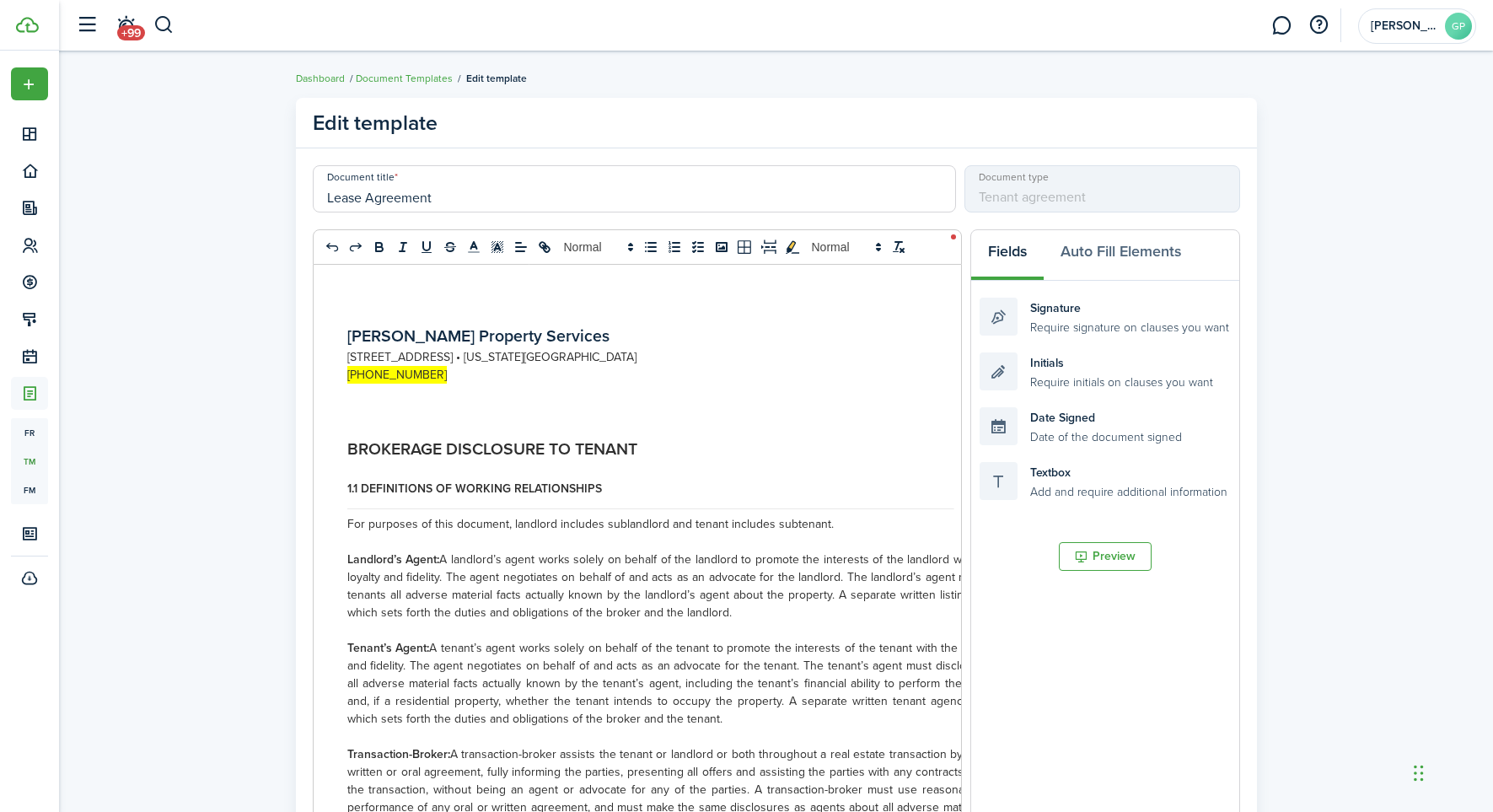
drag, startPoint x: 551, startPoint y: 334, endPoint x: 560, endPoint y: 335, distance: 9.1
click at [551, 334] on p "[PERSON_NAME] Property Services" at bounding box center [720, 335] width 746 height 24
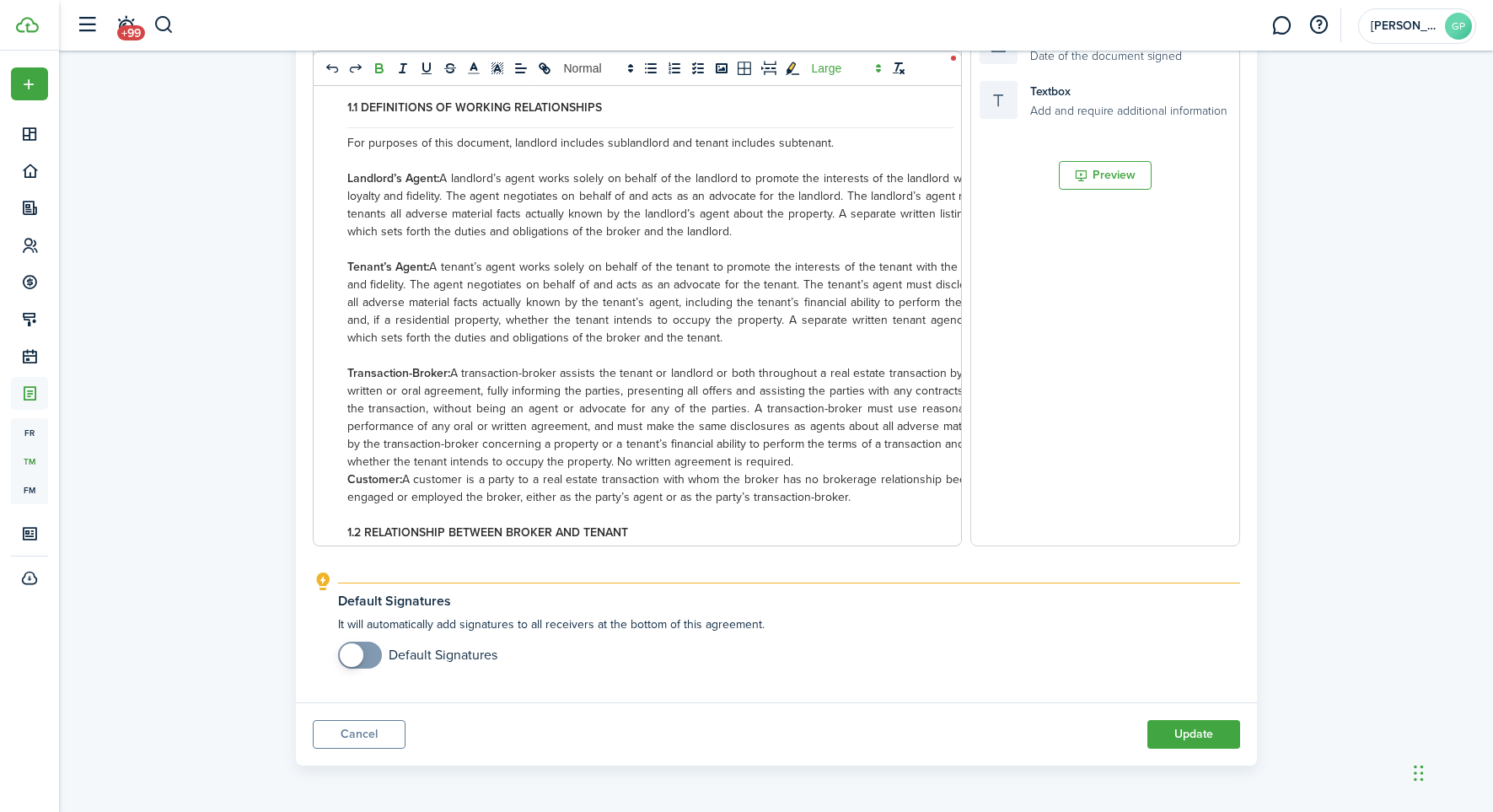
scroll to position [393, 0]
click at [1196, 731] on button "Update" at bounding box center [1194, 734] width 93 height 29
